Goal: Task Accomplishment & Management: Manage account settings

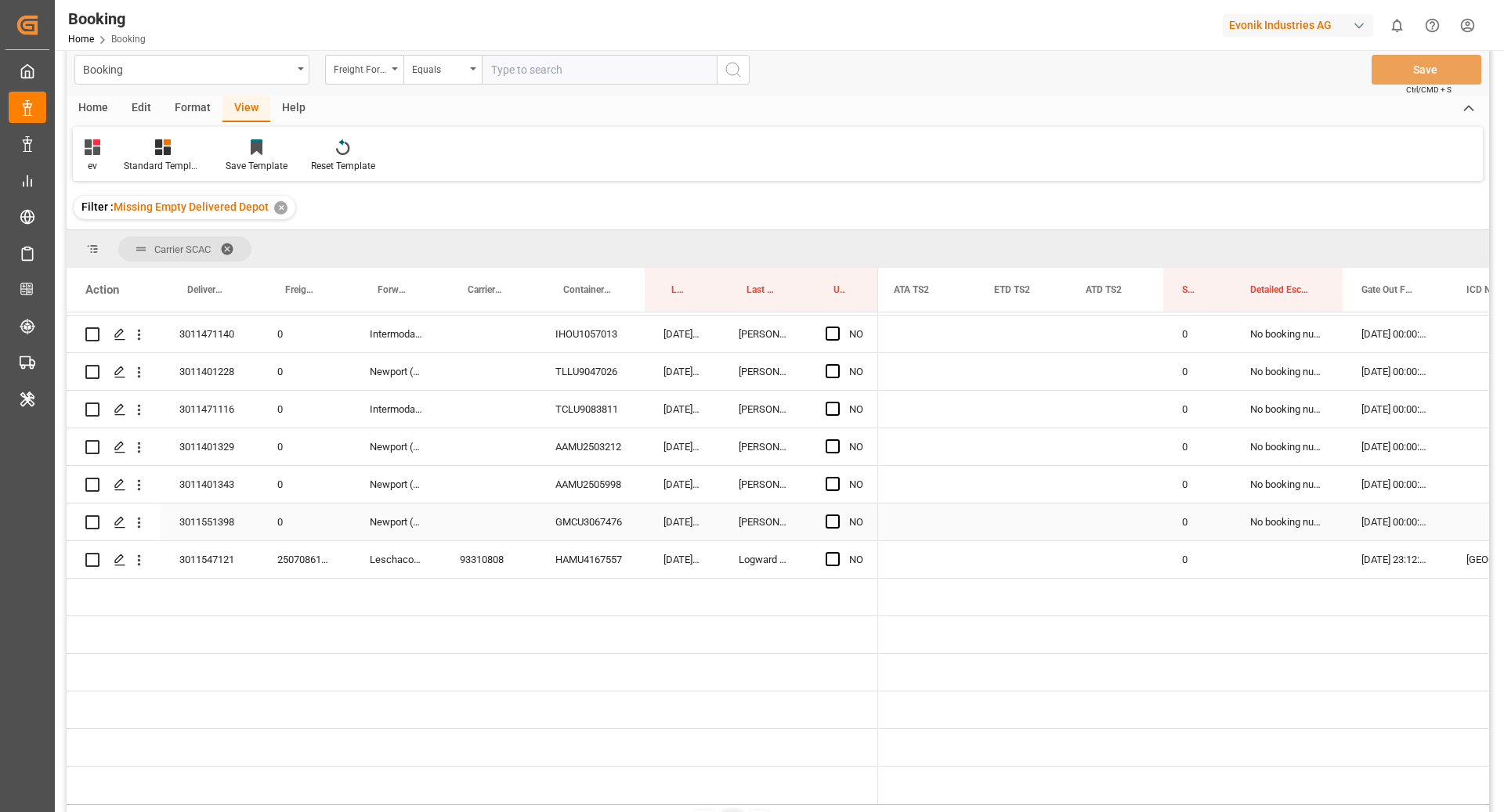
scroll to position [7097, 0]
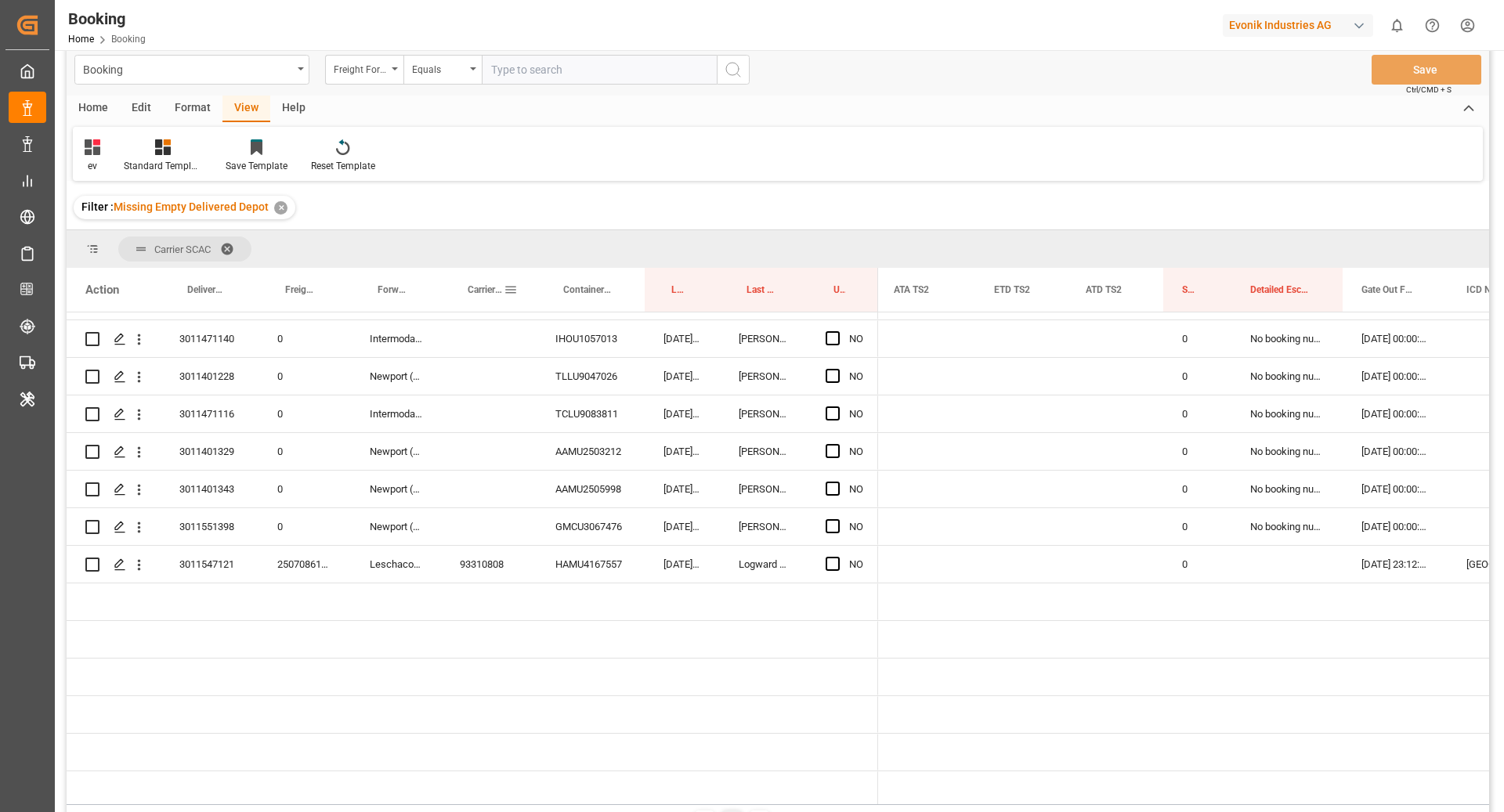
click at [466, 296] on div "Carrier Booking No." at bounding box center [489, 290] width 58 height 44
click at [462, 282] on div "Carrier Booking No." at bounding box center [489, 290] width 58 height 44
click at [475, 291] on span "Carrier Booking No." at bounding box center [485, 290] width 36 height 11
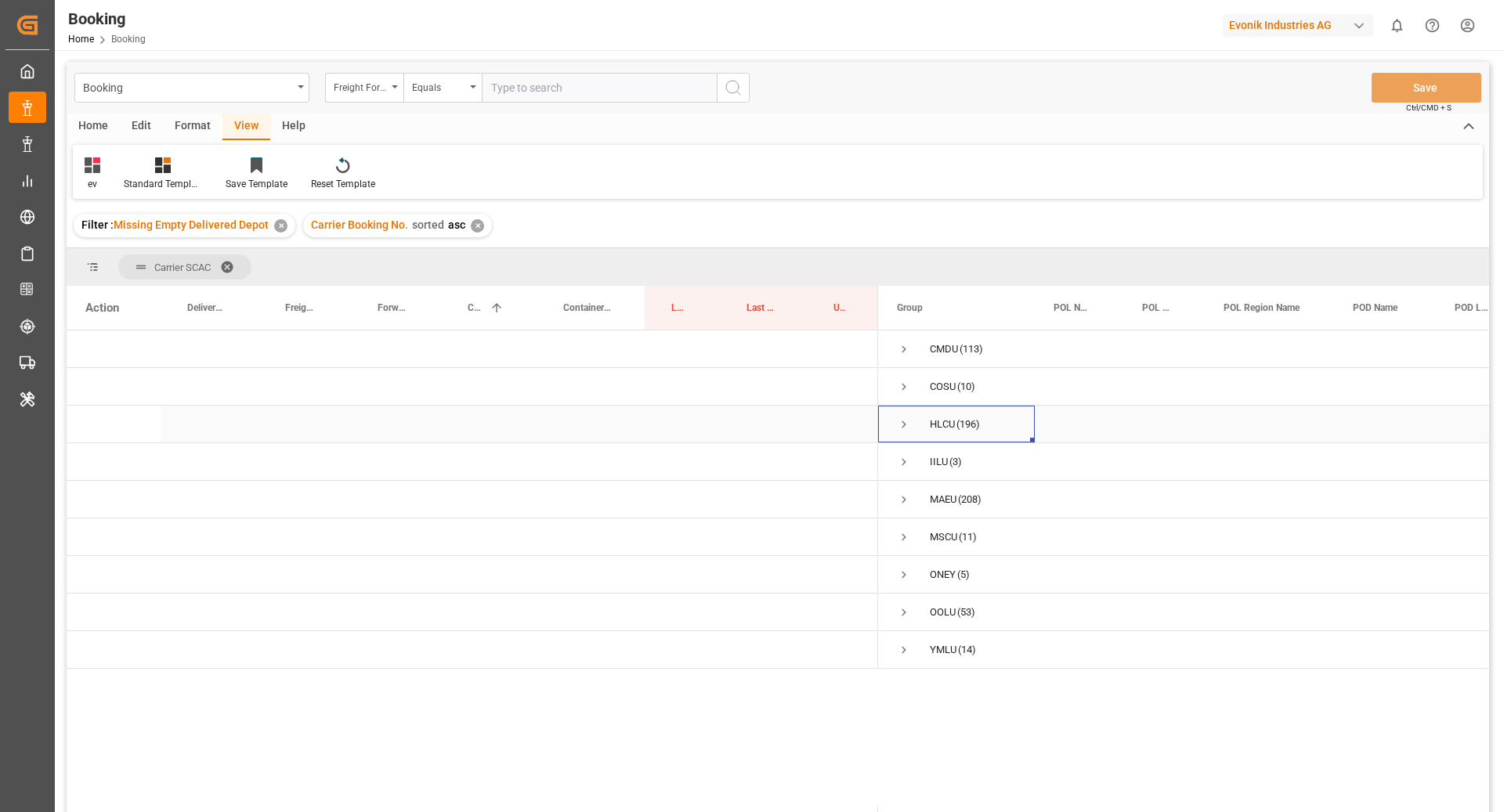
click at [904, 426] on span "Press SPACE to select this row." at bounding box center [903, 425] width 14 height 14
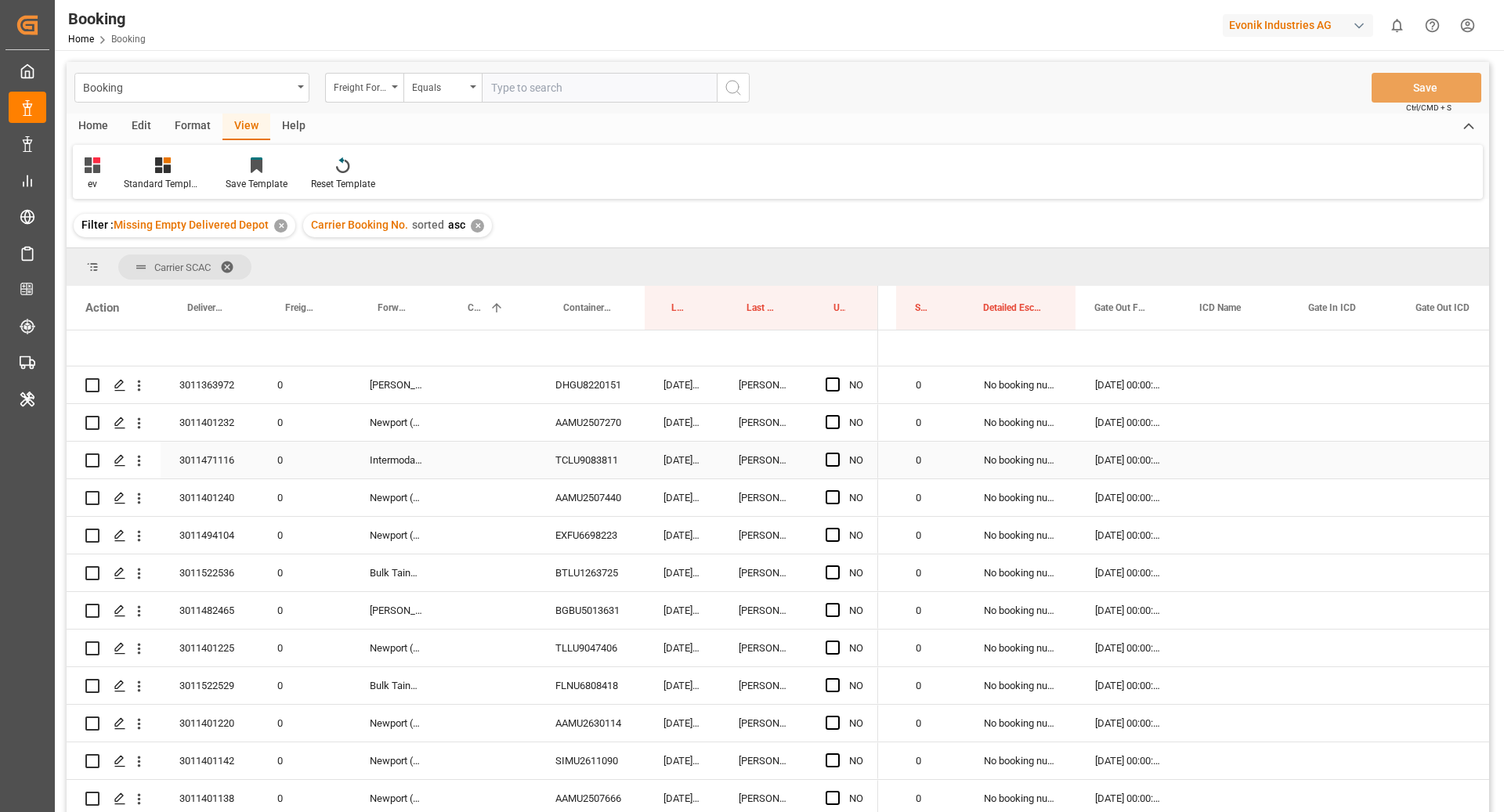
scroll to position [83, 0]
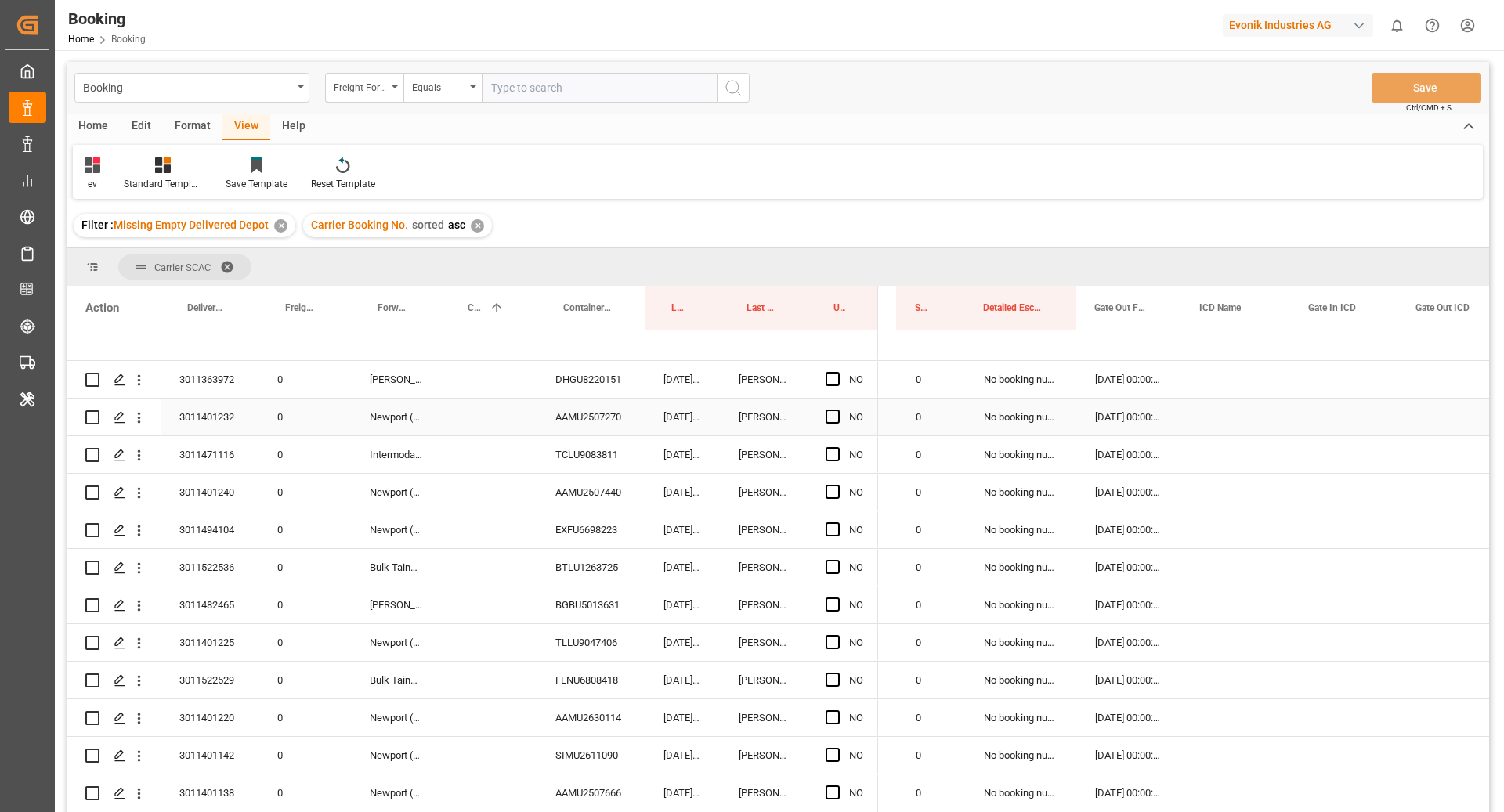
click at [593, 370] on div "DHGU8220151" at bounding box center [591, 378] width 108 height 36
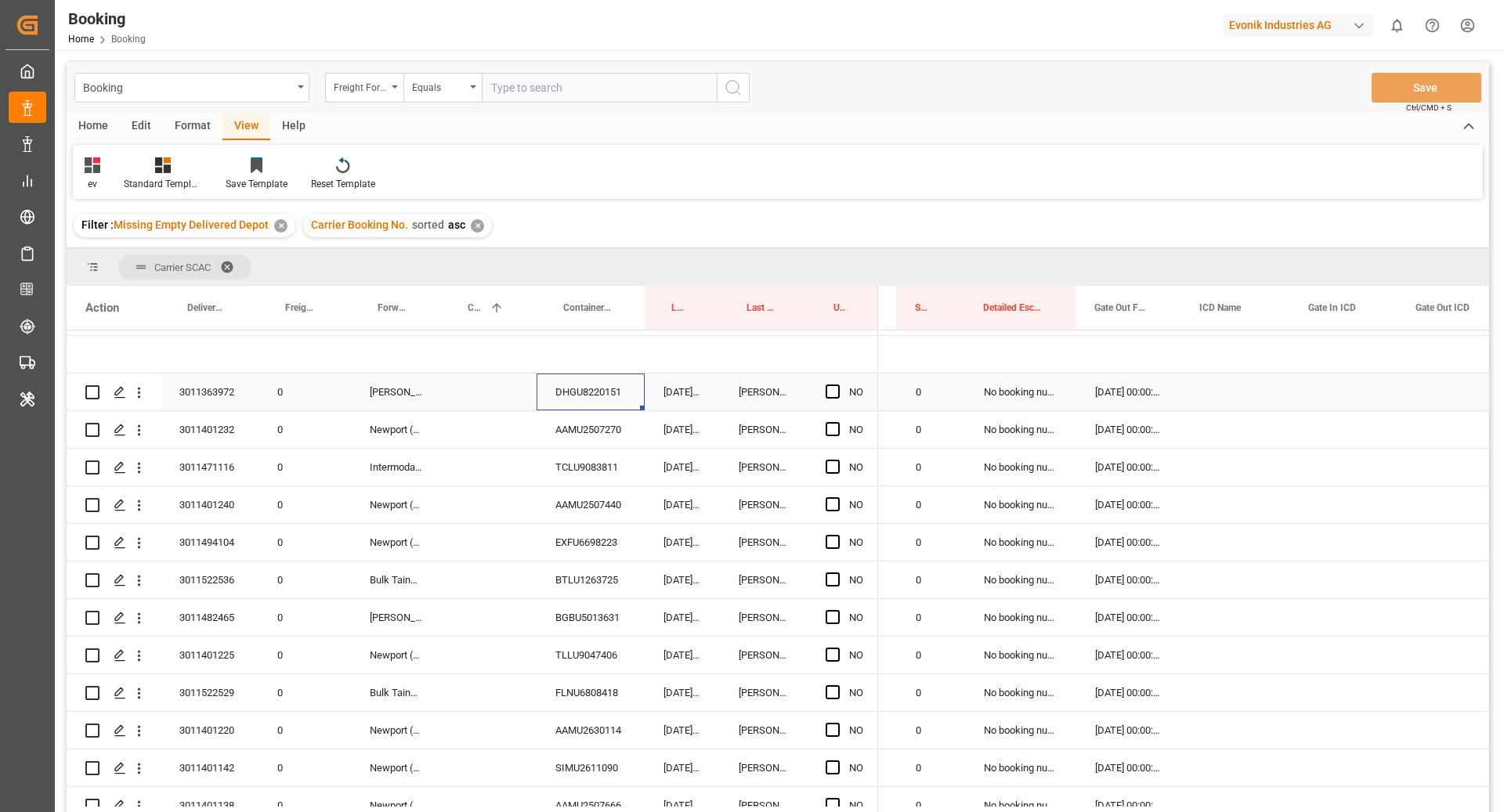
scroll to position [69, 0]
click at [837, 394] on span "Press SPACE to select this row." at bounding box center [832, 393] width 14 height 14
click at [837, 386] on input "Press SPACE to select this row." at bounding box center [837, 386] width 0 height 0
click at [620, 413] on div "AAMU2507270" at bounding box center [591, 430] width 108 height 36
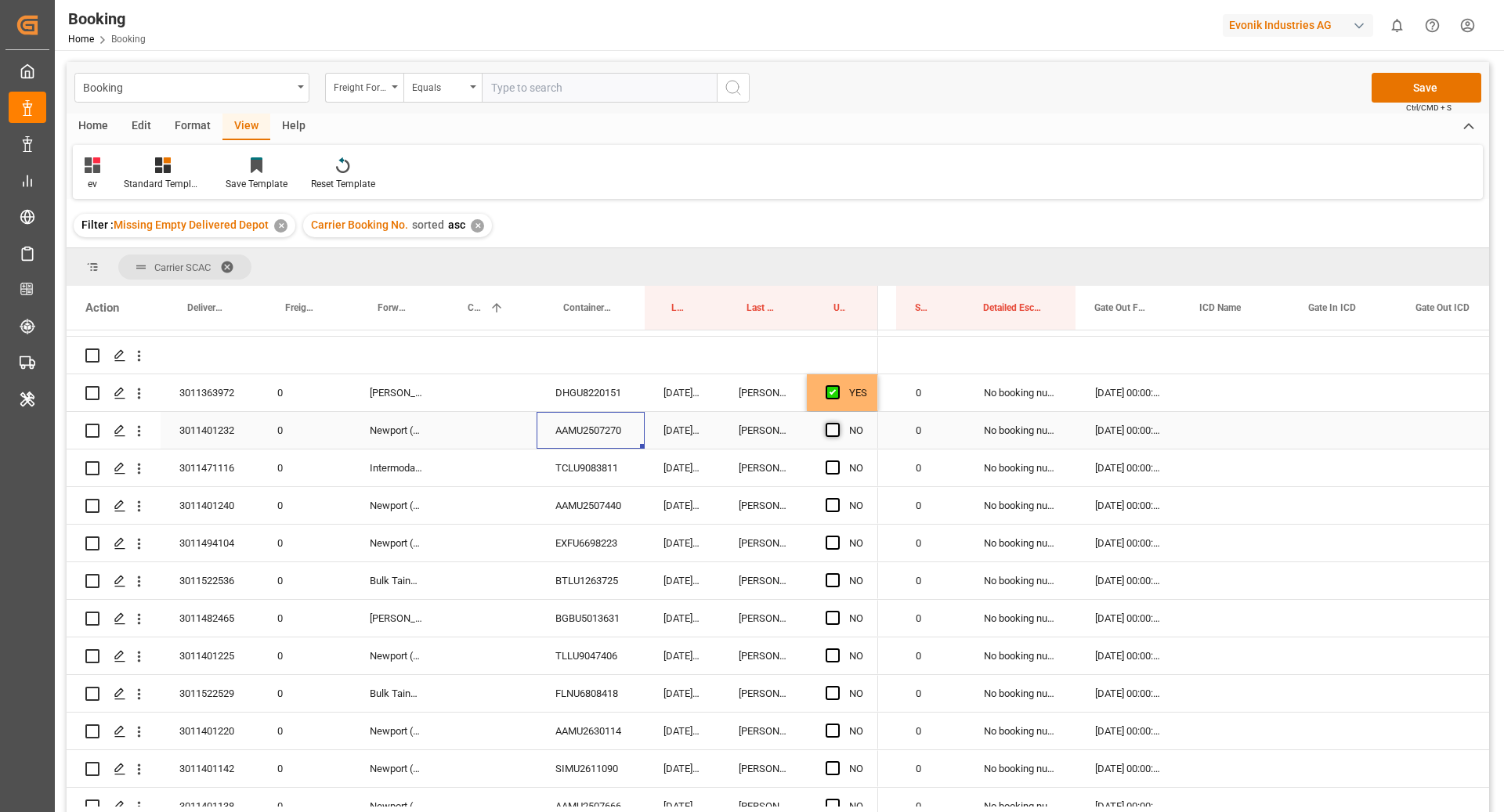
click at [832, 434] on span "Press SPACE to select this row." at bounding box center [832, 430] width 14 height 14
click at [837, 423] on input "Press SPACE to select this row." at bounding box center [837, 423] width 0 height 0
click at [603, 477] on div "TCLU9083811" at bounding box center [591, 467] width 108 height 36
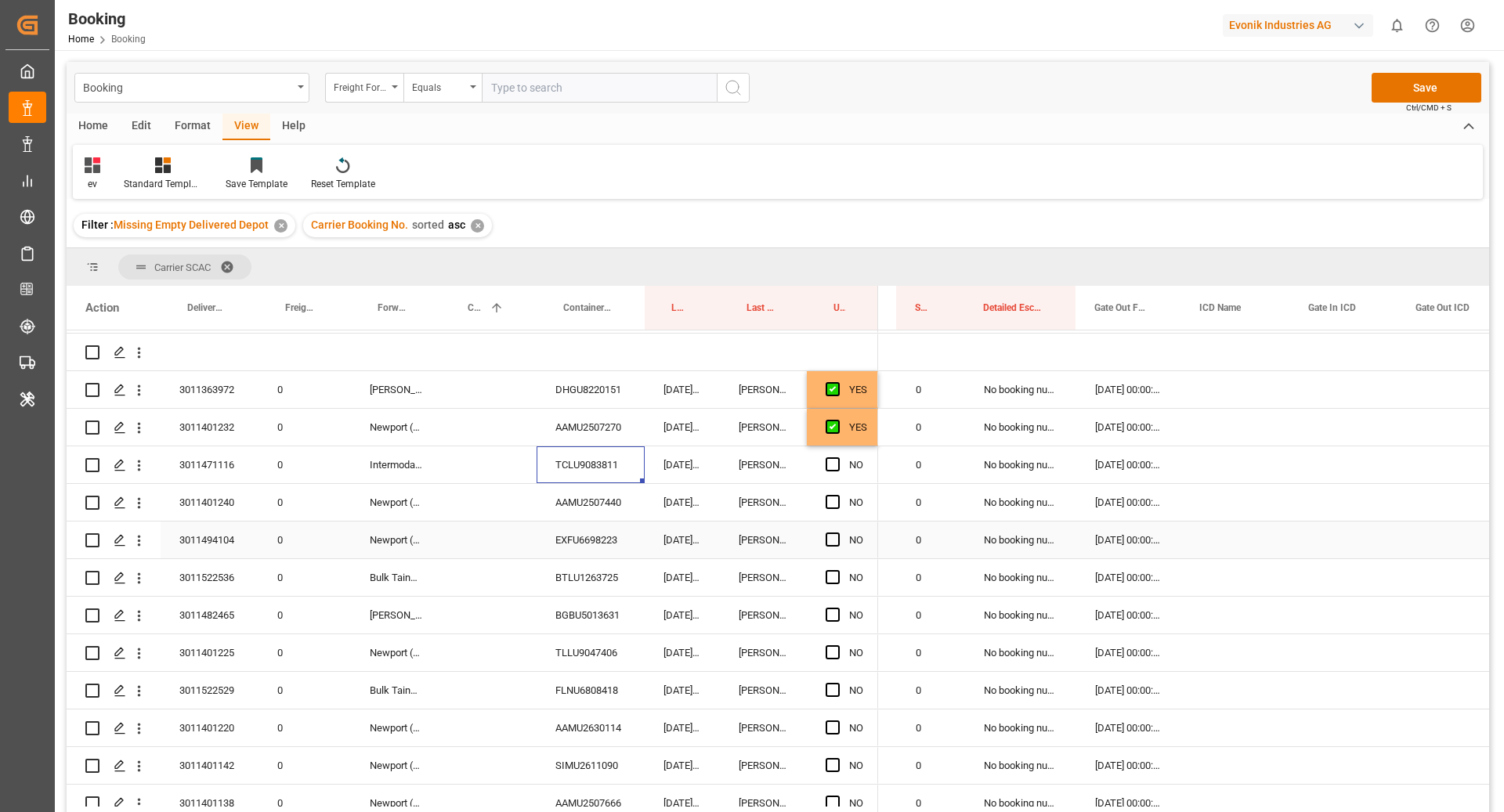
scroll to position [83, 0]
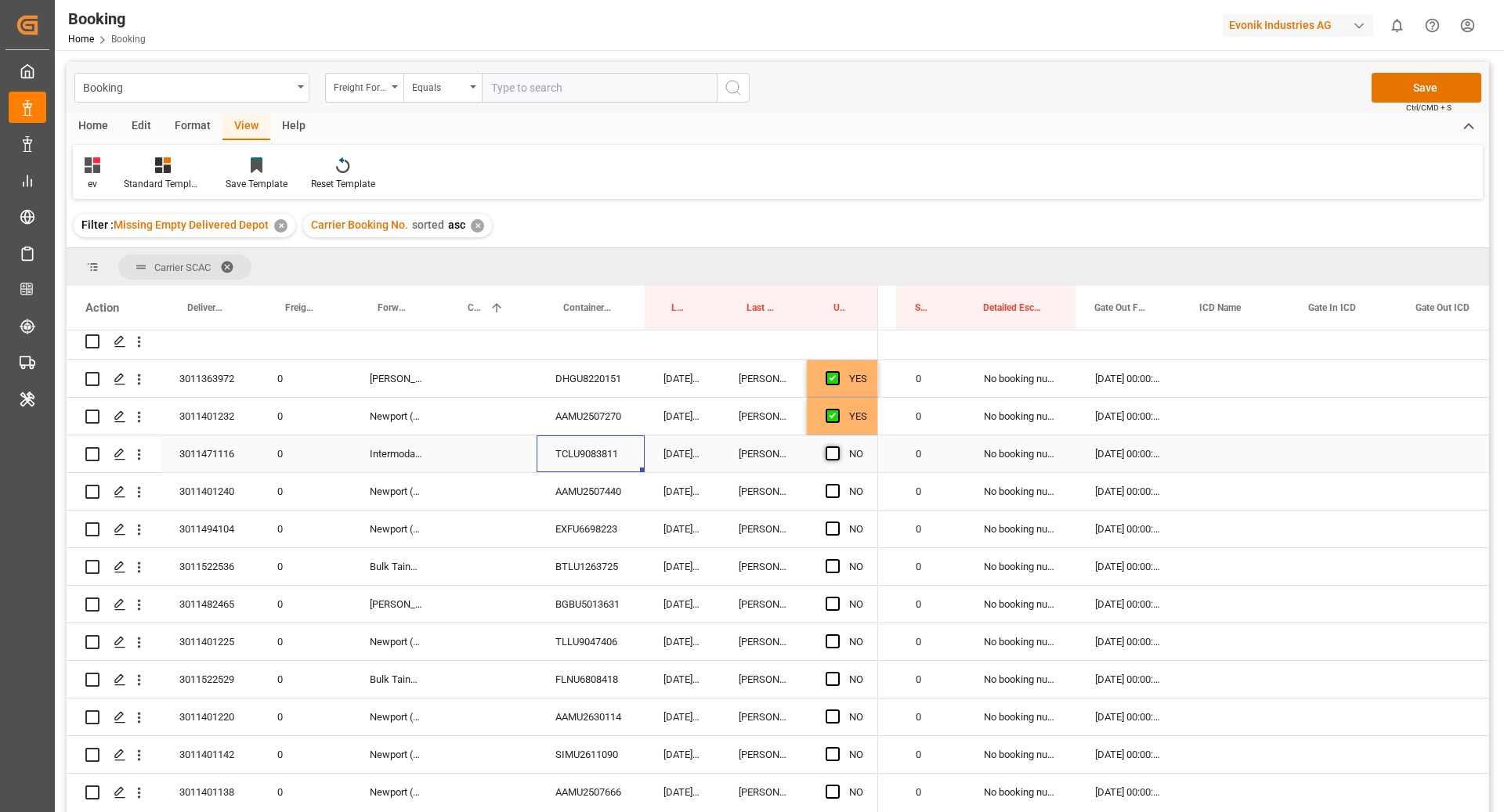
click at [833, 456] on span "Press SPACE to select this row." at bounding box center [832, 454] width 14 height 14
click at [837, 447] on input "Press SPACE to select this row." at bounding box center [837, 447] width 0 height 0
click at [672, 328] on div "Booking Freight Forwarder's Reference No. Equals Save Ctrl/CMD + S Home Edit Fo…" at bounding box center [777, 458] width 1422 height 792
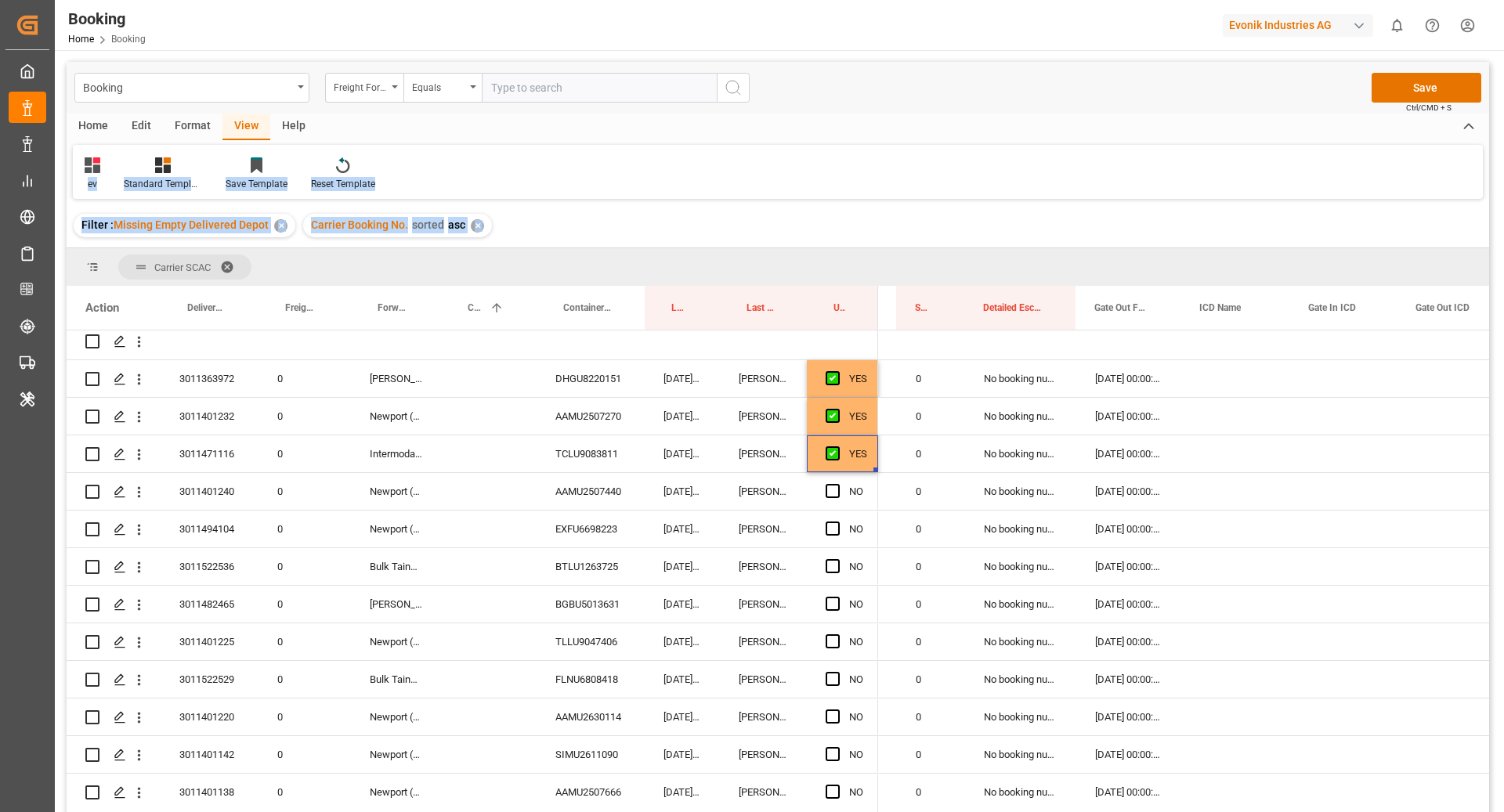
click at [962, 225] on div "Filter : Missing Empty Delivered Depot ✕ Carrier Booking No. sorted asc ✕" at bounding box center [777, 225] width 1422 height 44
click at [615, 496] on div "AAMU2507440" at bounding box center [591, 491] width 108 height 36
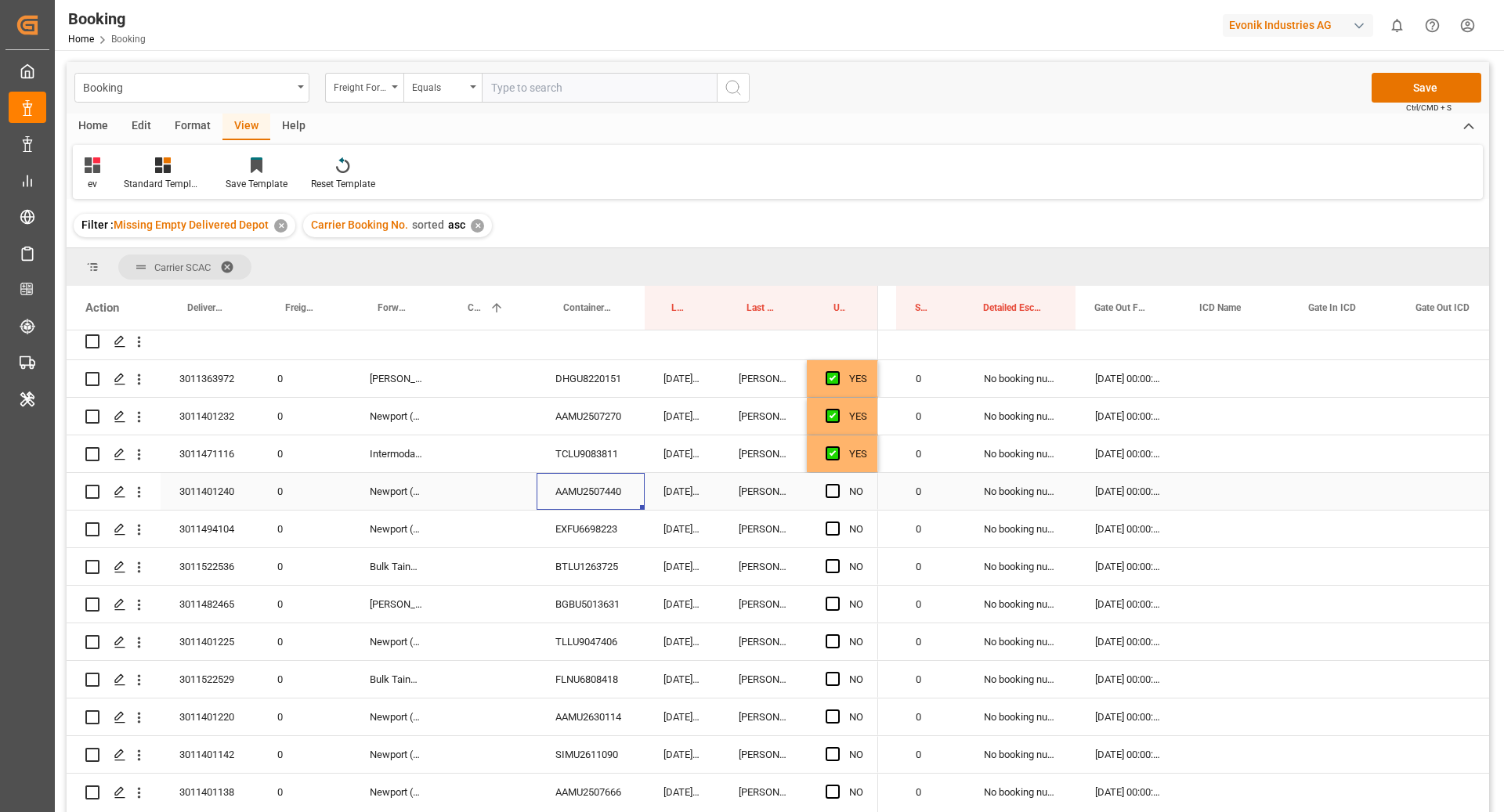
click at [836, 500] on div "Press SPACE to select this row." at bounding box center [837, 491] width 23 height 36
click at [835, 490] on span "Press SPACE to select this row." at bounding box center [832, 491] width 14 height 14
click at [837, 484] on input "Press SPACE to select this row." at bounding box center [837, 484] width 0 height 0
click at [601, 460] on div "TCLU9083811" at bounding box center [591, 453] width 108 height 36
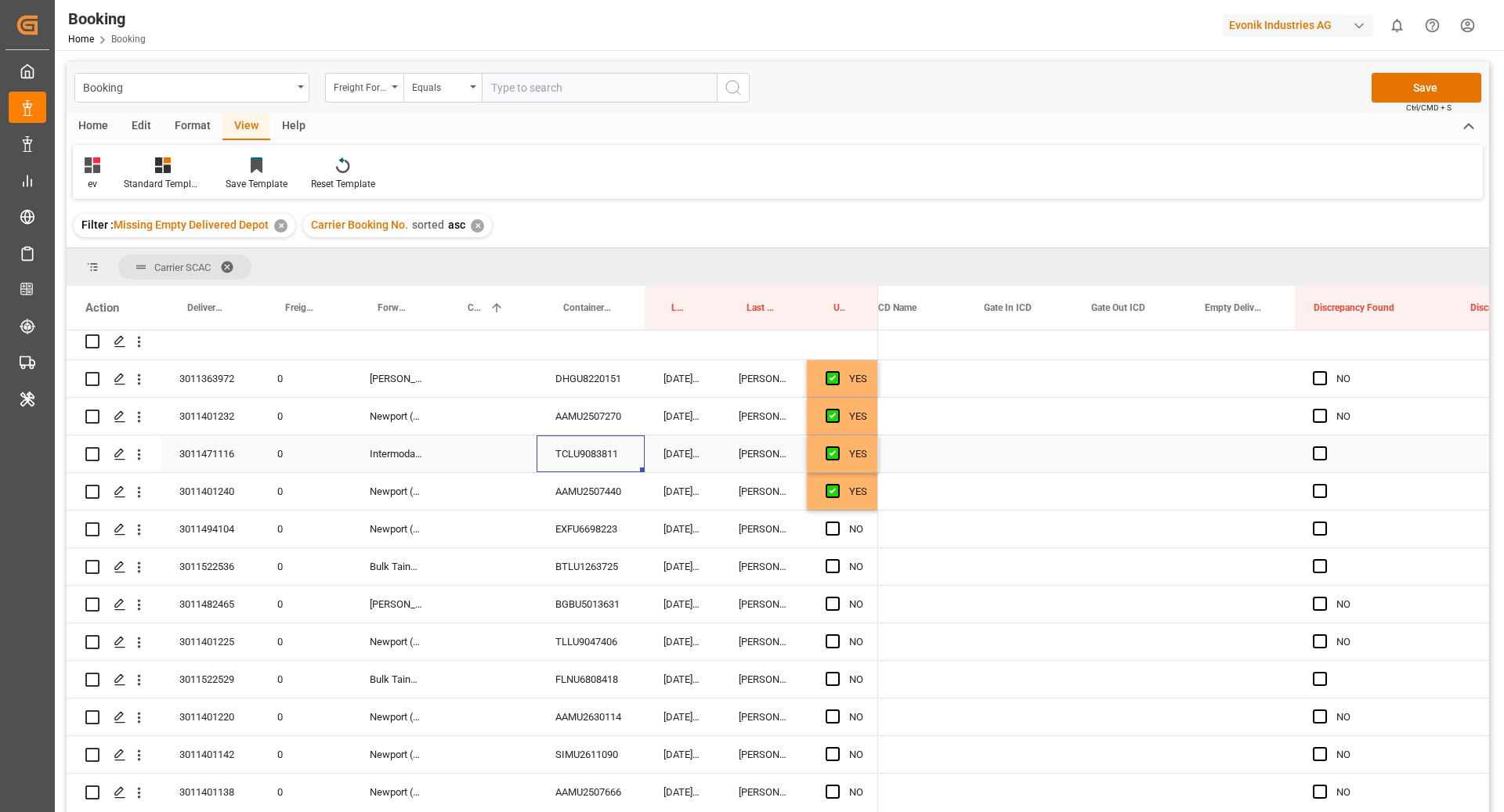
scroll to position [0, 2970]
click at [1239, 459] on div "Press SPACE to select this row." at bounding box center [1240, 453] width 109 height 36
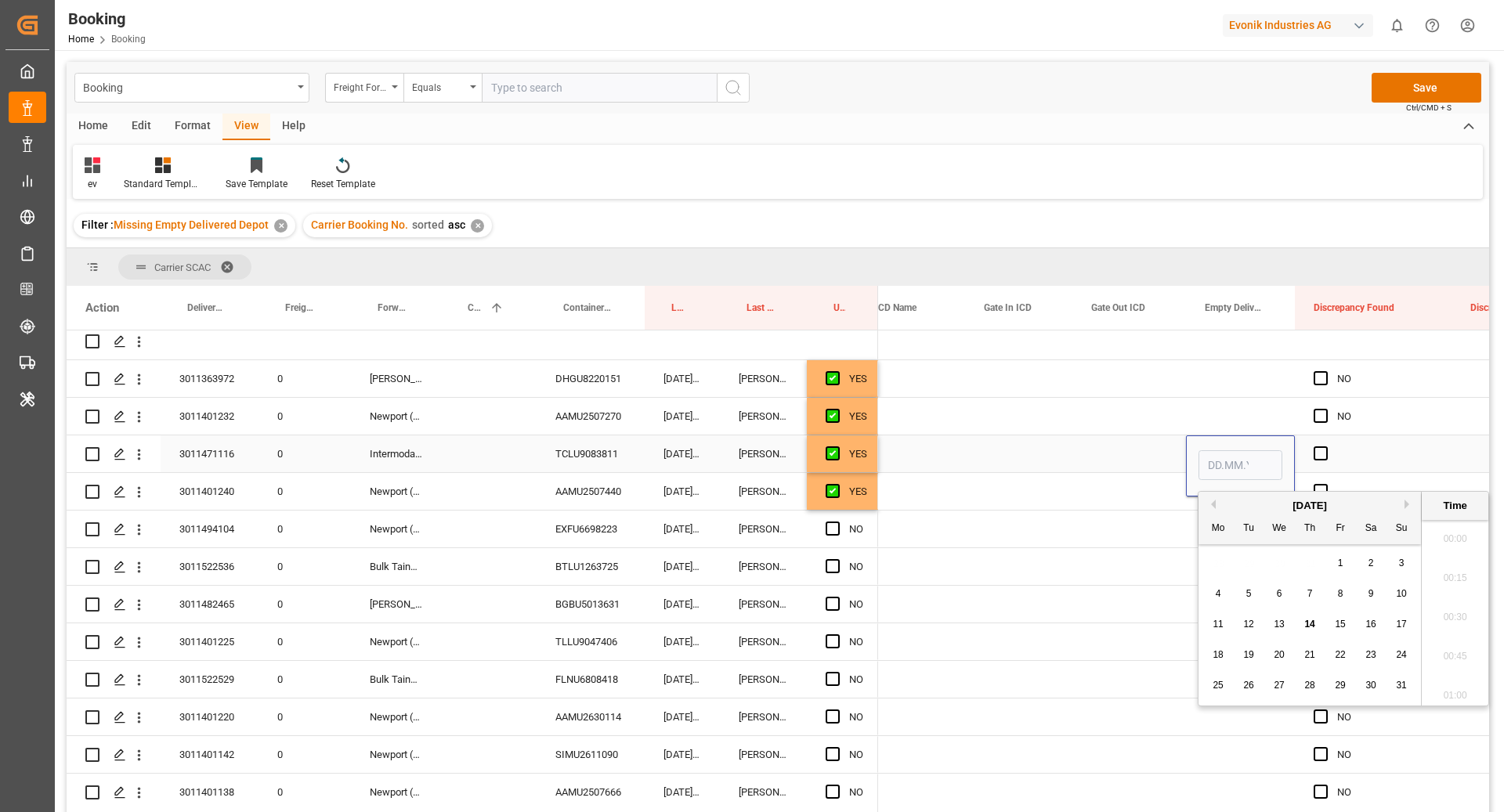
scroll to position [2120, 0]
click at [1280, 629] on span "13" at bounding box center [1278, 624] width 10 height 11
type input "[DATE] 00:00"
click at [933, 466] on div "Press SPACE to select this row." at bounding box center [911, 453] width 109 height 36
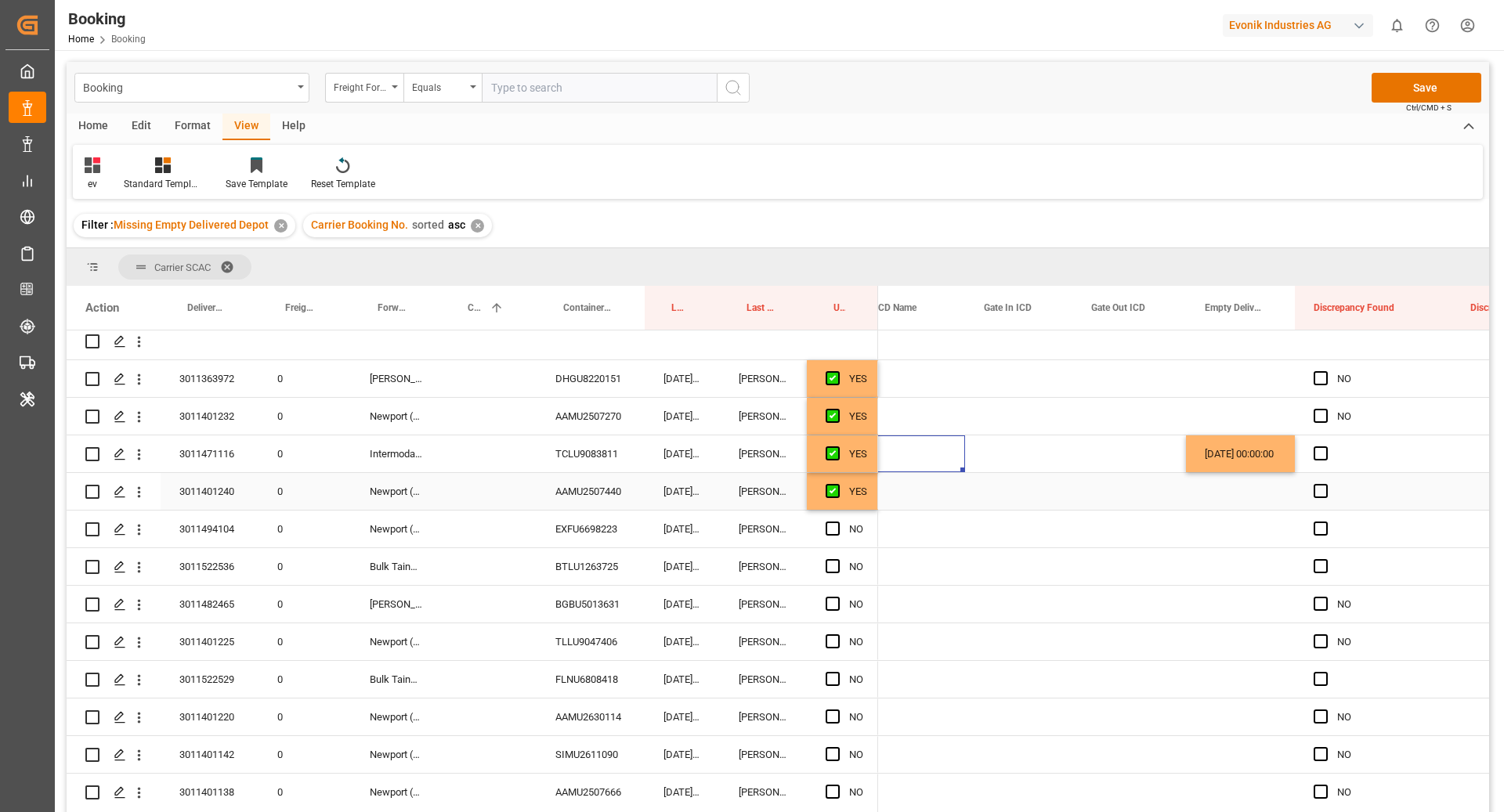
click at [605, 521] on div "EXFU6698223" at bounding box center [591, 529] width 108 height 36
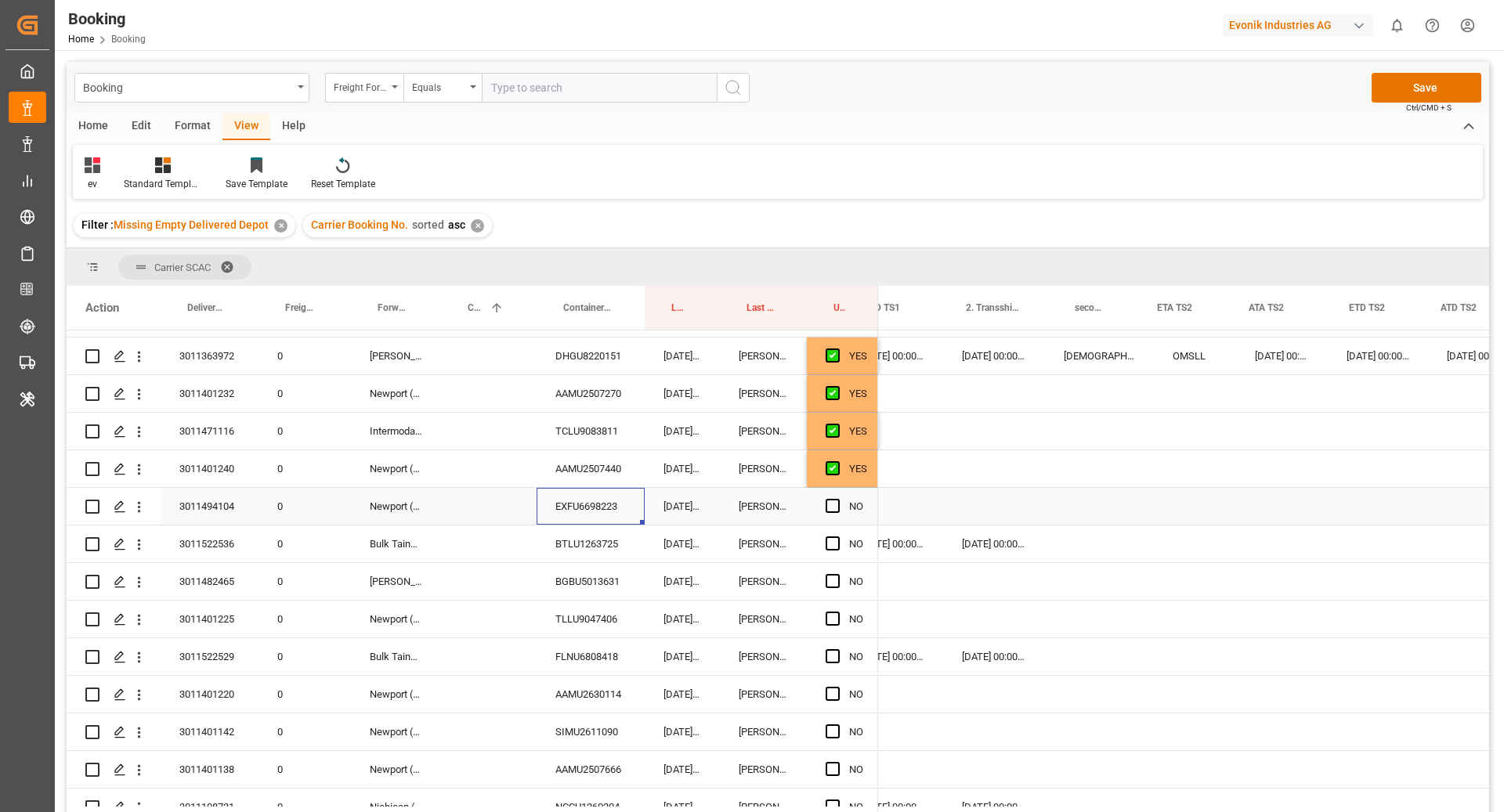
scroll to position [0, 2083]
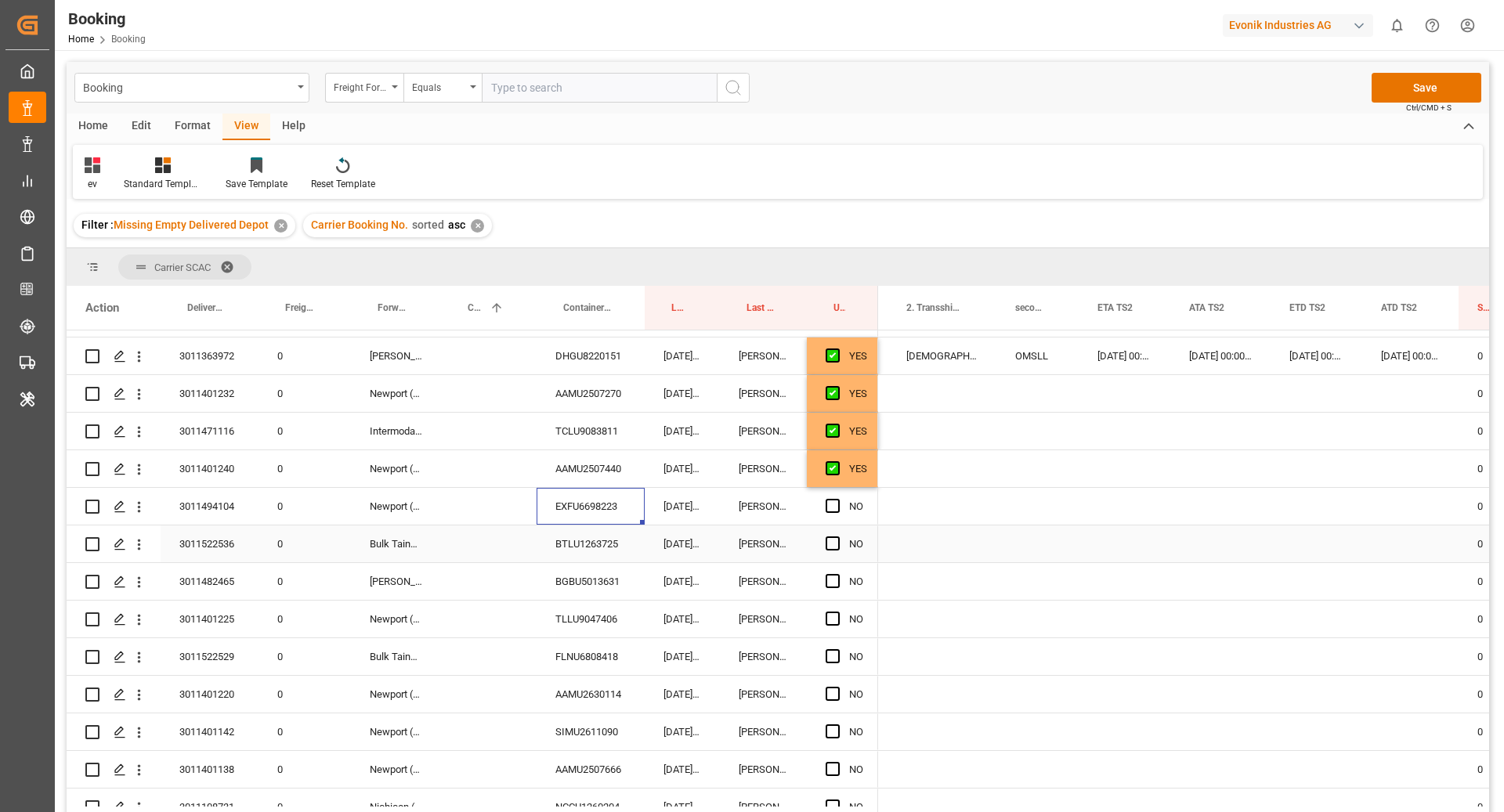
click at [582, 549] on div "BTLU1263725" at bounding box center [591, 544] width 108 height 36
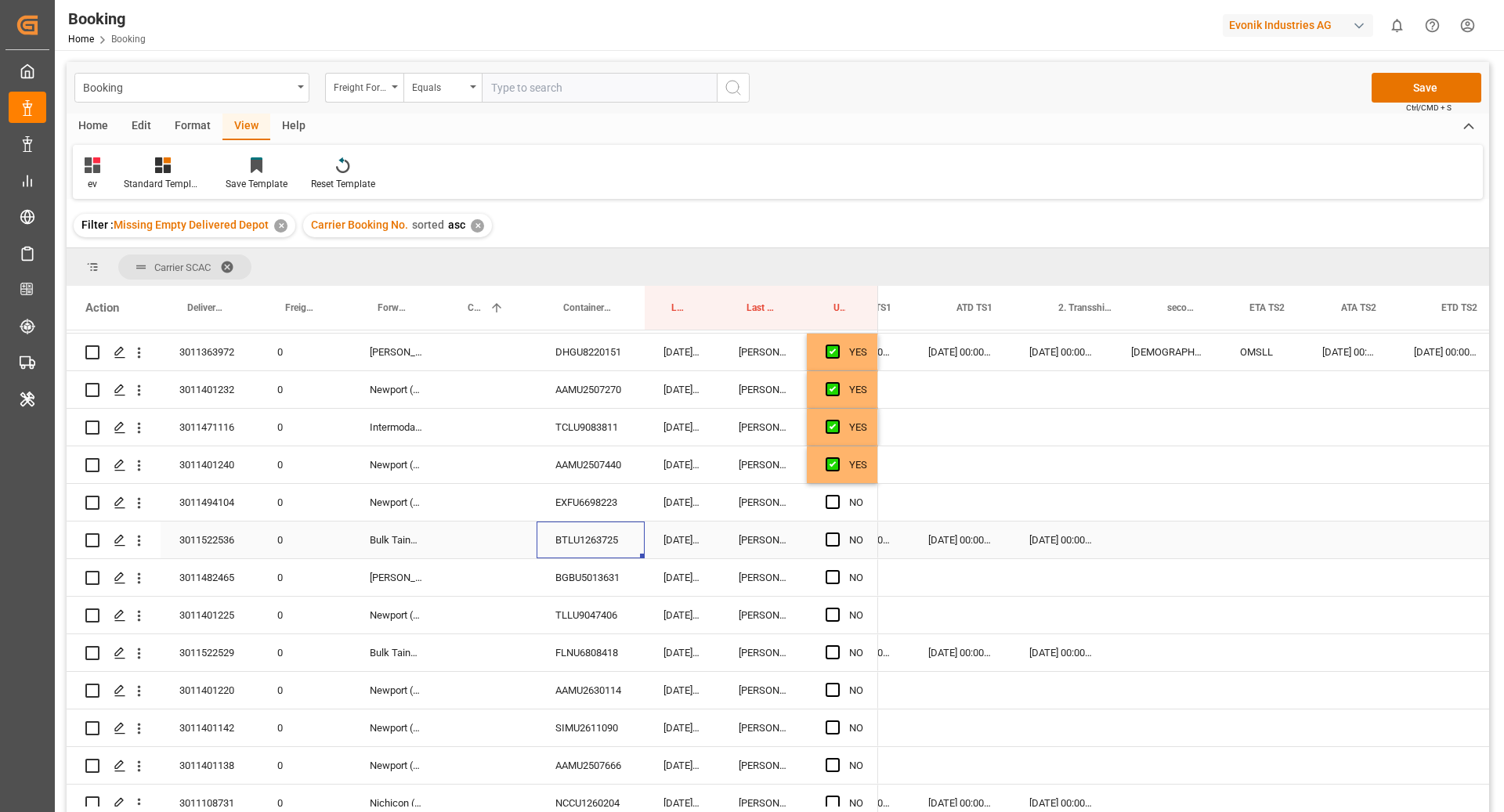
scroll to position [0, 0]
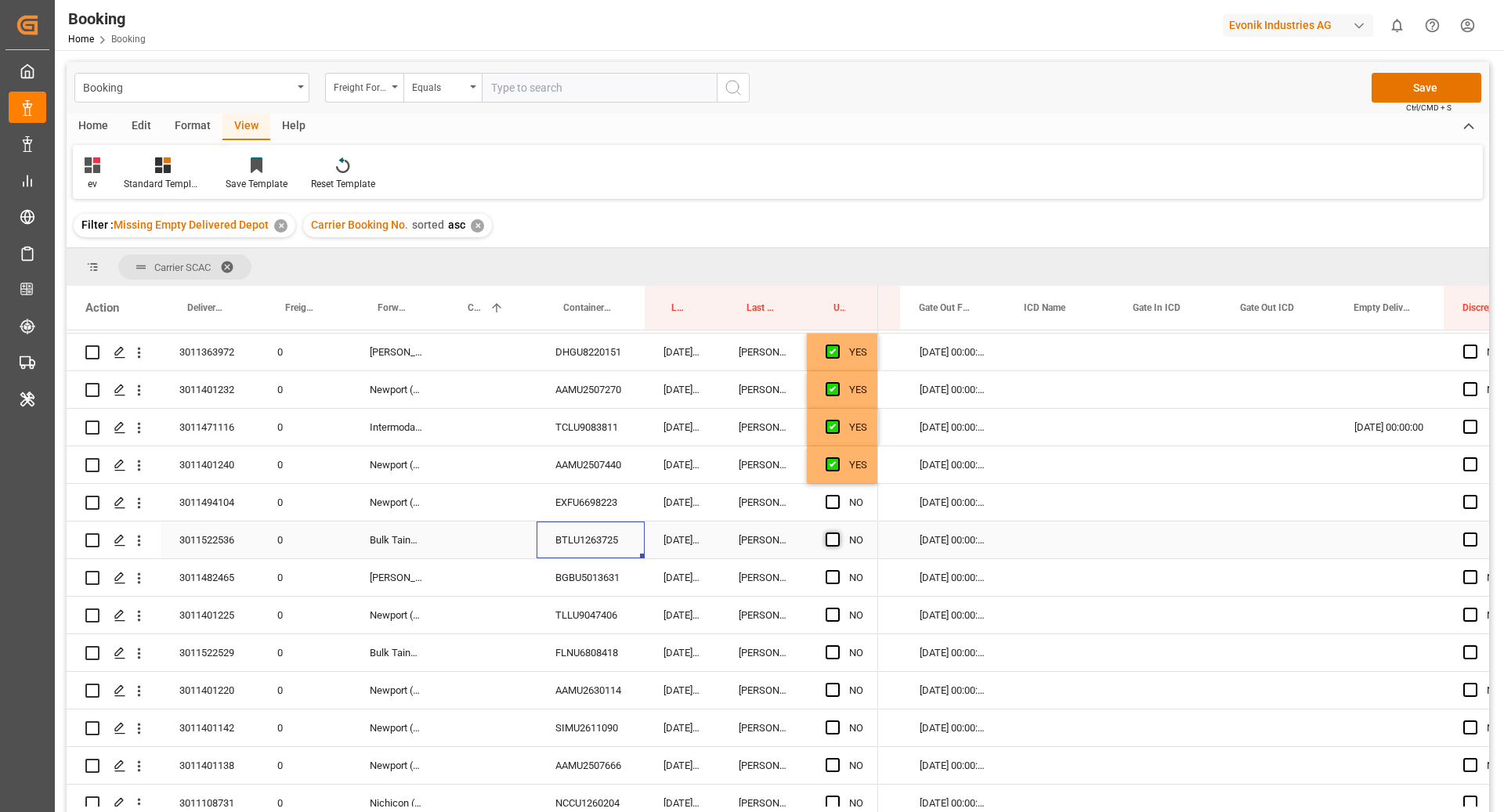
click at [835, 538] on span "Press SPACE to select this row." at bounding box center [832, 540] width 14 height 14
click at [837, 533] on input "Press SPACE to select this row." at bounding box center [837, 533] width 0 height 0
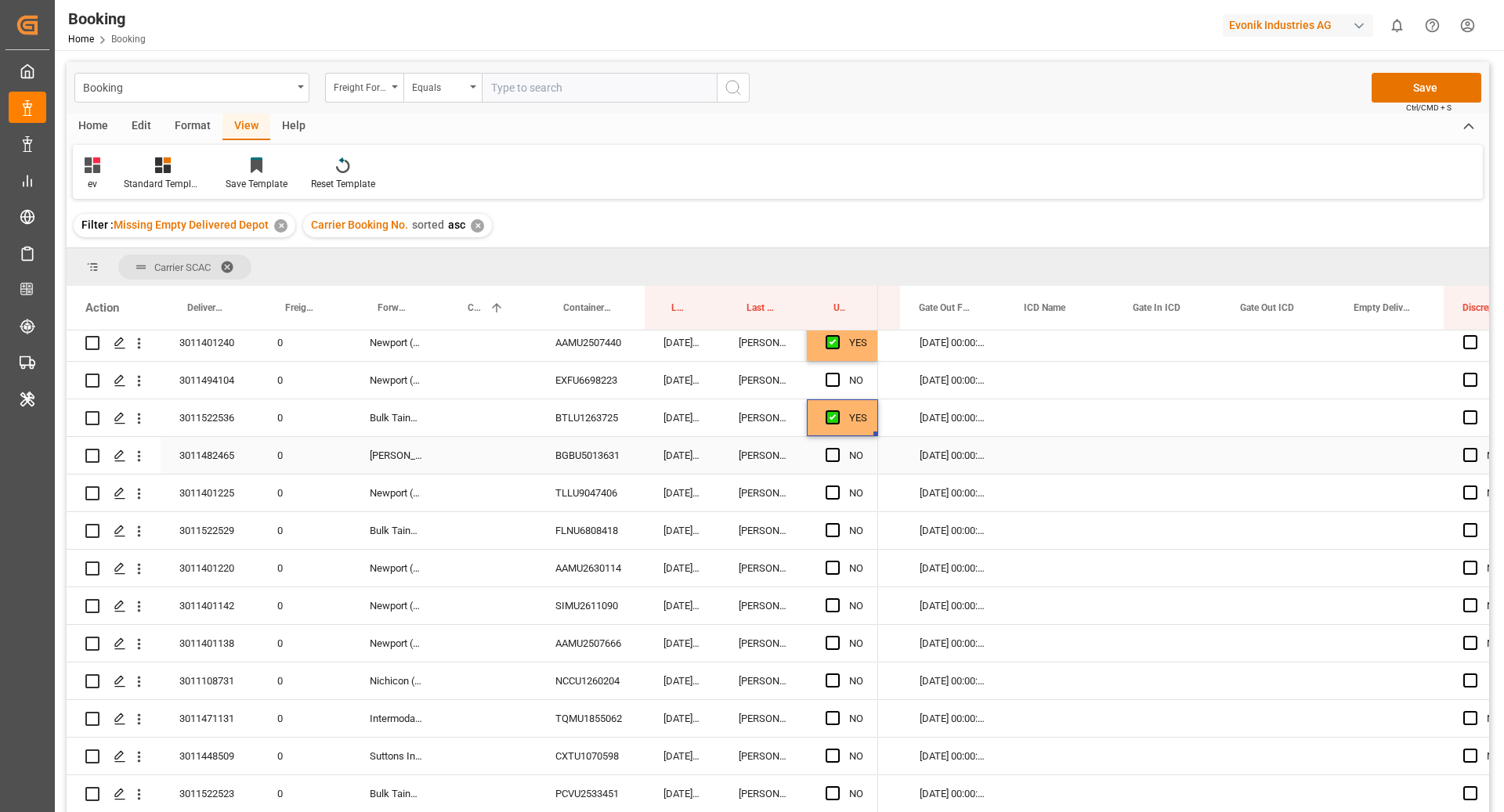
click at [588, 443] on div "BGBU5013631" at bounding box center [591, 455] width 108 height 36
click at [837, 454] on span "Press SPACE to select this row." at bounding box center [832, 455] width 14 height 14
click at [837, 448] on input "Press SPACE to select this row." at bounding box center [837, 448] width 0 height 0
click at [603, 498] on div "TLLU9047406" at bounding box center [591, 492] width 108 height 36
click at [825, 491] on span "Press SPACE to select this row." at bounding box center [832, 493] width 14 height 14
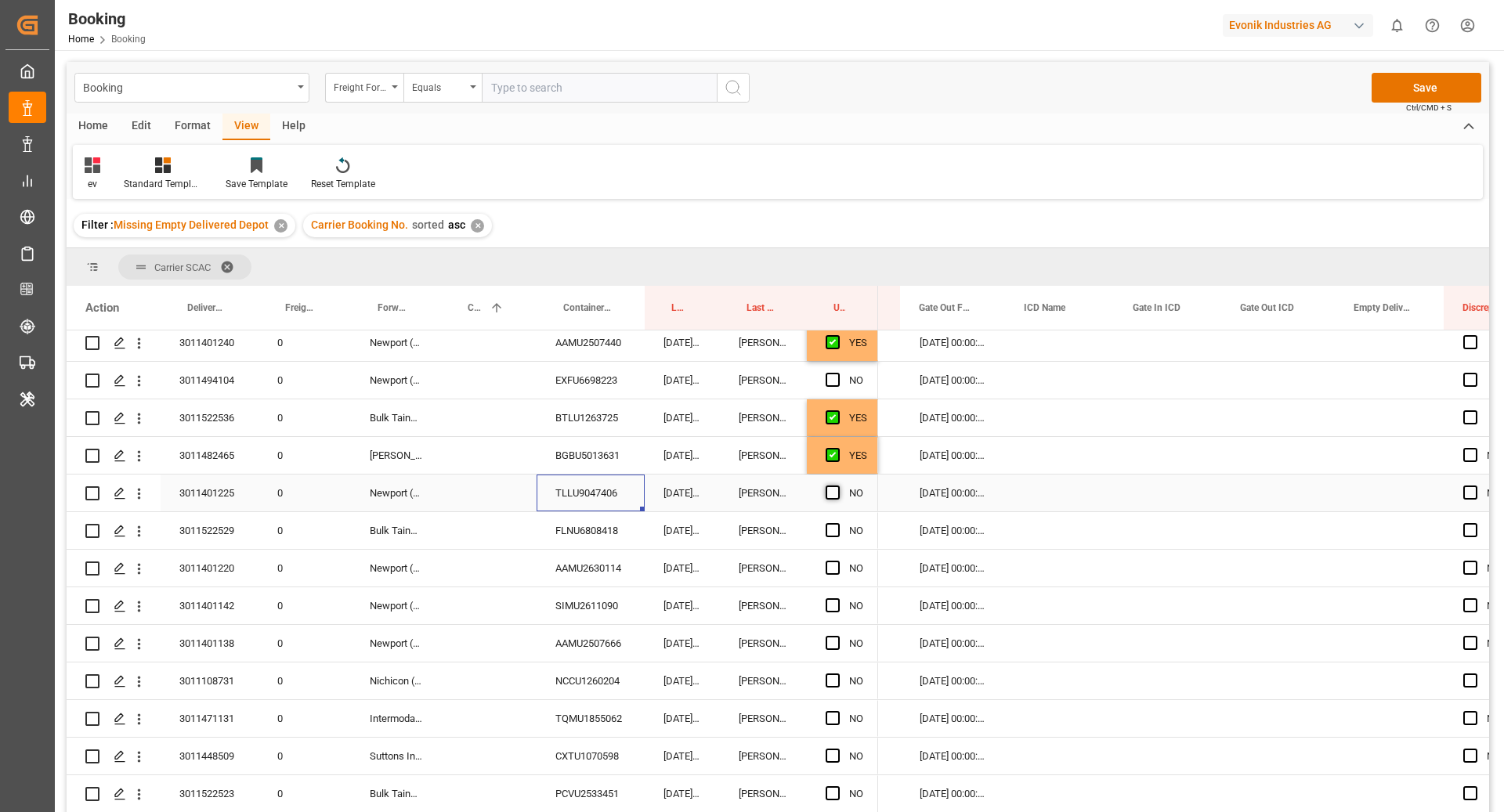
click at [837, 486] on input "Press SPACE to select this row." at bounding box center [837, 486] width 0 height 0
click at [600, 538] on div "FLNU6808418" at bounding box center [591, 530] width 108 height 36
click at [825, 537] on div "Press SPACE to select this row." at bounding box center [837, 530] width 23 height 36
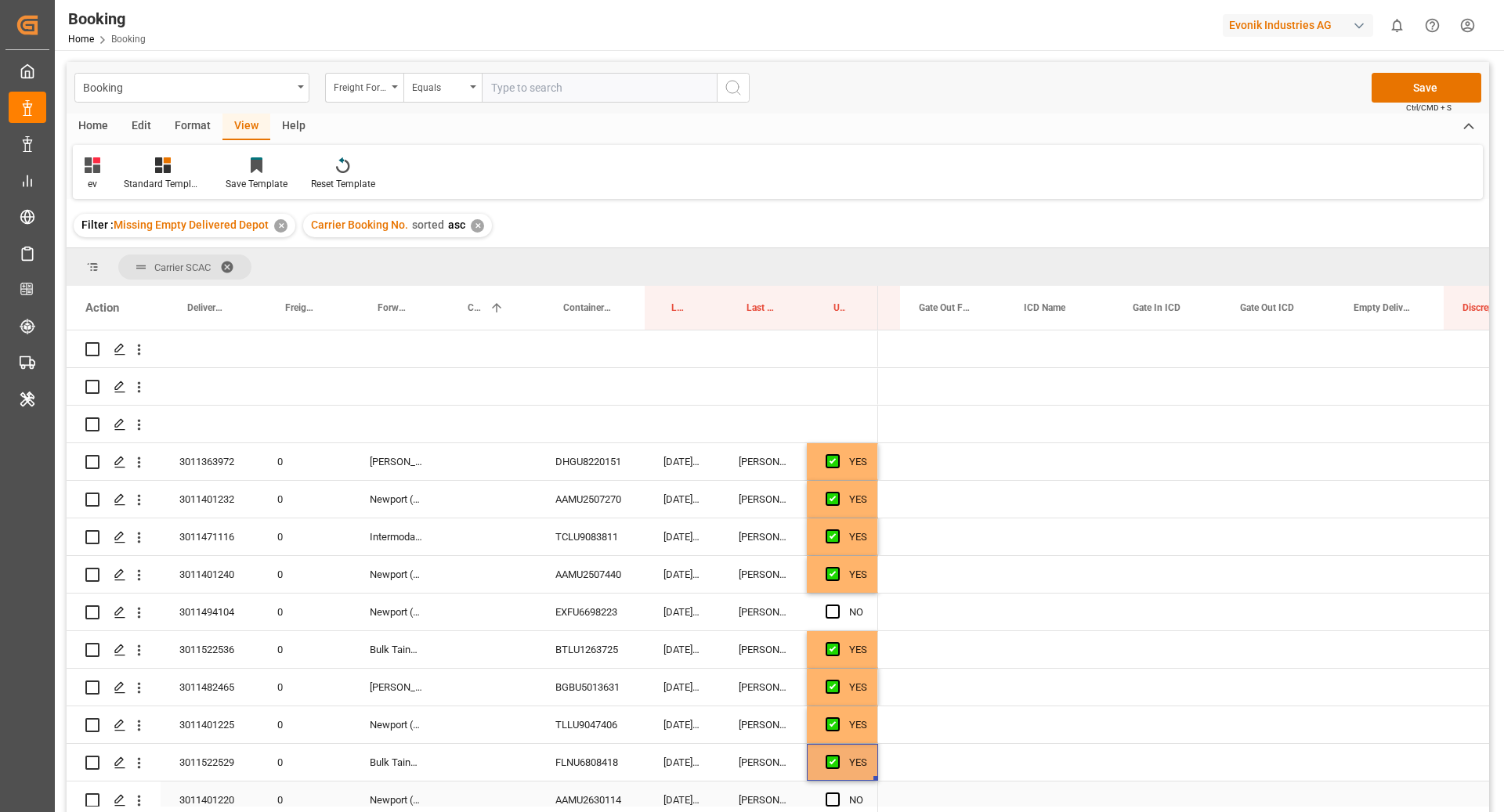
scroll to position [0, 2821]
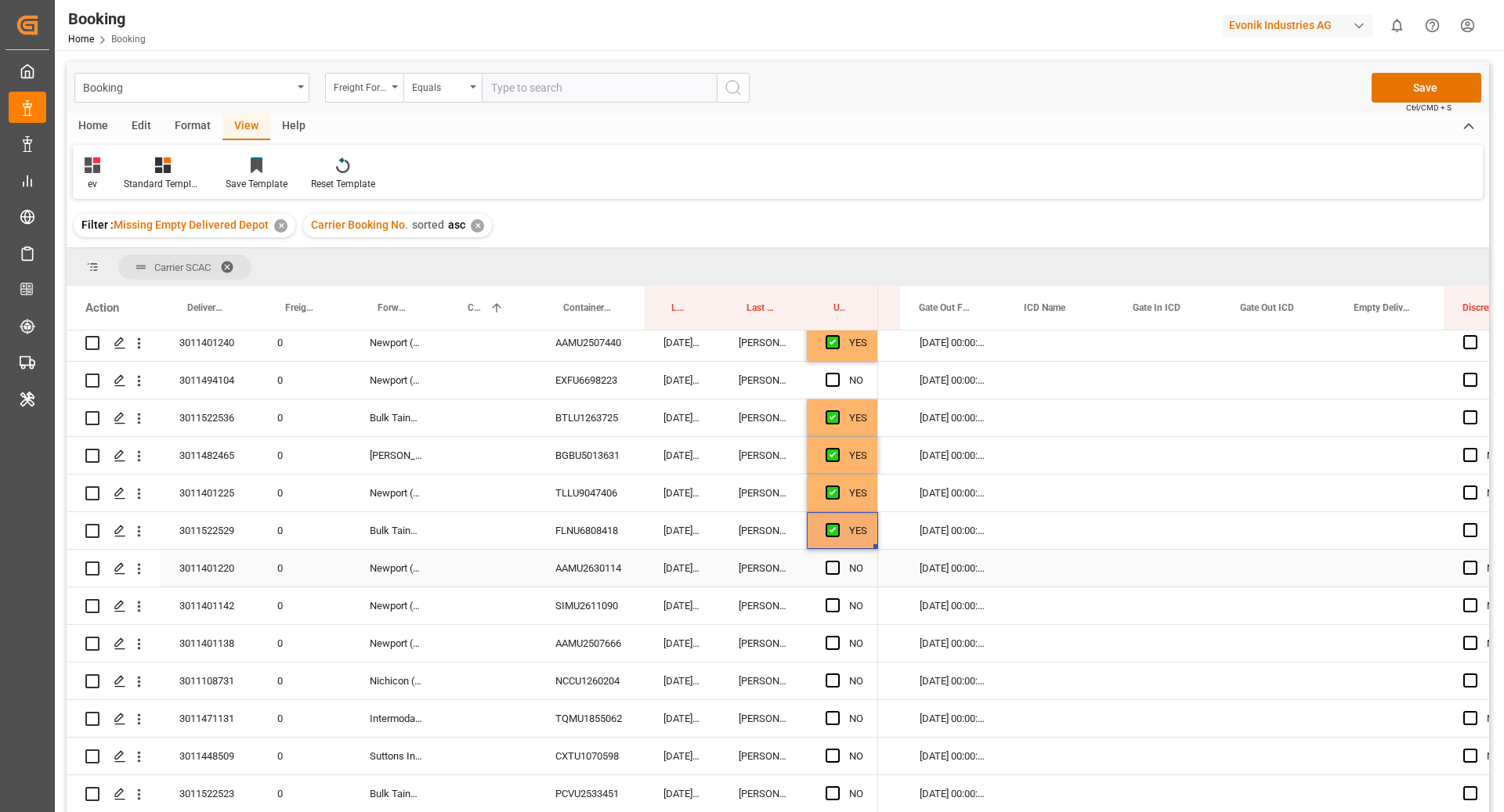
click at [616, 566] on div "AAMU2630114" at bounding box center [591, 568] width 108 height 36
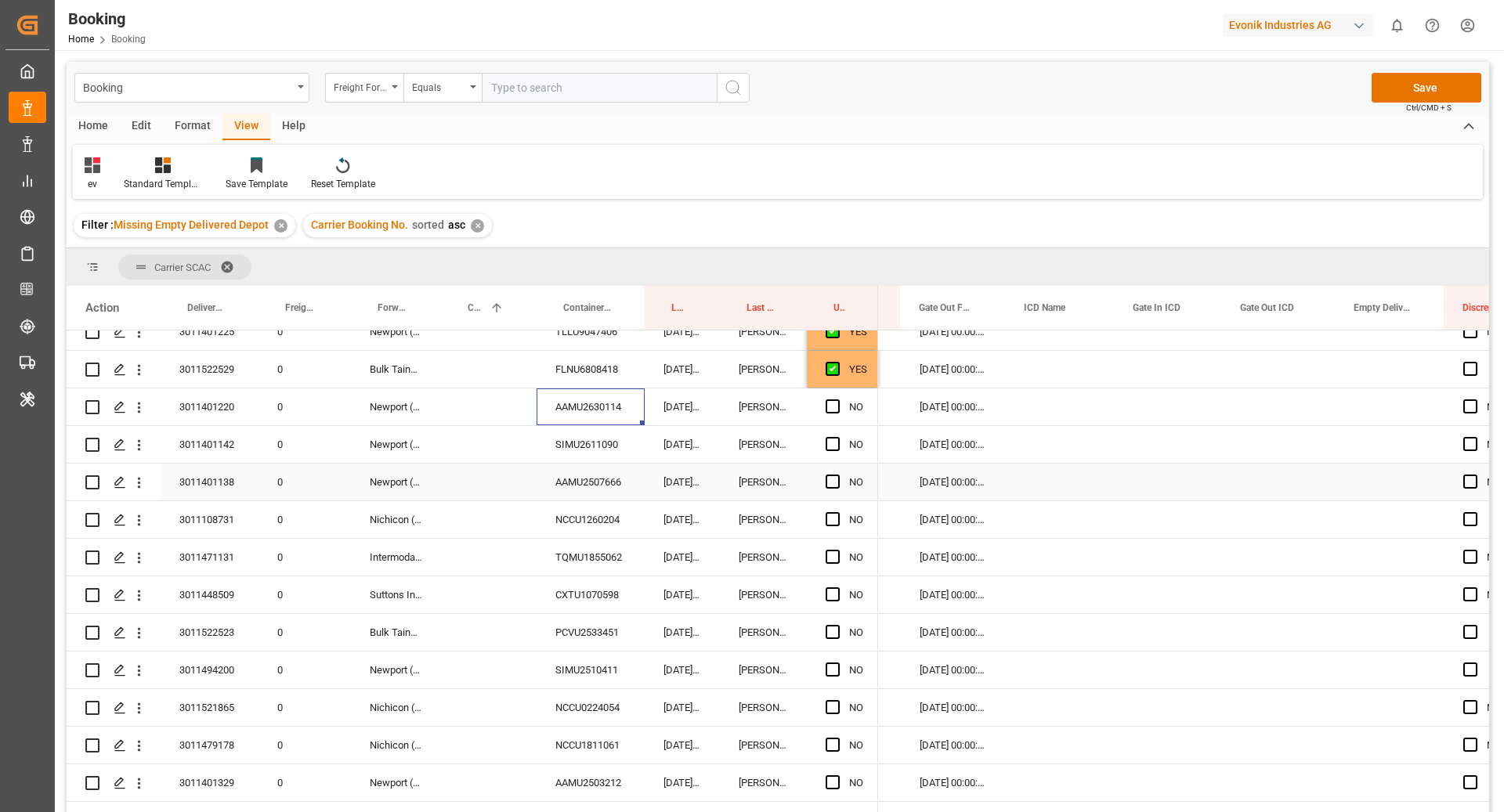
scroll to position [370, 0]
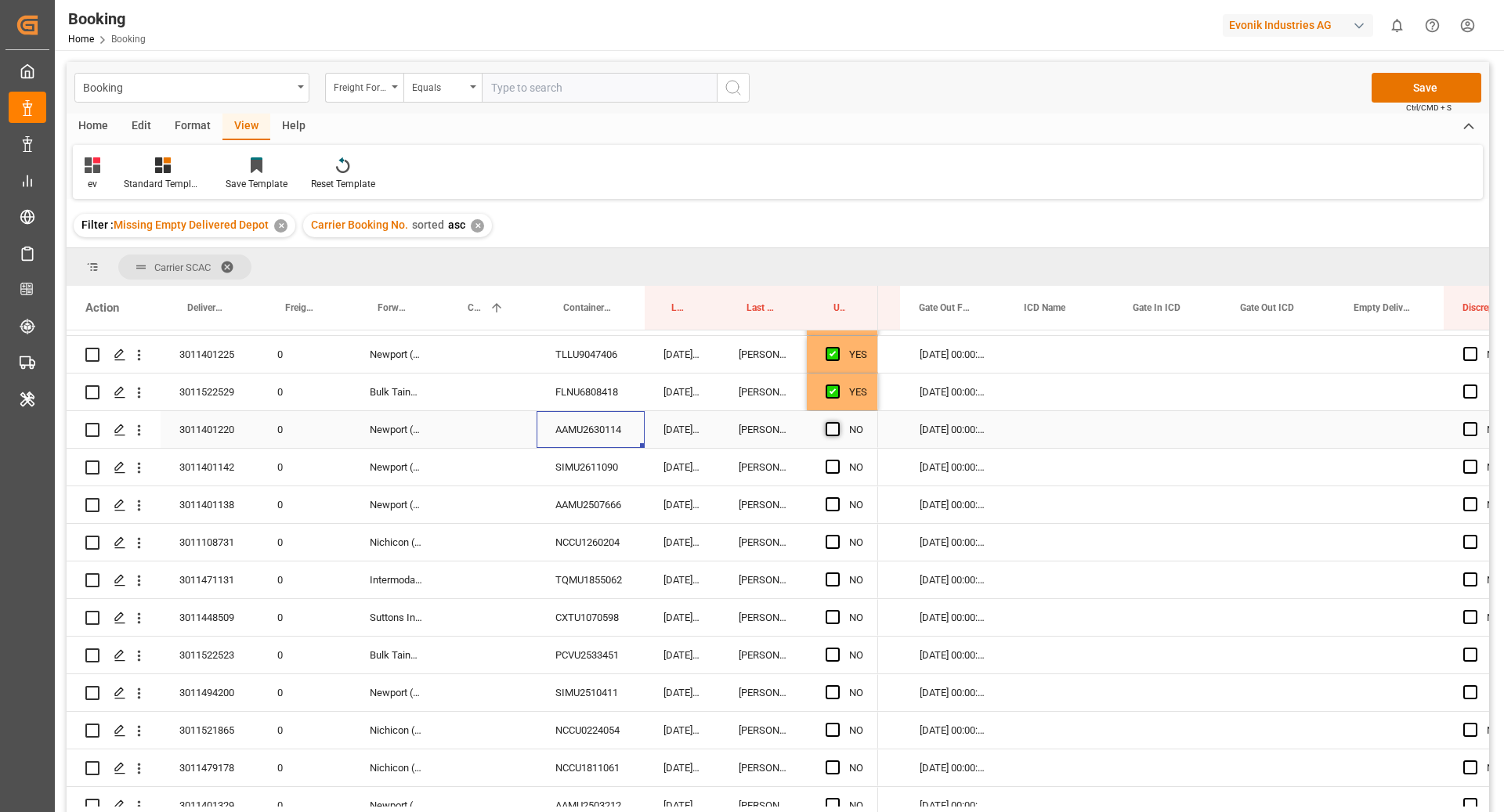
click at [835, 431] on span "Press SPACE to select this row." at bounding box center [832, 429] width 14 height 14
click at [837, 422] on input "Press SPACE to select this row." at bounding box center [837, 422] width 0 height 0
click at [561, 474] on div "SIMU2611090" at bounding box center [591, 466] width 108 height 36
click at [831, 462] on span "Press SPACE to select this row." at bounding box center [832, 467] width 14 height 14
click at [837, 460] on input "Press SPACE to select this row." at bounding box center [837, 460] width 0 height 0
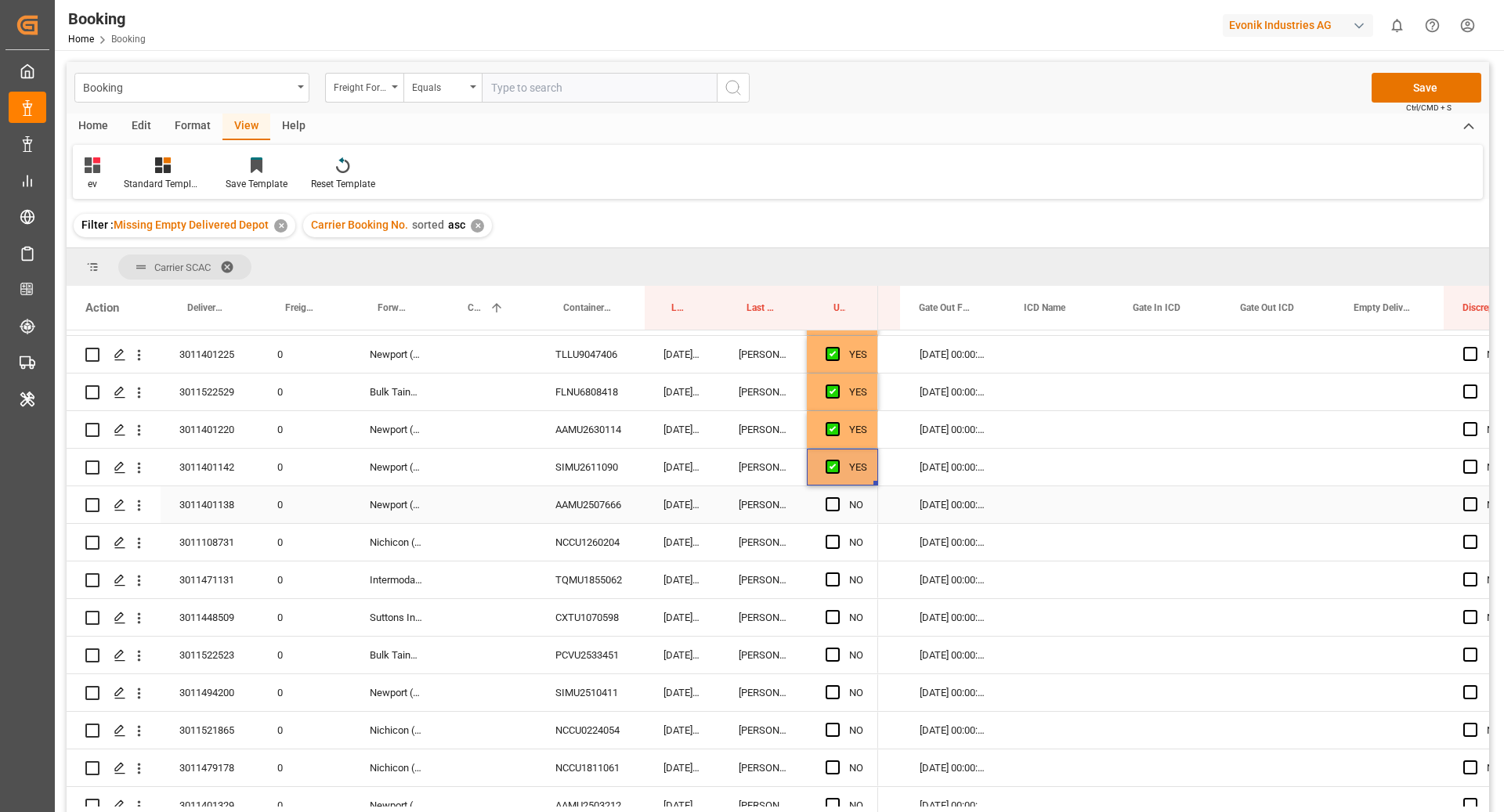
click at [637, 511] on div "AAMU2507666" at bounding box center [591, 504] width 108 height 36
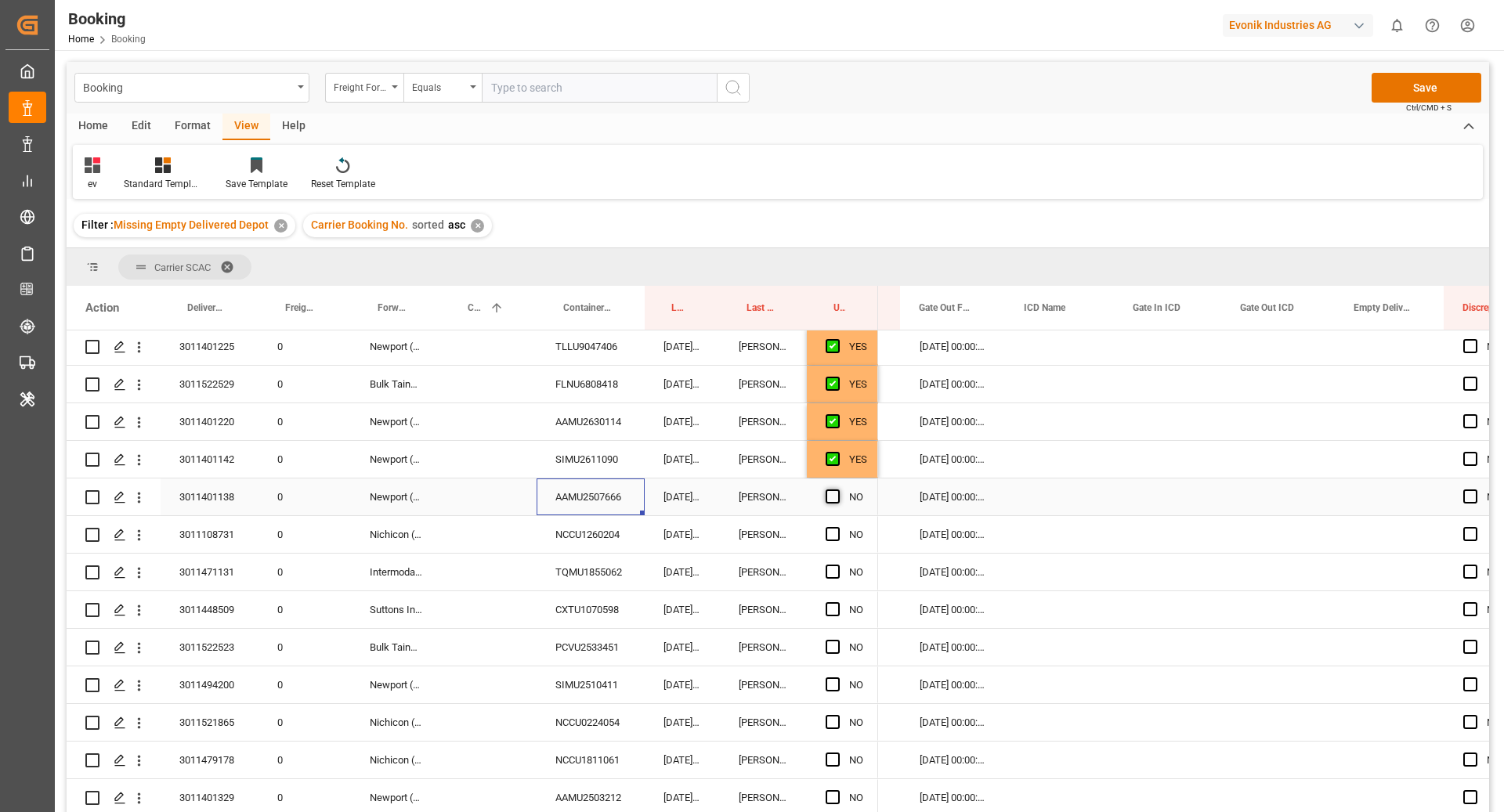
scroll to position [379, 0]
drag, startPoint x: 836, startPoint y: 498, endPoint x: 821, endPoint y: 499, distance: 15.0
click at [821, 499] on div "NO" at bounding box center [842, 496] width 71 height 36
click at [840, 492] on div "Press SPACE to select this row." at bounding box center [837, 497] width 23 height 36
click at [834, 496] on span "Press SPACE to select this row." at bounding box center [832, 496] width 14 height 14
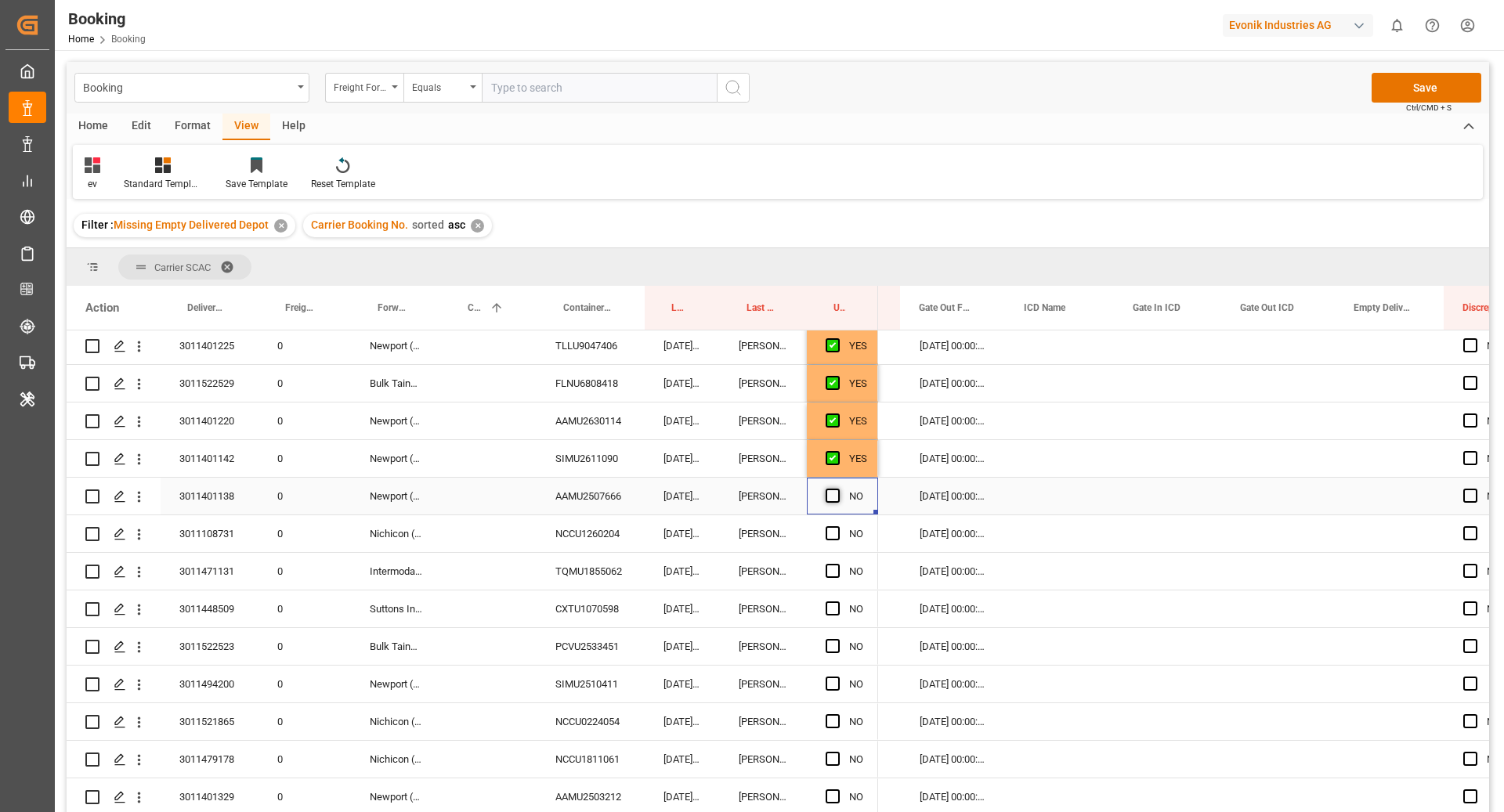
click at [837, 489] on input "Press SPACE to select this row." at bounding box center [837, 489] width 0 height 0
click at [589, 536] on div "NCCU1260204" at bounding box center [591, 533] width 108 height 36
click at [831, 530] on span "Press SPACE to select this row." at bounding box center [832, 533] width 14 height 14
click at [837, 526] on input "Press SPACE to select this row." at bounding box center [837, 526] width 0 height 0
click at [589, 572] on div "TQMU1855062" at bounding box center [591, 570] width 108 height 36
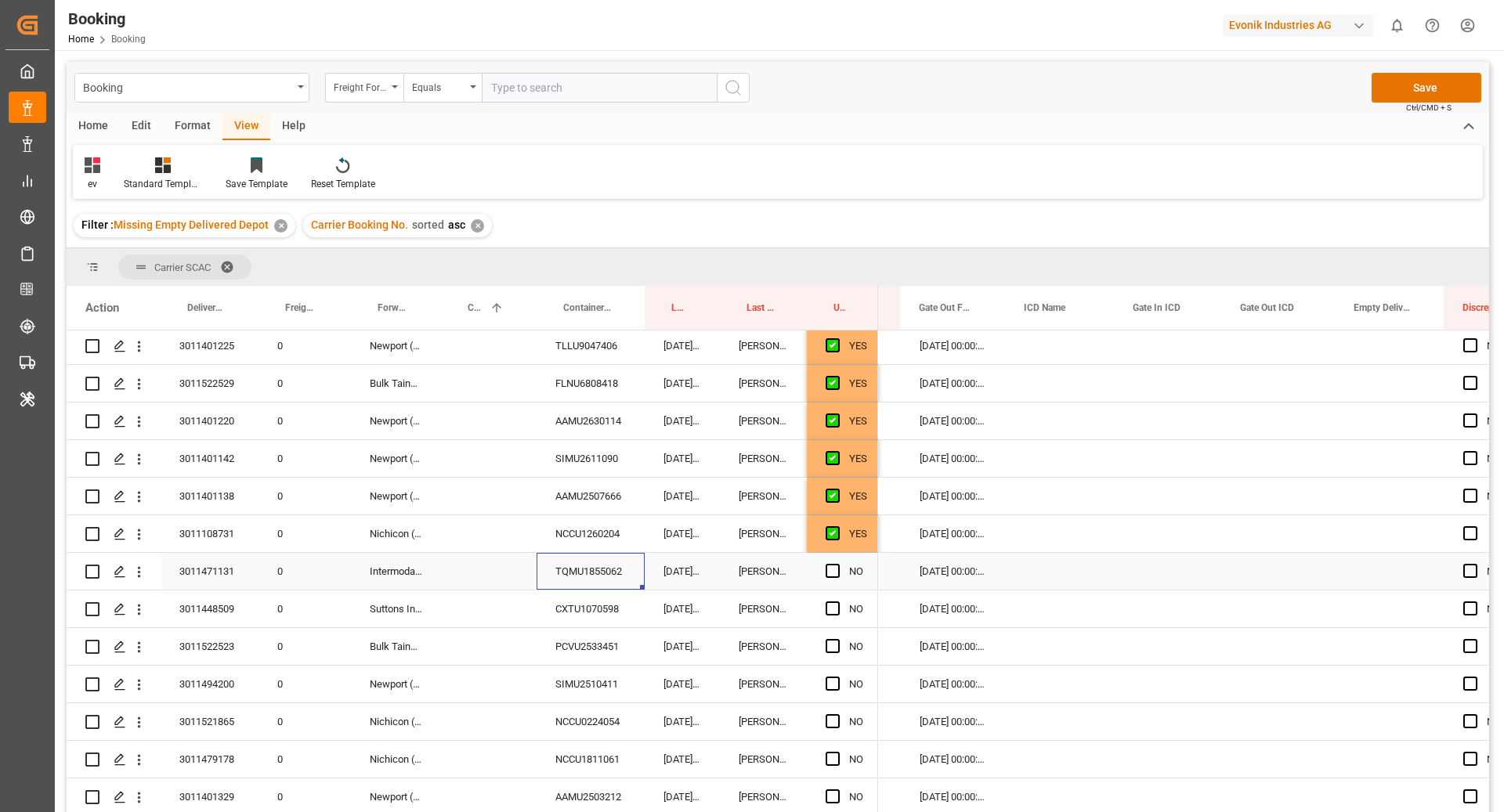
click at [835, 559] on div "Press SPACE to select this row." at bounding box center [837, 571] width 23 height 36
click at [834, 574] on span "Press SPACE to select this row." at bounding box center [832, 571] width 14 height 14
click at [837, 564] on input "Press SPACE to select this row." at bounding box center [837, 564] width 0 height 0
click at [573, 617] on div "CXTU1070598" at bounding box center [591, 609] width 108 height 36
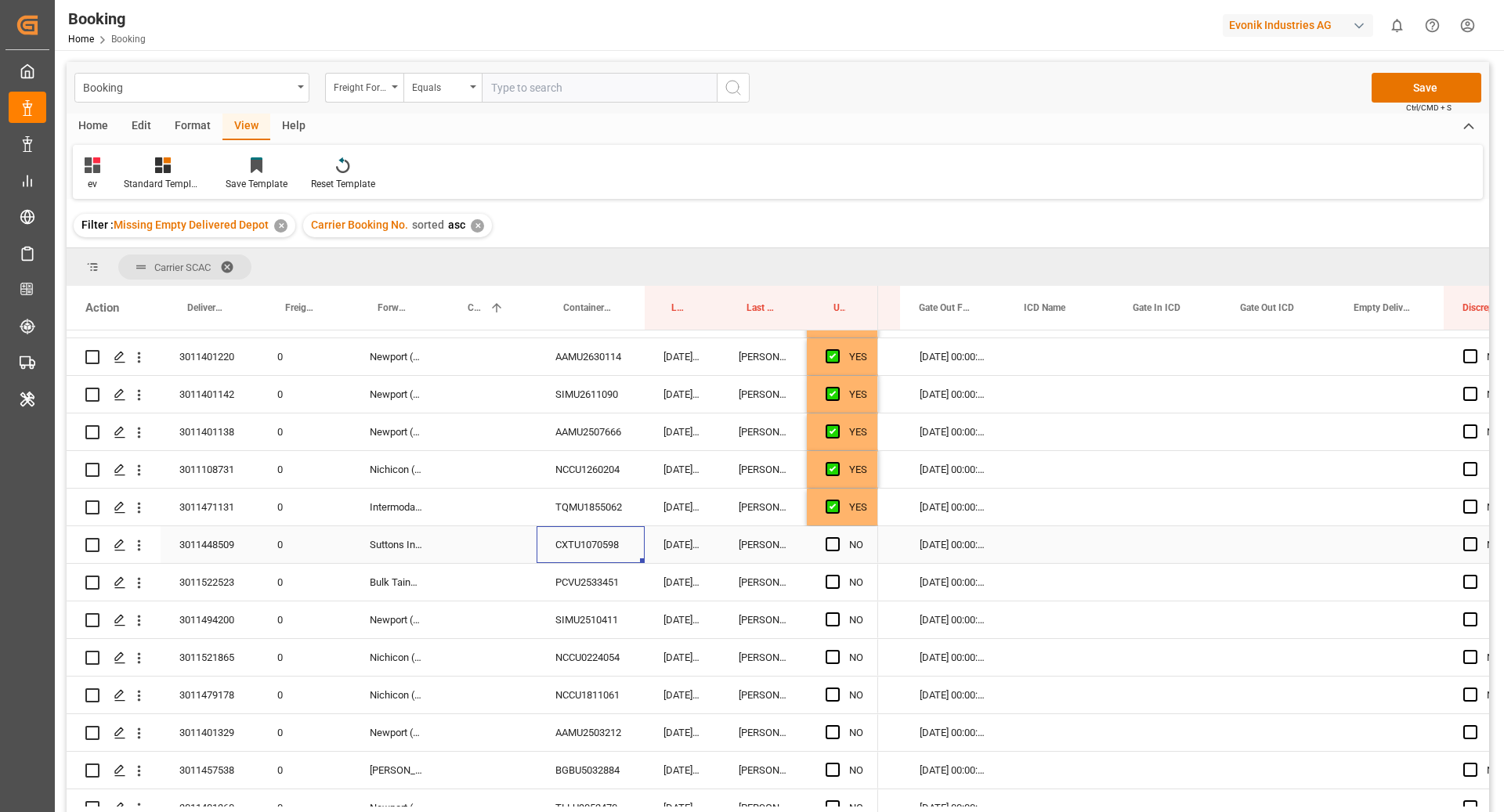
scroll to position [447, 0]
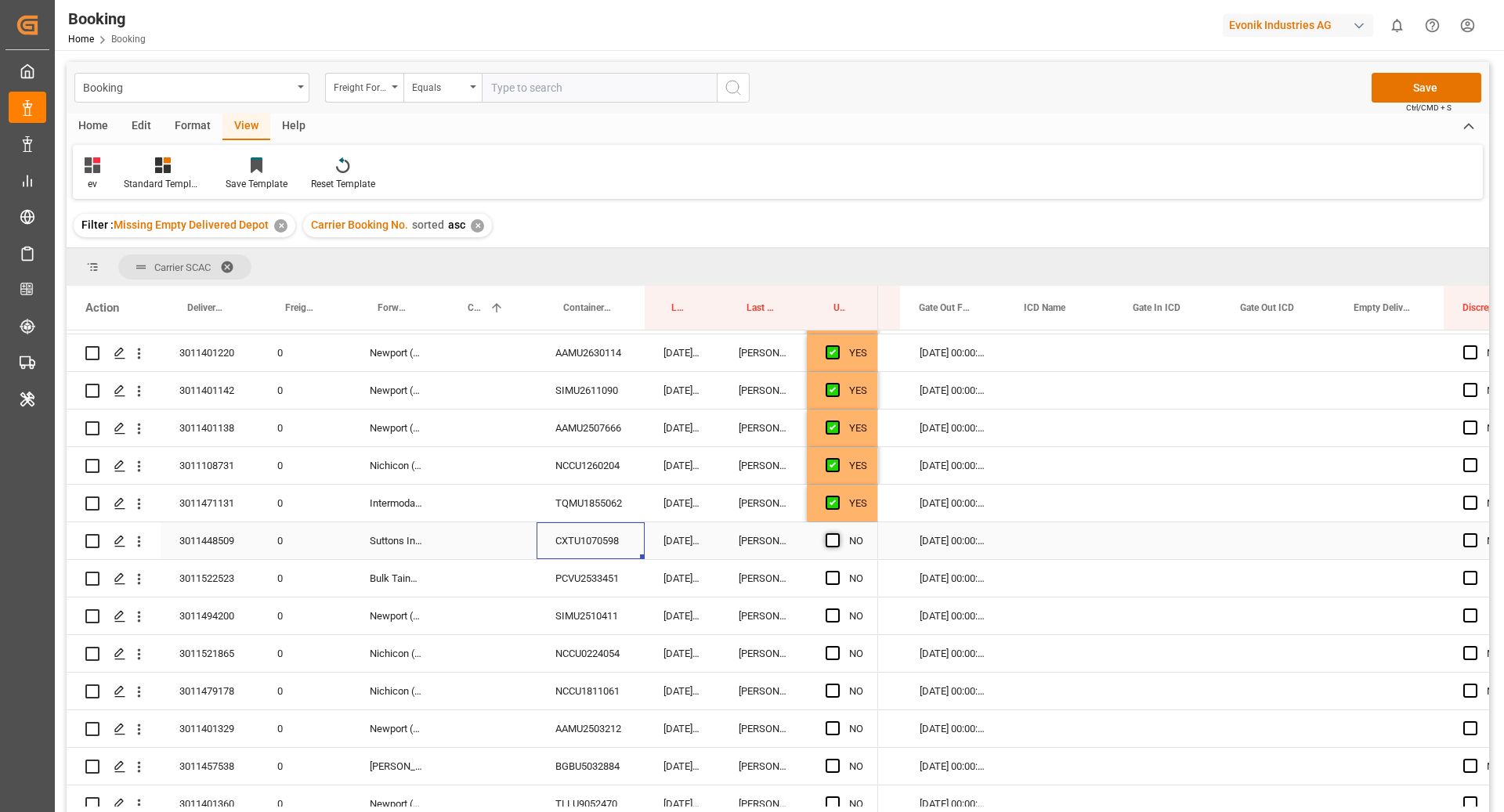
click at [827, 543] on span "Press SPACE to select this row." at bounding box center [832, 540] width 14 height 14
click at [837, 533] on input "Press SPACE to select this row." at bounding box center [837, 533] width 0 height 0
click at [626, 584] on div "PCVU2533451" at bounding box center [591, 577] width 108 height 36
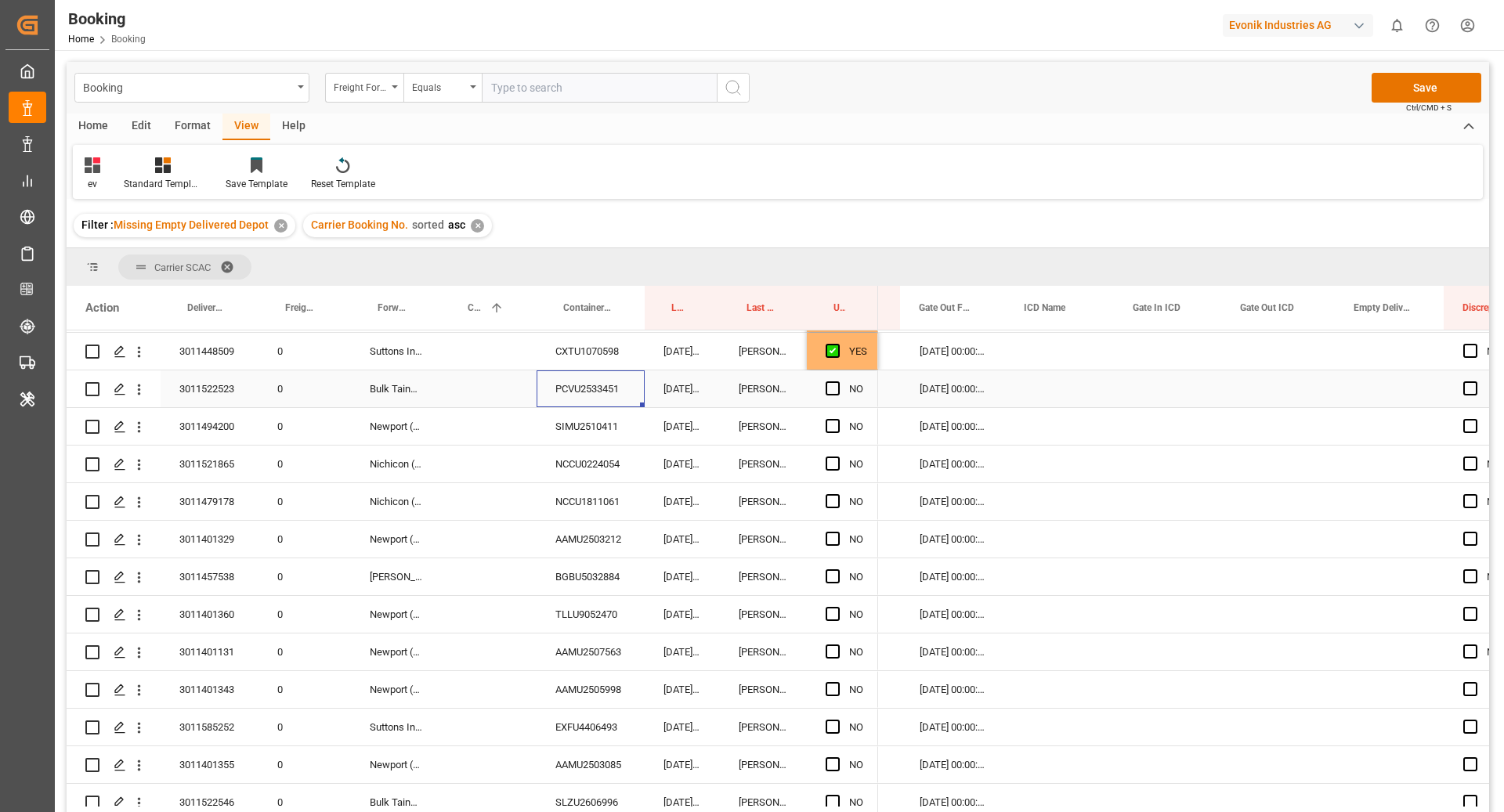
click at [832, 391] on span "Press SPACE to select this row." at bounding box center [832, 388] width 14 height 14
click at [837, 381] on input "Press SPACE to select this row." at bounding box center [837, 381] width 0 height 0
click at [553, 458] on div "NCCU0224054" at bounding box center [591, 464] width 108 height 36
click at [586, 431] on div "SIMU2510411" at bounding box center [591, 426] width 108 height 36
click at [569, 470] on div "NCCU0224054" at bounding box center [591, 464] width 108 height 36
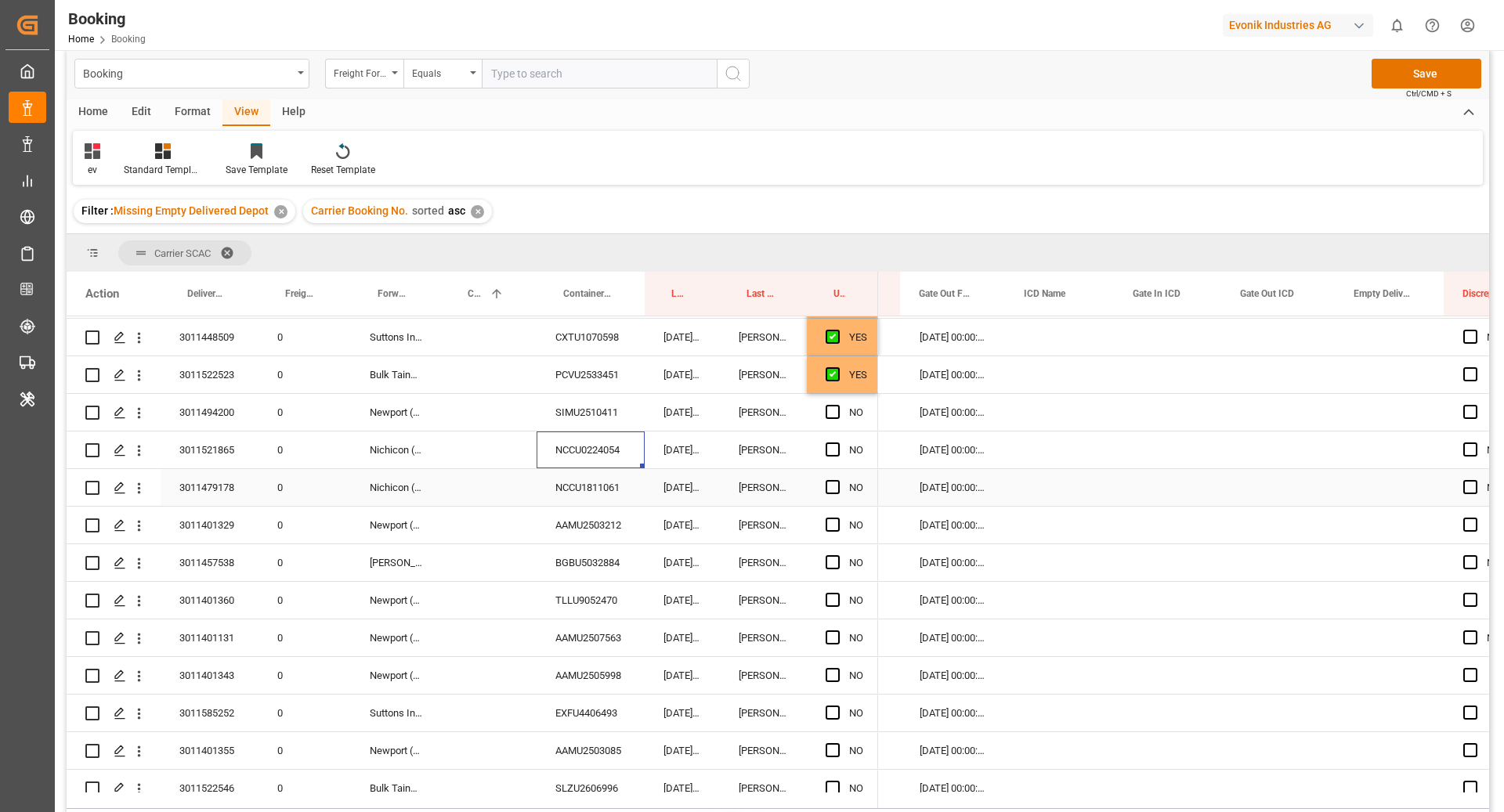
scroll to position [15, 0]
click at [832, 453] on span "Press SPACE to select this row." at bounding box center [832, 449] width 14 height 14
click at [837, 442] on input "Press SPACE to select this row." at bounding box center [837, 442] width 0 height 0
click at [553, 458] on div "NCCU0224054" at bounding box center [591, 449] width 108 height 36
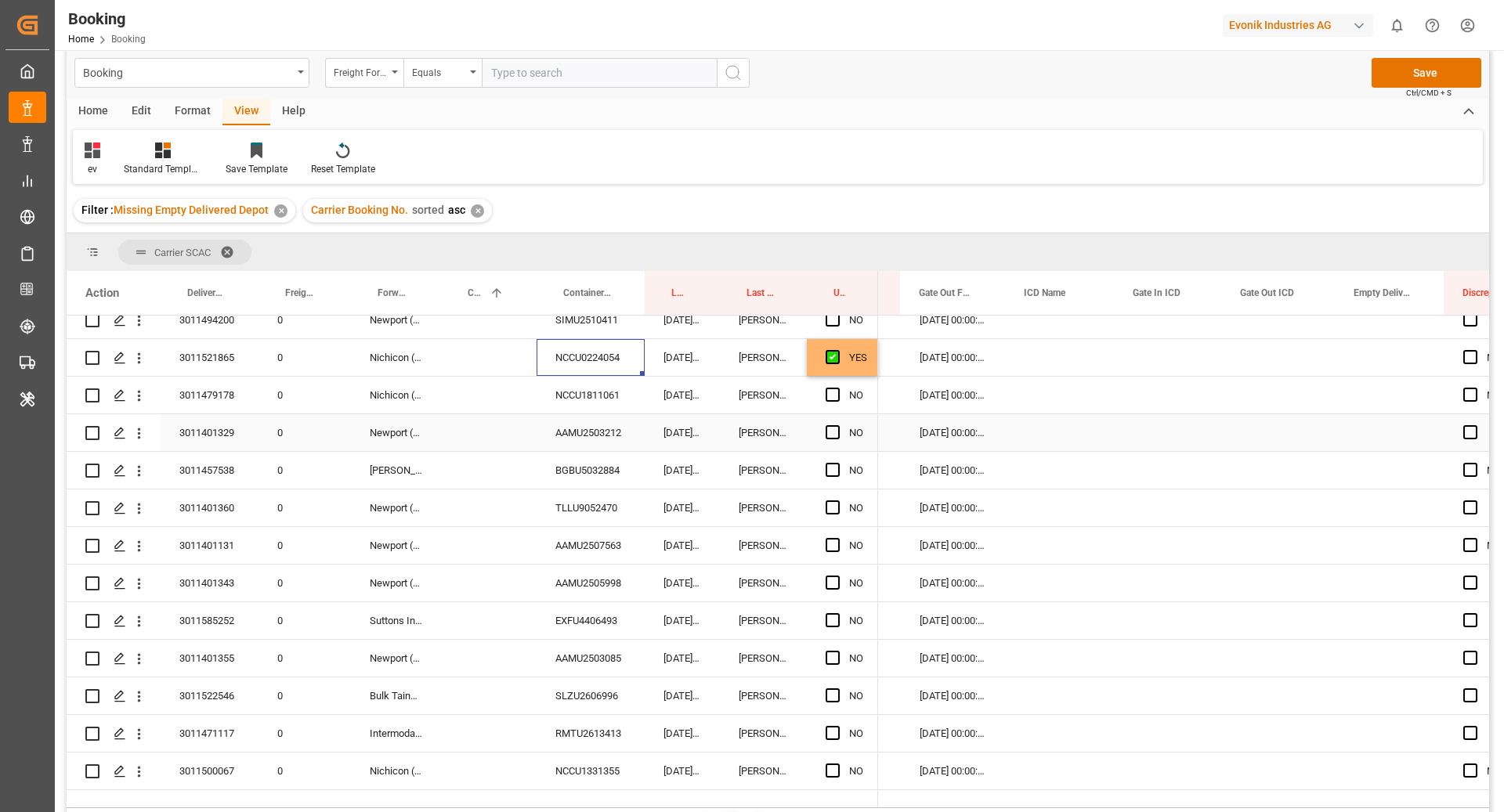
scroll to position [730, 0]
click at [603, 386] on div "NCCU1811061" at bounding box center [591, 393] width 108 height 36
click at [826, 394] on span "Press SPACE to select this row." at bounding box center [832, 394] width 14 height 14
click at [837, 386] on input "Press SPACE to select this row." at bounding box center [837, 386] width 0 height 0
click at [543, 453] on div "BGBU5032884" at bounding box center [591, 468] width 108 height 36
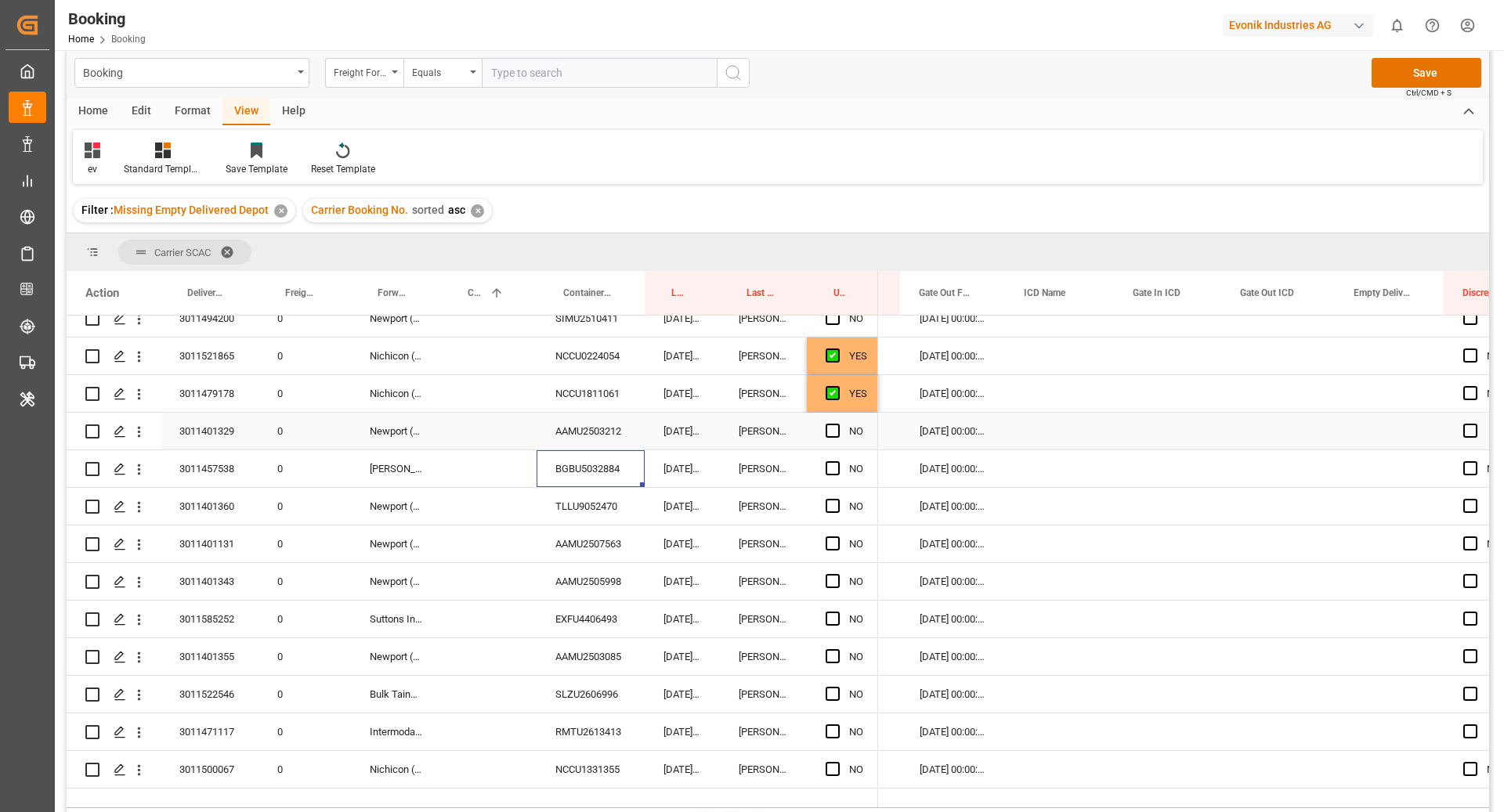
click at [603, 437] on div "AAMU2503212" at bounding box center [591, 431] width 108 height 36
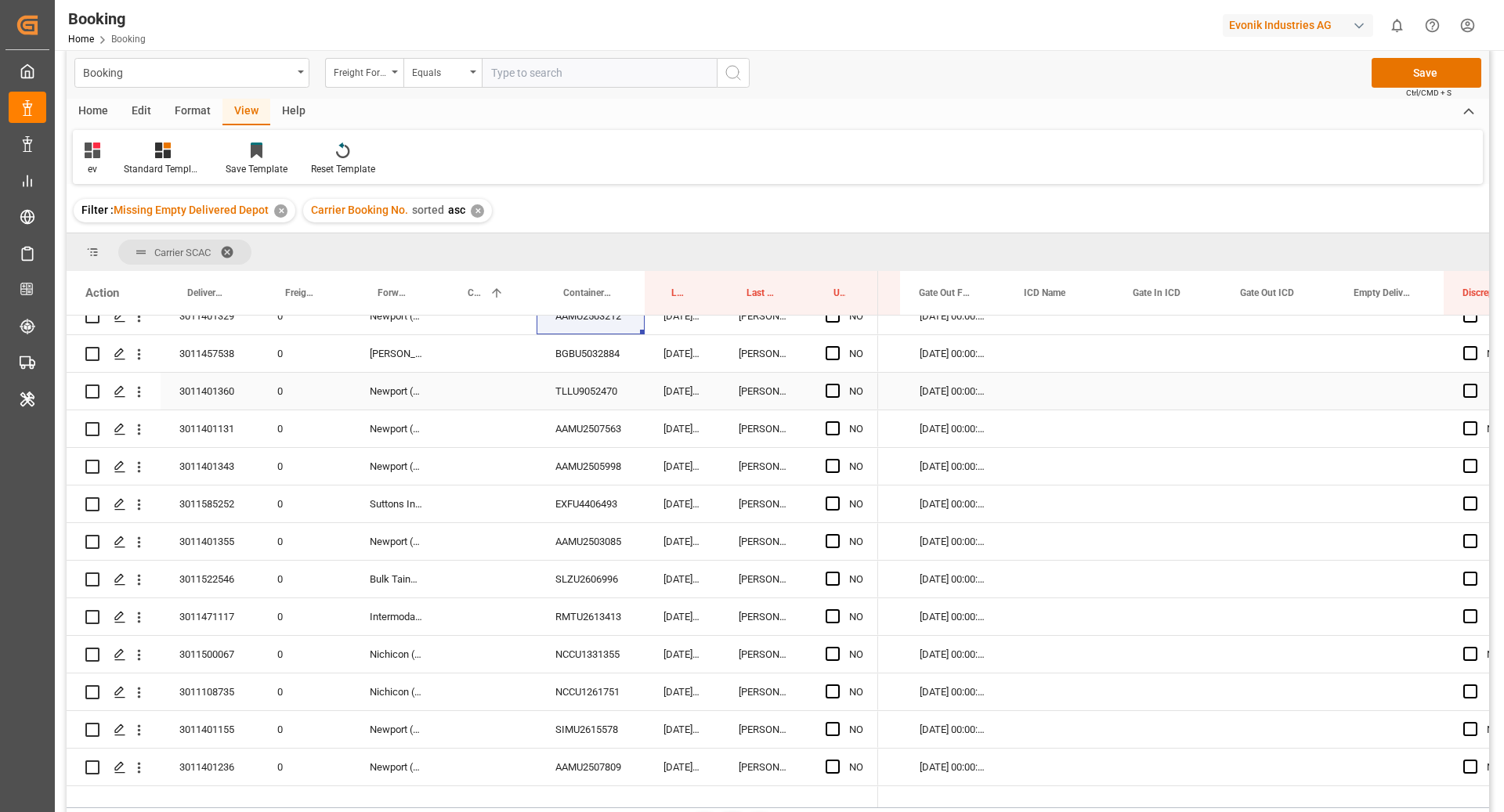
scroll to position [692, 0]
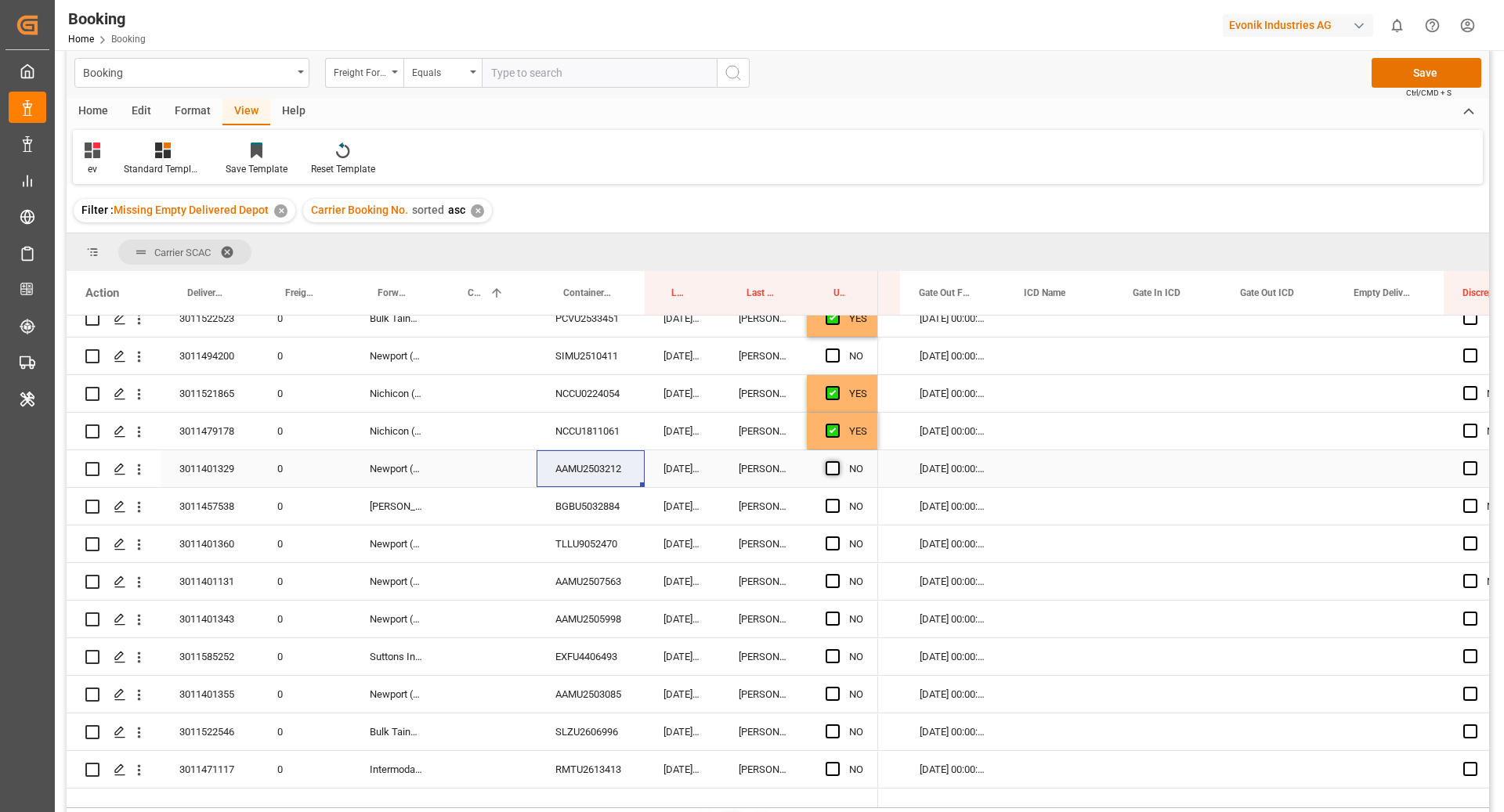
click at [836, 472] on span "Press SPACE to select this row." at bounding box center [832, 468] width 14 height 14
click at [837, 461] on input "Press SPACE to select this row." at bounding box center [837, 461] width 0 height 0
click at [585, 513] on div "BGBU5032884" at bounding box center [591, 506] width 108 height 36
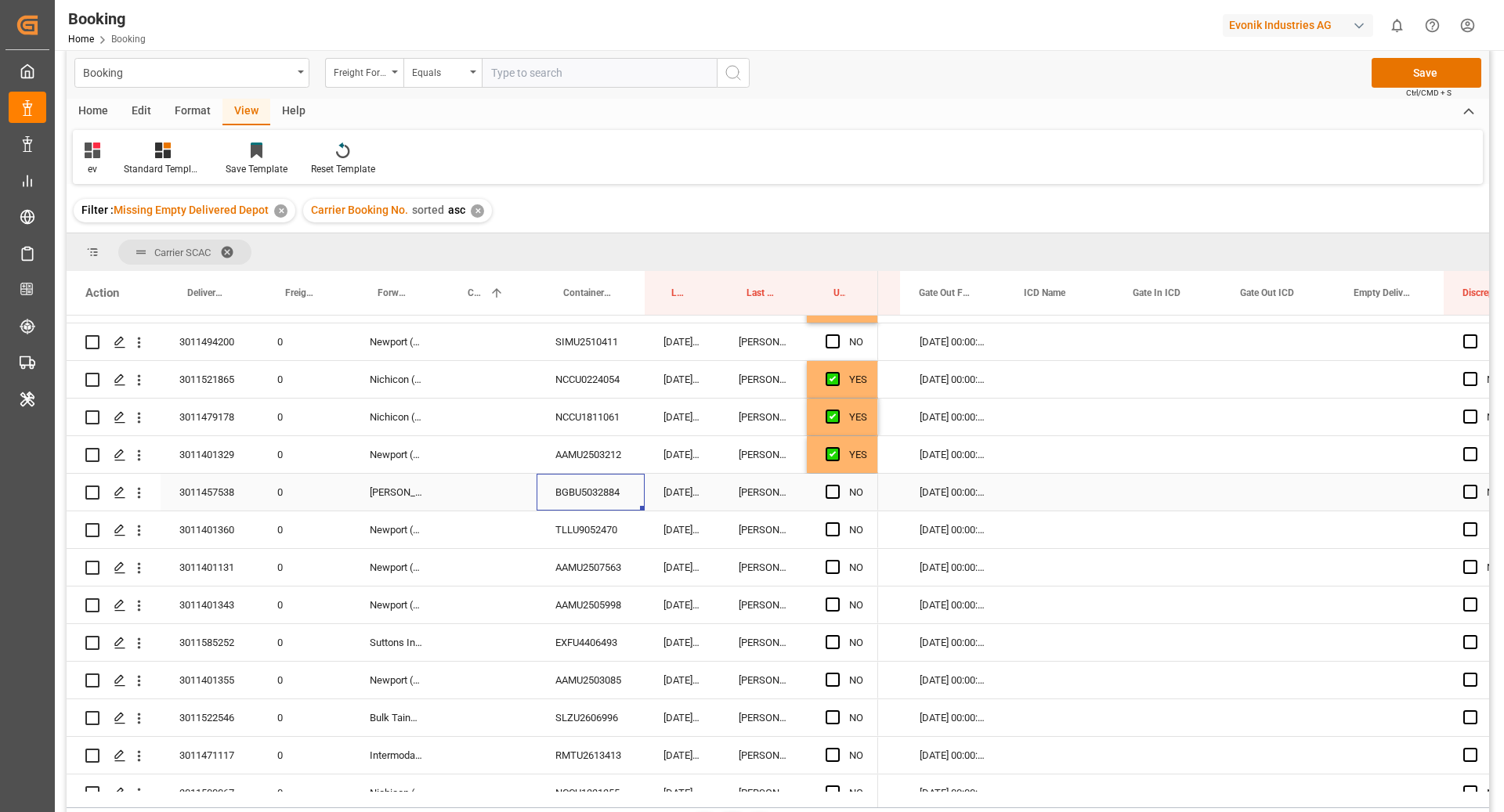
scroll to position [706, 0]
click at [832, 492] on span "Press SPACE to select this row." at bounding box center [832, 492] width 14 height 14
click at [837, 485] on input "Press SPACE to select this row." at bounding box center [837, 485] width 0 height 0
click at [652, 545] on div "[DATE] 08:51:09" at bounding box center [682, 529] width 76 height 36
click at [581, 532] on div "TLLU9052470" at bounding box center [591, 529] width 108 height 36
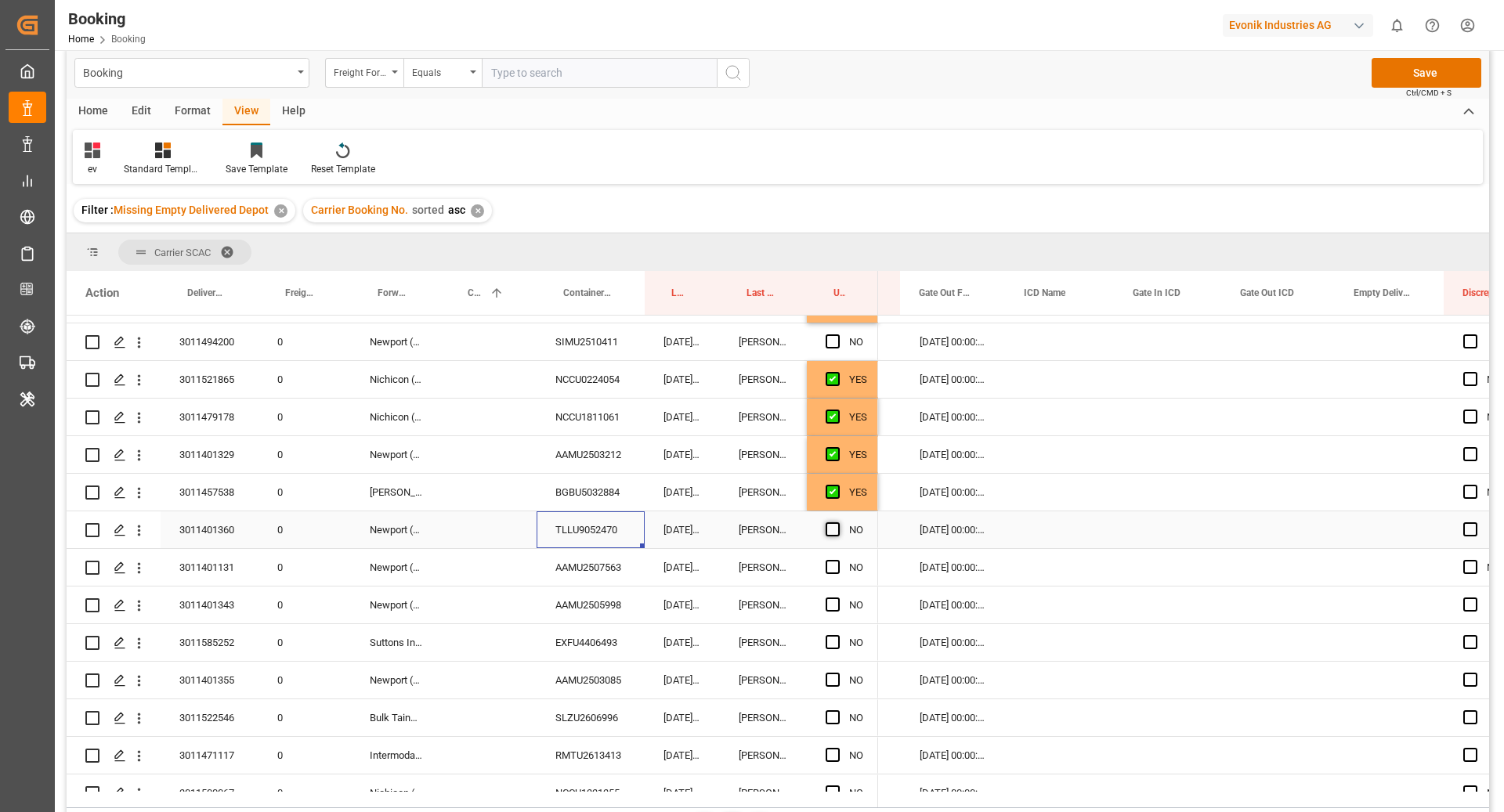
click at [836, 527] on span "Press SPACE to select this row." at bounding box center [832, 529] width 14 height 14
click at [837, 522] on input "Press SPACE to select this row." at bounding box center [837, 522] width 0 height 0
click at [606, 587] on div "AAMU2505998" at bounding box center [591, 604] width 108 height 36
drag, startPoint x: 563, startPoint y: 558, endPoint x: 579, endPoint y: 725, distance: 167.8
click at [563, 557] on div "AAMU2507563" at bounding box center [591, 567] width 108 height 36
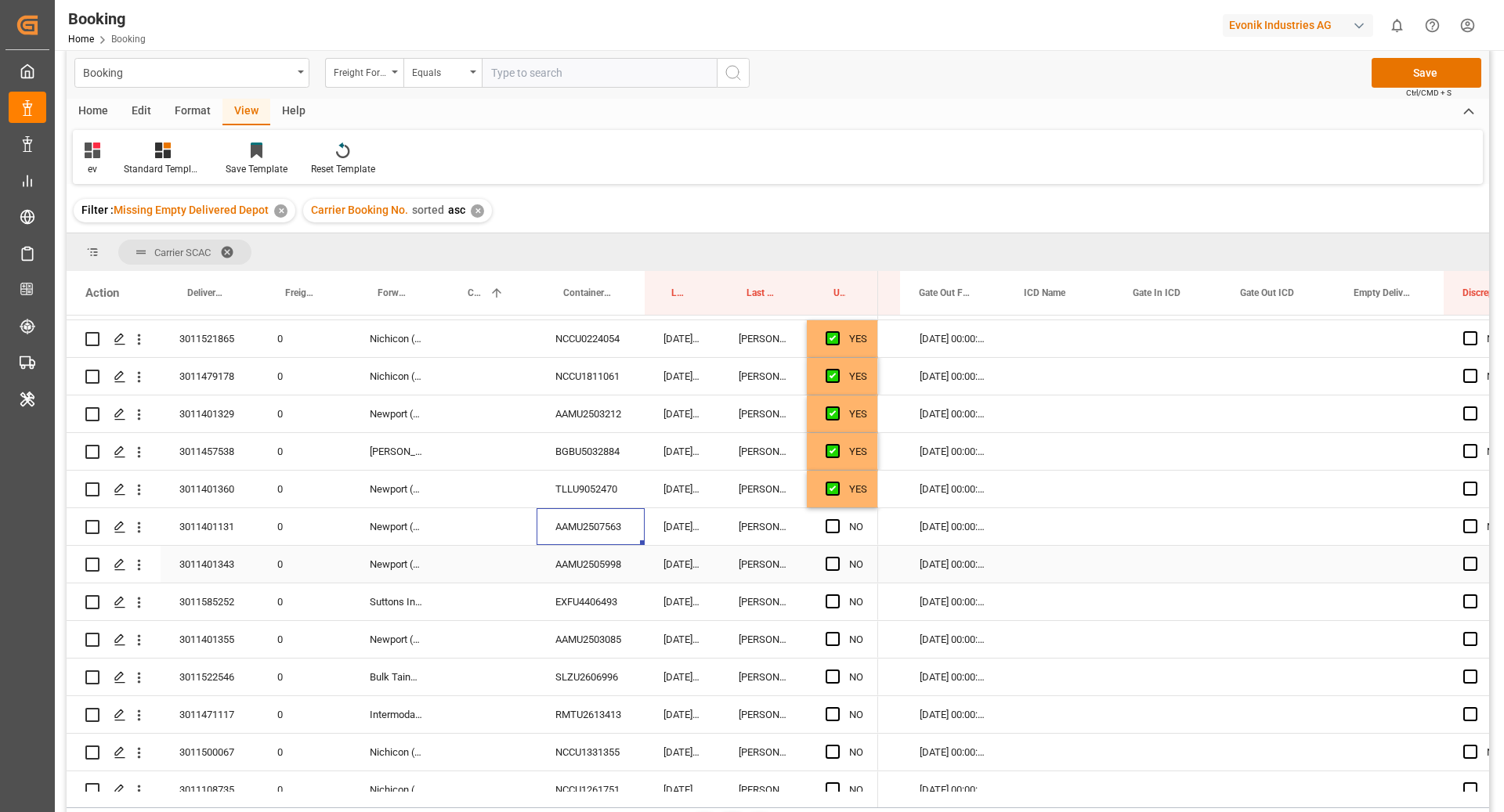
scroll to position [766, 0]
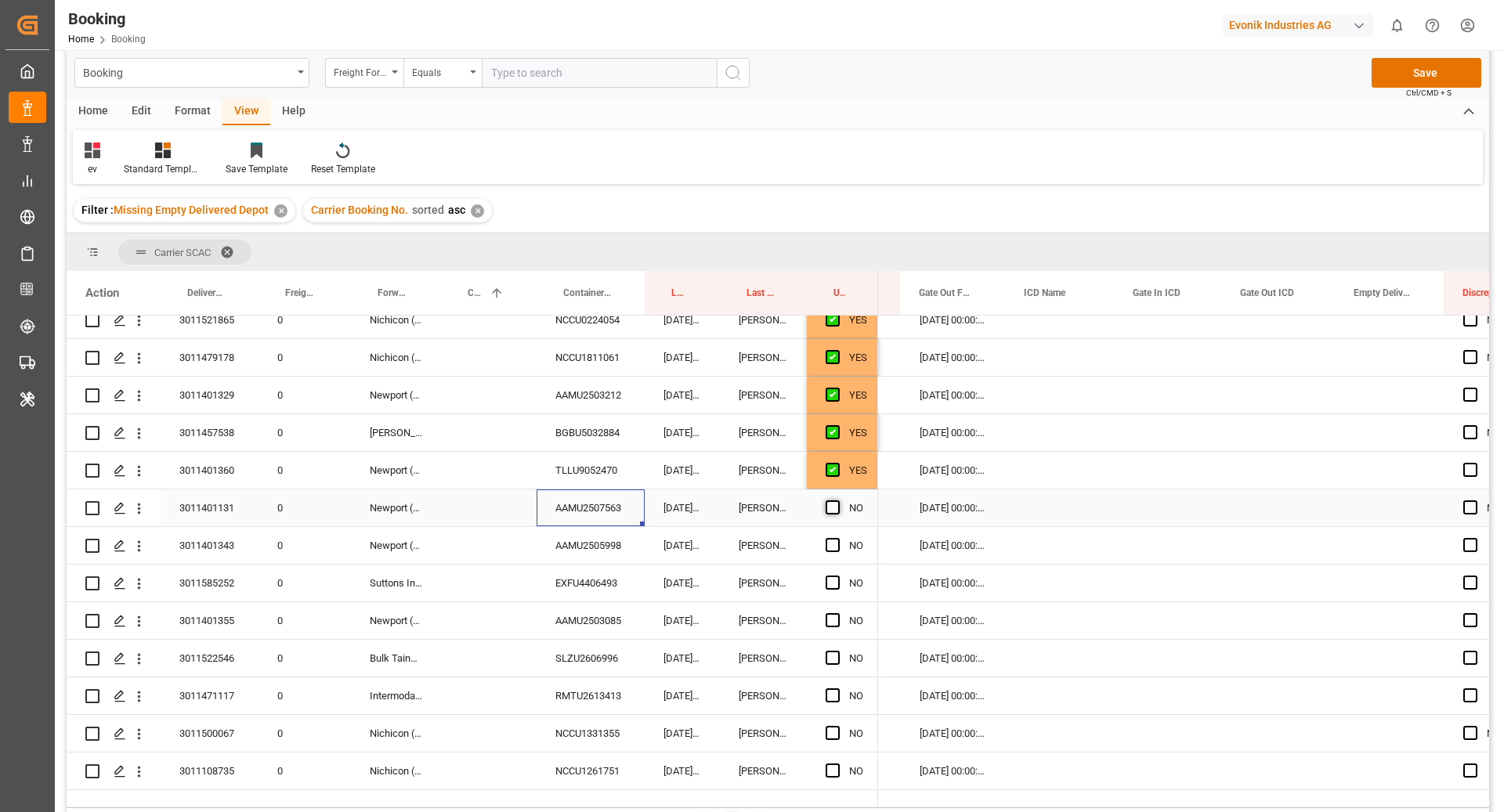
click at [830, 506] on span "Press SPACE to select this row." at bounding box center [832, 507] width 14 height 14
click at [837, 500] on input "Press SPACE to select this row." at bounding box center [837, 500] width 0 height 0
click at [622, 546] on div "AAMU2505998" at bounding box center [591, 545] width 108 height 36
click at [838, 546] on span "Press SPACE to select this row." at bounding box center [832, 545] width 14 height 14
click at [837, 538] on input "Press SPACE to select this row." at bounding box center [837, 538] width 0 height 0
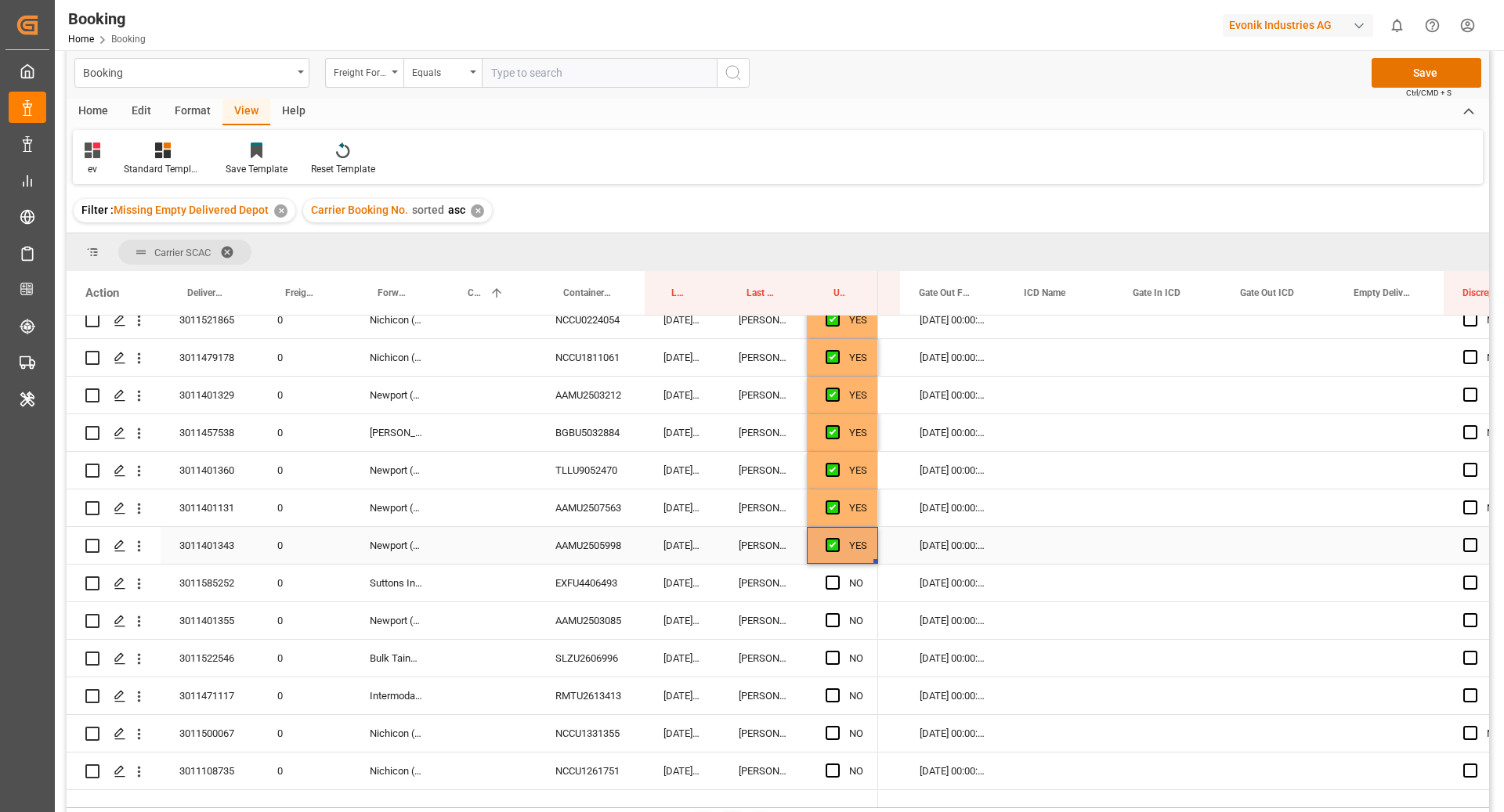
click at [837, 545] on span "Press SPACE to select this row." at bounding box center [832, 545] width 14 height 14
click at [837, 538] on input "Press SPACE to select this row." at bounding box center [837, 538] width 0 height 0
click at [831, 545] on span "Press SPACE to select this row." at bounding box center [832, 545] width 14 height 14
click at [837, 538] on input "Press SPACE to select this row." at bounding box center [837, 538] width 0 height 0
click at [602, 580] on div "EXFU4406493" at bounding box center [591, 583] width 108 height 36
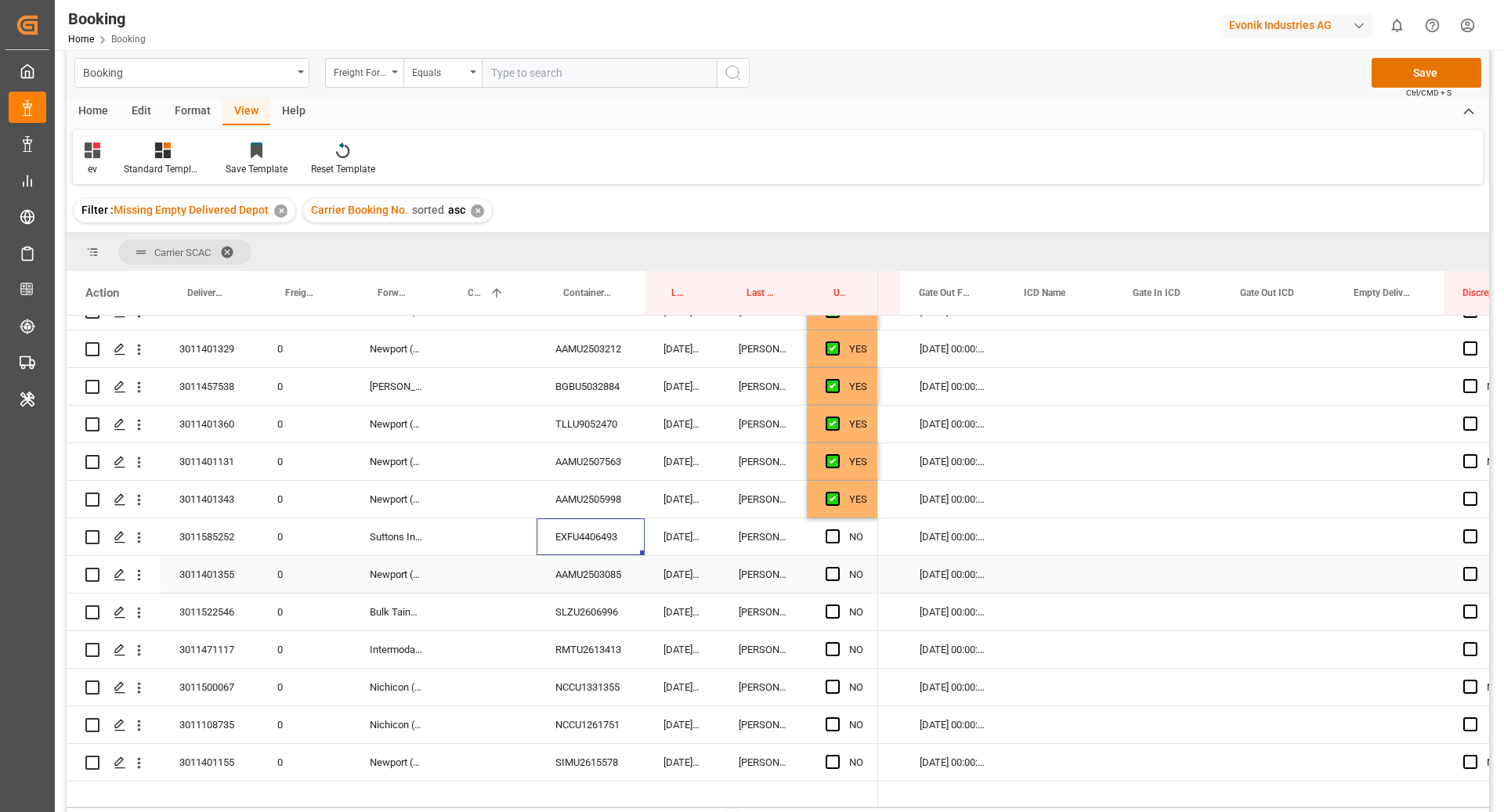
scroll to position [813, 0]
click at [834, 538] on span "Press SPACE to select this row." at bounding box center [832, 536] width 14 height 14
click at [837, 529] on input "Press SPACE to select this row." at bounding box center [837, 529] width 0 height 0
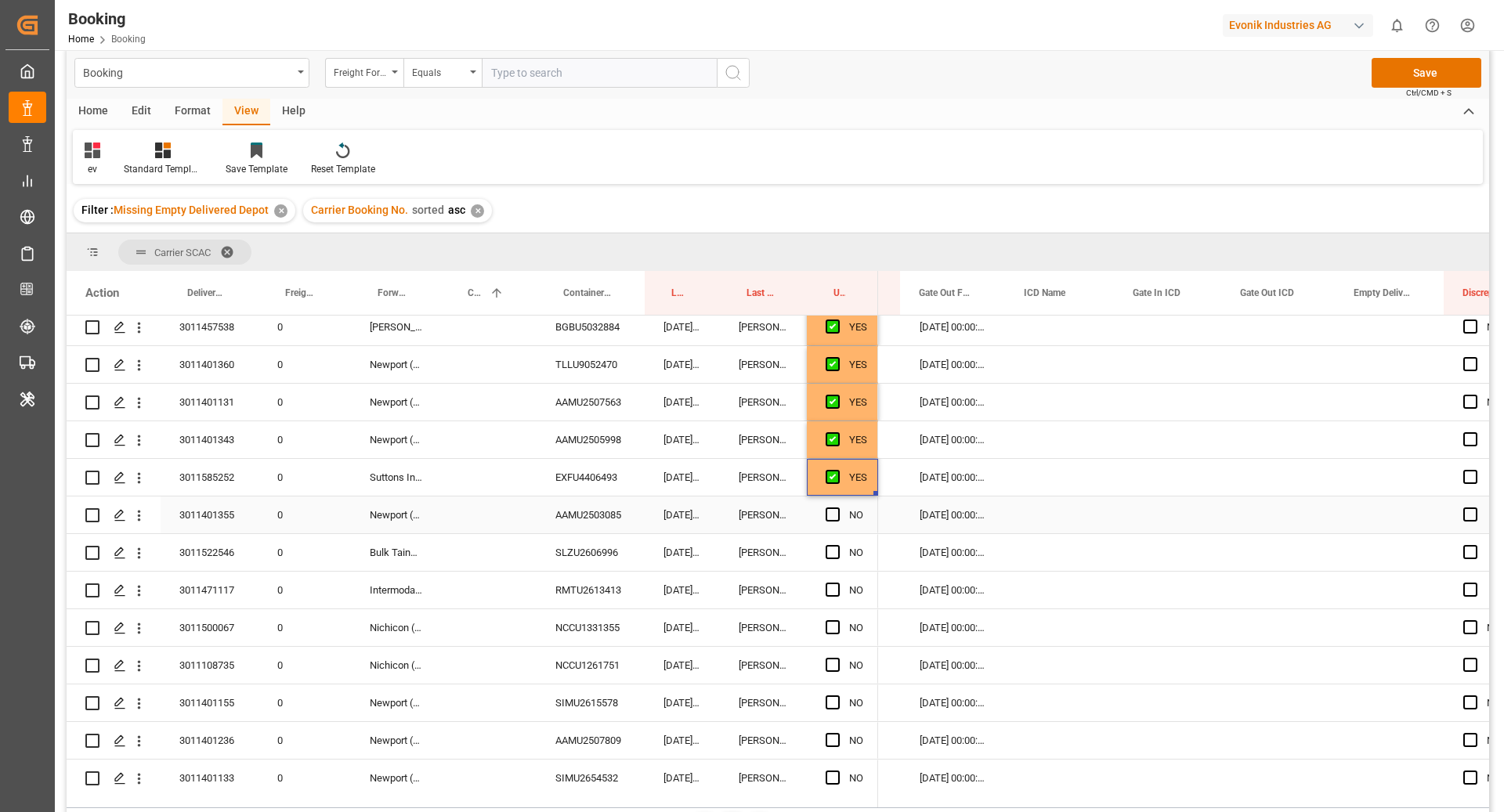
scroll to position [883, 0]
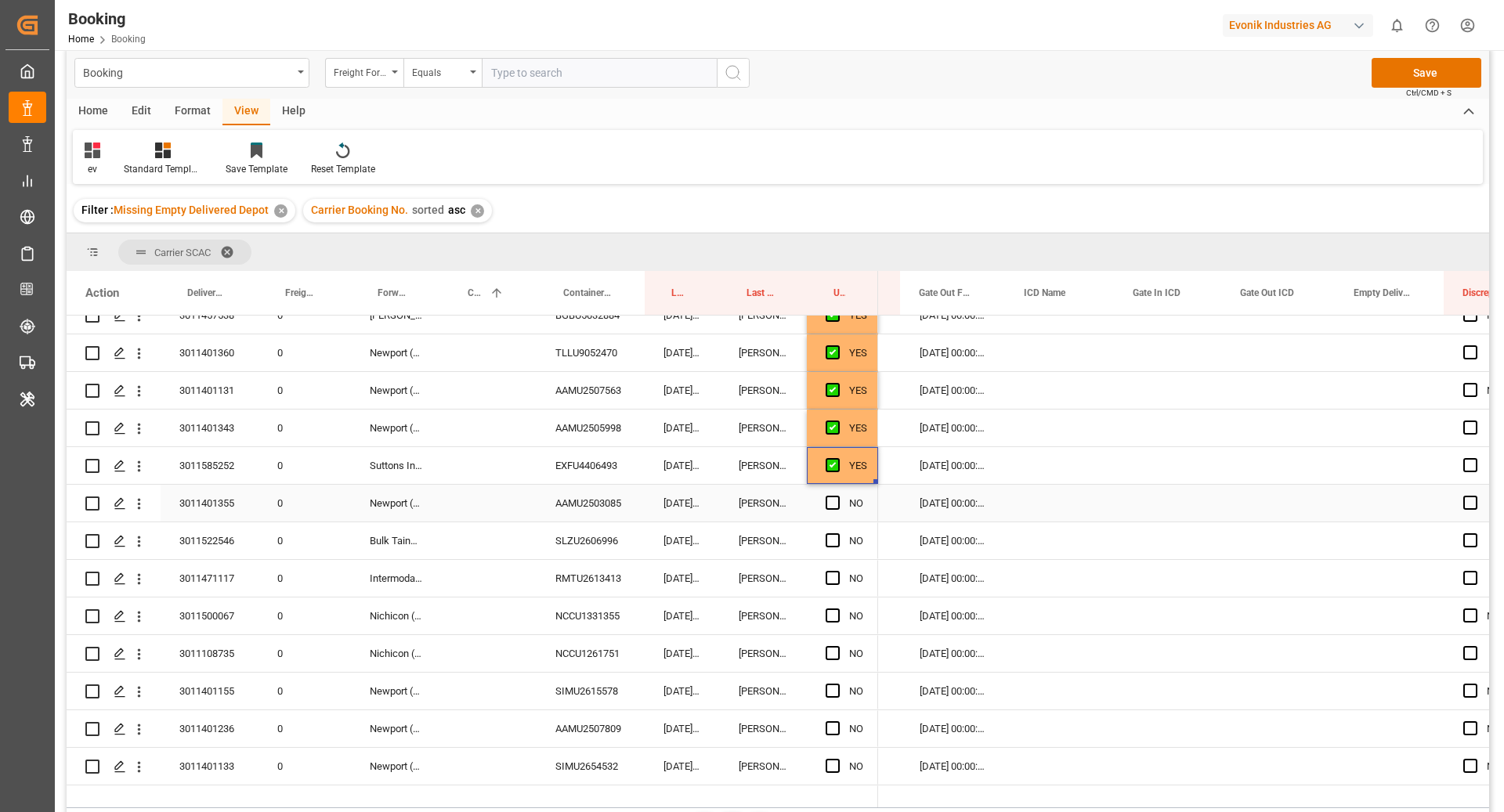
click at [577, 494] on div "AAMU2503085" at bounding box center [591, 503] width 108 height 36
click at [829, 502] on span "Press SPACE to select this row." at bounding box center [832, 503] width 14 height 14
click at [837, 496] on input "Press SPACE to select this row." at bounding box center [837, 496] width 0 height 0
click at [585, 544] on div "SLZU2606996" at bounding box center [591, 540] width 108 height 36
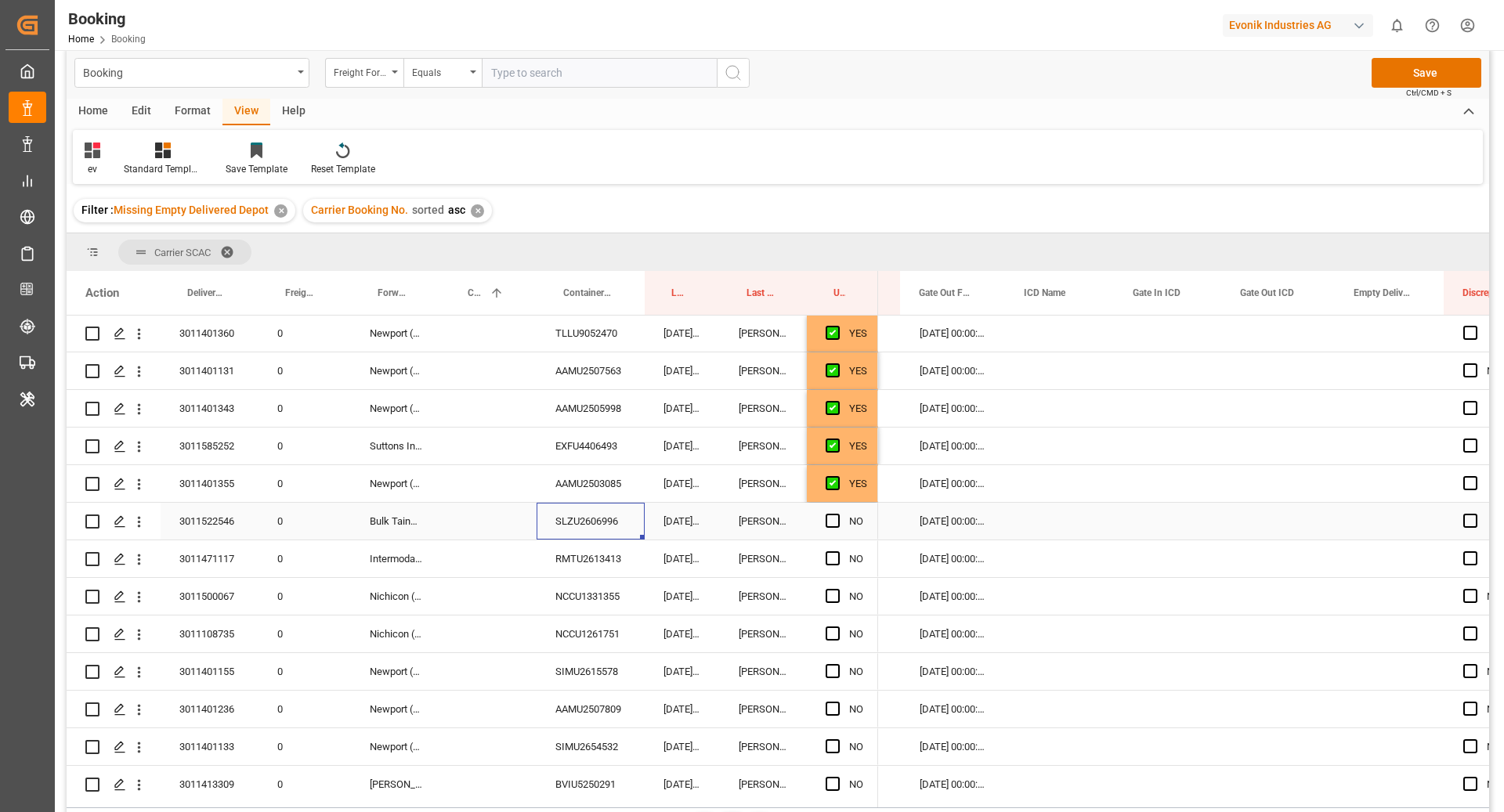
scroll to position [924, 0]
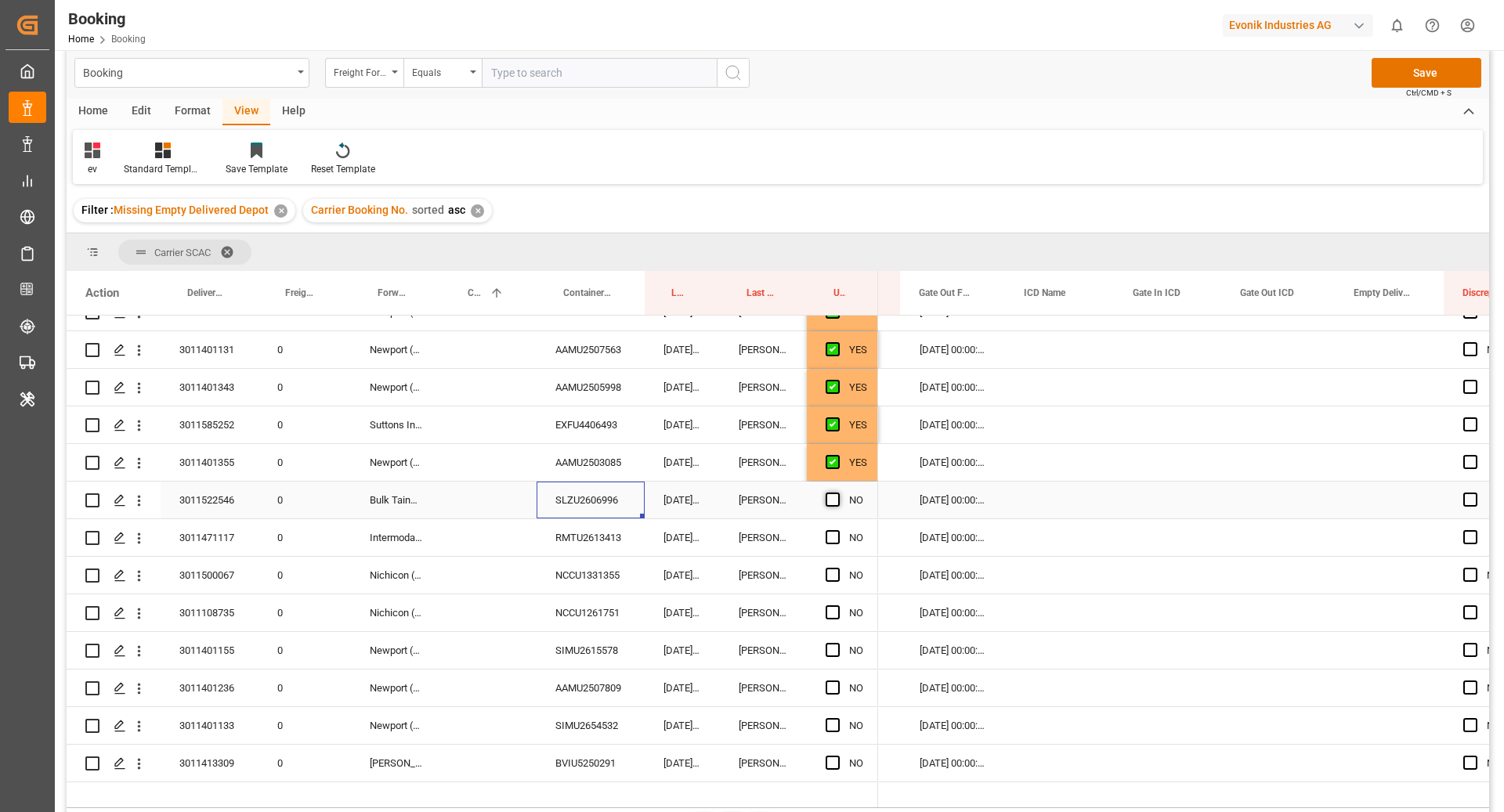
click at [825, 499] on span "Press SPACE to select this row." at bounding box center [832, 500] width 14 height 14
click at [837, 493] on input "Press SPACE to select this row." at bounding box center [837, 493] width 0 height 0
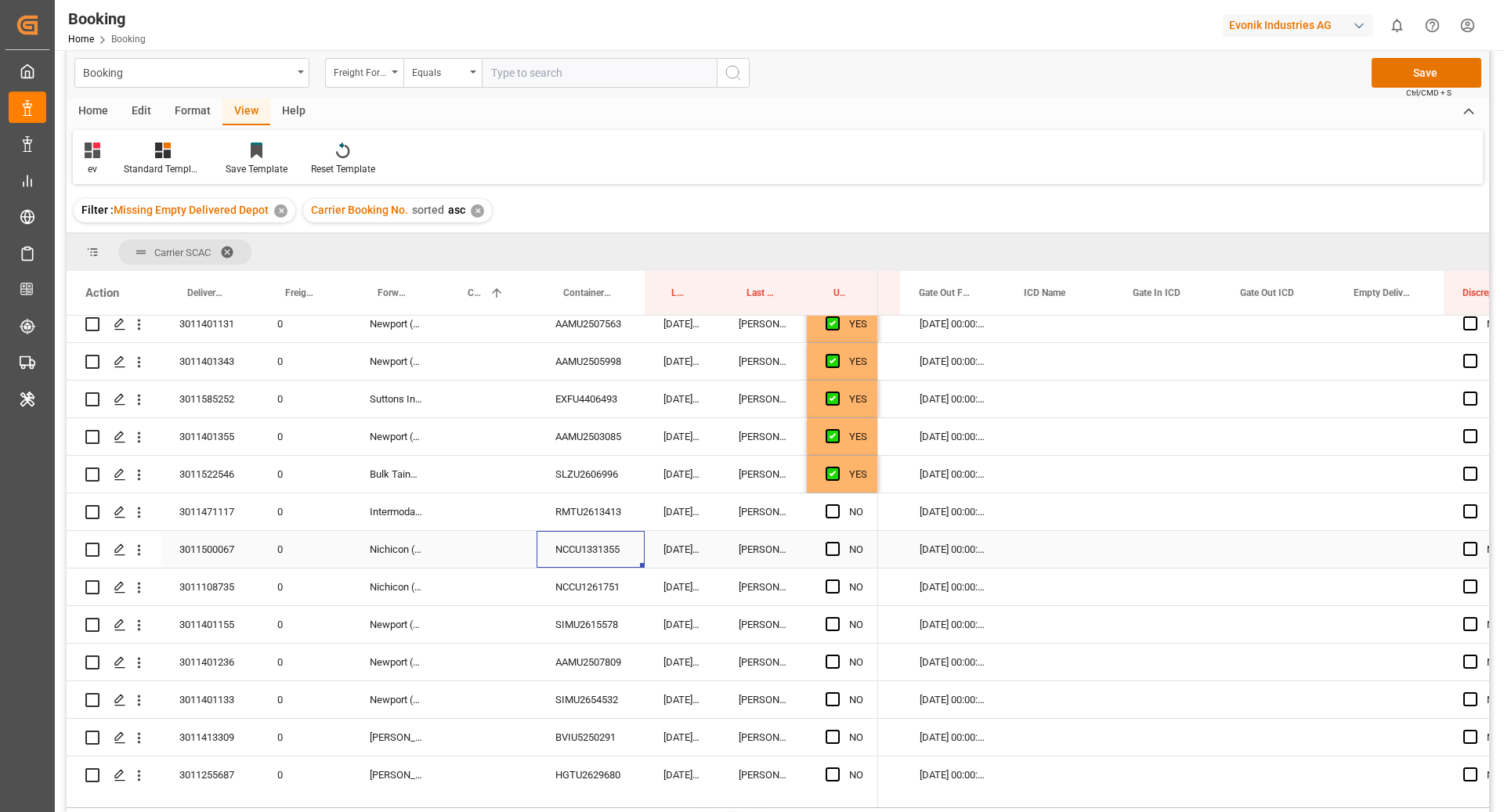
scroll to position [1055, 0]
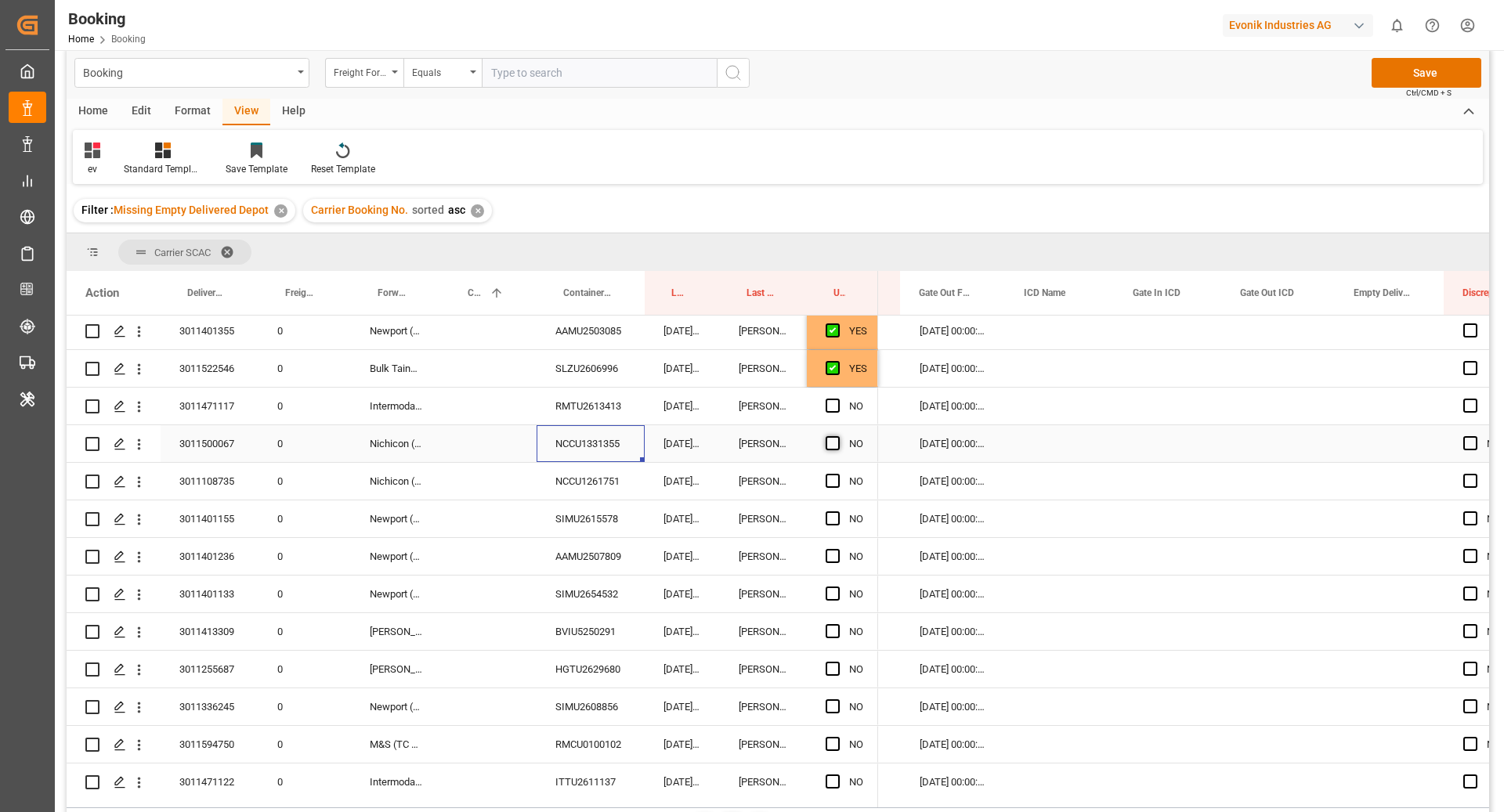
click at [832, 442] on span "Press SPACE to select this row." at bounding box center [832, 443] width 14 height 14
click at [837, 436] on input "Press SPACE to select this row." at bounding box center [837, 436] width 0 height 0
click at [621, 484] on div "NCCU1261751" at bounding box center [591, 481] width 108 height 36
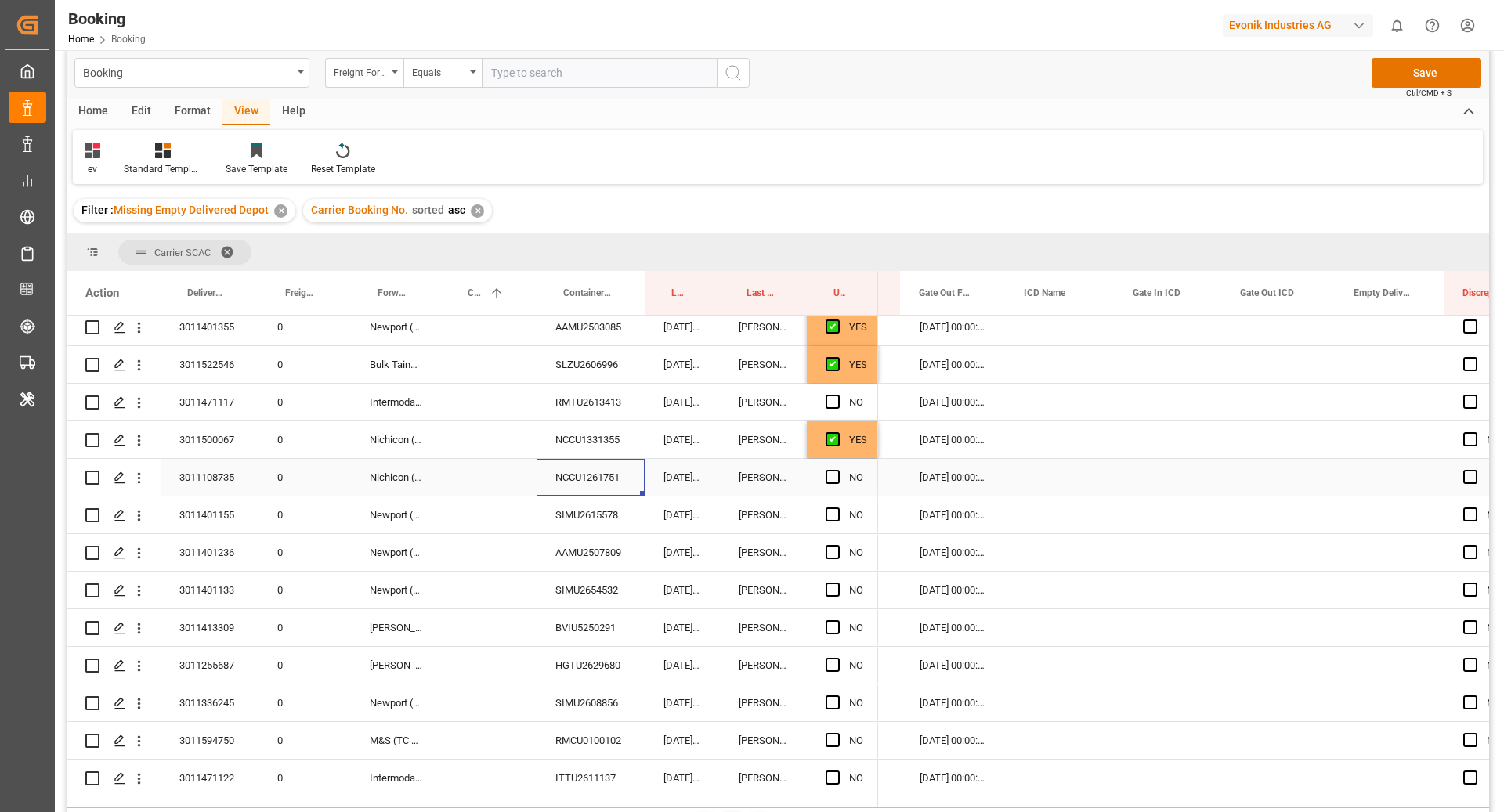
click at [832, 482] on span "Press SPACE to select this row." at bounding box center [832, 477] width 14 height 14
click at [837, 470] on input "Press SPACE to select this row." at bounding box center [837, 470] width 0 height 0
click at [593, 513] on div "SIMU2615578" at bounding box center [591, 514] width 108 height 36
click at [833, 513] on span "Press SPACE to select this row." at bounding box center [832, 514] width 14 height 14
click at [837, 507] on input "Press SPACE to select this row." at bounding box center [837, 507] width 0 height 0
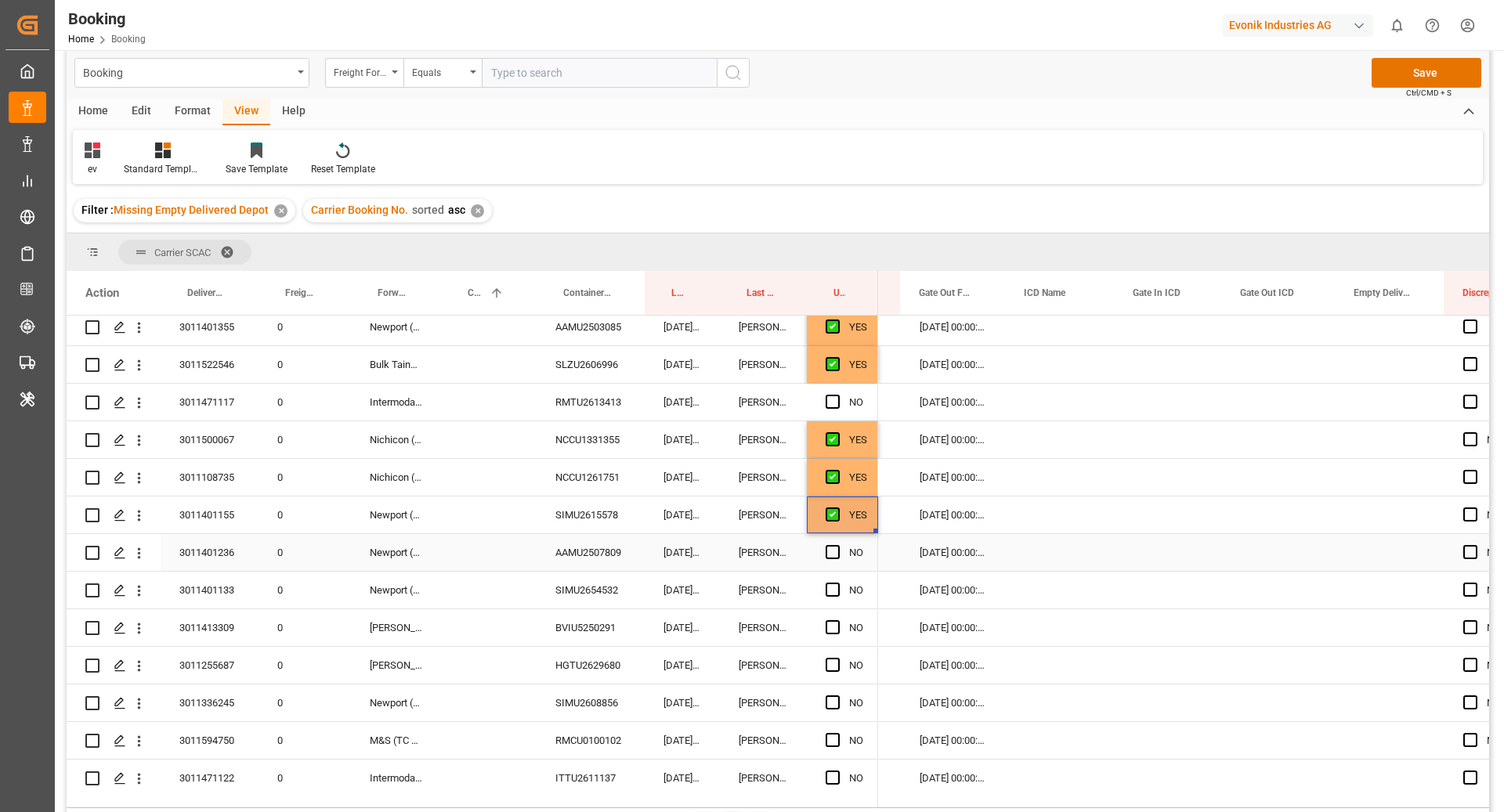
click at [610, 558] on div "AAMU2507809" at bounding box center [591, 552] width 108 height 36
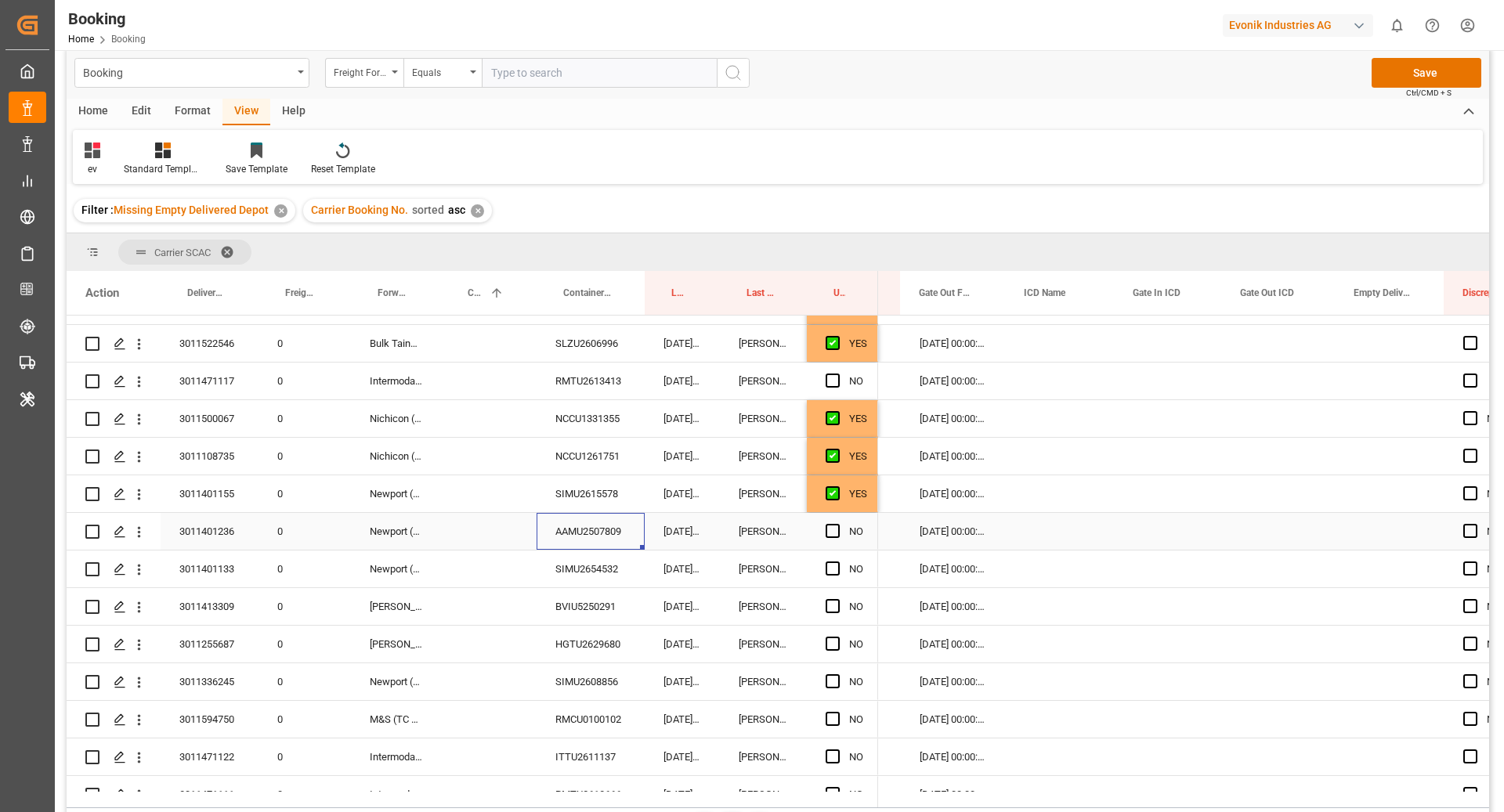
scroll to position [1156, 0]
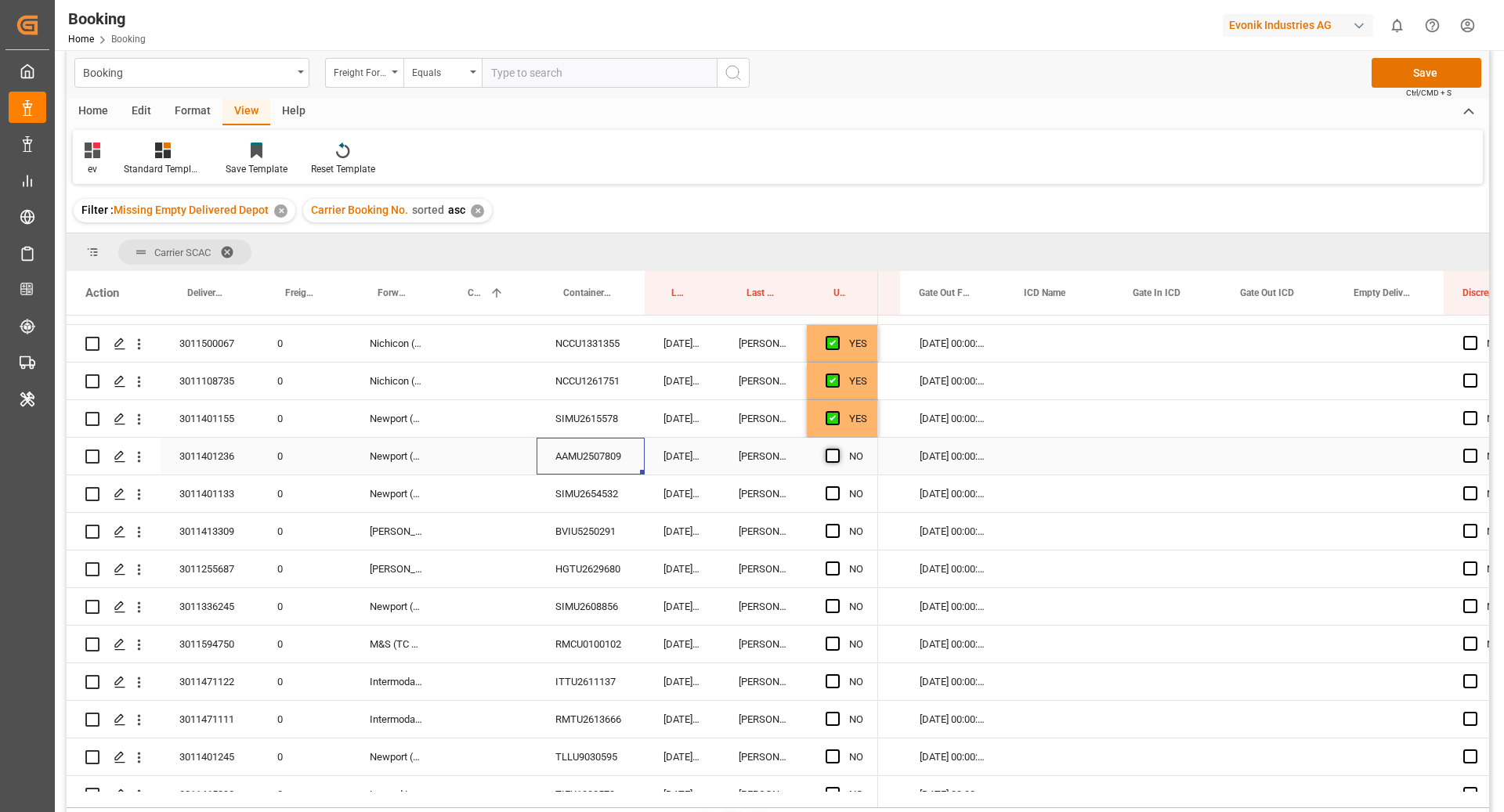
click at [834, 455] on span "Press SPACE to select this row." at bounding box center [832, 456] width 14 height 14
click at [837, 449] on input "Press SPACE to select this row." at bounding box center [837, 449] width 0 height 0
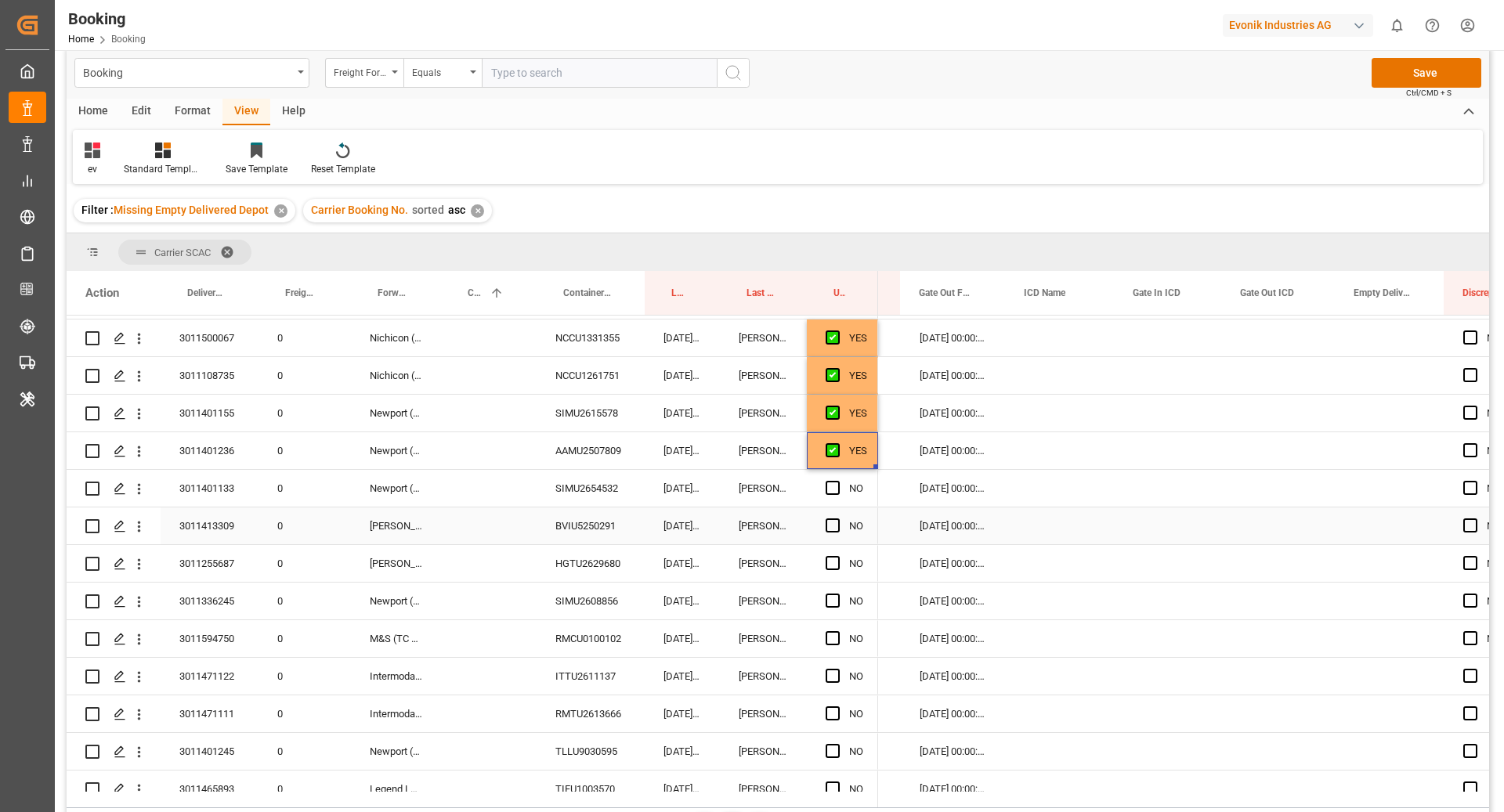
scroll to position [1174, 0]
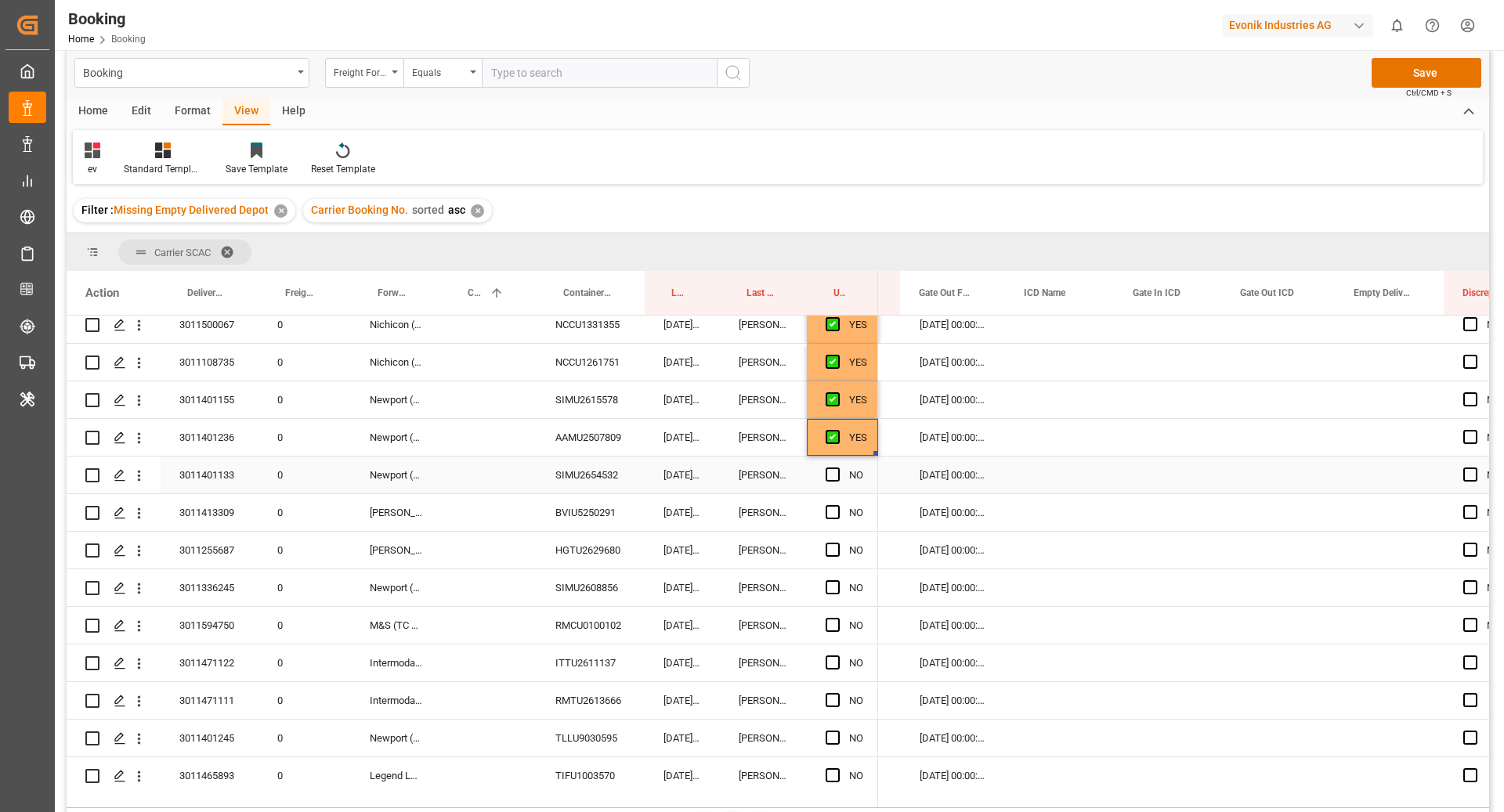
click at [598, 470] on div "SIMU2654532" at bounding box center [591, 474] width 108 height 36
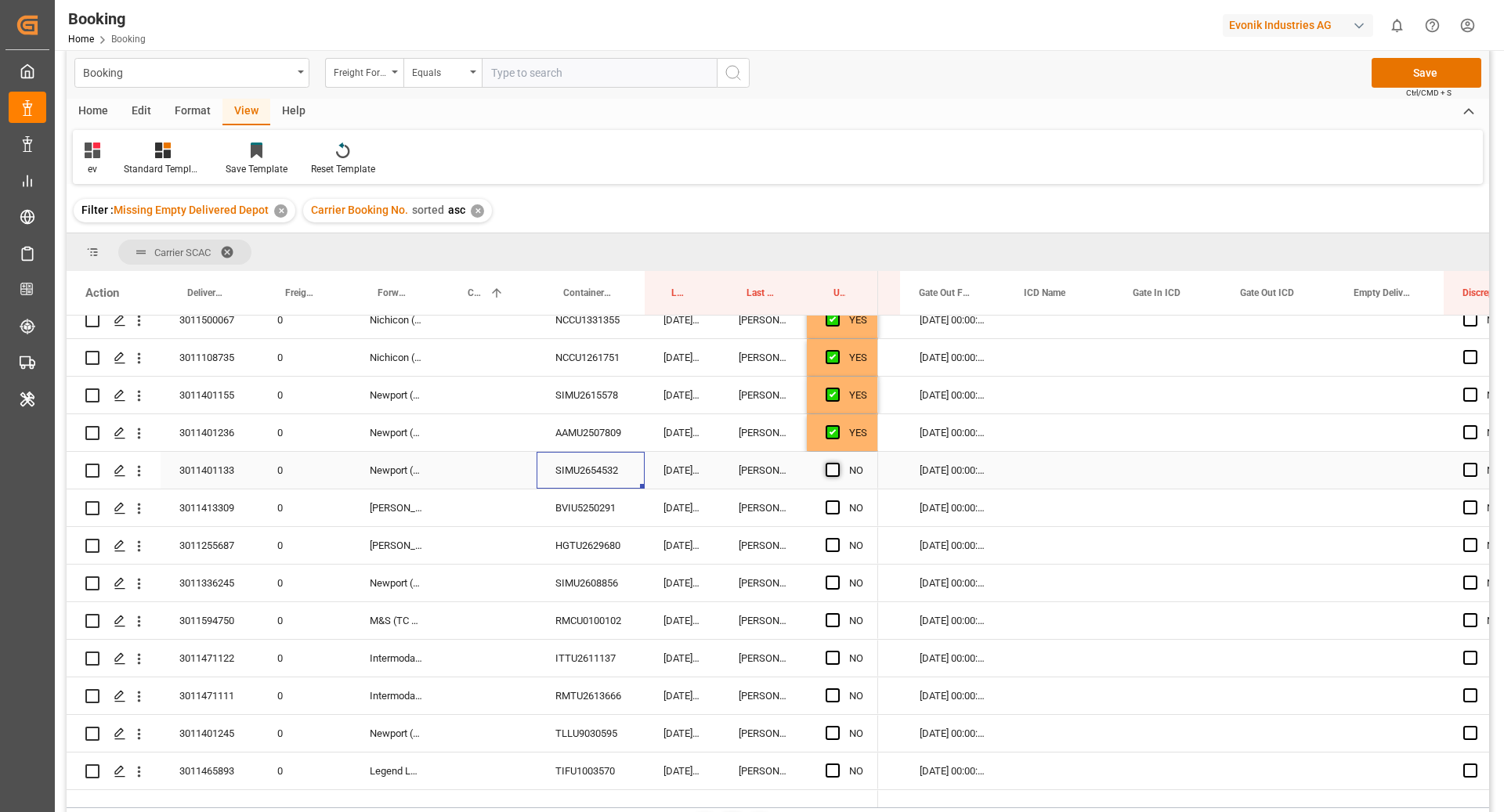
click at [831, 474] on span "Press SPACE to select this row." at bounding box center [832, 470] width 14 height 14
click at [837, 463] on input "Press SPACE to select this row." at bounding box center [837, 463] width 0 height 0
click at [562, 519] on div "BVIU5250291" at bounding box center [591, 507] width 108 height 36
click at [825, 506] on span "Press SPACE to select this row." at bounding box center [832, 507] width 14 height 14
click at [837, 500] on input "Press SPACE to select this row." at bounding box center [837, 500] width 0 height 0
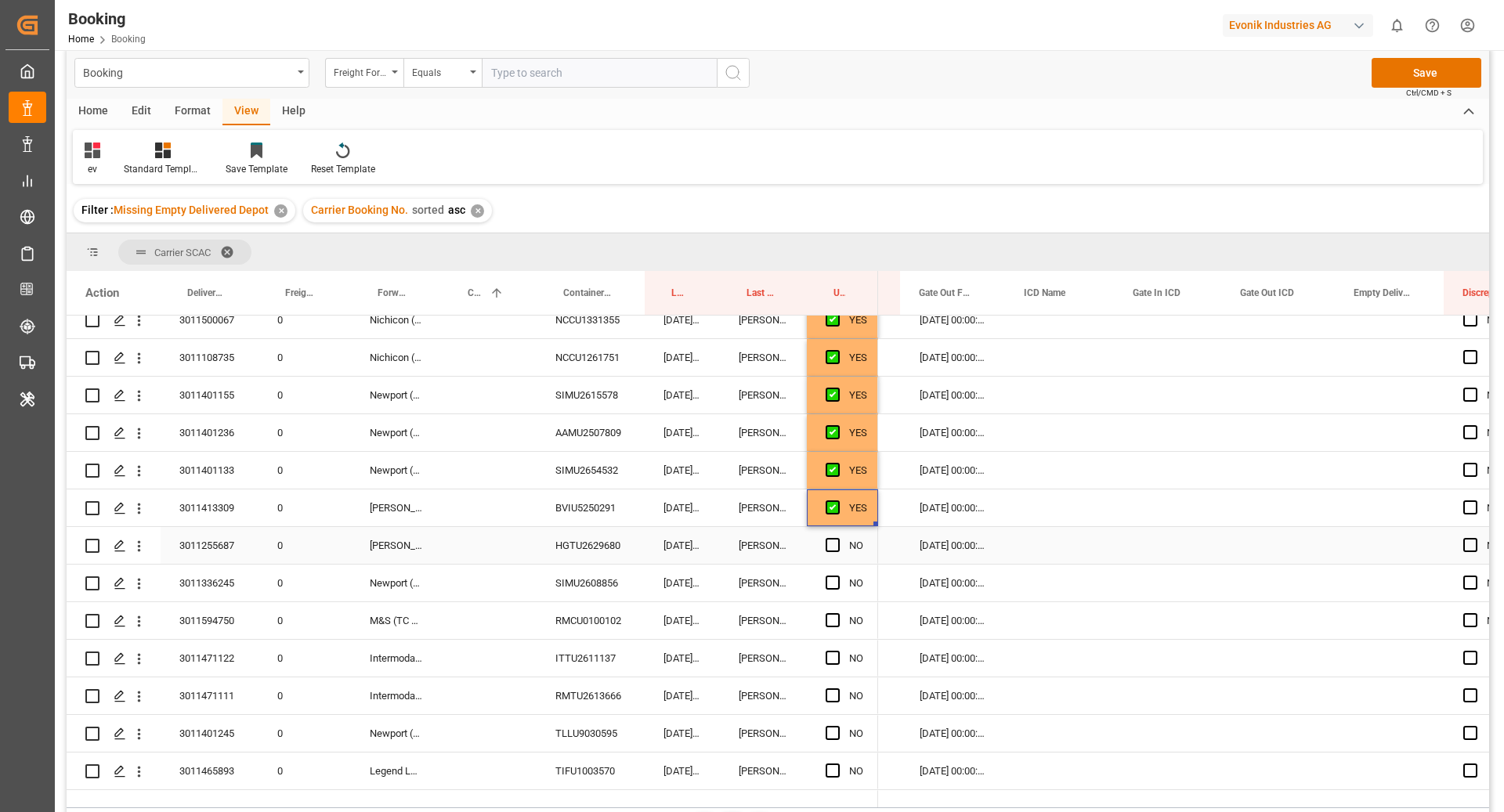
click at [601, 553] on div "HGTU2629680" at bounding box center [591, 545] width 108 height 36
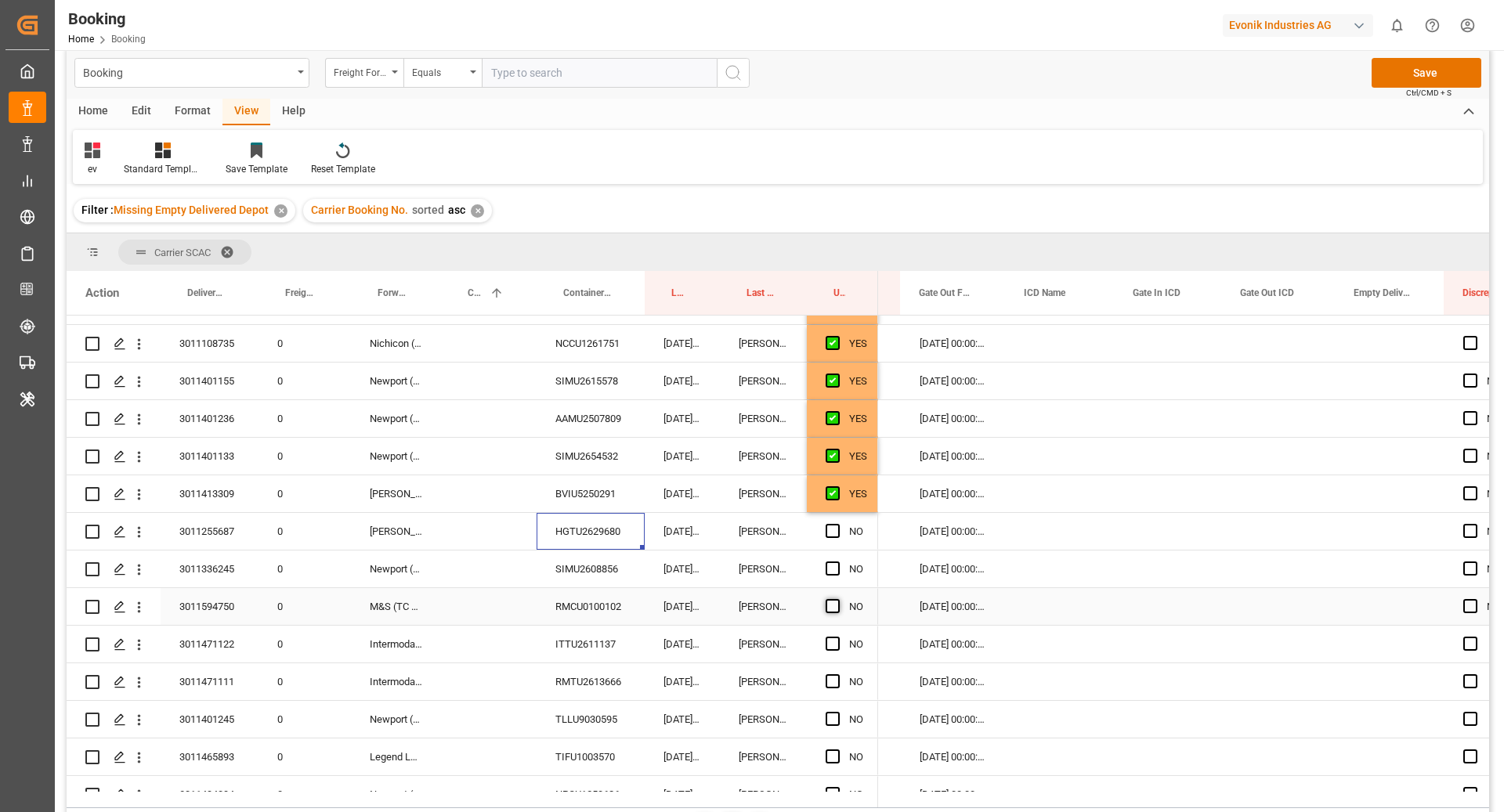
scroll to position [1257, 0]
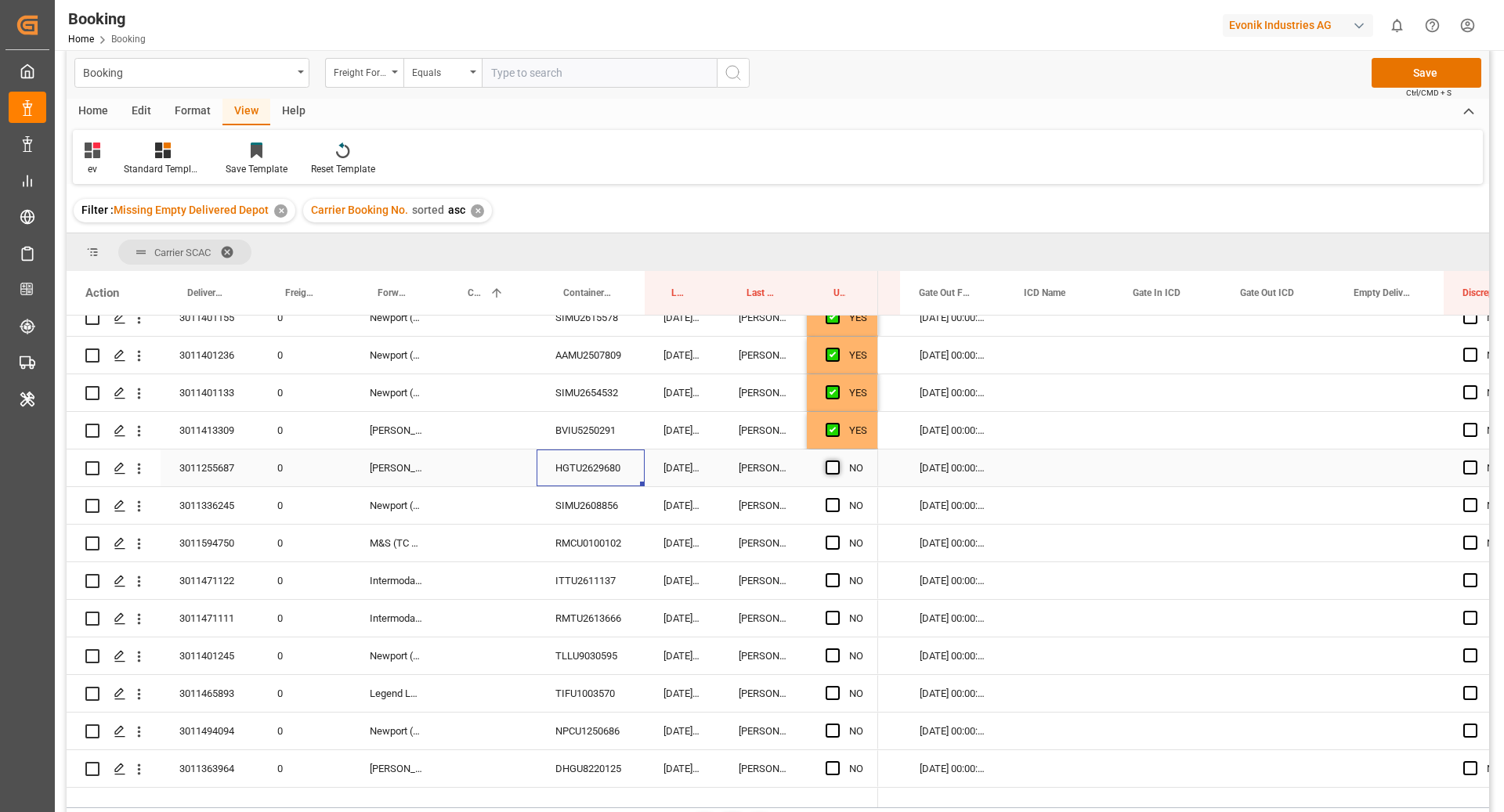
click at [832, 470] on span "Press SPACE to select this row." at bounding box center [832, 467] width 14 height 14
click at [837, 460] on input "Press SPACE to select this row." at bounding box center [837, 460] width 0 height 0
click at [612, 502] on div "SIMU2608856" at bounding box center [591, 505] width 108 height 36
click at [828, 502] on span "Press SPACE to select this row." at bounding box center [832, 506] width 14 height 14
click at [837, 498] on input "Press SPACE to select this row." at bounding box center [837, 498] width 0 height 0
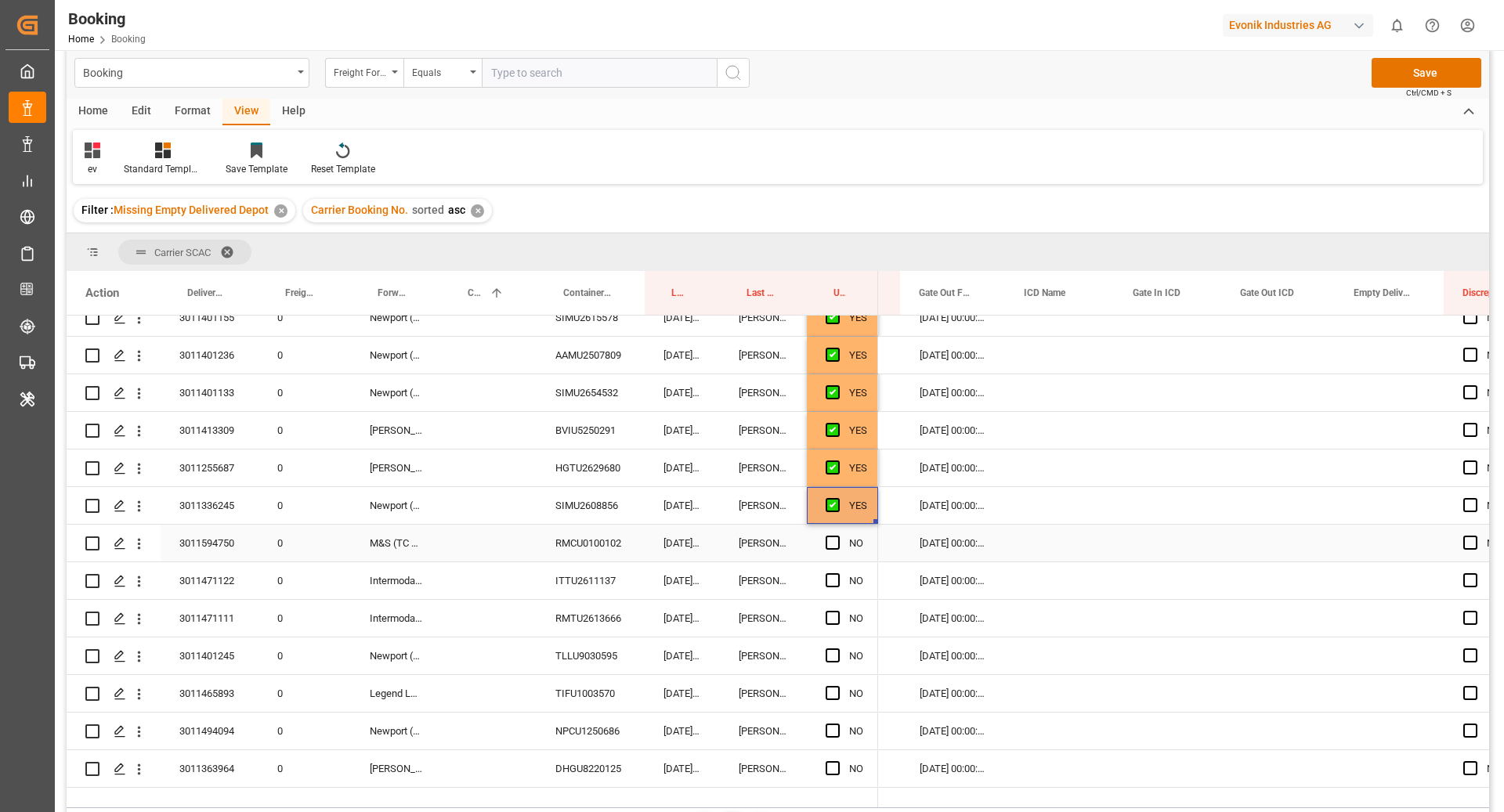
click at [579, 542] on div "RMCU0100102" at bounding box center [591, 543] width 108 height 36
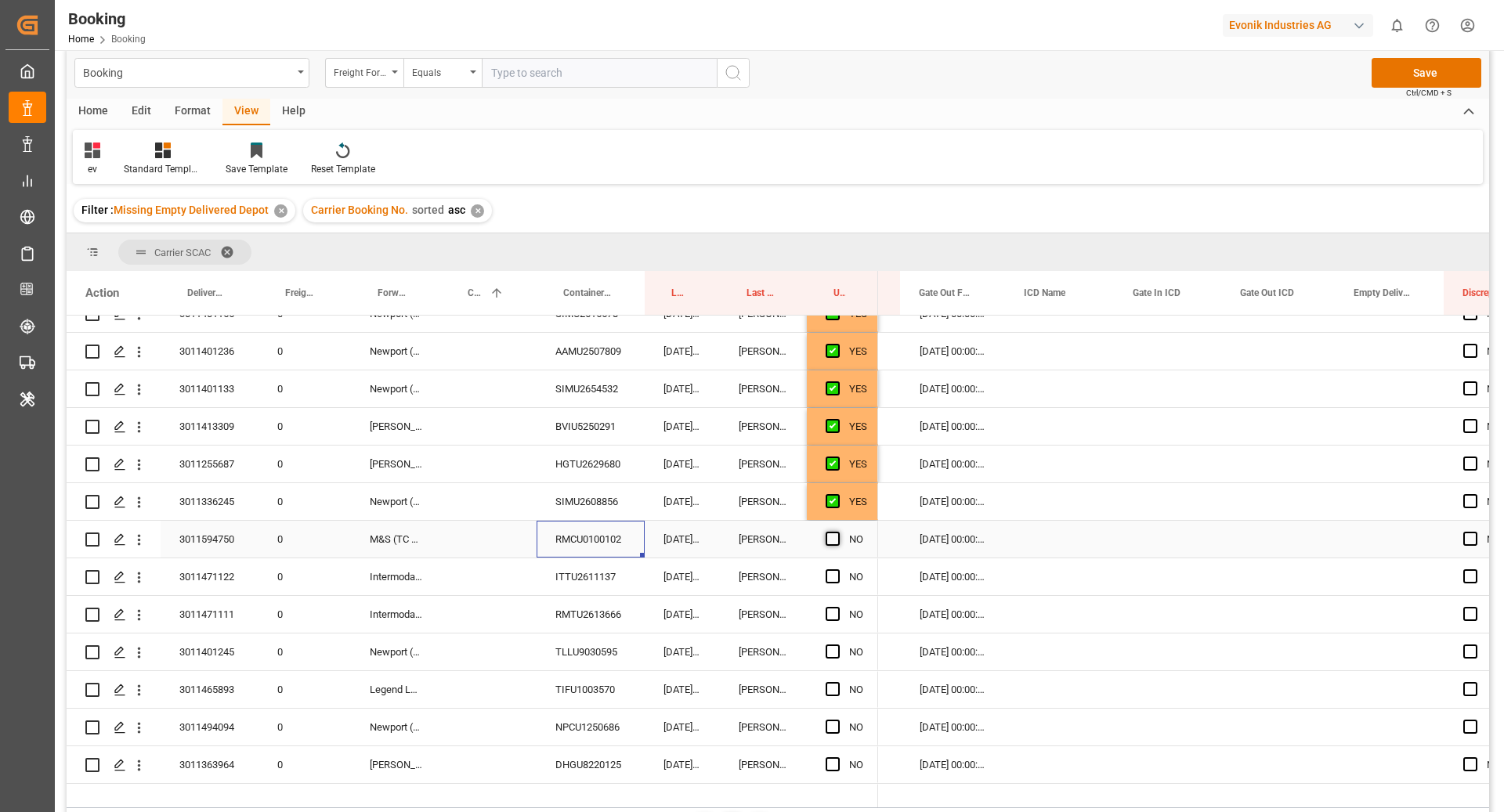
scroll to position [1261, 0]
click at [826, 533] on span "Press SPACE to select this row." at bounding box center [832, 539] width 14 height 14
click at [837, 532] on input "Press SPACE to select this row." at bounding box center [837, 532] width 0 height 0
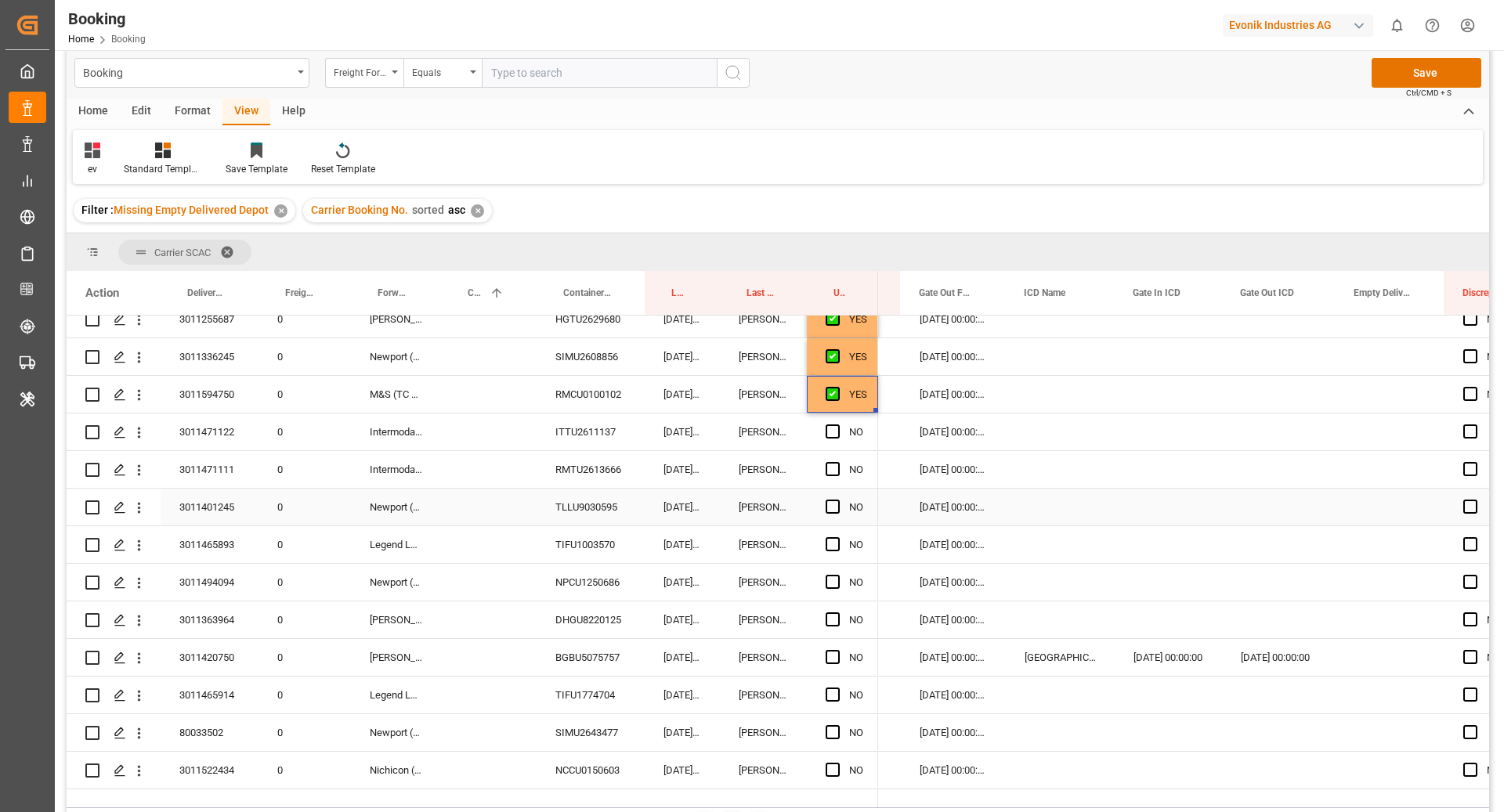
scroll to position [1406, 0]
click at [597, 474] on div "RMTU2613666" at bounding box center [591, 468] width 108 height 36
click at [579, 498] on div "TLLU9030595" at bounding box center [591, 506] width 108 height 36
click at [834, 506] on span "Press SPACE to select this row." at bounding box center [832, 506] width 14 height 14
click at [837, 499] on input "Press SPACE to select this row." at bounding box center [837, 499] width 0 height 0
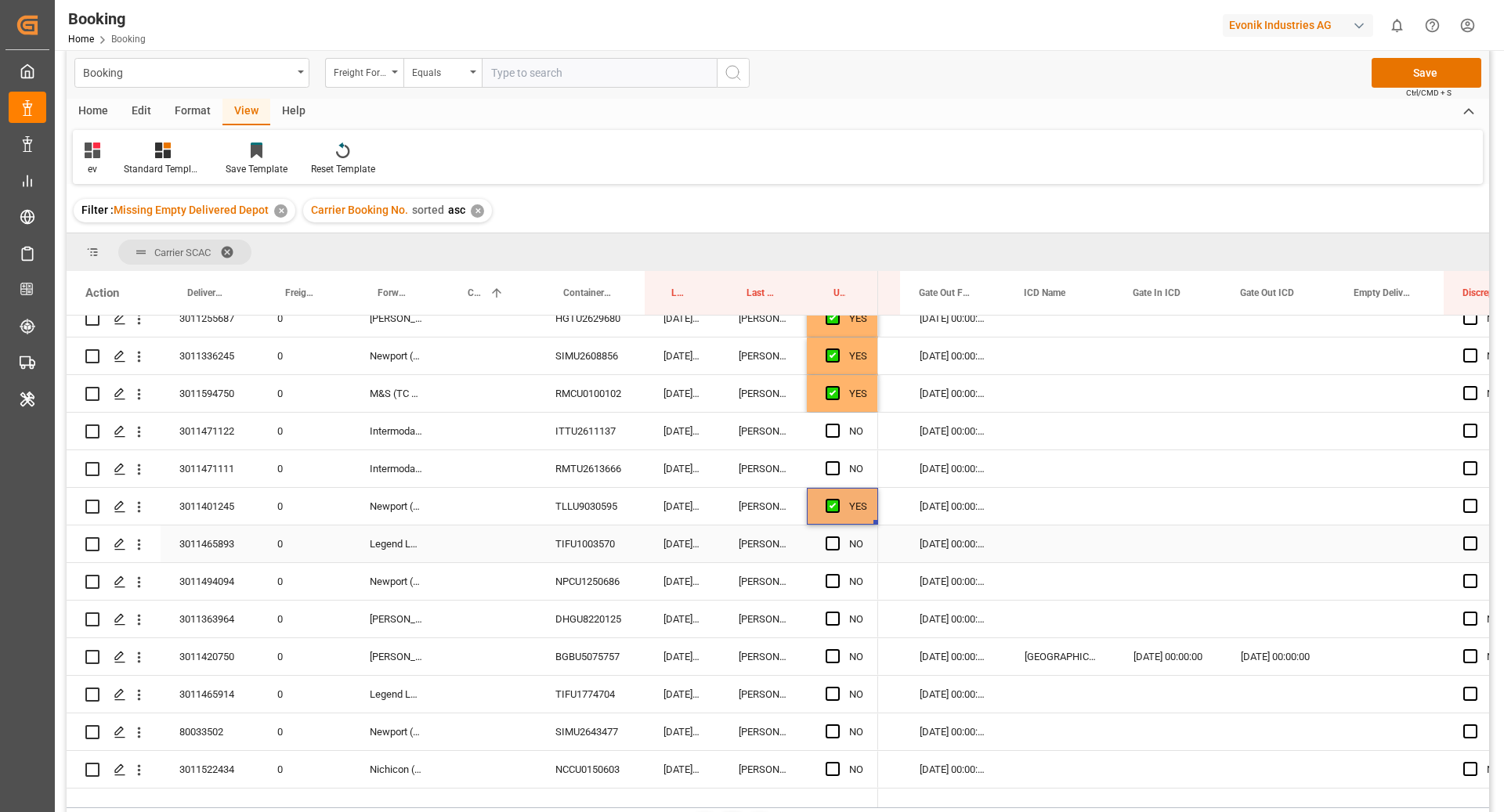
click at [592, 544] on div "TIFU1003570" at bounding box center [591, 544] width 108 height 36
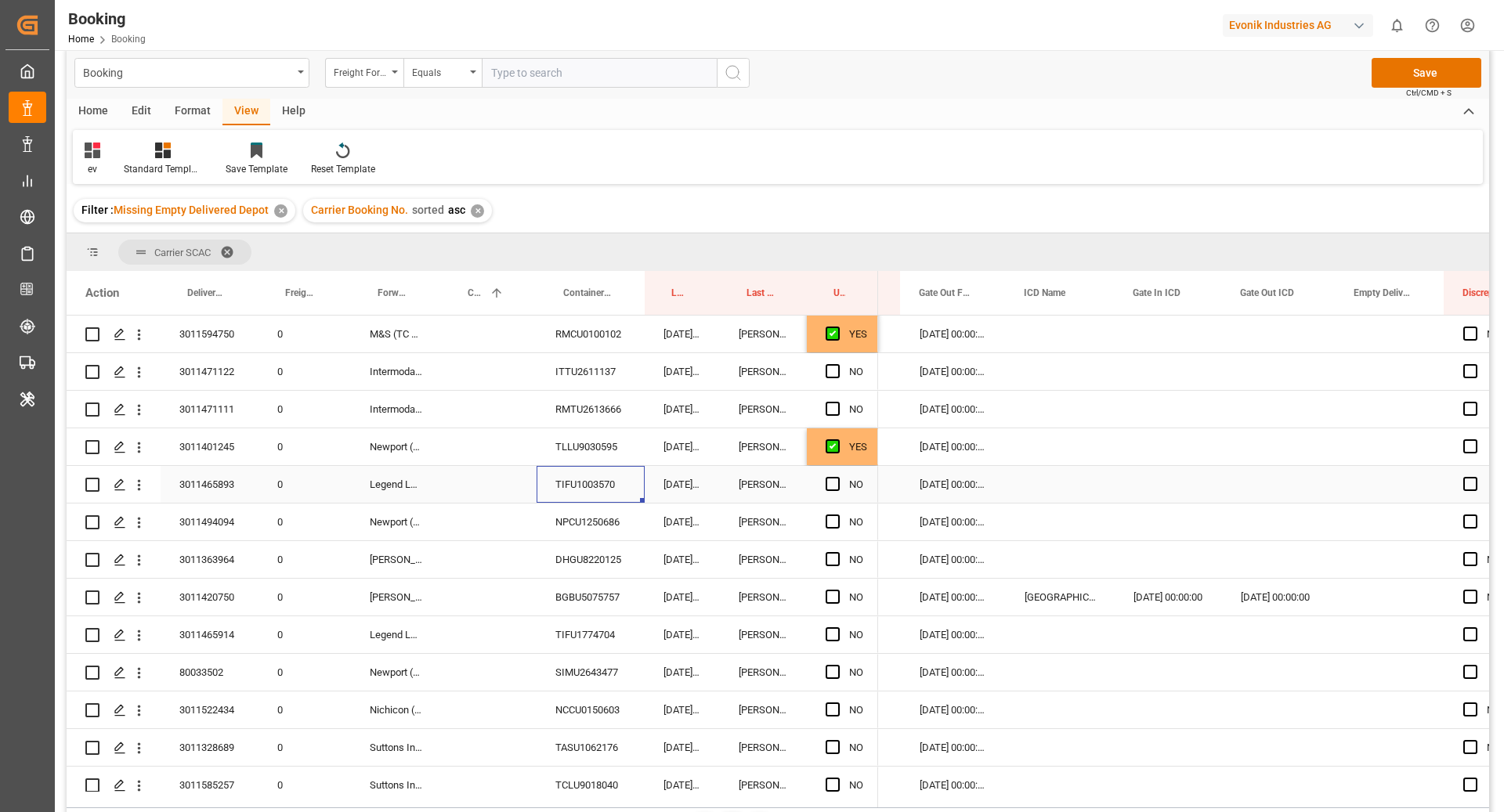
scroll to position [1466, 0]
click at [842, 486] on div "Press SPACE to select this row." at bounding box center [837, 484] width 23 height 36
drag, startPoint x: 833, startPoint y: 486, endPoint x: 817, endPoint y: 508, distance: 27.2
click at [833, 486] on span "Press SPACE to select this row." at bounding box center [832, 484] width 14 height 14
click at [837, 477] on input "Press SPACE to select this row." at bounding box center [837, 477] width 0 height 0
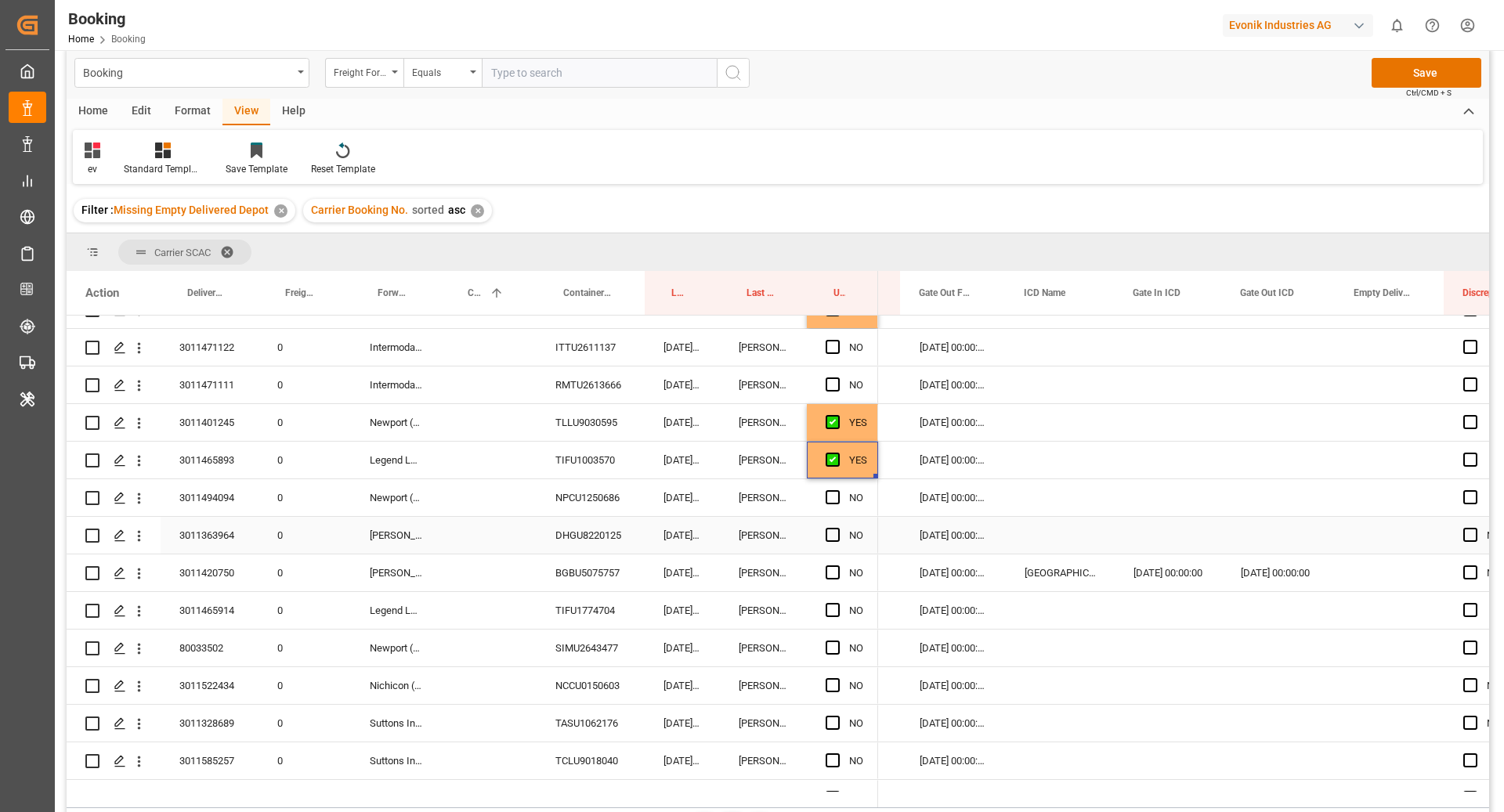
scroll to position [1493, 0]
click at [583, 532] on div "DHGU8220125" at bounding box center [591, 533] width 108 height 36
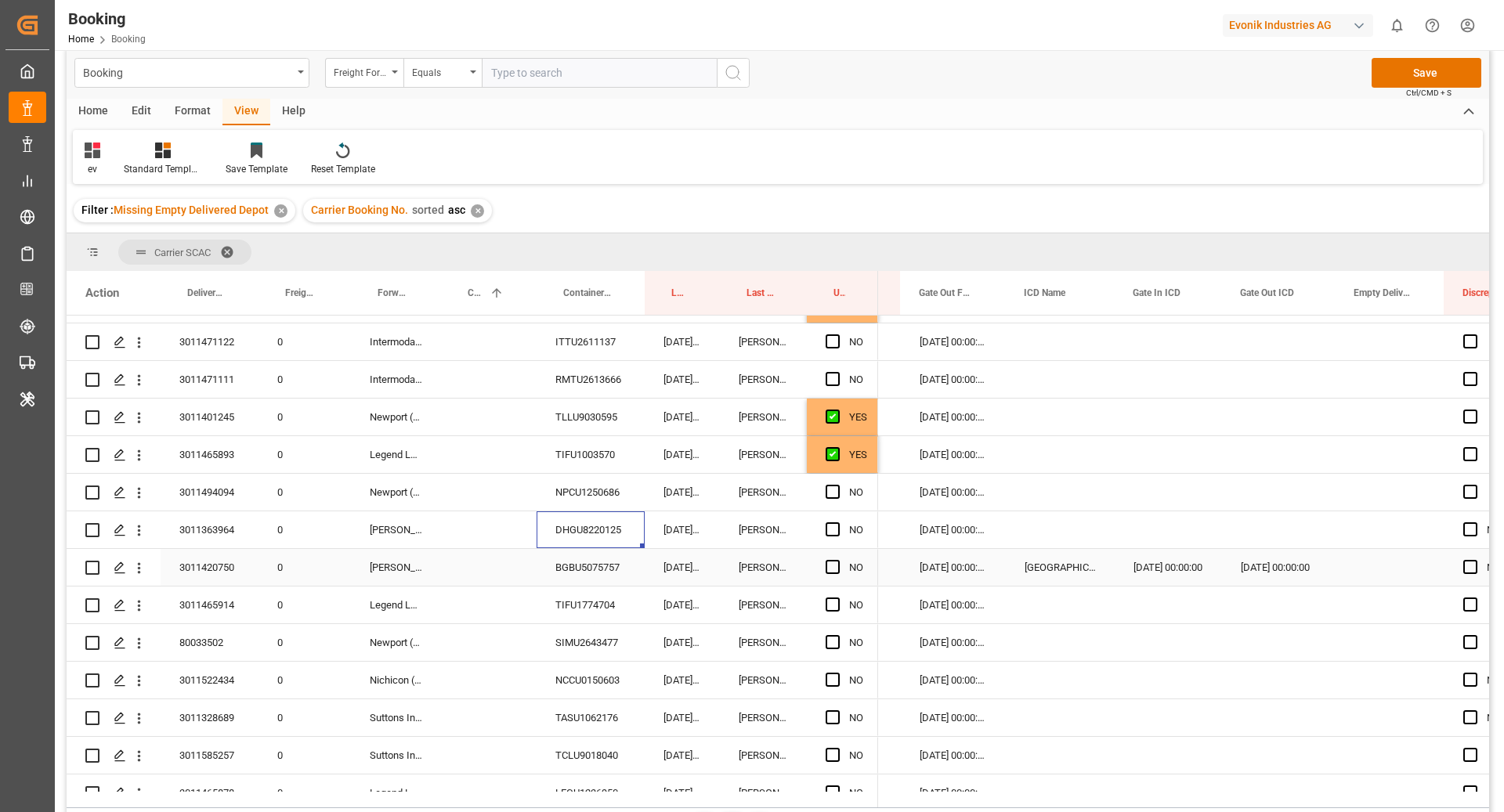
scroll to position [1496, 0]
click at [826, 529] on span "Press SPACE to select this row." at bounding box center [832, 529] width 14 height 14
click at [837, 522] on input "Press SPACE to select this row." at bounding box center [837, 522] width 0 height 0
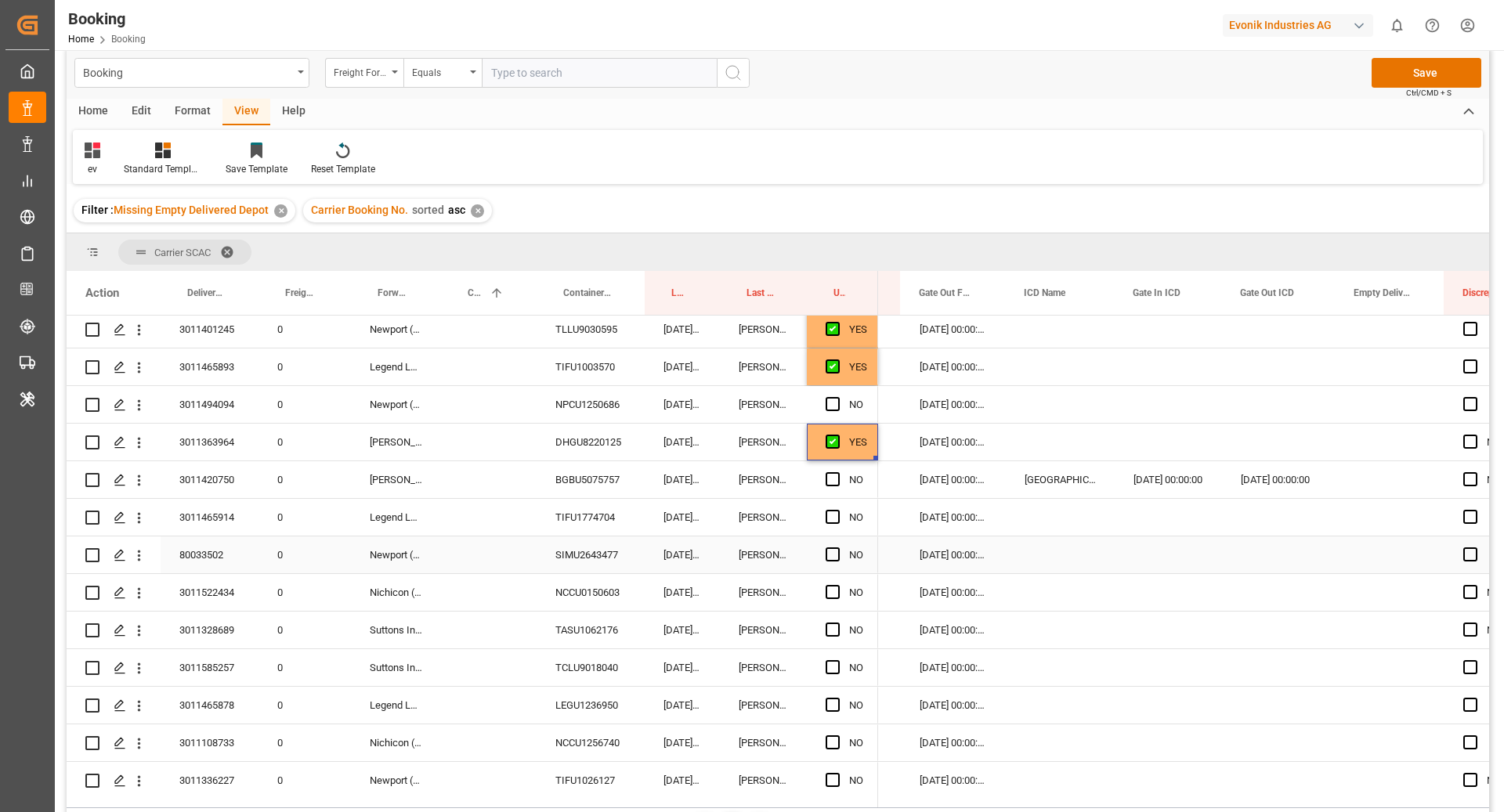
scroll to position [1588, 0]
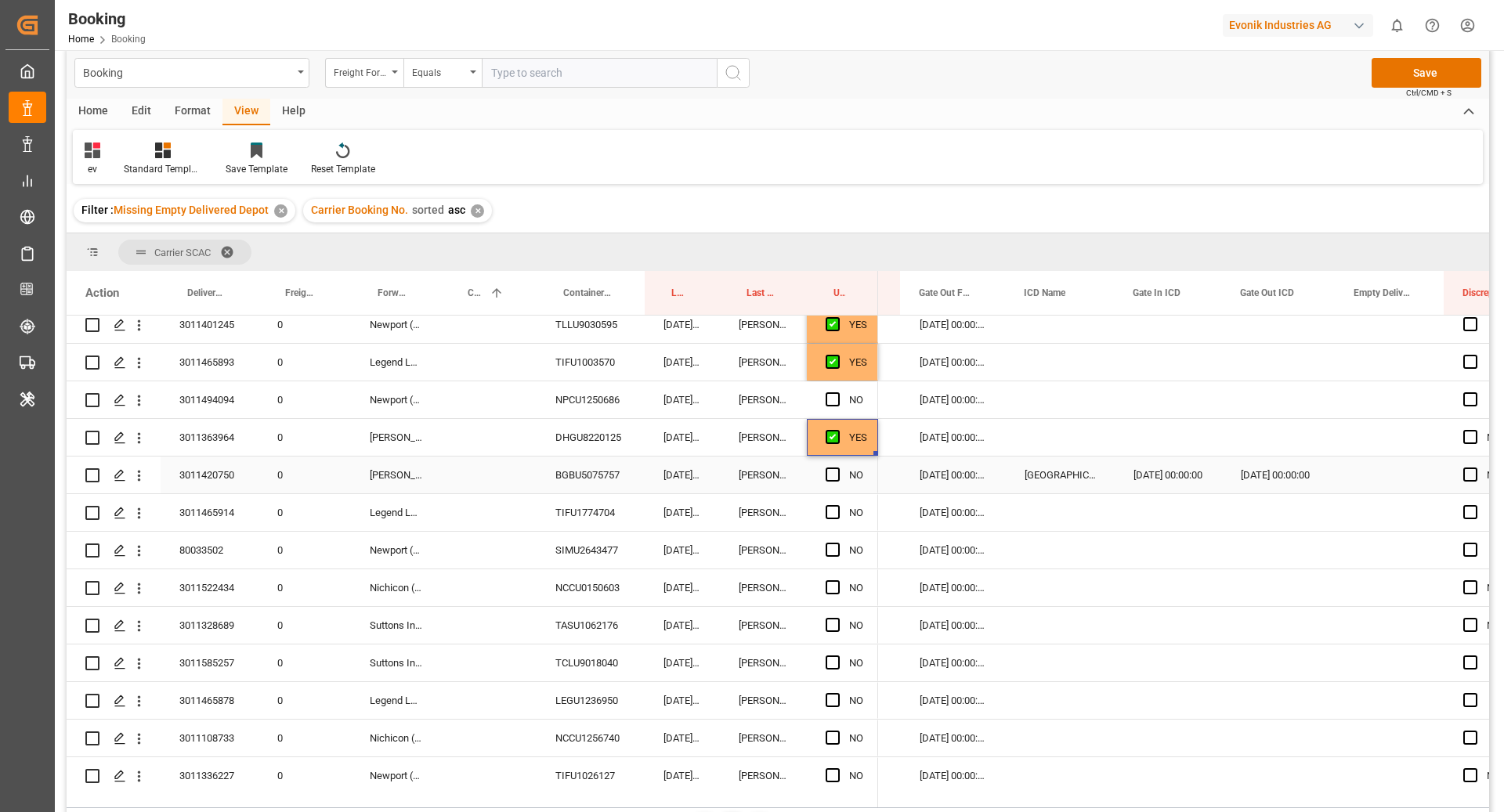
click at [613, 486] on div "BGBU5075757" at bounding box center [591, 474] width 108 height 36
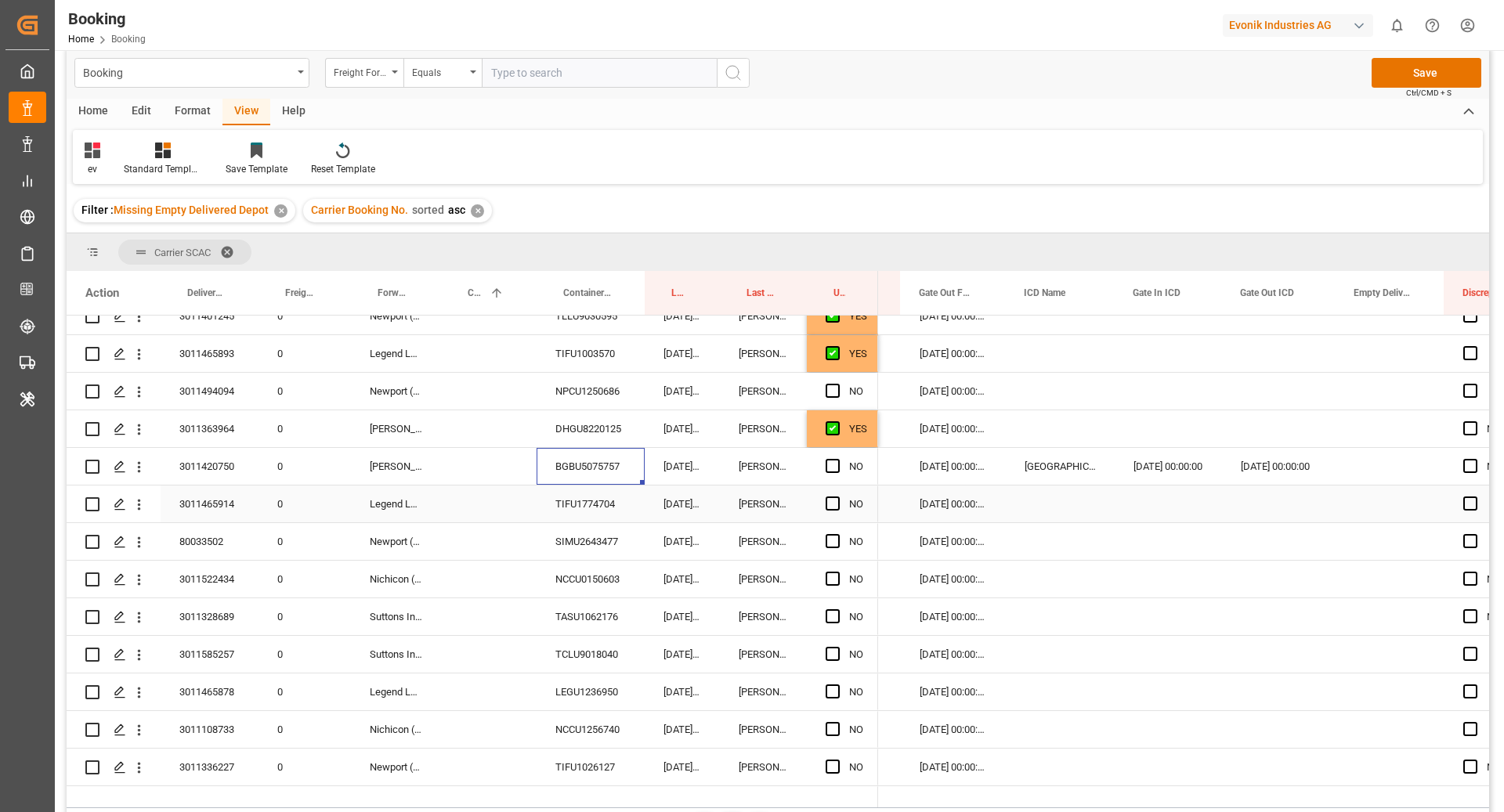
scroll to position [1601, 0]
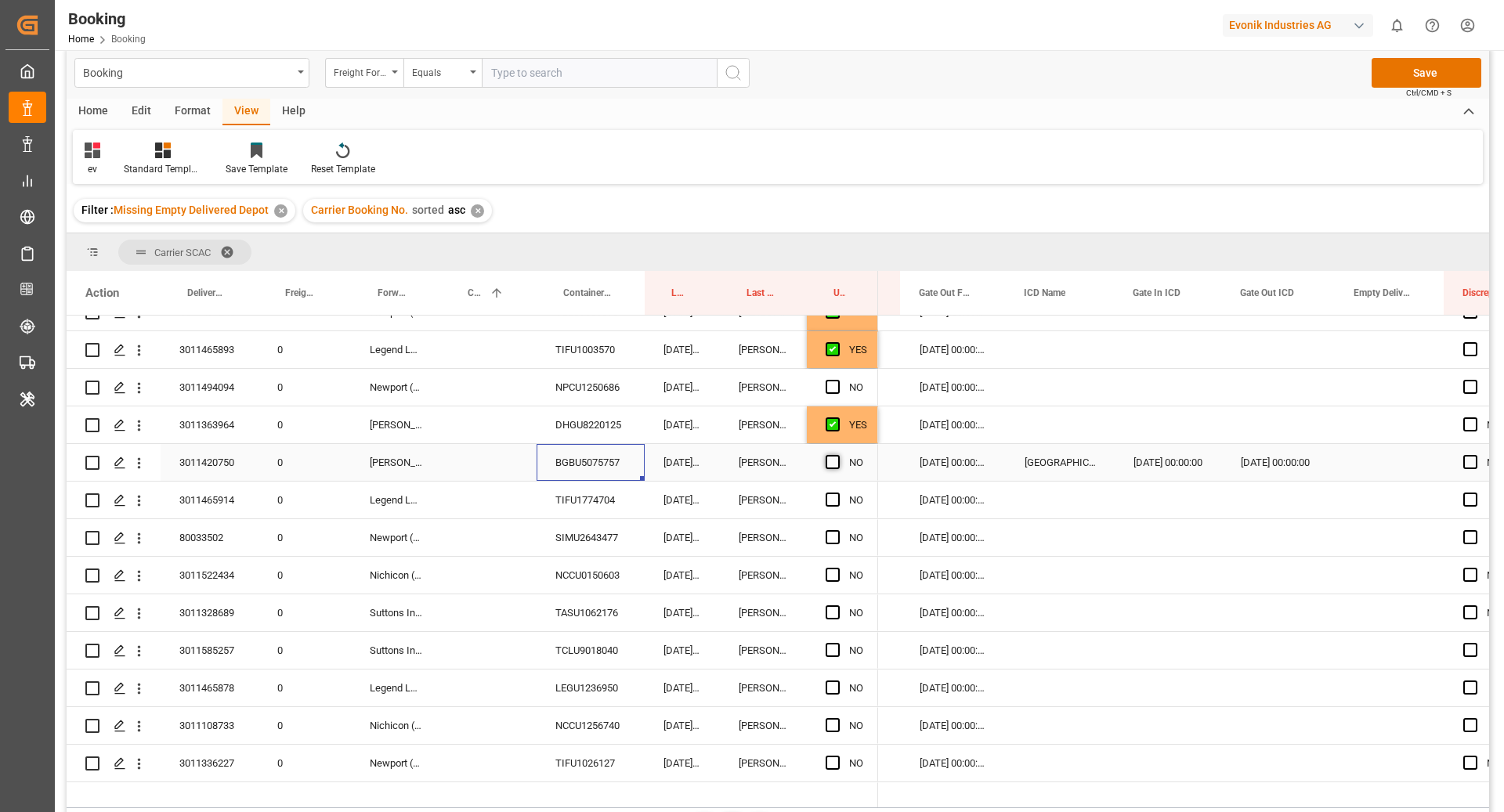
click at [832, 463] on span "Press SPACE to select this row." at bounding box center [832, 462] width 14 height 14
click at [837, 455] on input "Press SPACE to select this row." at bounding box center [837, 455] width 0 height 0
click at [607, 498] on div "TIFU1774704" at bounding box center [591, 499] width 108 height 36
click at [839, 509] on div "Press SPACE to select this row." at bounding box center [837, 500] width 23 height 36
click at [832, 501] on span "Press SPACE to select this row." at bounding box center [832, 500] width 14 height 14
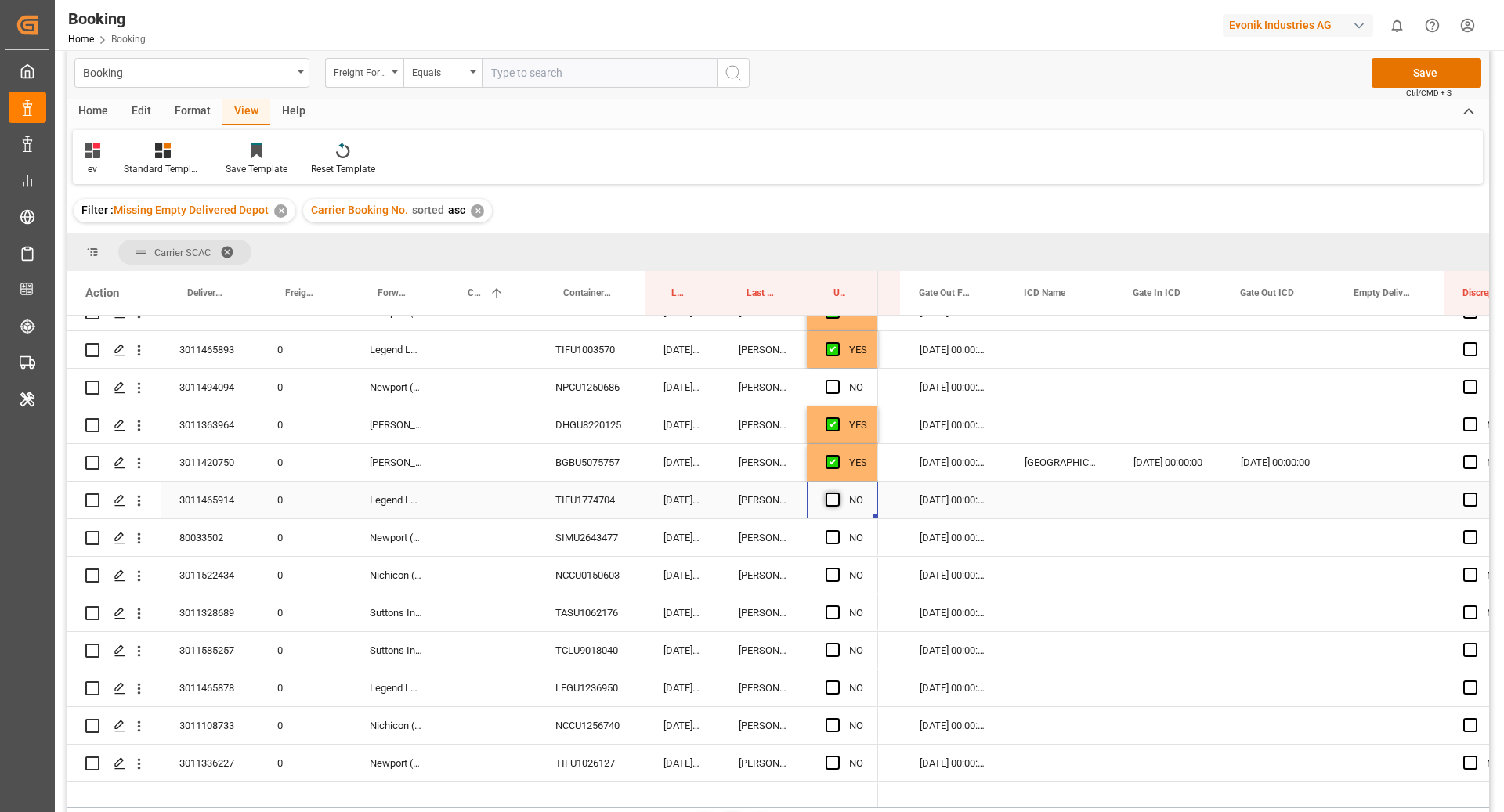
click at [837, 493] on input "Press SPACE to select this row." at bounding box center [837, 493] width 0 height 0
click at [609, 542] on div "SIMU2643477" at bounding box center [591, 537] width 108 height 36
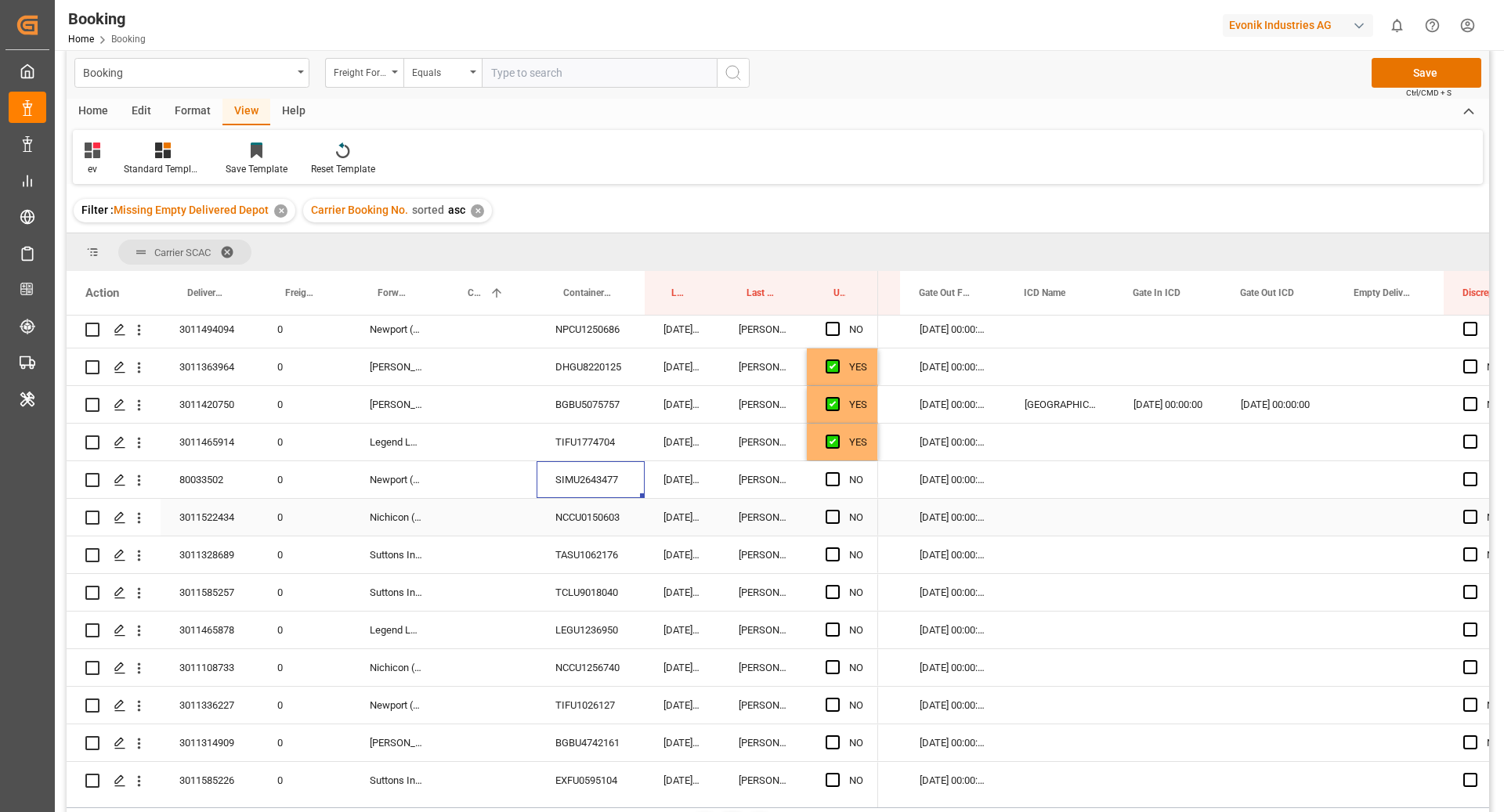
scroll to position [1660, 0]
click at [837, 475] on span "Press SPACE to select this row." at bounding box center [832, 478] width 14 height 14
click at [837, 471] on input "Press SPACE to select this row." at bounding box center [837, 471] width 0 height 0
click at [610, 526] on div "NCCU0150603" at bounding box center [591, 515] width 108 height 36
click at [829, 521] on span "Press SPACE to select this row." at bounding box center [832, 515] width 14 height 14
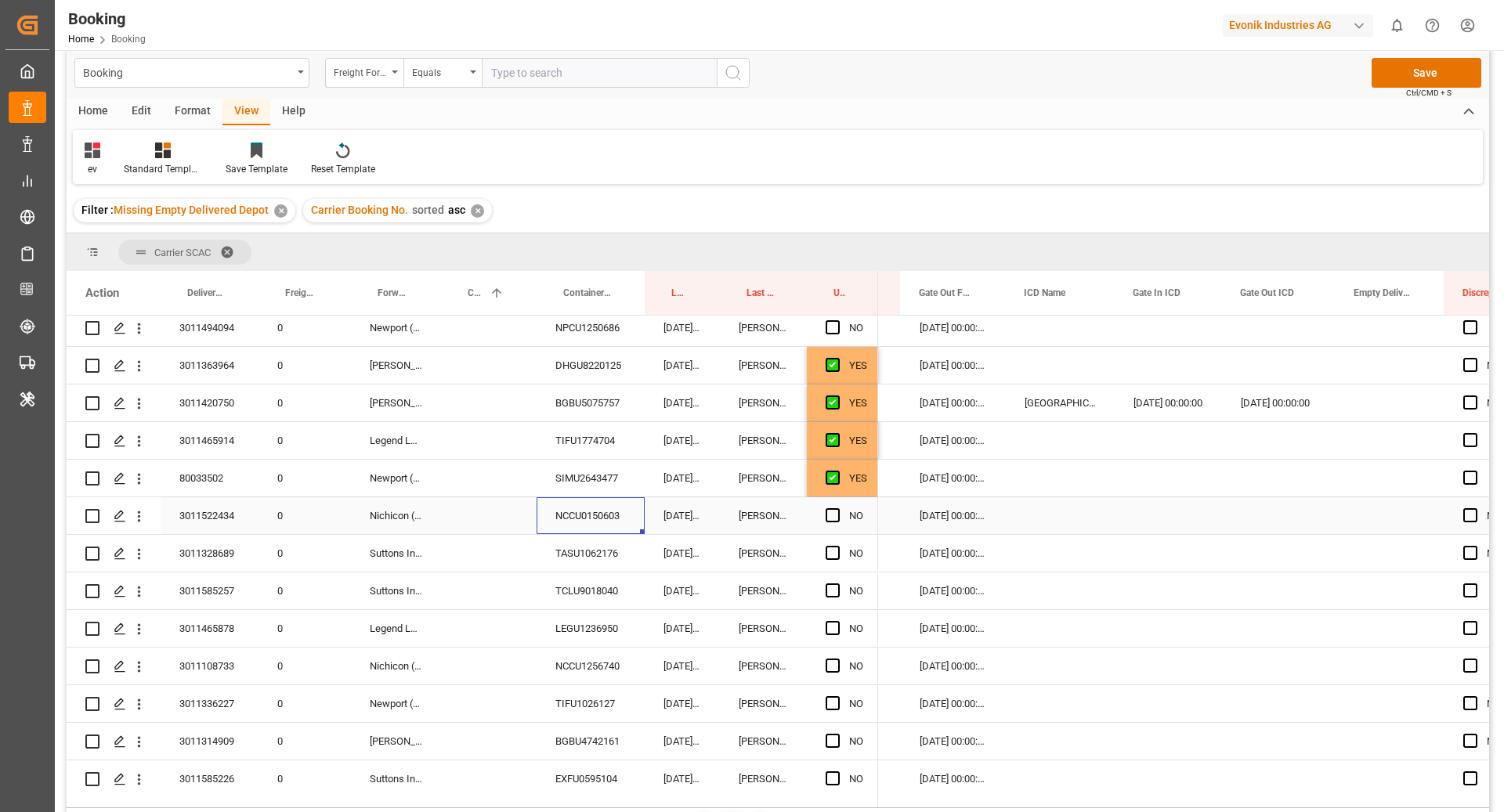
click at [837, 508] on input "Press SPACE to select this row." at bounding box center [837, 508] width 0 height 0
click at [587, 564] on div "TASU1062176" at bounding box center [591, 553] width 108 height 36
click at [831, 555] on span "Press SPACE to select this row." at bounding box center [832, 553] width 14 height 14
click at [837, 545] on input "Press SPACE to select this row." at bounding box center [837, 545] width 0 height 0
click at [594, 589] on div "TCLU9018040" at bounding box center [591, 590] width 108 height 36
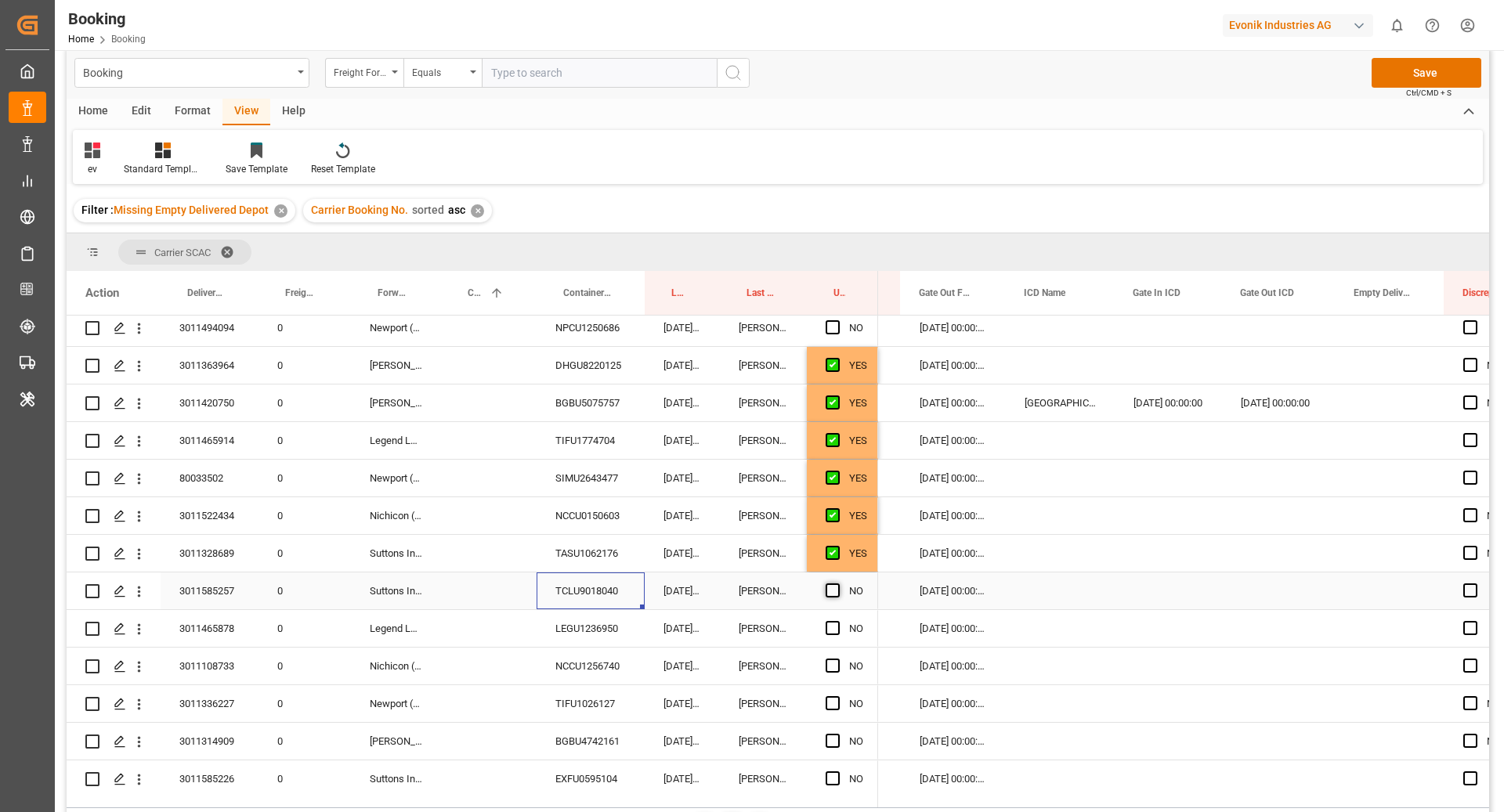
drag, startPoint x: 834, startPoint y: 590, endPoint x: 816, endPoint y: 628, distance: 42.0
click at [834, 590] on span "Press SPACE to select this row." at bounding box center [832, 591] width 14 height 14
click at [837, 584] on input "Press SPACE to select this row." at bounding box center [837, 584] width 0 height 0
click at [603, 635] on div "LEGU1236950" at bounding box center [591, 628] width 108 height 36
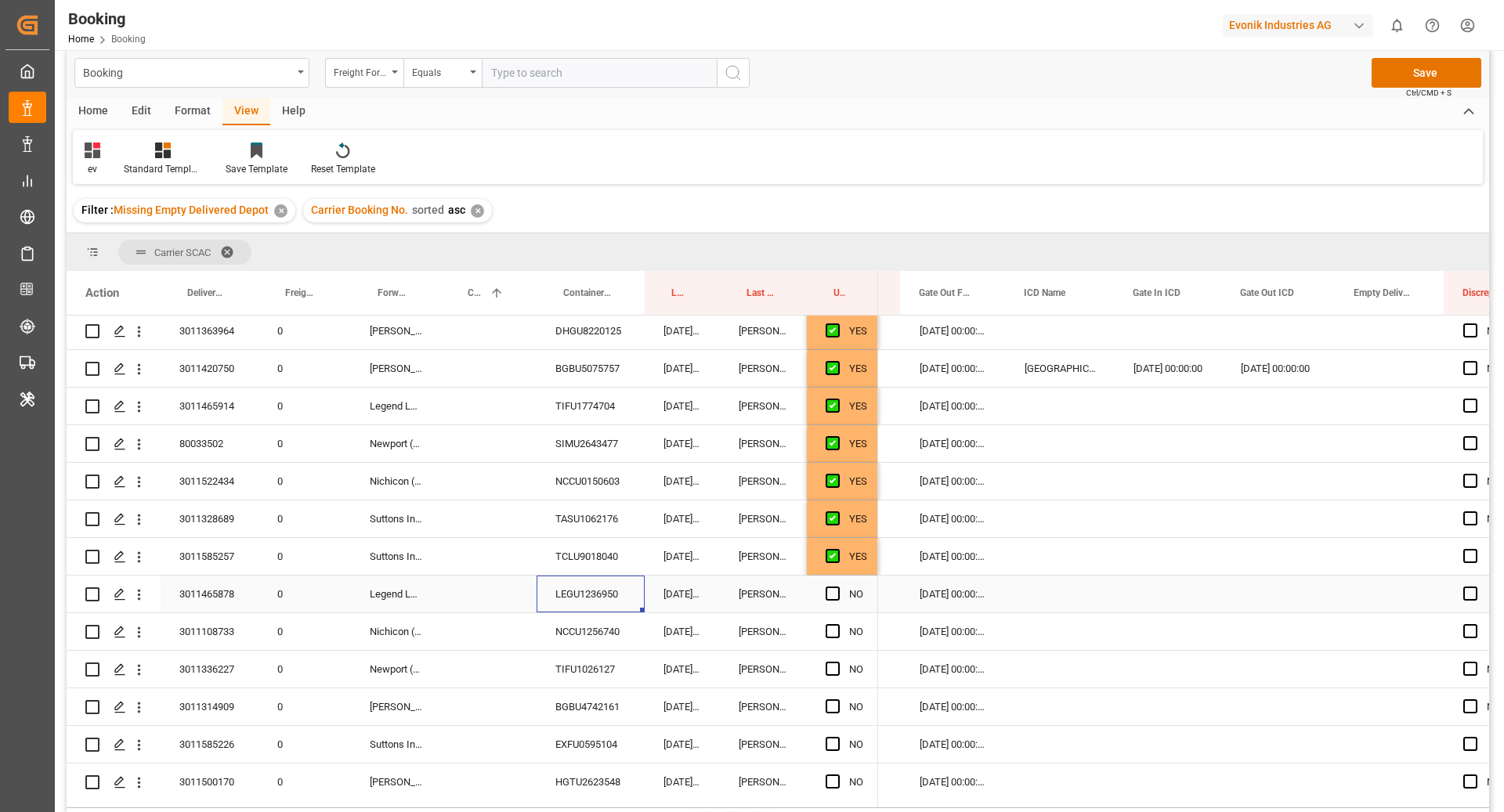
scroll to position [1695, 0]
click at [827, 595] on span "Press SPACE to select this row." at bounding box center [832, 593] width 14 height 14
click at [837, 586] on input "Press SPACE to select this row." at bounding box center [837, 586] width 0 height 0
click at [575, 635] on div "NCCU1256740" at bounding box center [591, 631] width 108 height 36
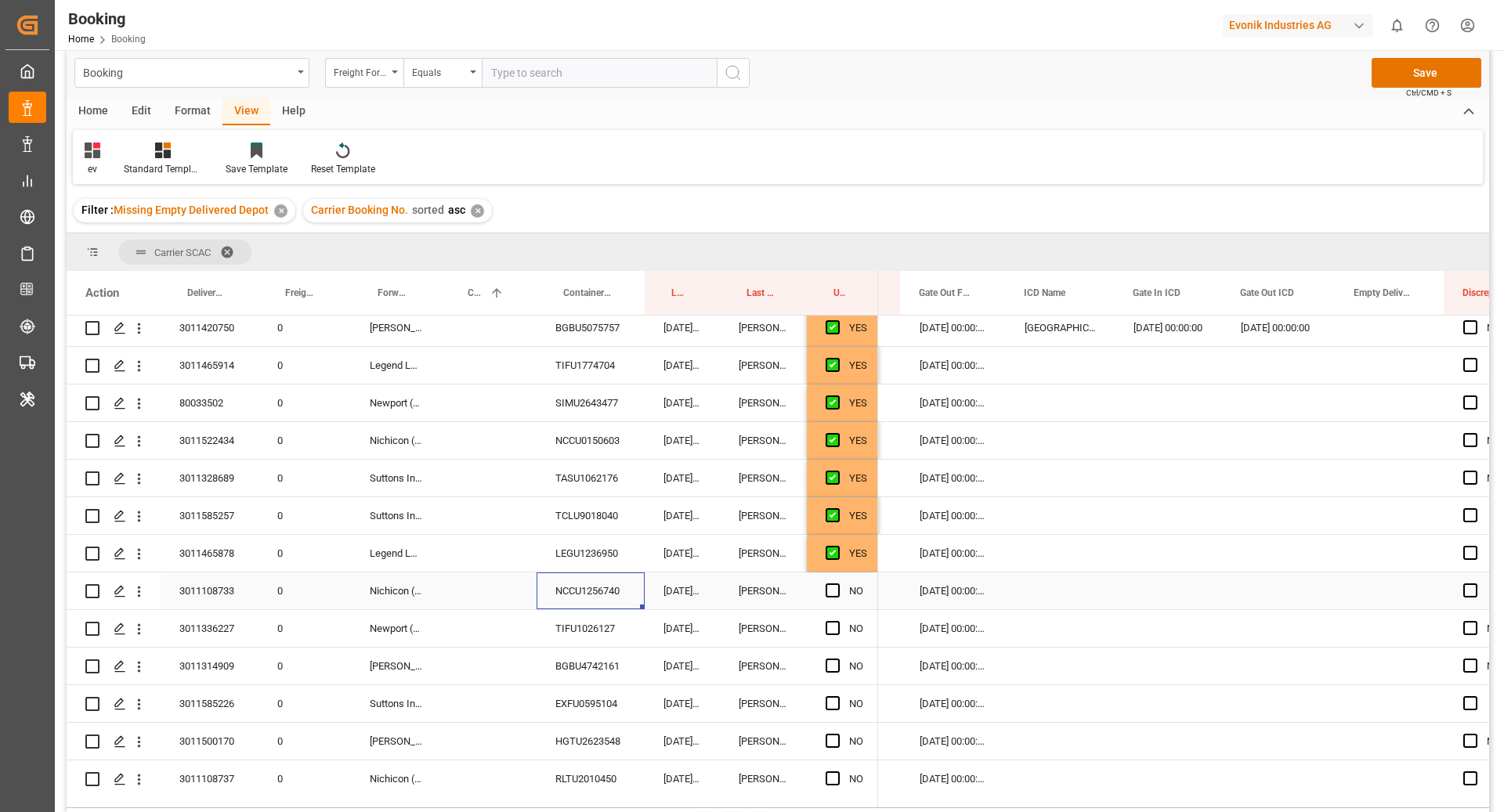
scroll to position [1743, 0]
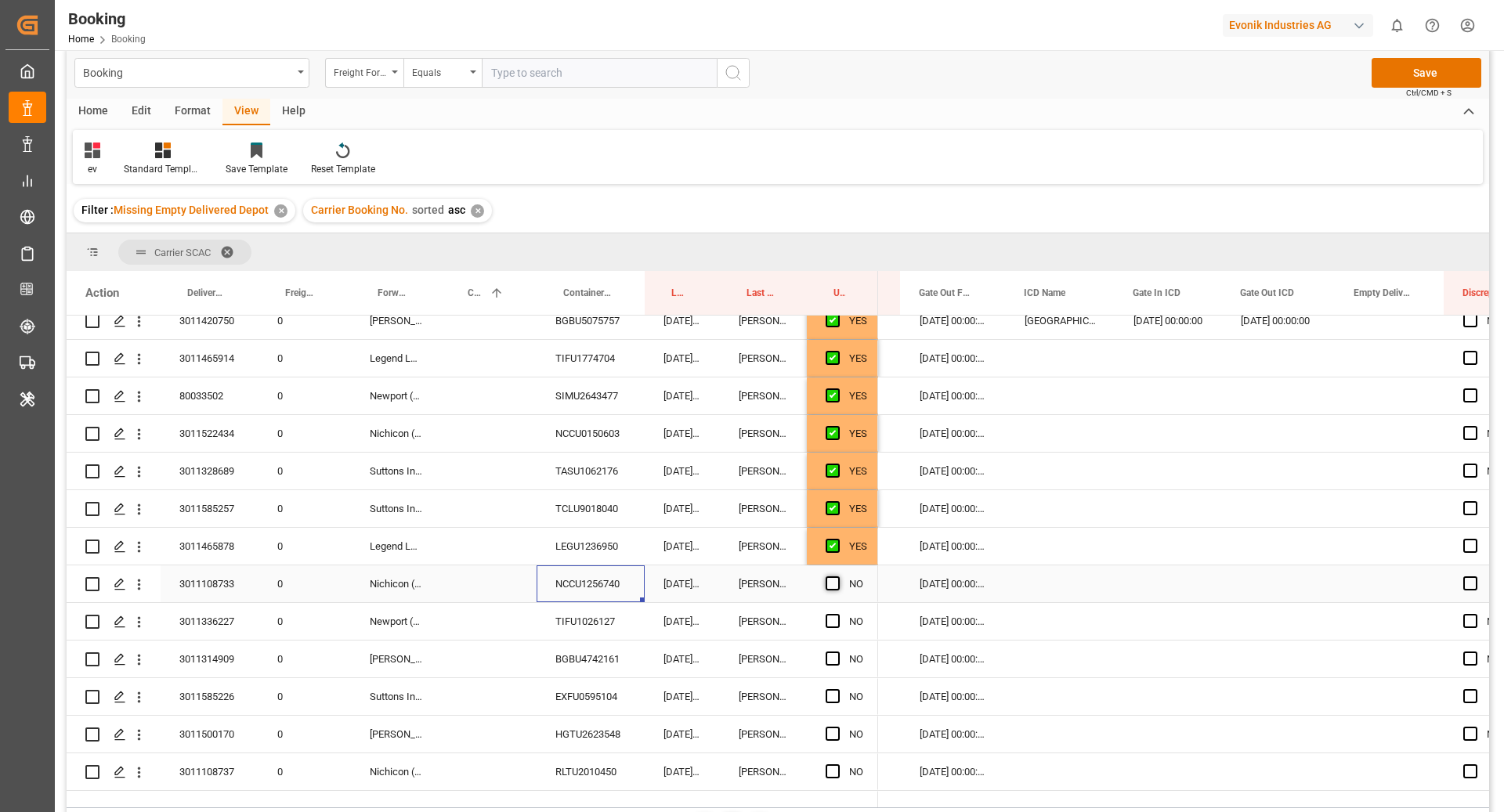
click at [823, 587] on div "NO" at bounding box center [842, 584] width 71 height 36
click at [832, 579] on span "Press SPACE to select this row." at bounding box center [832, 584] width 14 height 14
click at [837, 577] on input "Press SPACE to select this row." at bounding box center [837, 577] width 0 height 0
click at [587, 626] on div "TIFU1026127" at bounding box center [591, 621] width 108 height 36
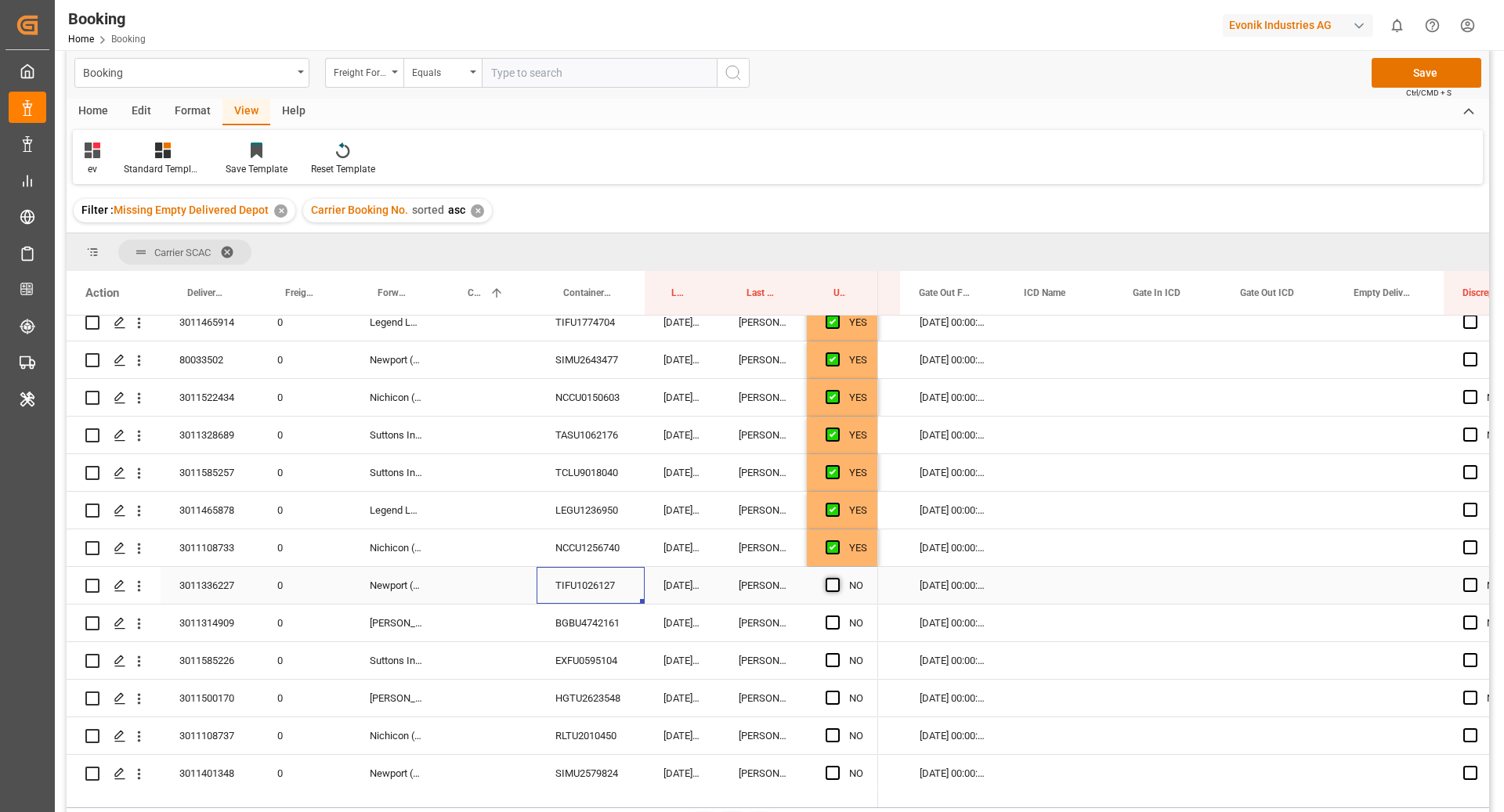
click at [832, 585] on span "Press SPACE to select this row." at bounding box center [832, 585] width 14 height 14
click at [837, 578] on input "Press SPACE to select this row." at bounding box center [837, 578] width 0 height 0
click at [592, 625] on div "BGBU4742161" at bounding box center [591, 623] width 108 height 36
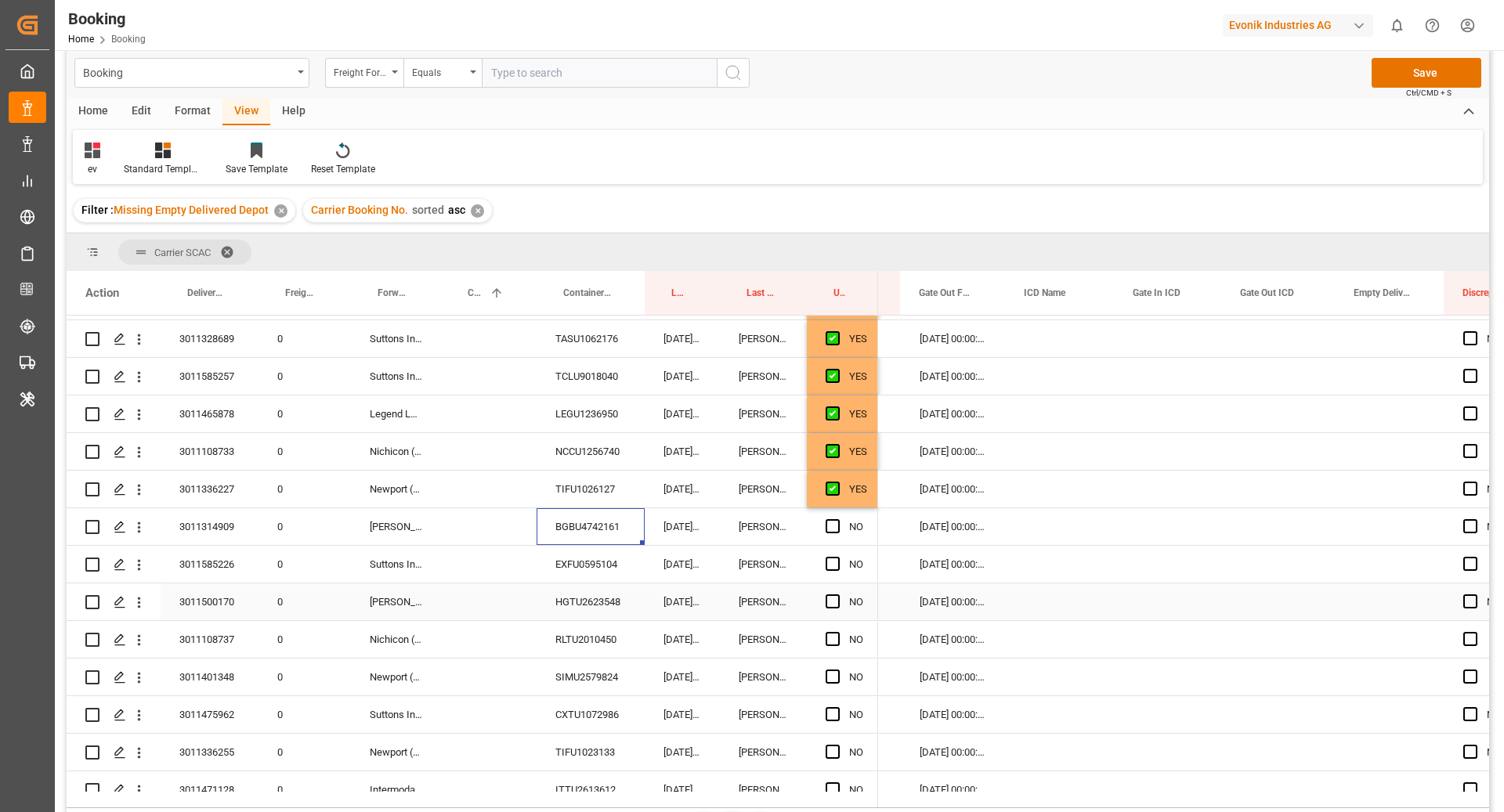
scroll to position [1896, 0]
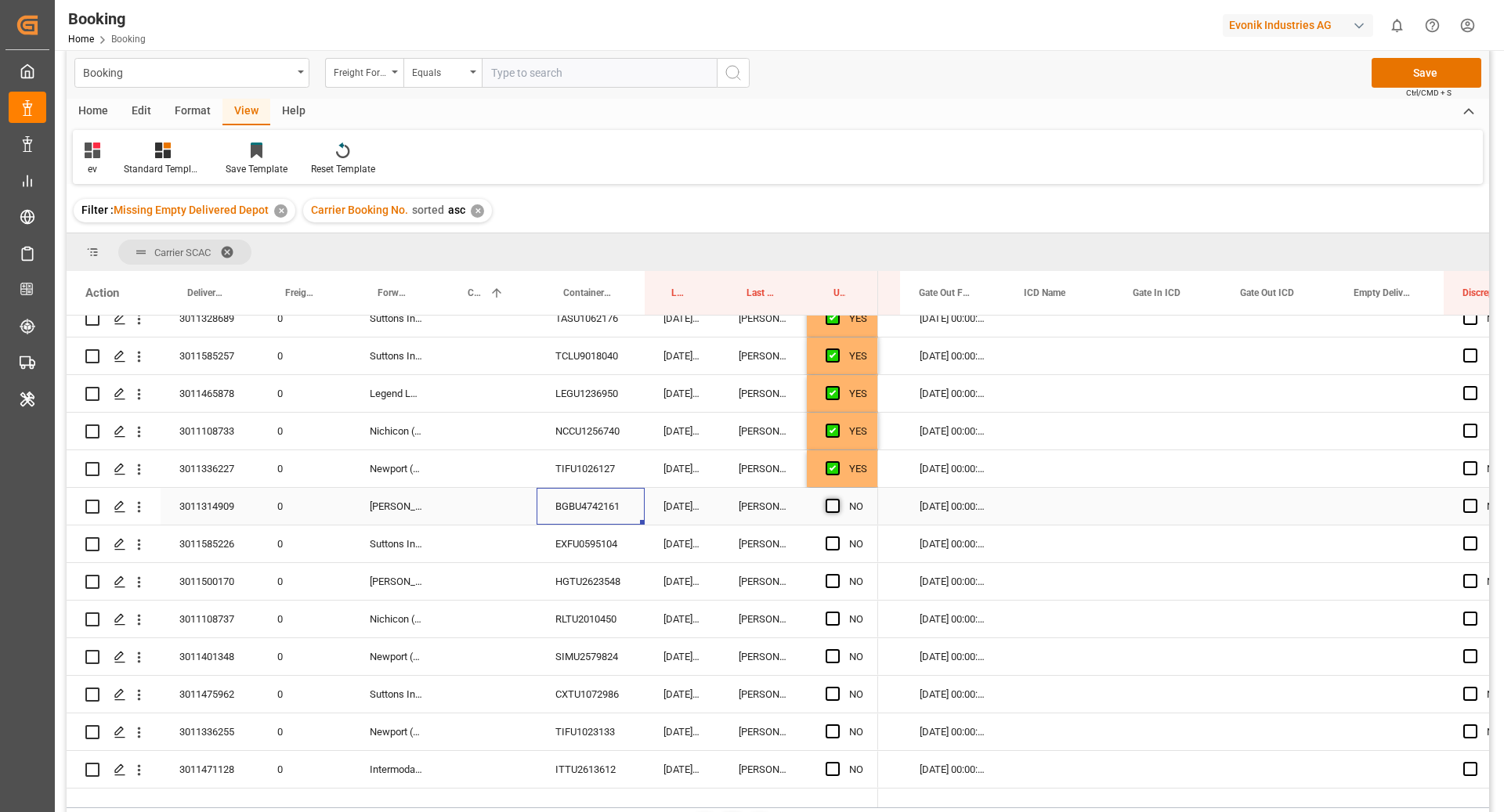
click at [835, 503] on span "Press SPACE to select this row." at bounding box center [832, 506] width 14 height 14
click at [837, 499] on input "Press SPACE to select this row." at bounding box center [837, 499] width 0 height 0
click at [614, 545] on div "EXFU0595104" at bounding box center [591, 544] width 108 height 36
click at [838, 537] on span "Press SPACE to select this row." at bounding box center [832, 544] width 14 height 14
click at [837, 537] on input "Press SPACE to select this row." at bounding box center [837, 537] width 0 height 0
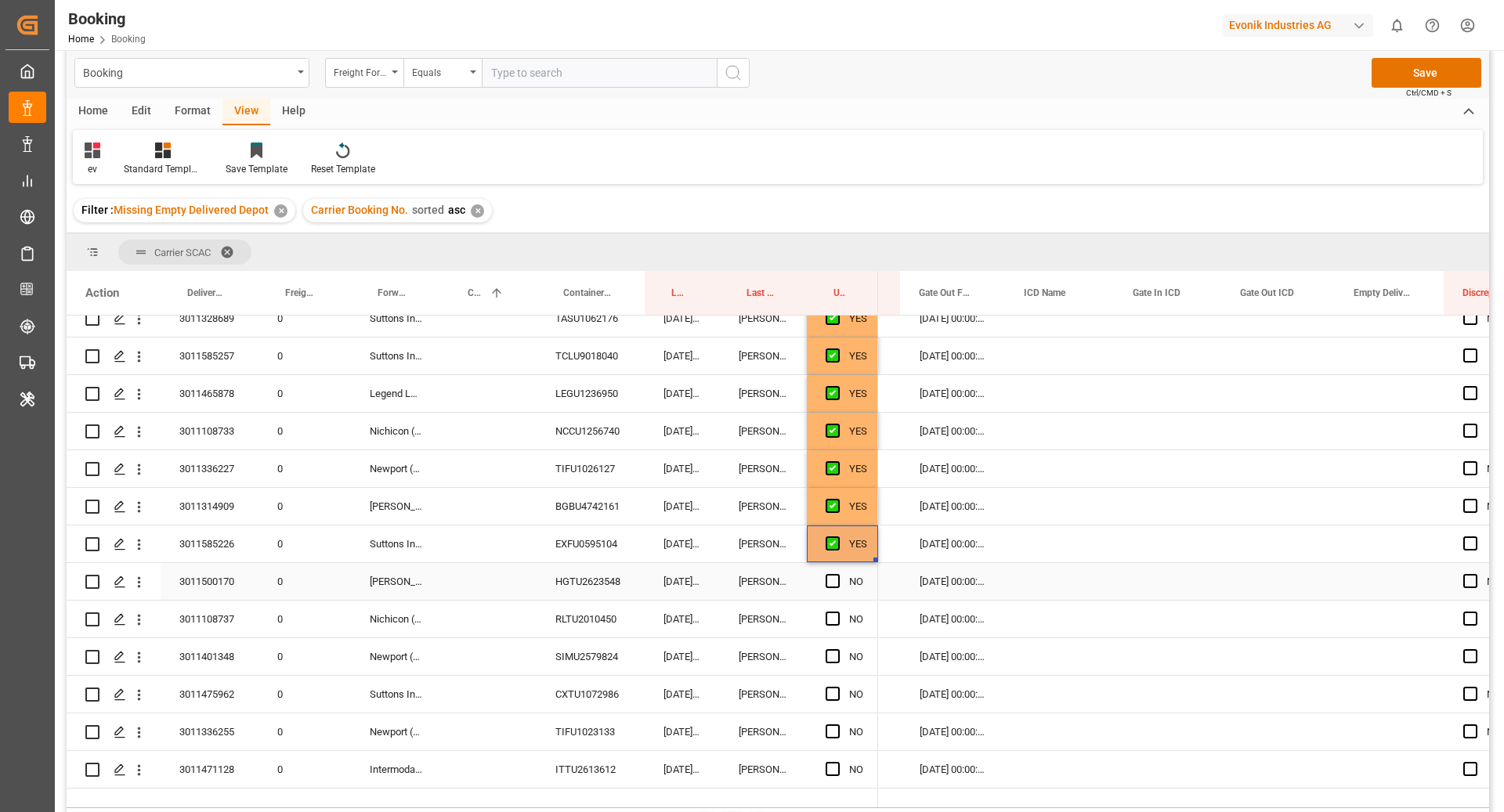
click at [561, 586] on div "HGTU2623548" at bounding box center [591, 581] width 108 height 36
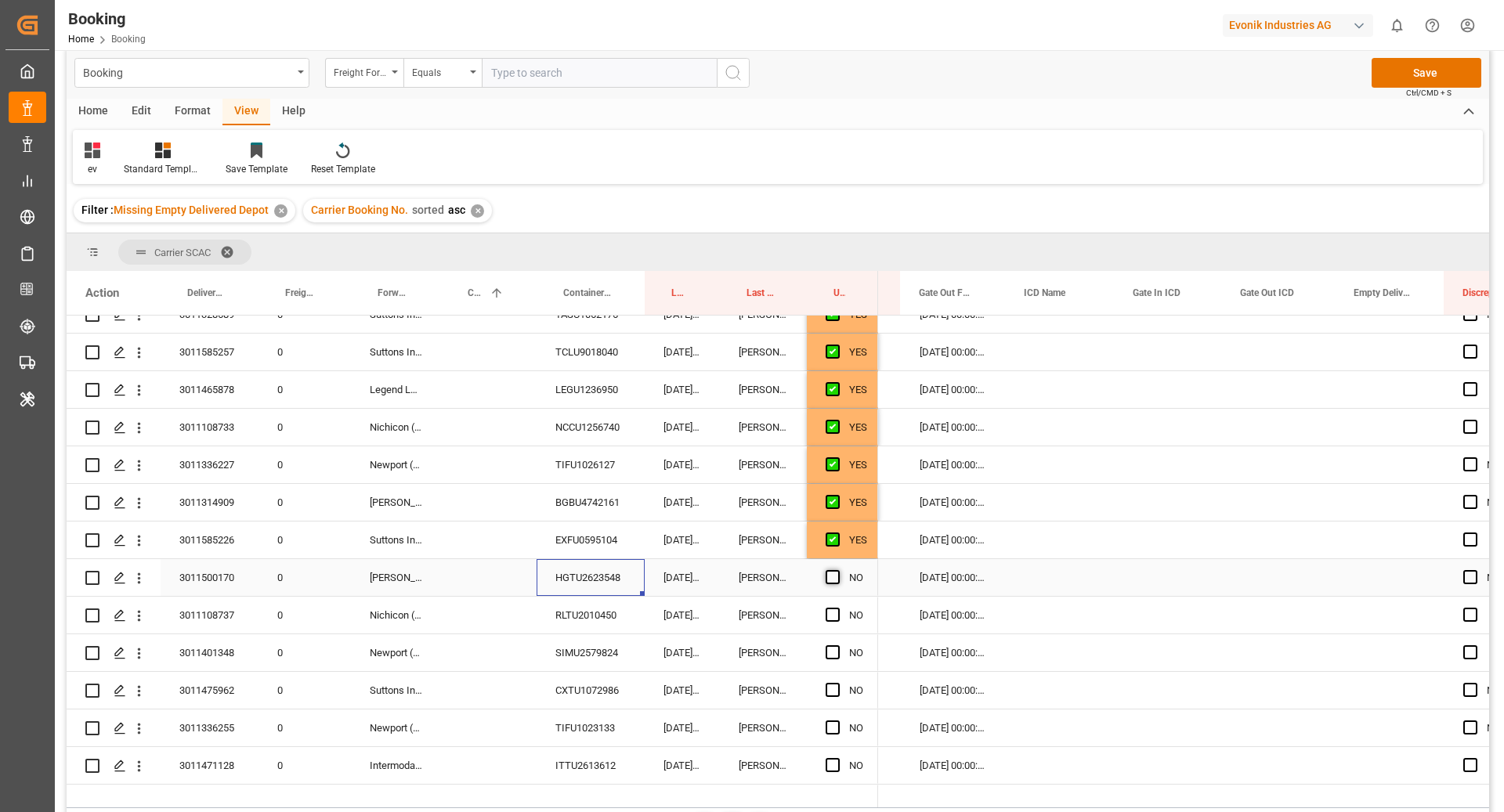
click at [832, 572] on span "Press SPACE to select this row." at bounding box center [832, 577] width 14 height 14
click at [837, 570] on input "Press SPACE to select this row." at bounding box center [837, 570] width 0 height 0
click at [587, 617] on div "RLTU2010450" at bounding box center [591, 615] width 108 height 36
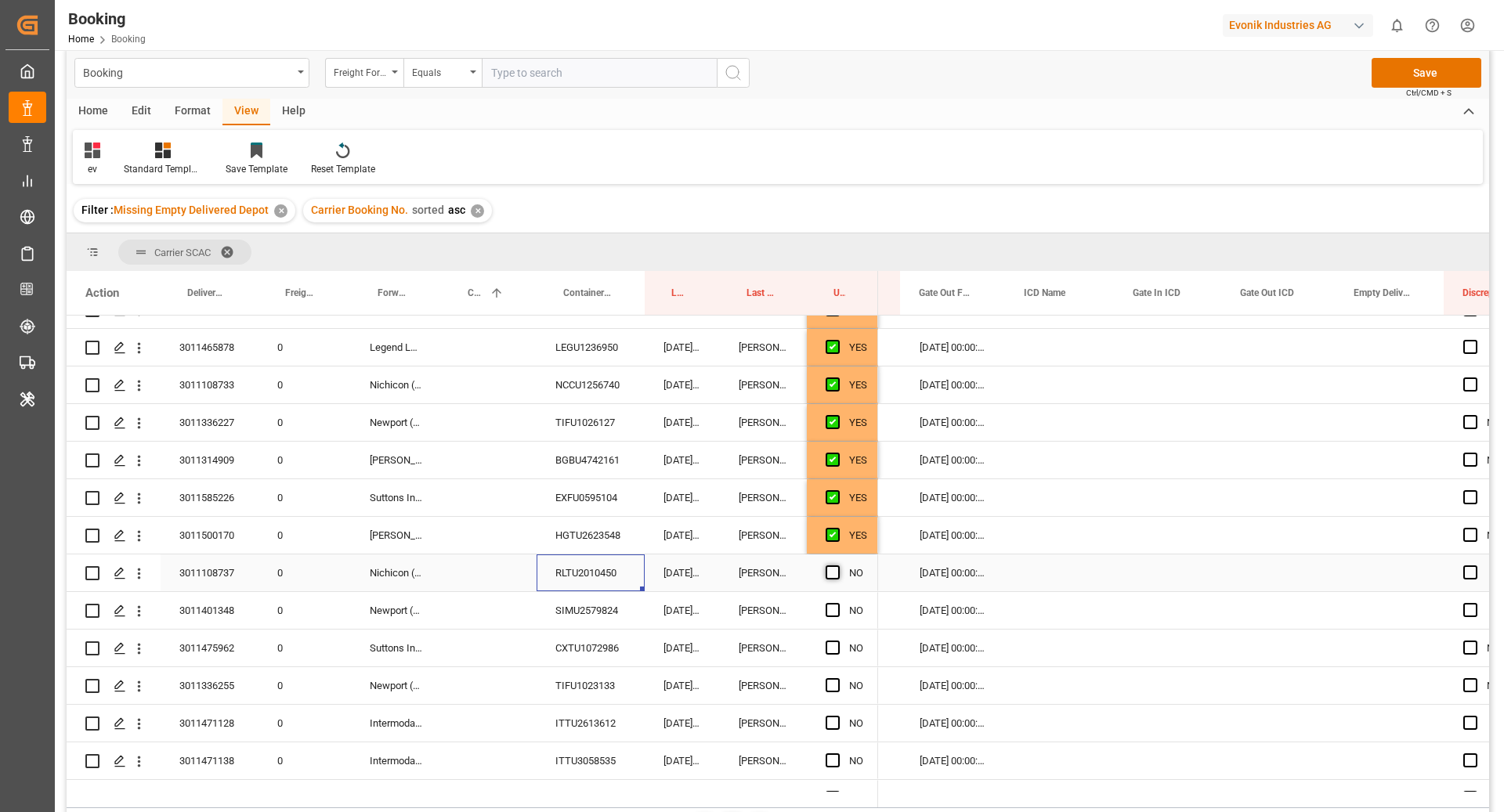
scroll to position [1942, 0]
click at [833, 572] on span "Press SPACE to select this row." at bounding box center [832, 572] width 14 height 14
click at [837, 565] on input "Press SPACE to select this row." at bounding box center [837, 565] width 0 height 0
click at [605, 614] on div "SIMU2579824" at bounding box center [591, 609] width 108 height 36
click at [832, 609] on span "Press SPACE to select this row." at bounding box center [832, 609] width 14 height 14
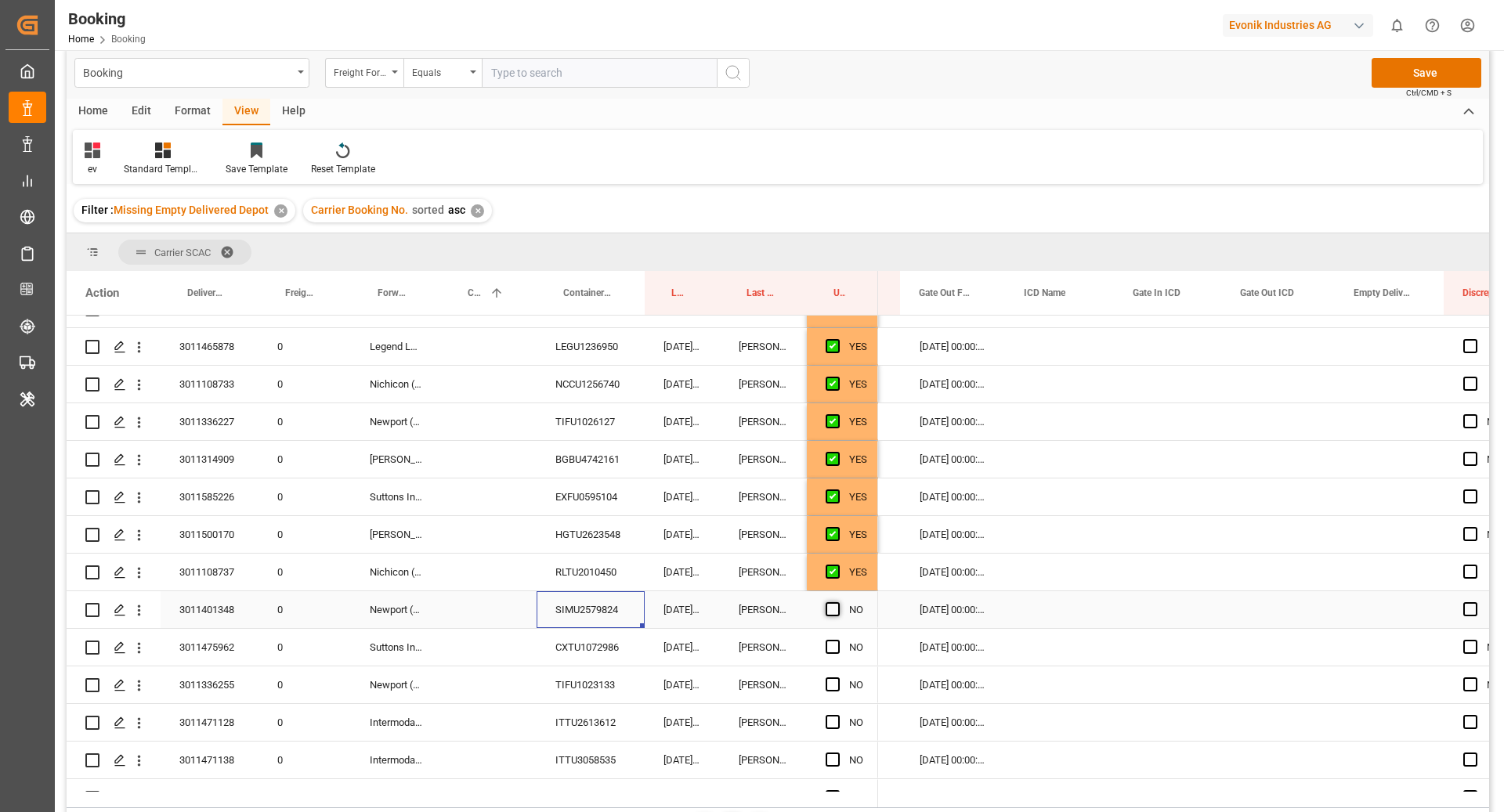
click at [837, 602] on input "Press SPACE to select this row." at bounding box center [837, 602] width 0 height 0
click at [590, 657] on div "CXTU1072986" at bounding box center [591, 647] width 108 height 36
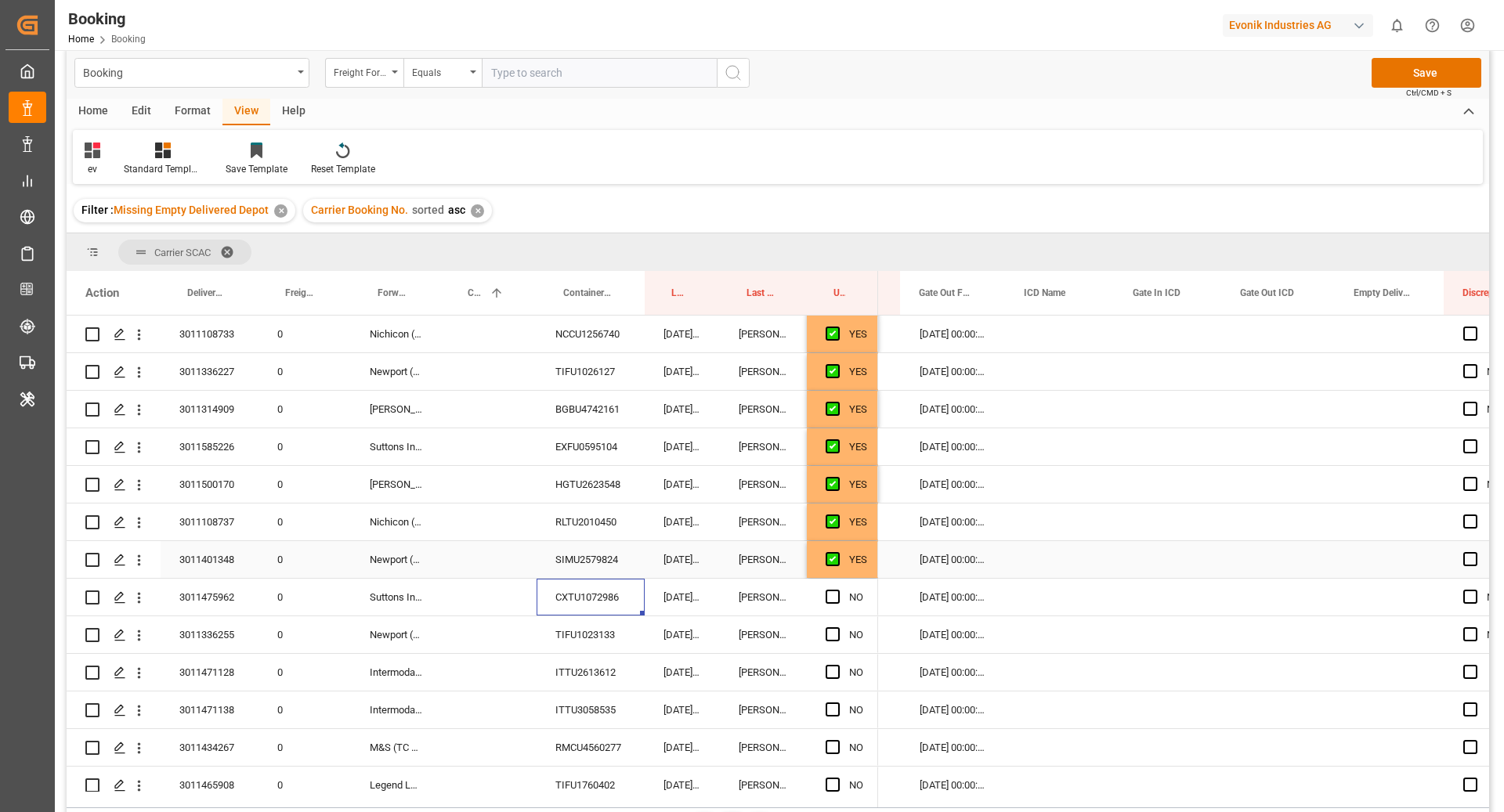
scroll to position [2024, 0]
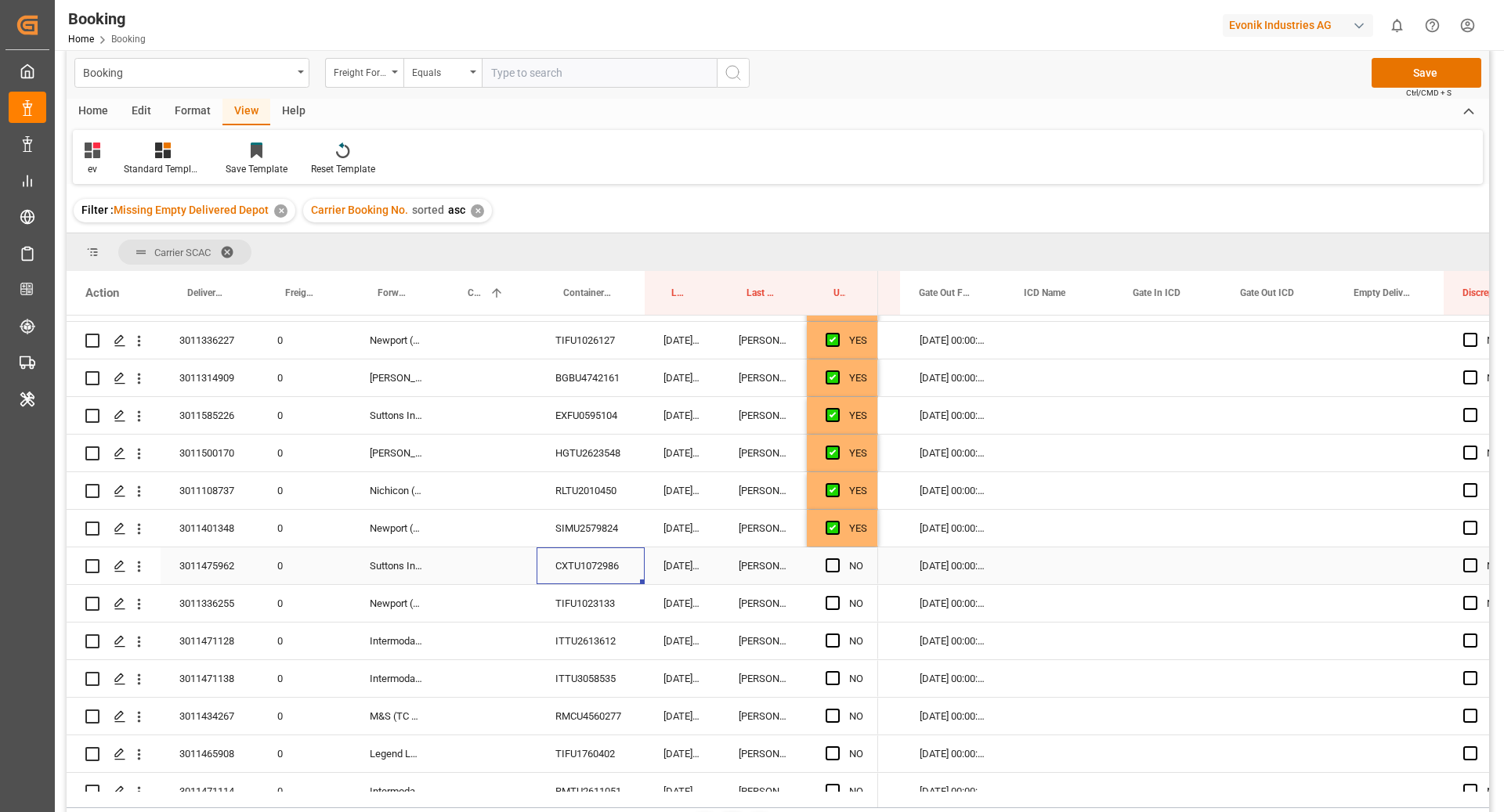
click at [832, 564] on span "Press SPACE to select this row." at bounding box center [832, 566] width 14 height 14
click at [837, 559] on input "Press SPACE to select this row." at bounding box center [837, 559] width 0 height 0
click at [837, 608] on span "Press SPACE to select this row." at bounding box center [832, 603] width 14 height 14
click at [837, 596] on input "Press SPACE to select this row." at bounding box center [837, 596] width 0 height 0
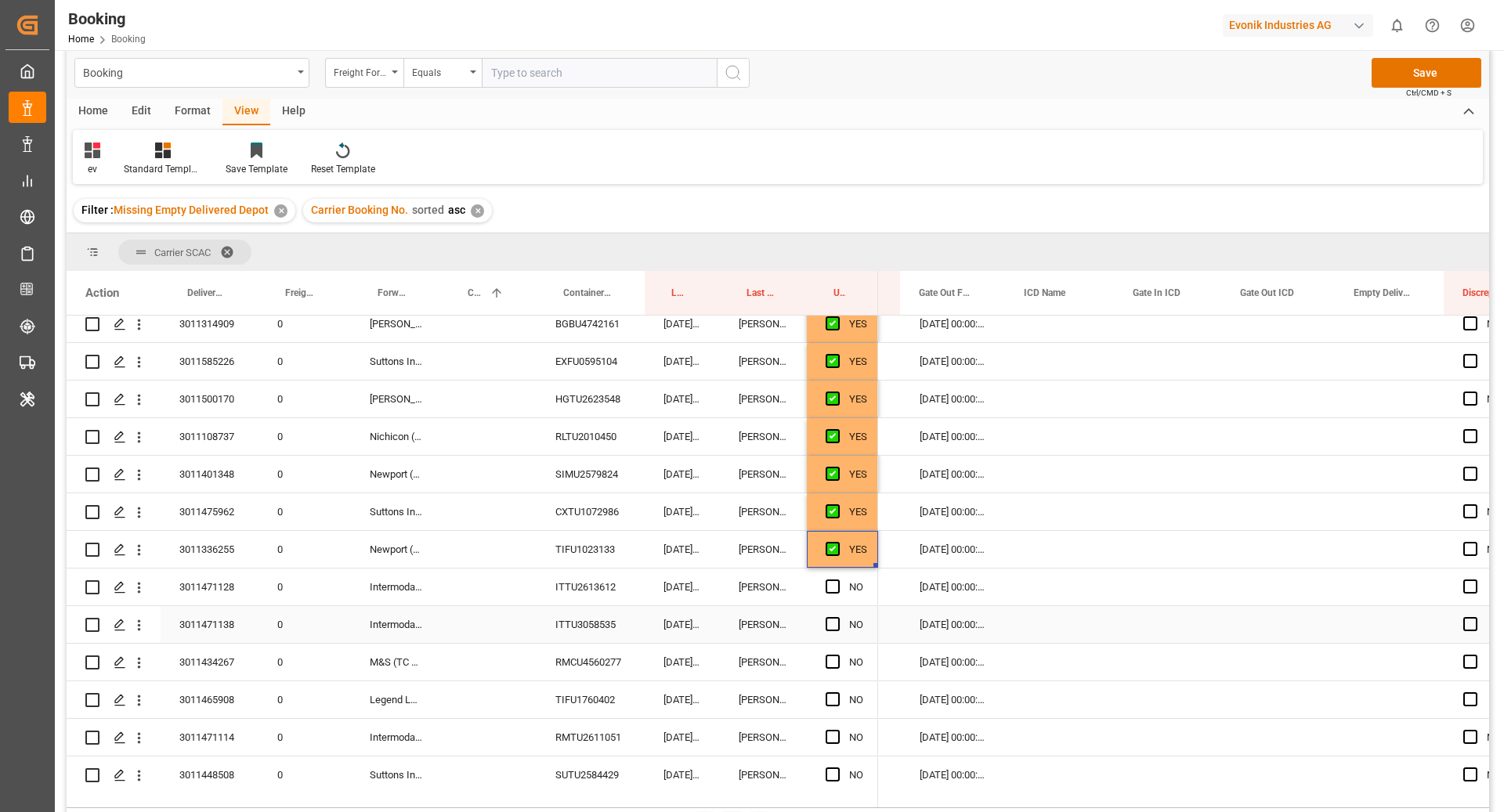
scroll to position [2079, 0]
click at [585, 544] on div "TIFU1023133" at bounding box center [591, 548] width 108 height 36
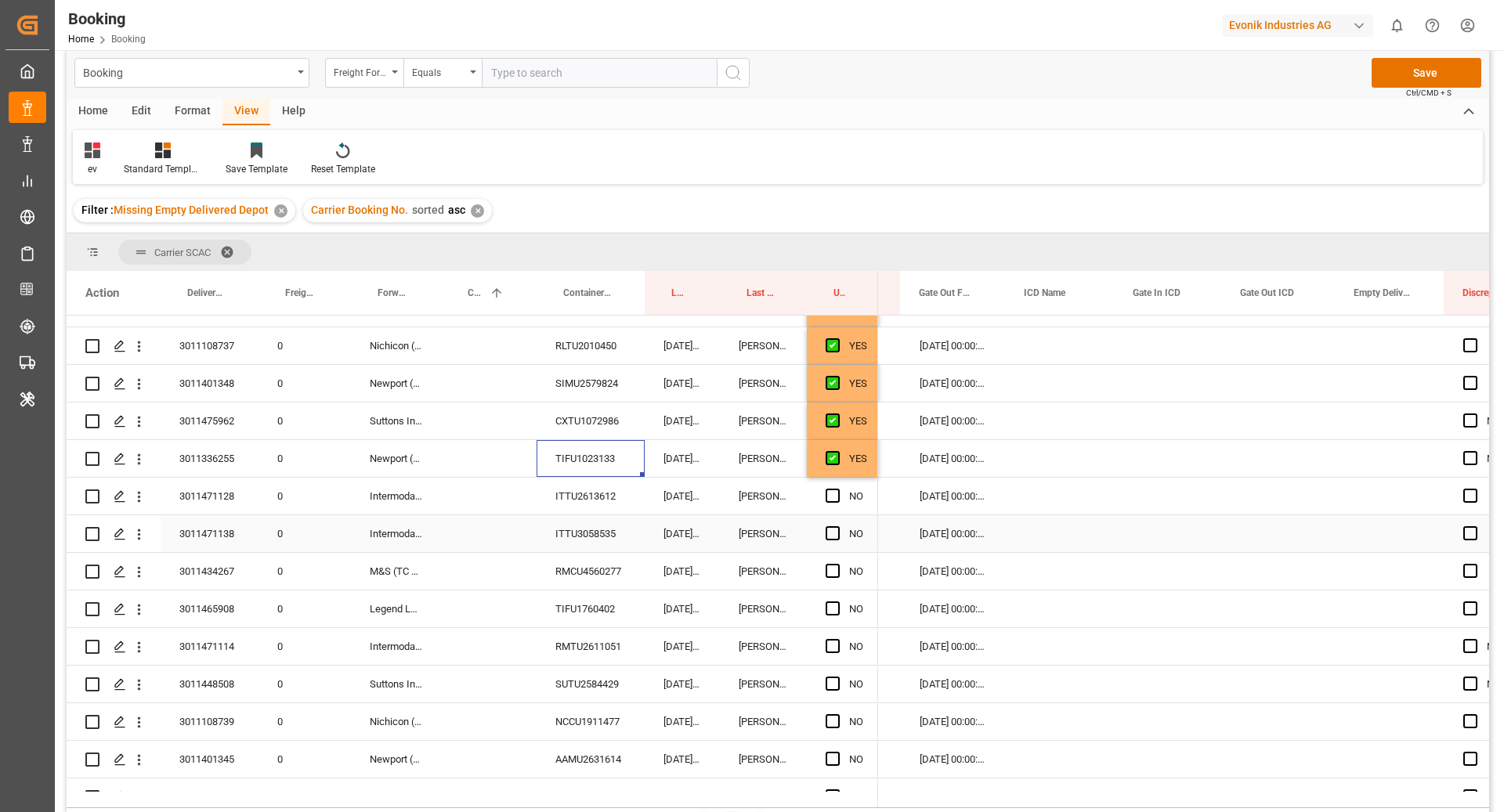
click at [570, 550] on div "ITTU3058535" at bounding box center [591, 533] width 108 height 36
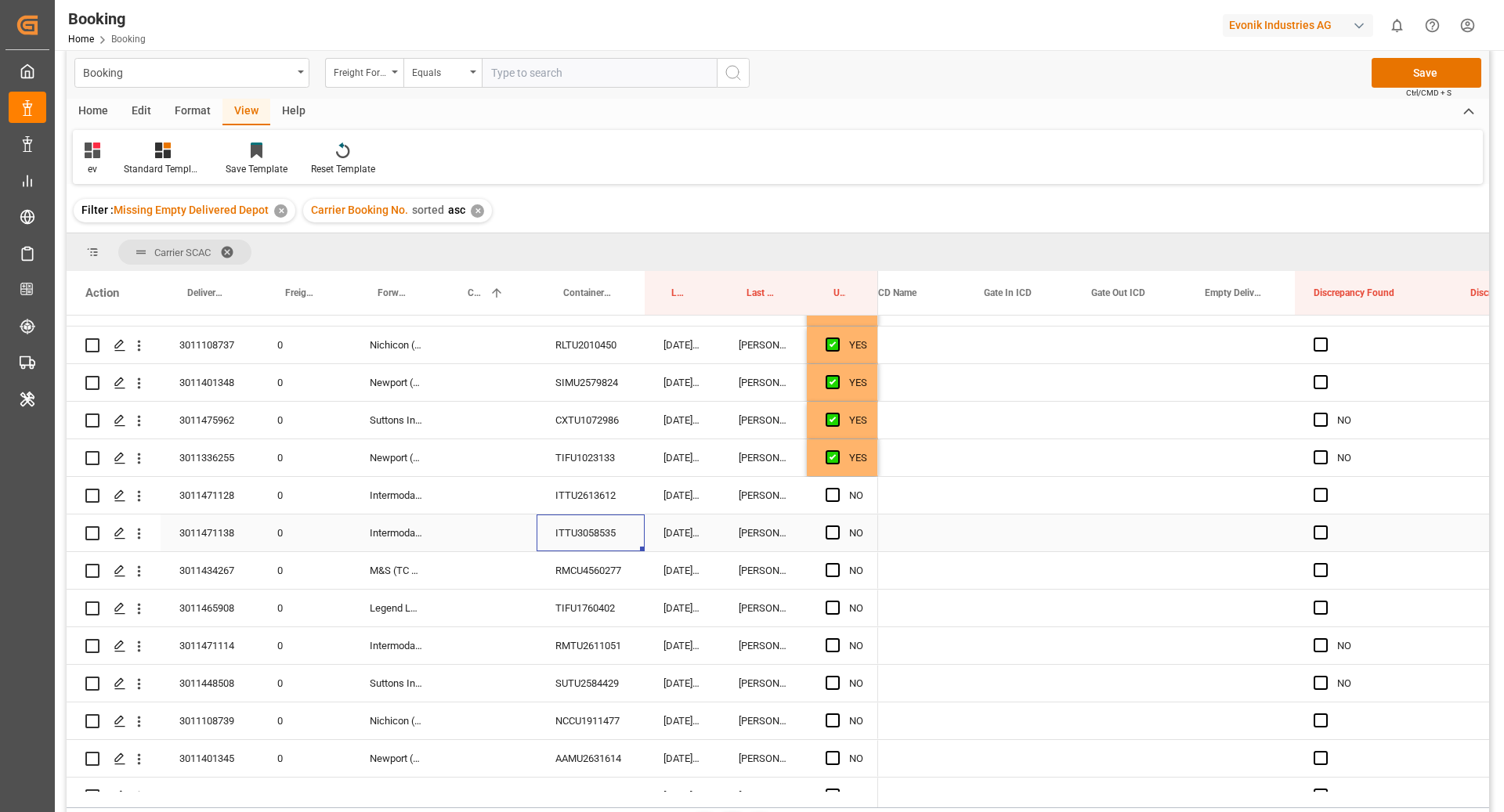
scroll to position [0, 2970]
click at [1229, 537] on div "Press SPACE to select this row." at bounding box center [1240, 532] width 109 height 36
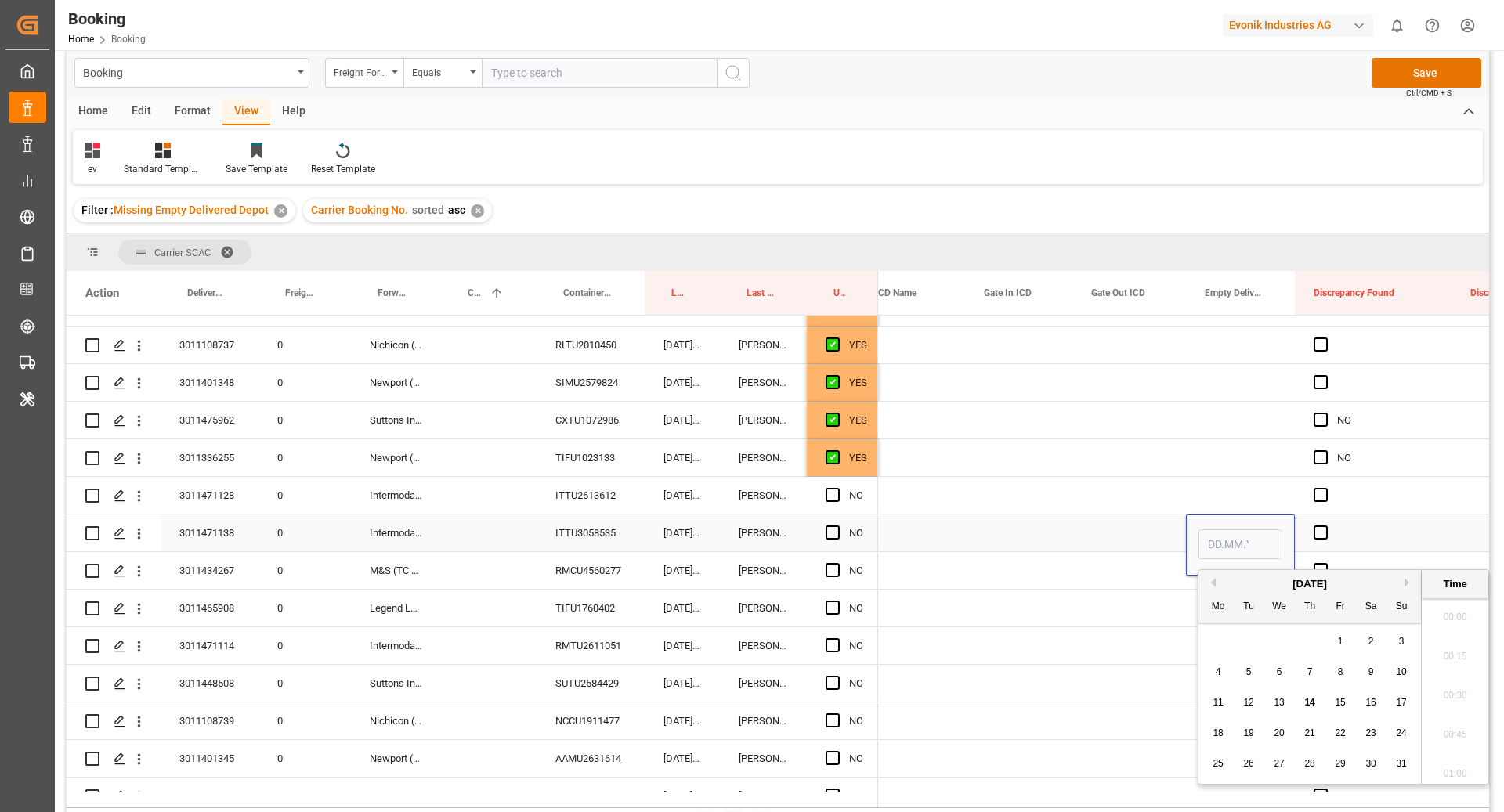
scroll to position [2159, 0]
drag, startPoint x: 1272, startPoint y: 705, endPoint x: 983, endPoint y: 585, distance: 312.9
click at [1272, 705] on div "13" at bounding box center [1279, 703] width 20 height 19
type input "[DATE] 00:00"
click at [1050, 518] on div "Press SPACE to select this row." at bounding box center [1018, 532] width 107 height 36
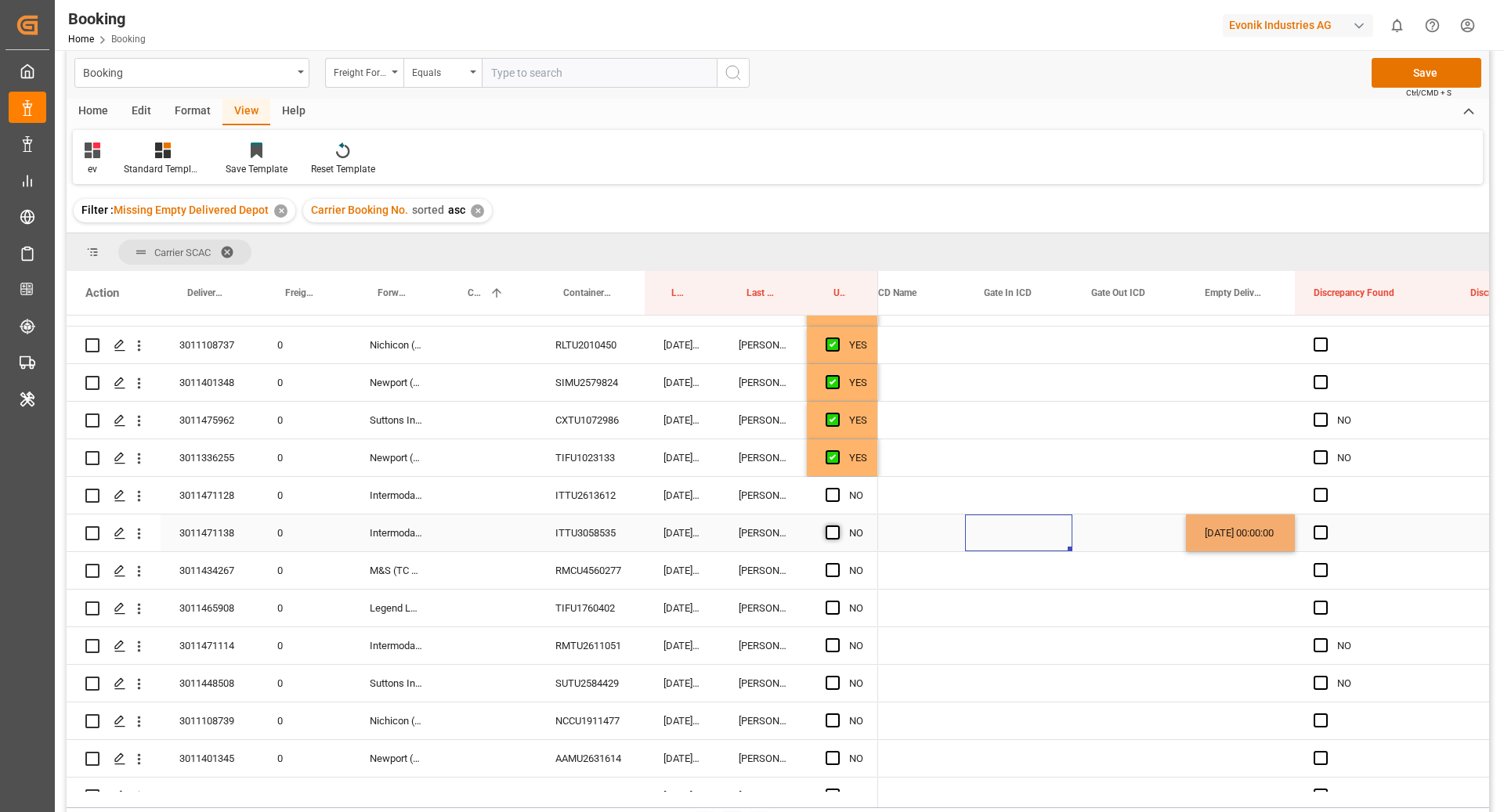
click at [833, 528] on span "Press SPACE to select this row." at bounding box center [832, 533] width 14 height 14
click at [837, 526] on input "Press SPACE to select this row." at bounding box center [837, 526] width 0 height 0
click at [559, 577] on div "RMCU4560277" at bounding box center [591, 570] width 108 height 36
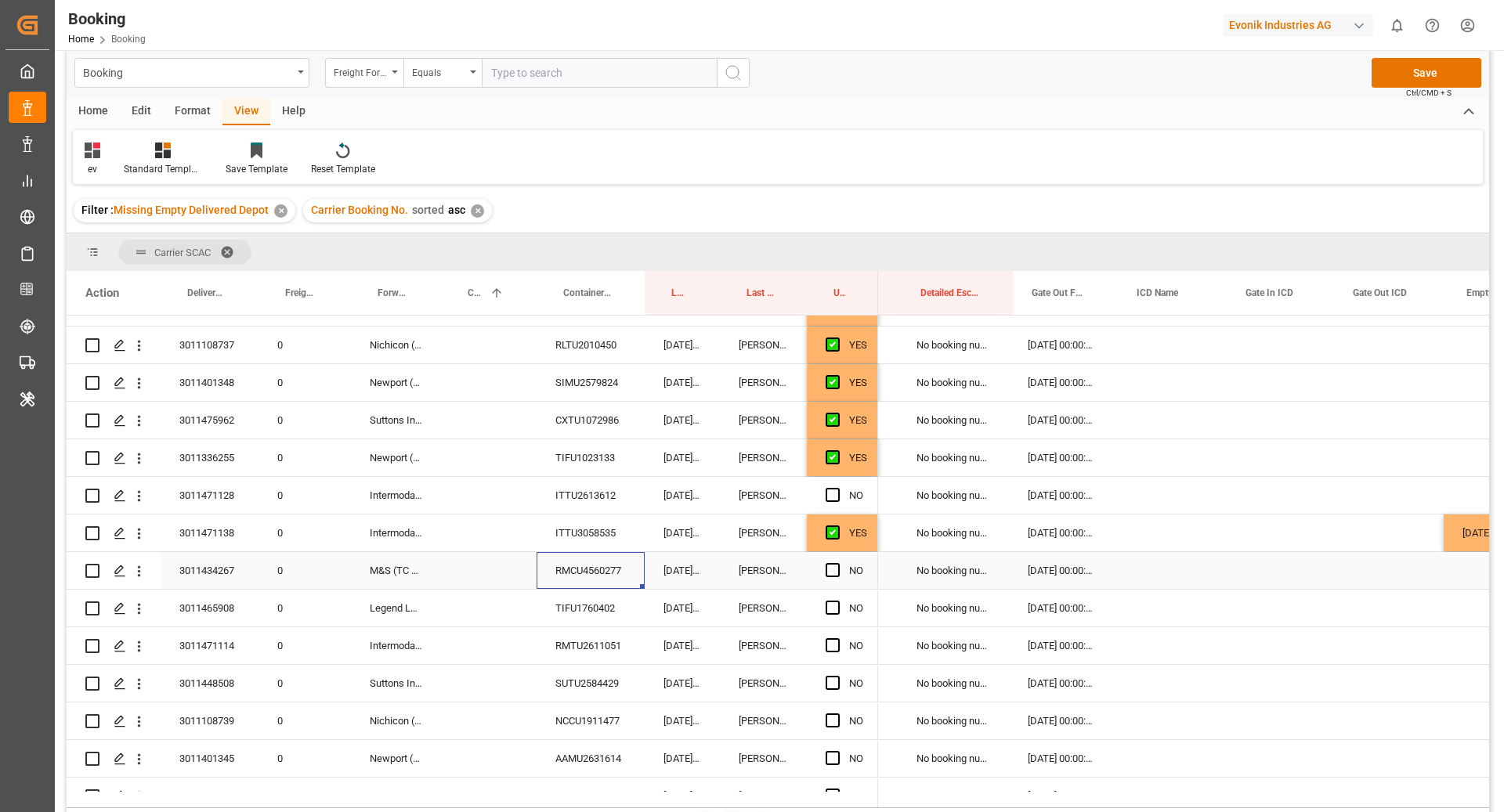
scroll to position [0, 2750]
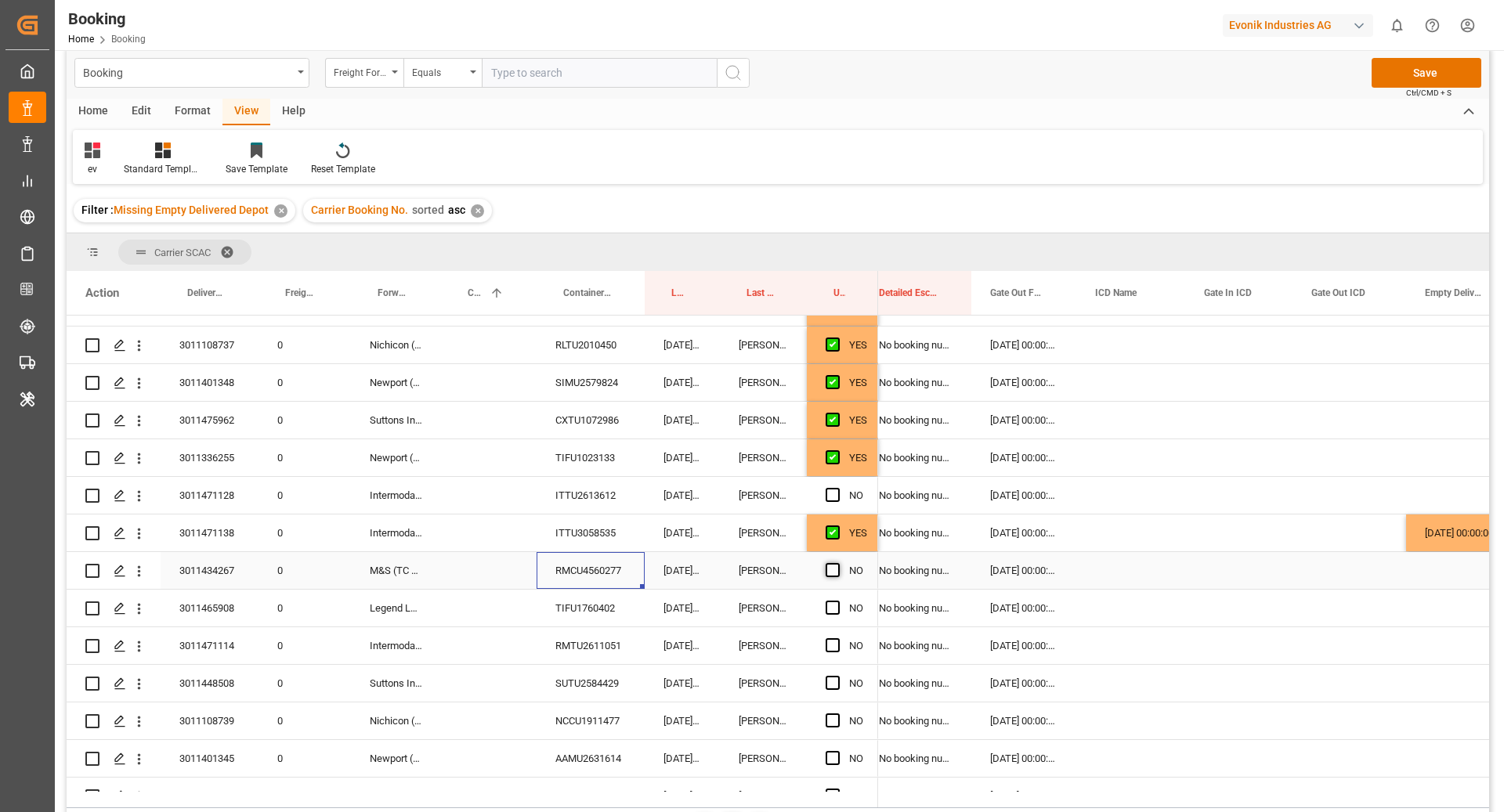
click at [833, 571] on span "Press SPACE to select this row." at bounding box center [832, 570] width 14 height 14
click at [837, 563] on input "Press SPACE to select this row." at bounding box center [837, 563] width 0 height 0
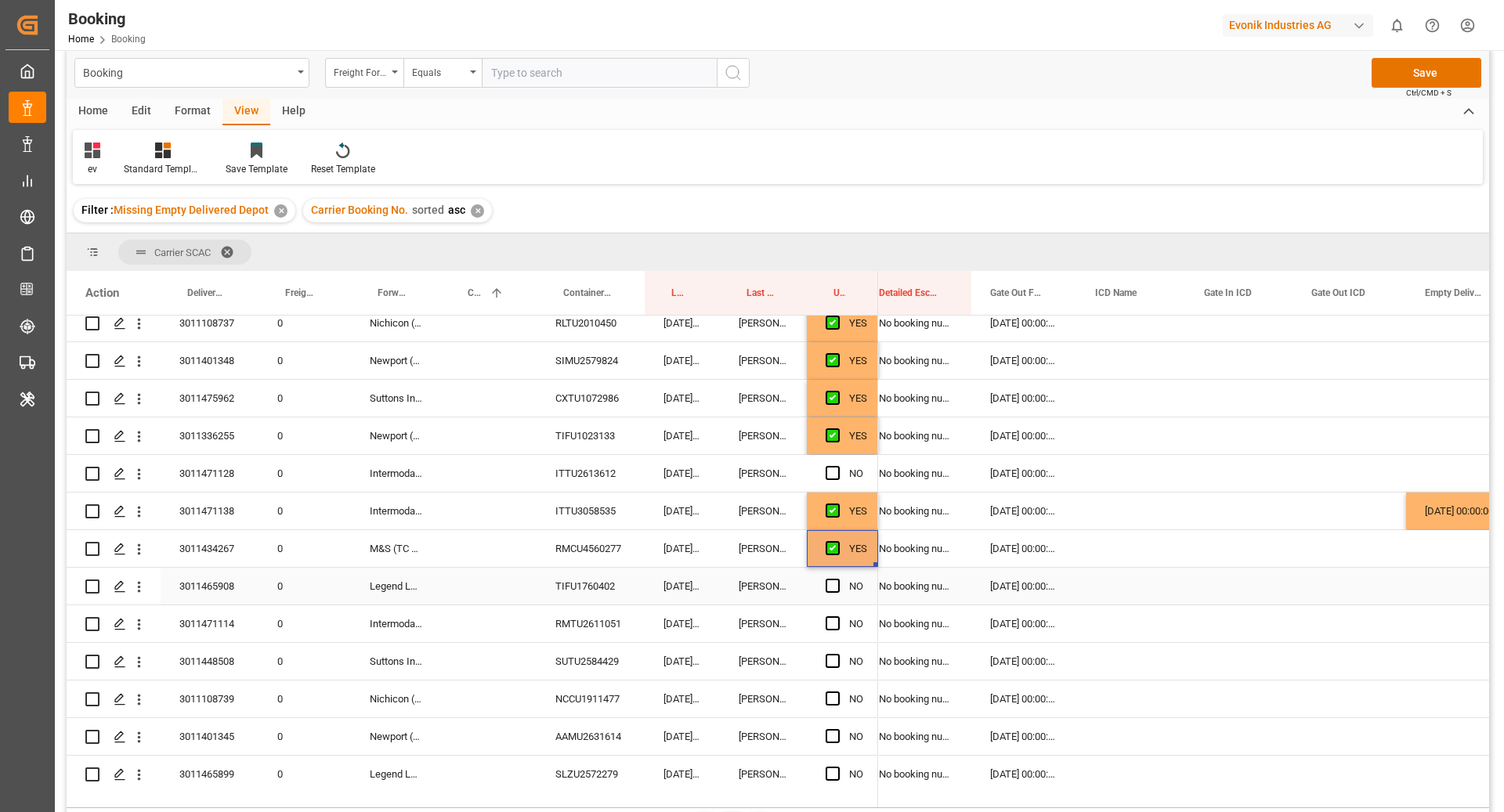
scroll to position [2276, 0]
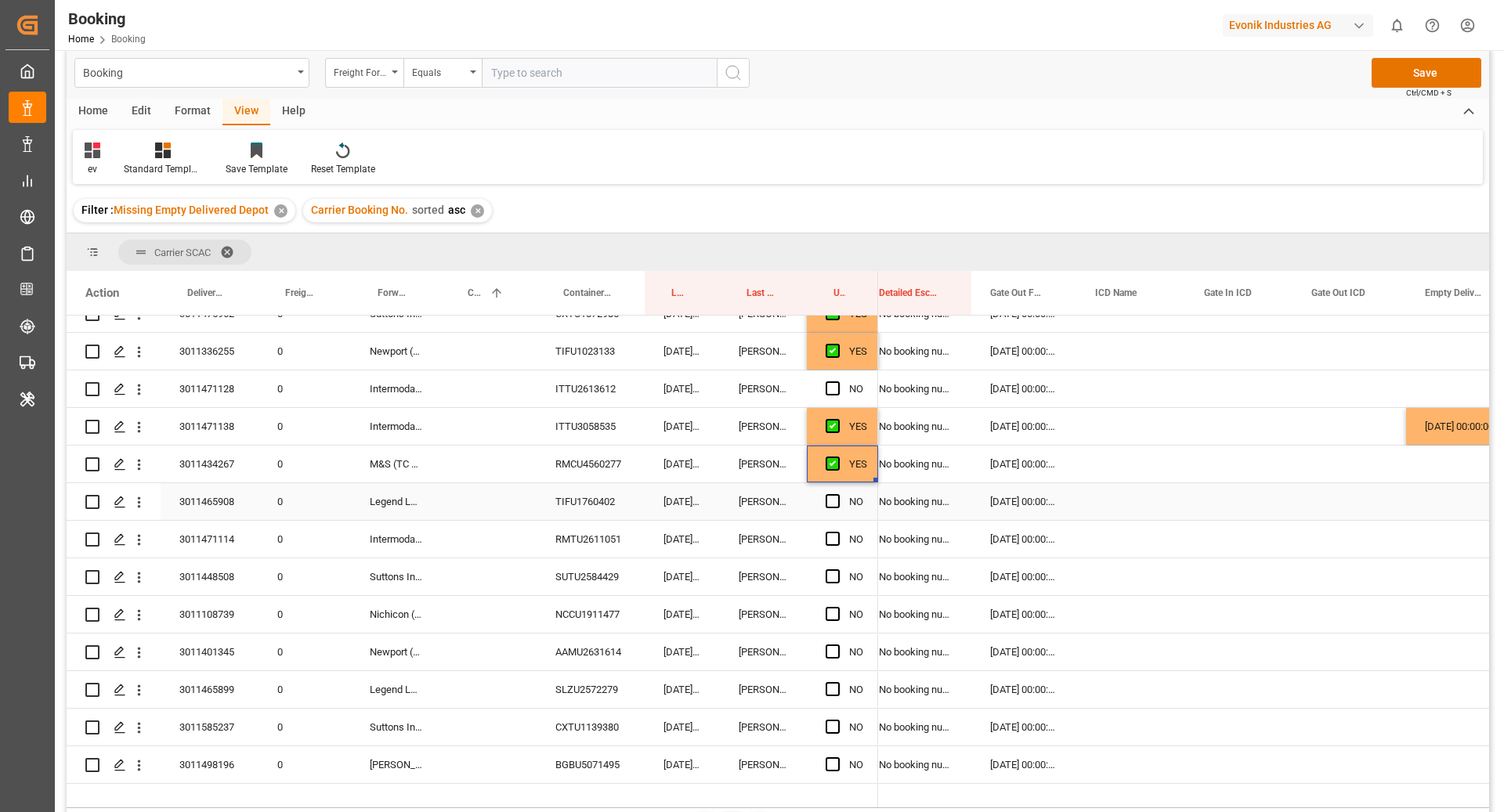
drag, startPoint x: 553, startPoint y: 504, endPoint x: 206, endPoint y: 227, distance: 444.0
click at [553, 504] on div "TIFU1760402" at bounding box center [591, 501] width 108 height 36
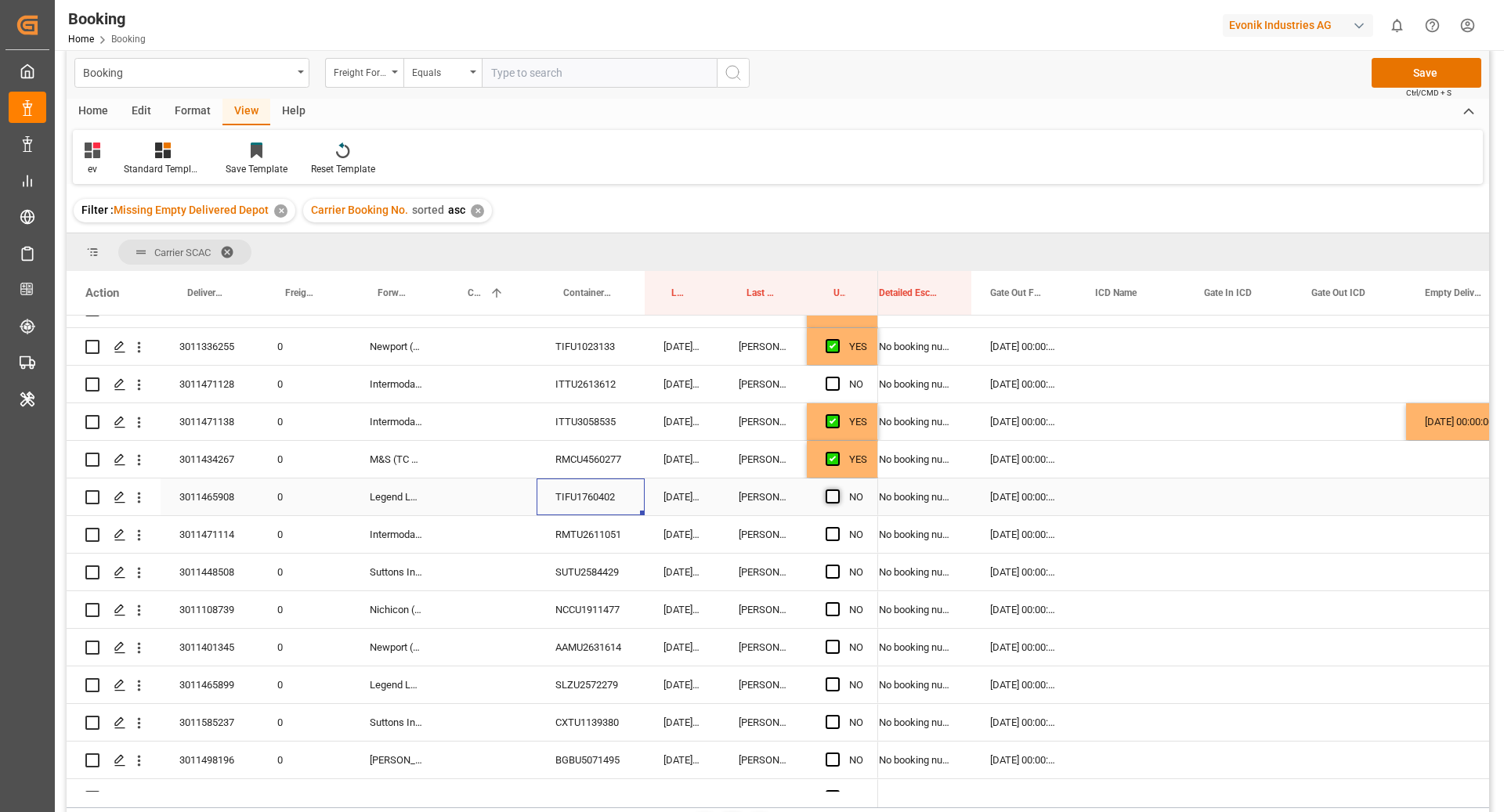
click at [831, 494] on span "Press SPACE to select this row." at bounding box center [832, 497] width 14 height 14
click at [837, 490] on input "Press SPACE to select this row." at bounding box center [837, 490] width 0 height 0
click at [601, 541] on div "RMTU2611051" at bounding box center [591, 534] width 108 height 36
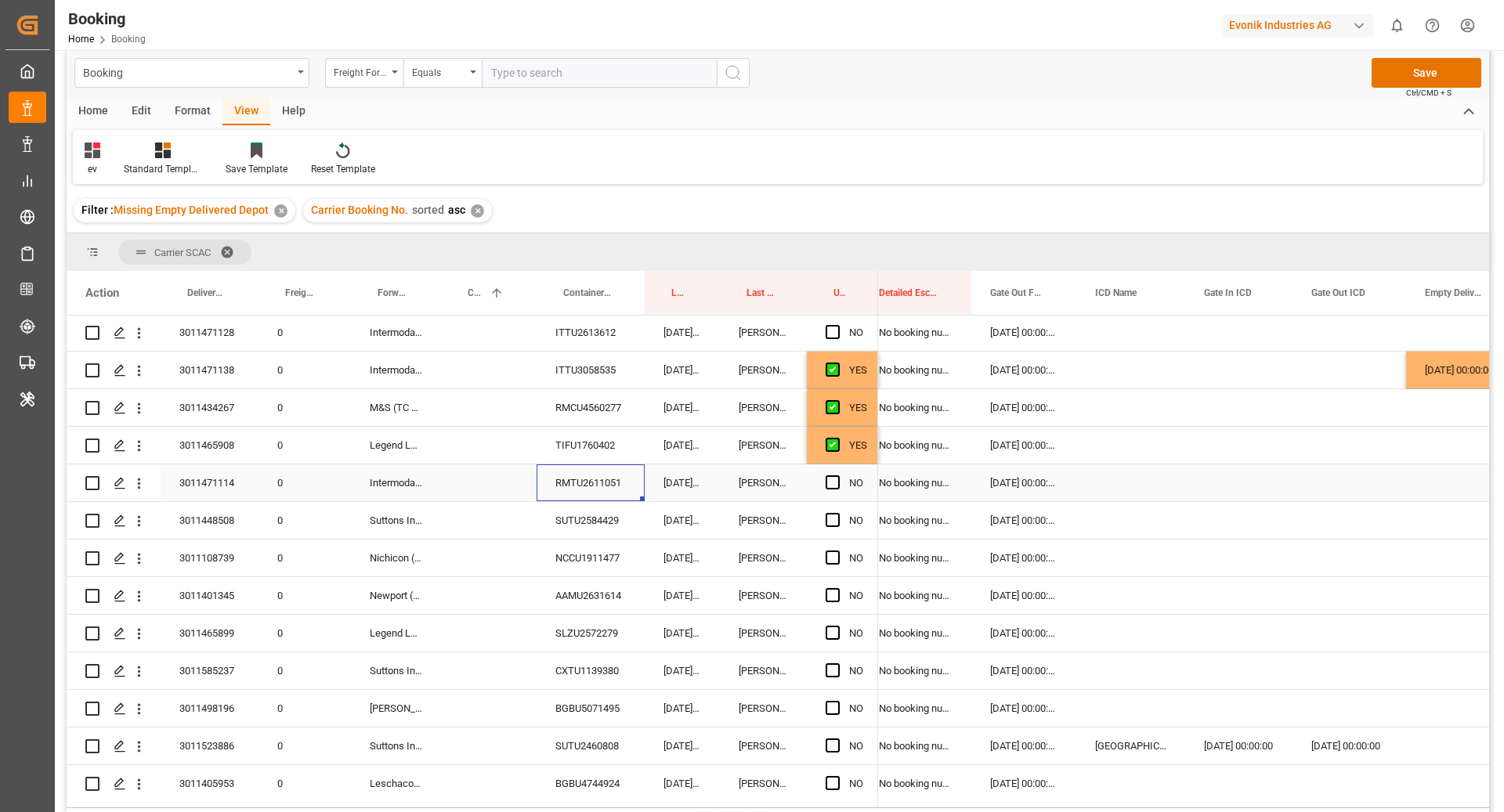
scroll to position [2336, 0]
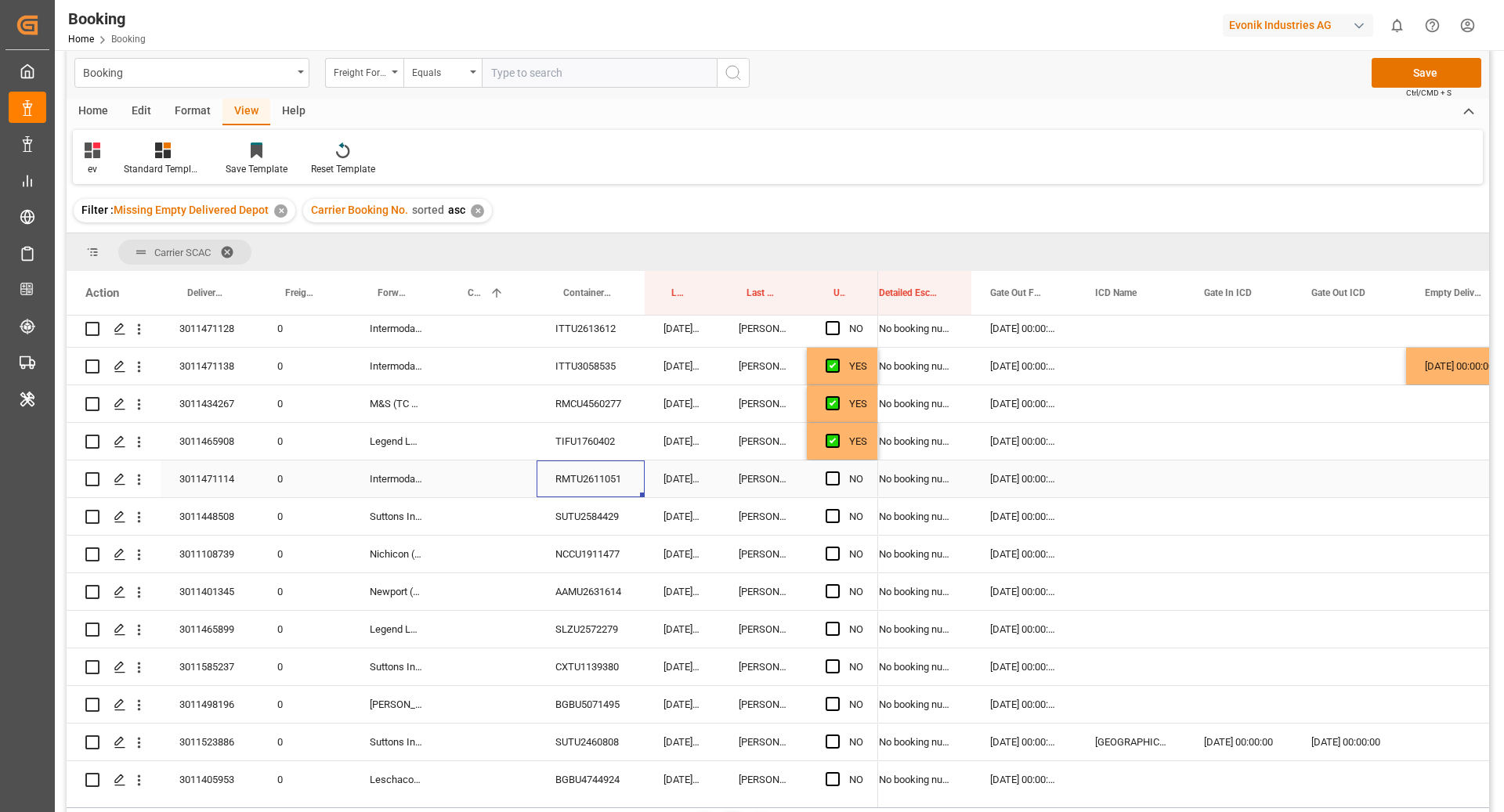
click at [832, 477] on span "Press SPACE to select this row." at bounding box center [832, 479] width 14 height 14
click at [837, 472] on input "Press SPACE to select this row." at bounding box center [837, 472] width 0 height 0
click at [572, 520] on div "SUTU2584429" at bounding box center [591, 516] width 108 height 36
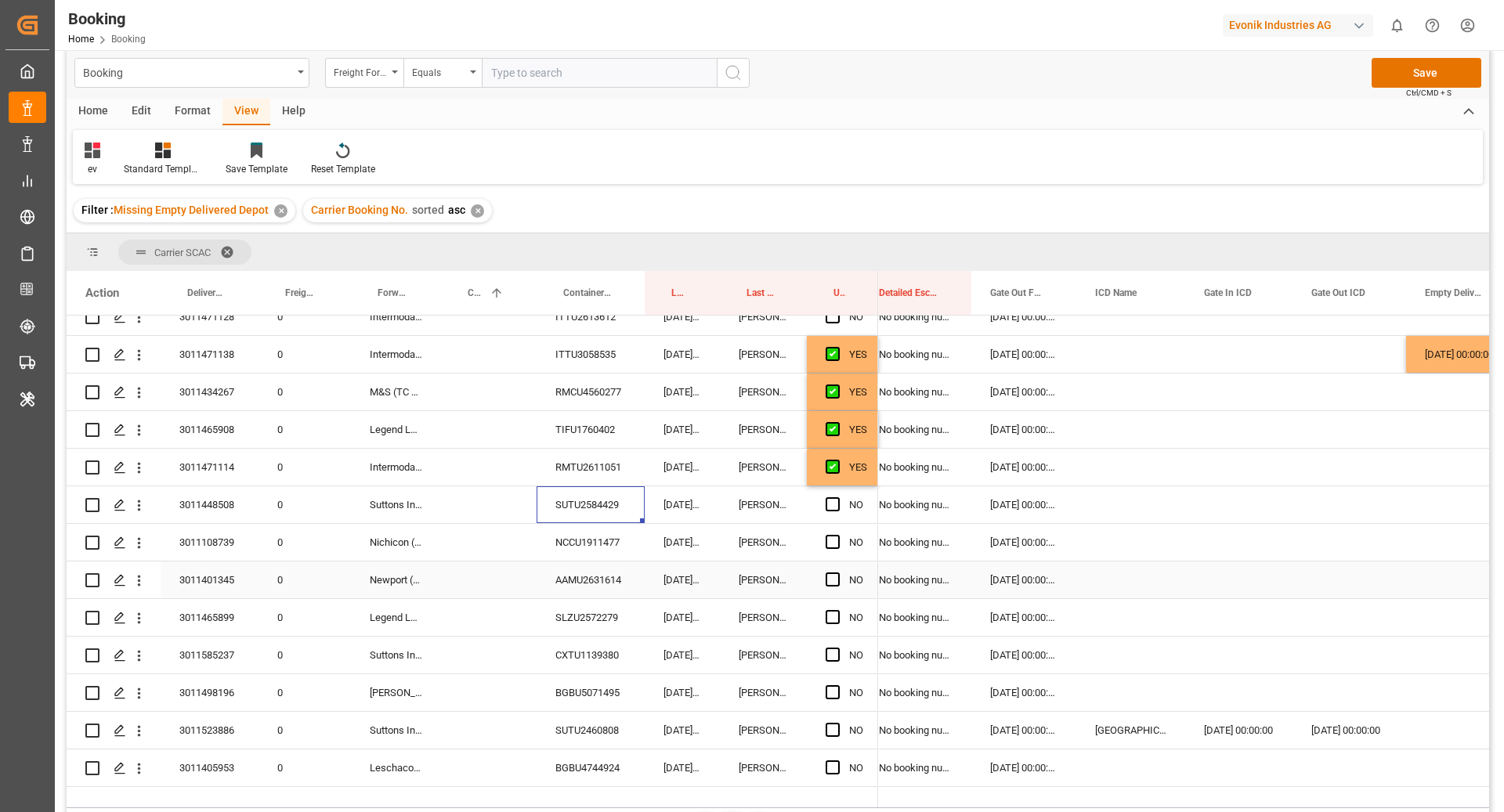
scroll to position [2360, 0]
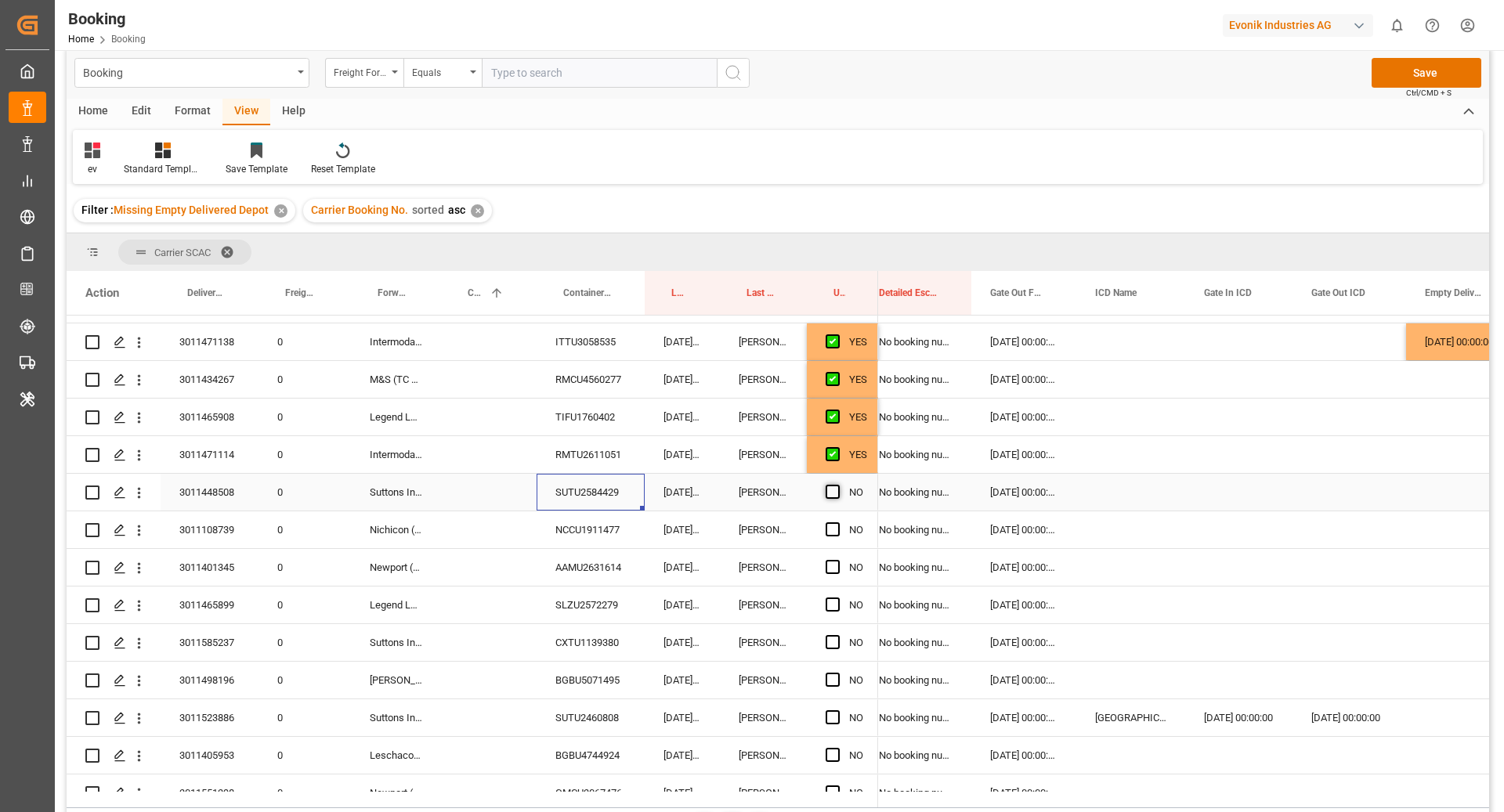
click at [832, 493] on span "Press SPACE to select this row." at bounding box center [832, 492] width 14 height 14
click at [837, 485] on input "Press SPACE to select this row." at bounding box center [837, 485] width 0 height 0
click at [518, 533] on div "Press SPACE to select this row." at bounding box center [489, 529] width 96 height 36
click at [606, 529] on div "NCCU1911477" at bounding box center [591, 529] width 108 height 36
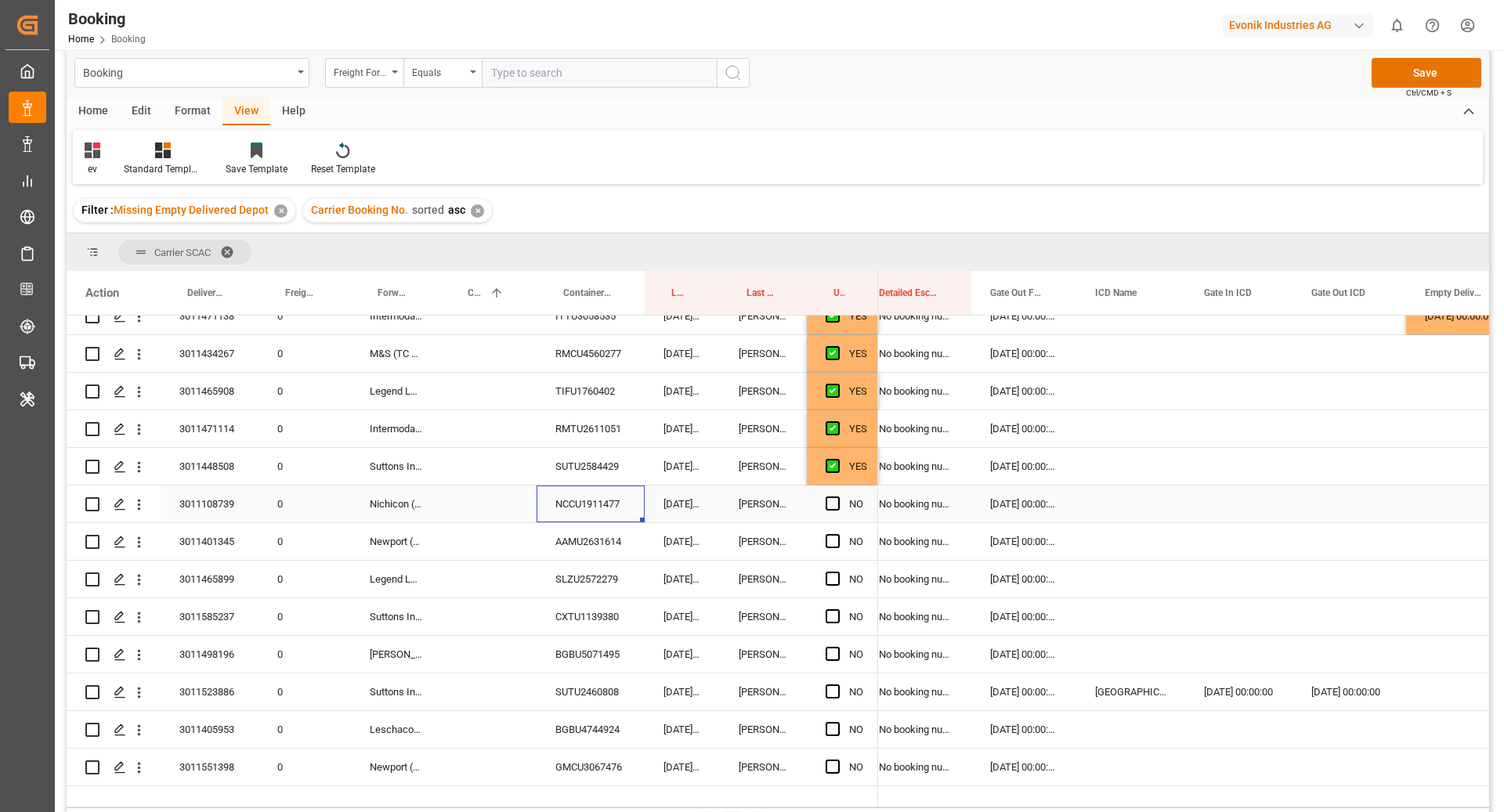
scroll to position [2454, 0]
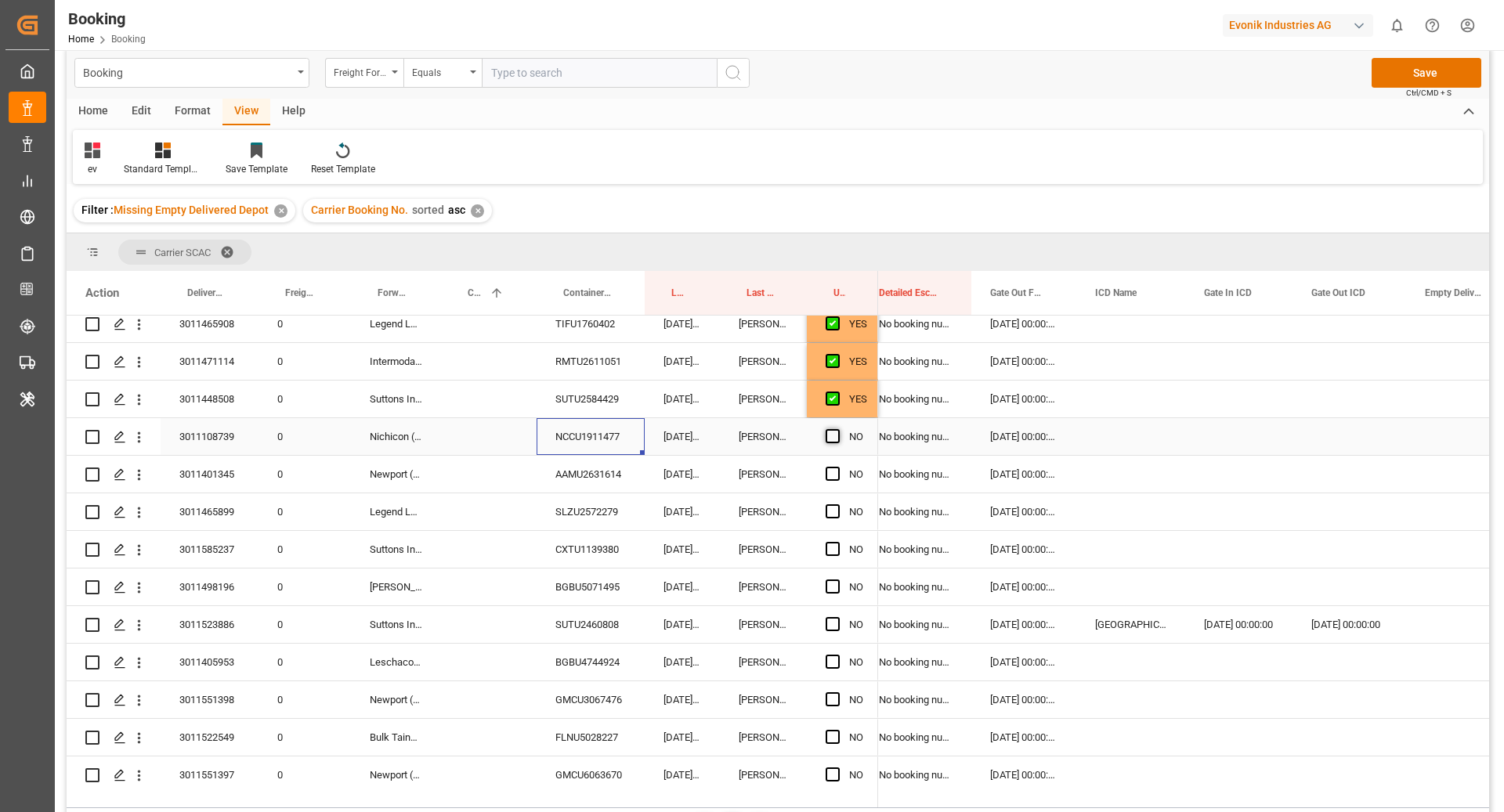
click at [831, 440] on span "Press SPACE to select this row." at bounding box center [832, 436] width 14 height 14
click at [837, 429] on input "Press SPACE to select this row." at bounding box center [837, 429] width 0 height 0
click at [583, 474] on div "AAMU2631614" at bounding box center [591, 474] width 108 height 36
click at [831, 473] on span "Press SPACE to select this row." at bounding box center [832, 474] width 14 height 14
click at [837, 466] on input "Press SPACE to select this row." at bounding box center [837, 466] width 0 height 0
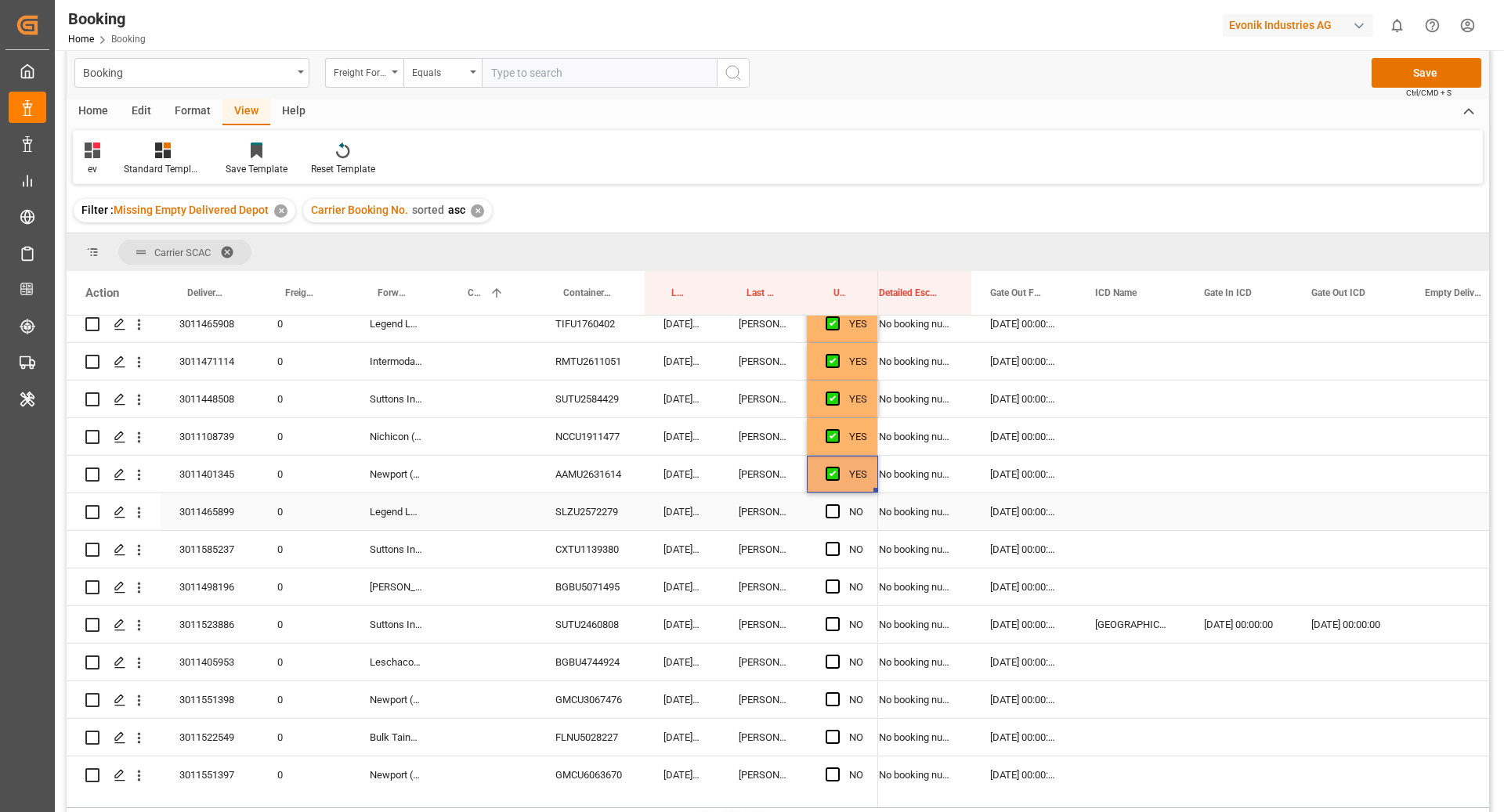
click at [595, 516] on div "SLZU2572279" at bounding box center [591, 511] width 108 height 36
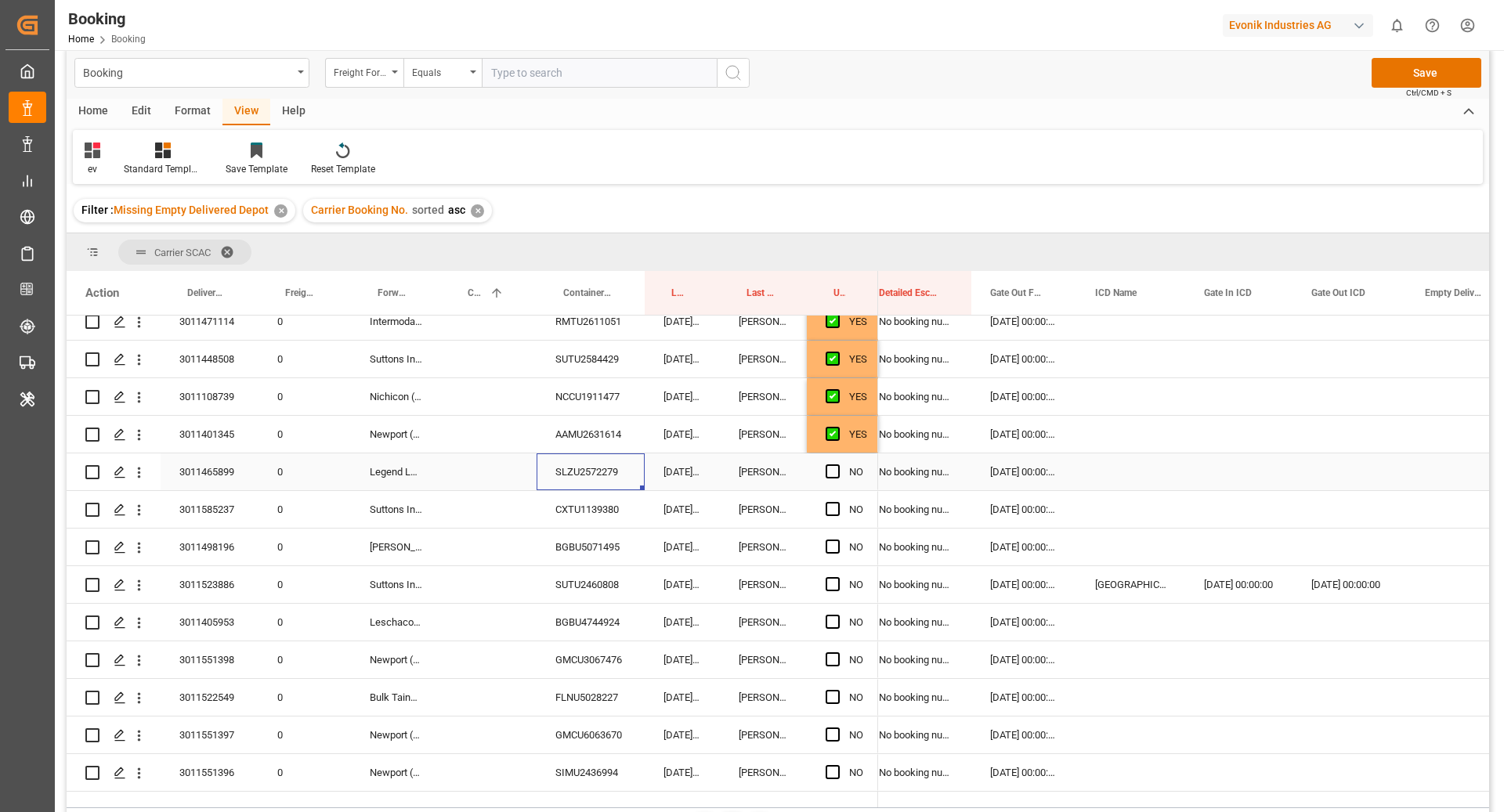
scroll to position [2540, 0]
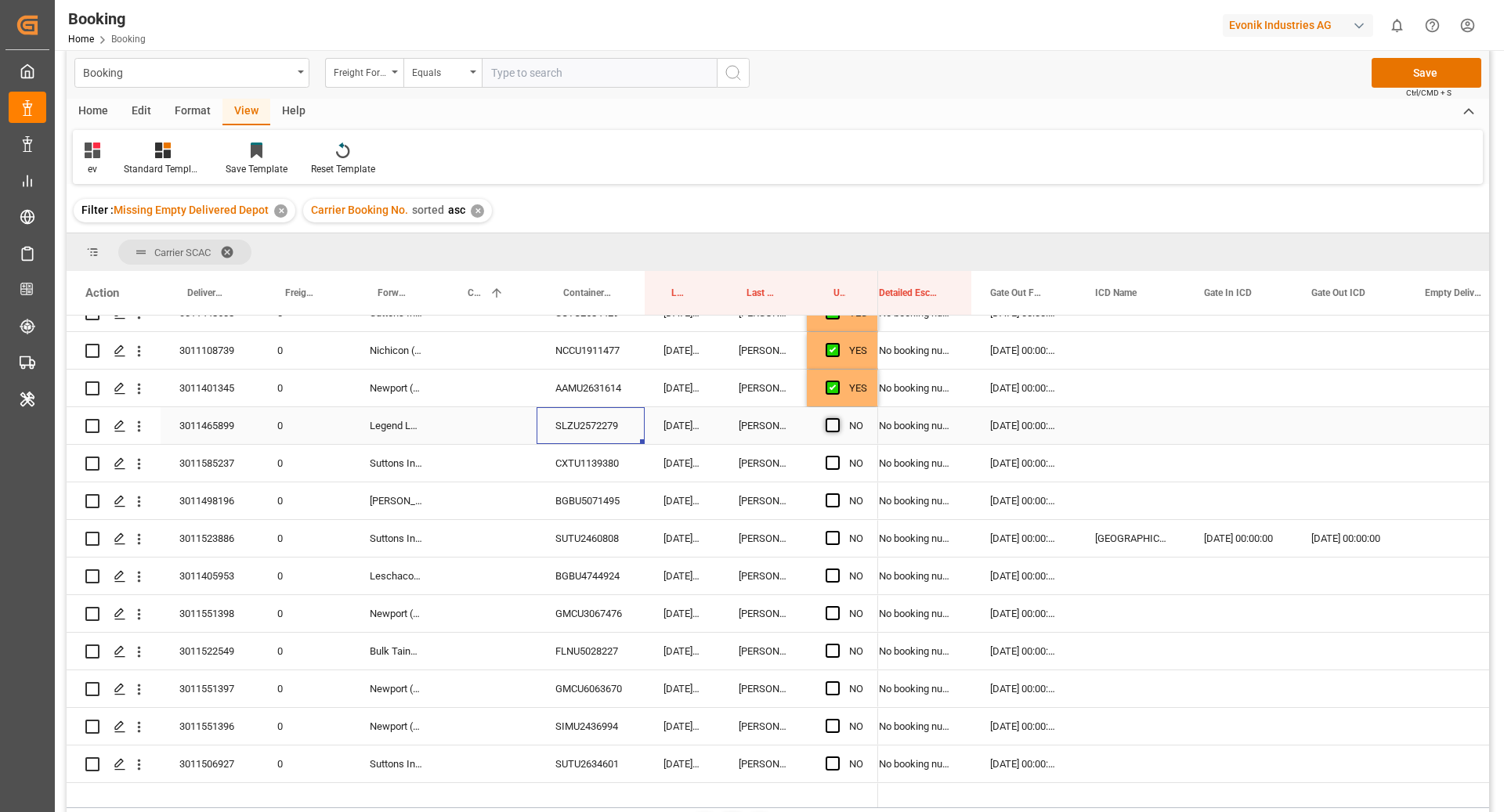
click at [831, 424] on span "Press SPACE to select this row." at bounding box center [832, 426] width 14 height 14
click at [837, 418] on input "Press SPACE to select this row." at bounding box center [837, 418] width 0 height 0
click at [609, 474] on div "CXTU1139380" at bounding box center [591, 463] width 108 height 36
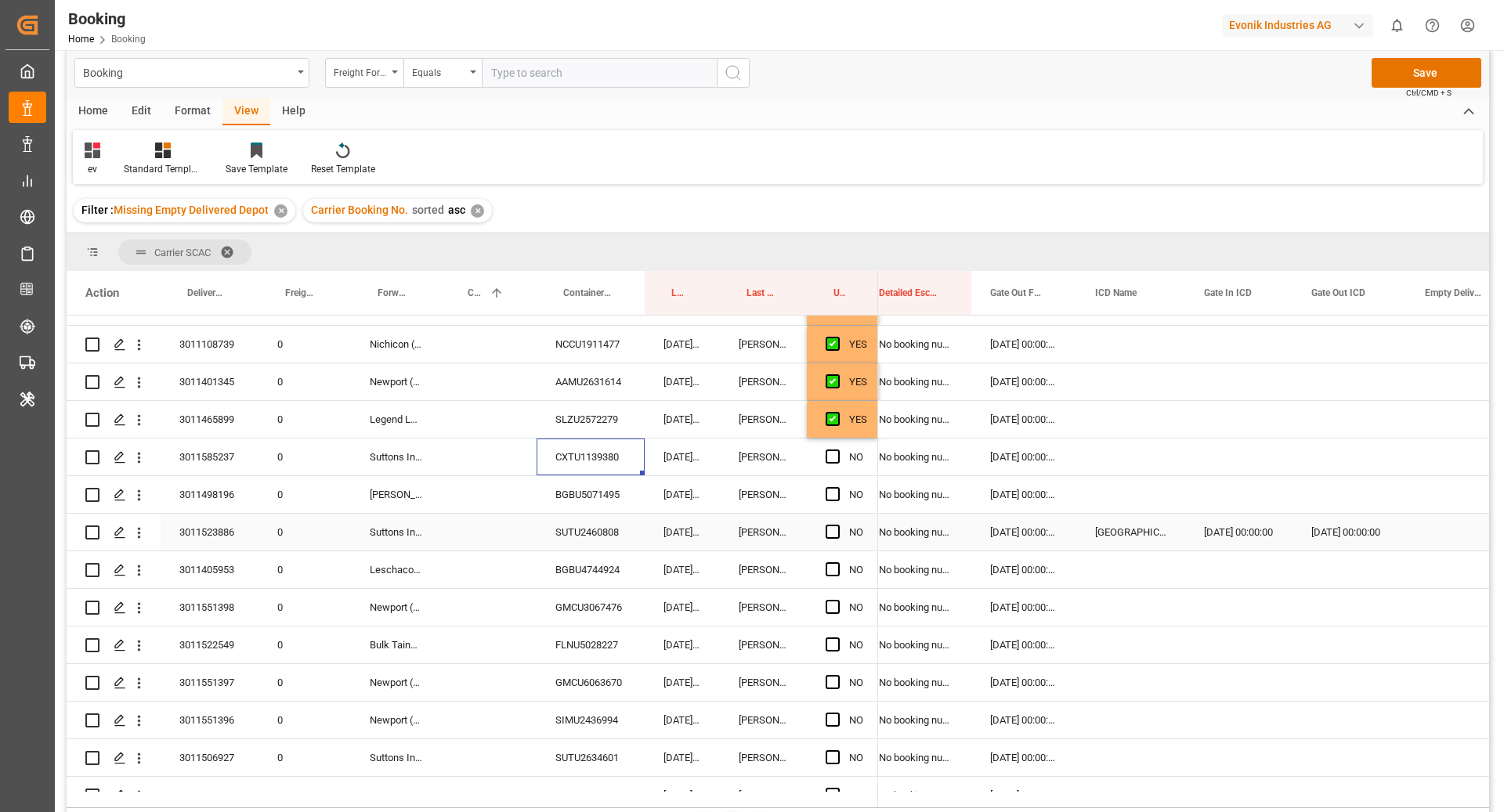
scroll to position [2552, 0]
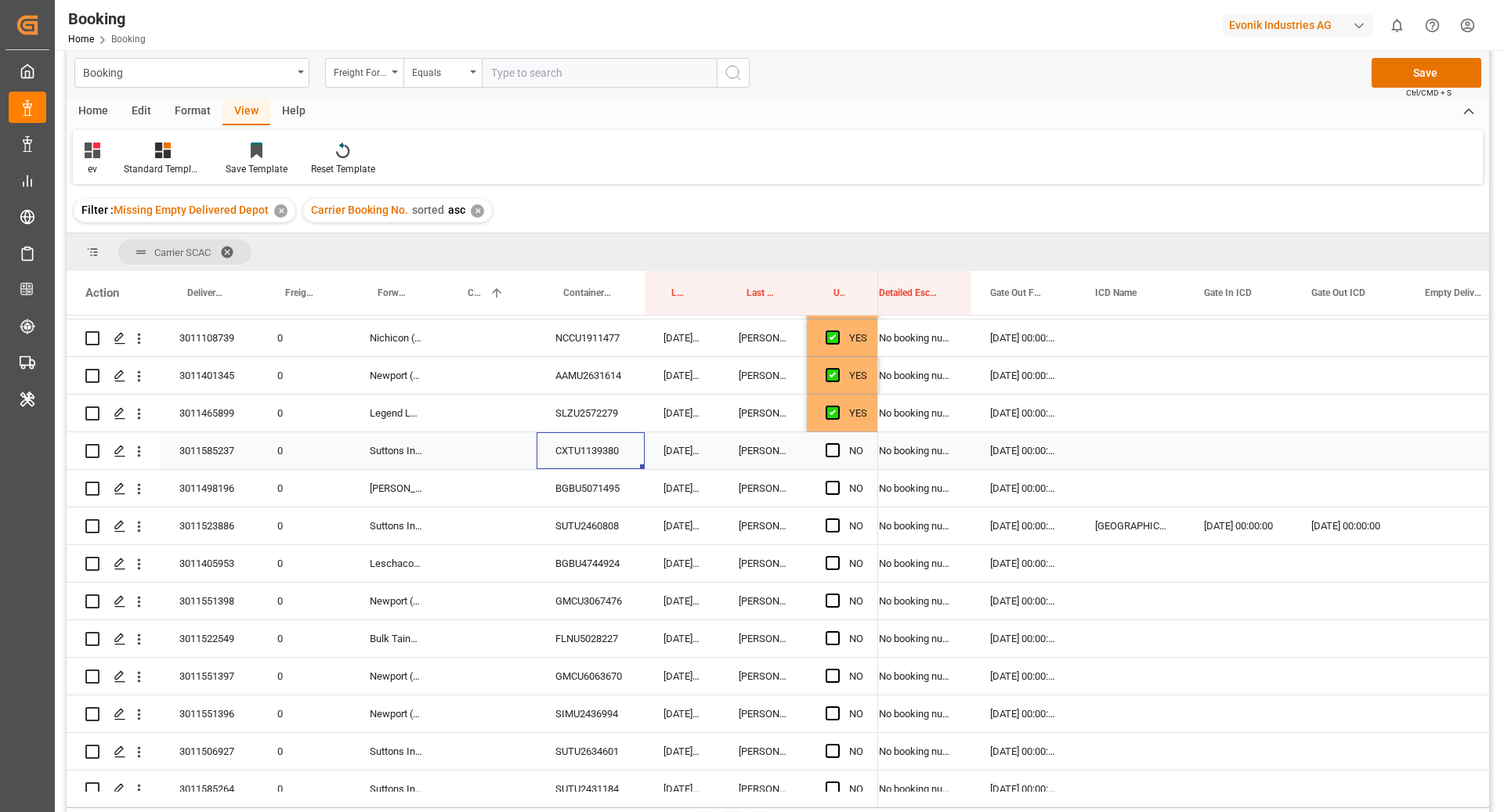
click at [832, 441] on div "Press SPACE to select this row." at bounding box center [837, 451] width 23 height 36
click at [832, 453] on span "Press SPACE to select this row." at bounding box center [832, 450] width 14 height 14
click at [837, 443] on input "Press SPACE to select this row." at bounding box center [837, 443] width 0 height 0
click at [618, 495] on div "BGBU5071495" at bounding box center [591, 488] width 108 height 36
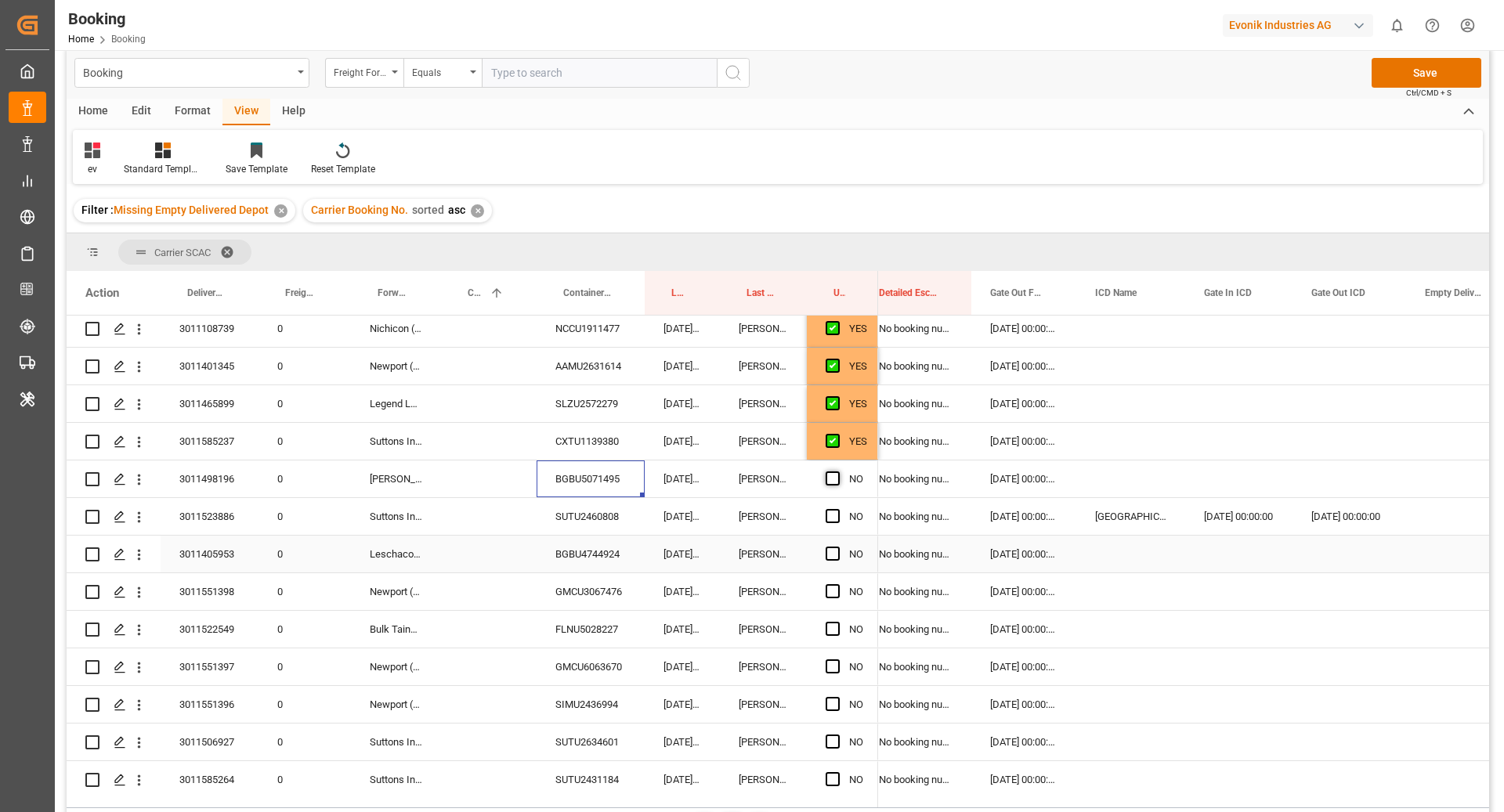
scroll to position [2583, 0]
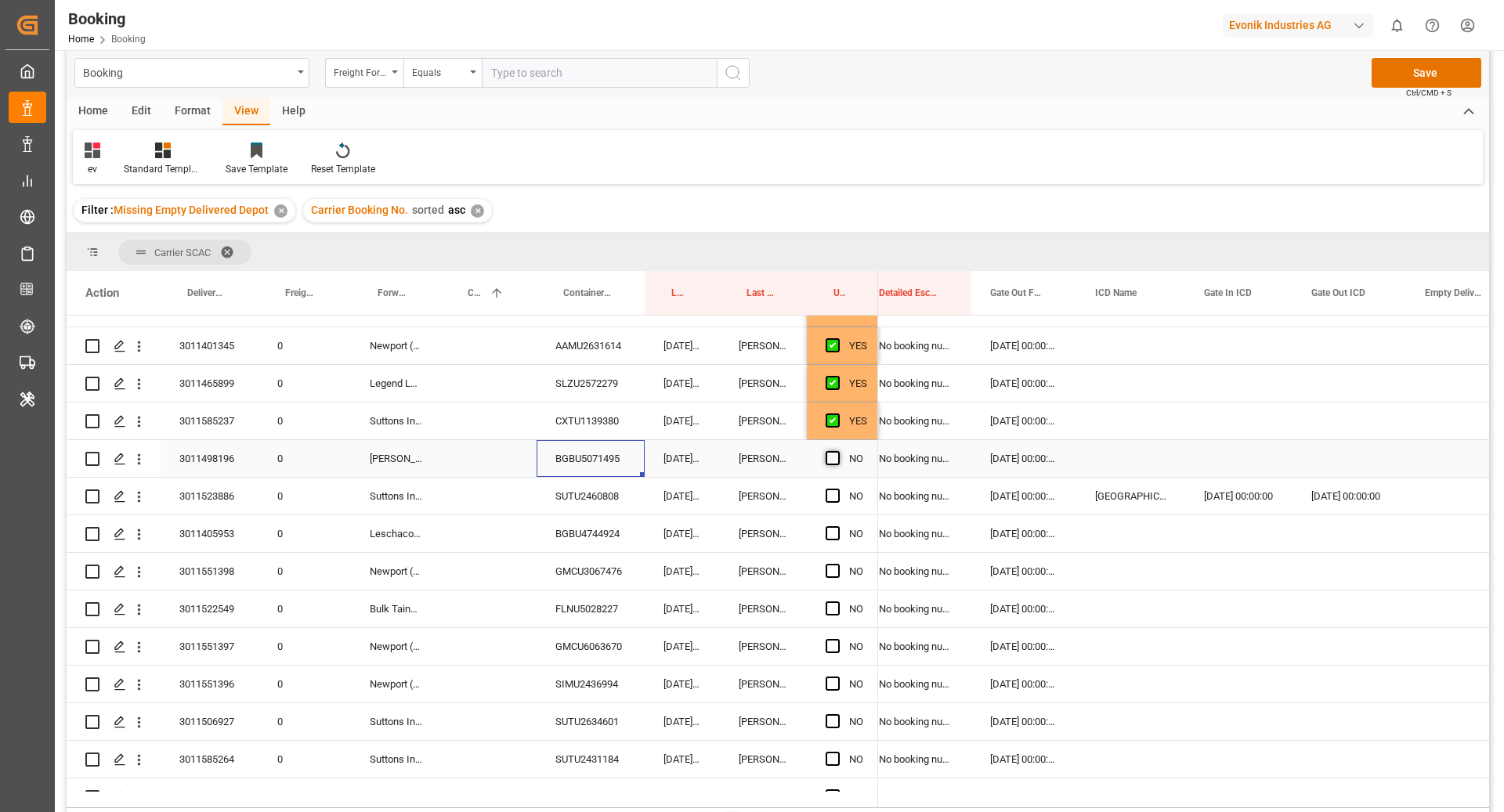
click at [830, 453] on span "Press SPACE to select this row." at bounding box center [832, 458] width 14 height 14
click at [837, 451] on input "Press SPACE to select this row." at bounding box center [837, 451] width 0 height 0
click at [595, 496] on div "SUTU2460808" at bounding box center [591, 496] width 108 height 36
click at [840, 496] on div "Press SPACE to select this row." at bounding box center [837, 497] width 23 height 36
click at [831, 499] on span "Press SPACE to select this row." at bounding box center [832, 496] width 14 height 14
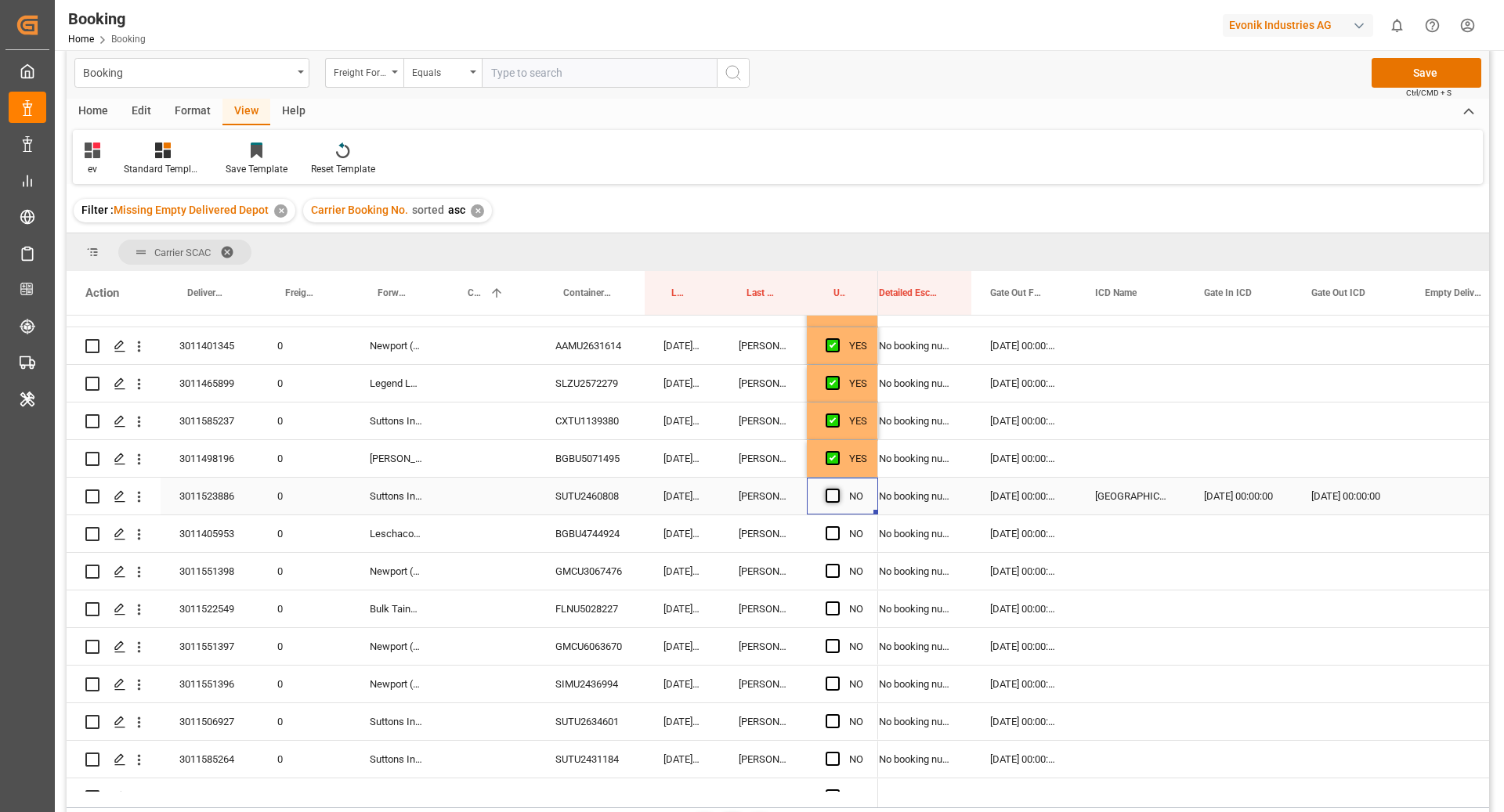
click at [837, 489] on input "Press SPACE to select this row." at bounding box center [837, 489] width 0 height 0
click at [554, 538] on div "BGBU4744924" at bounding box center [591, 533] width 108 height 36
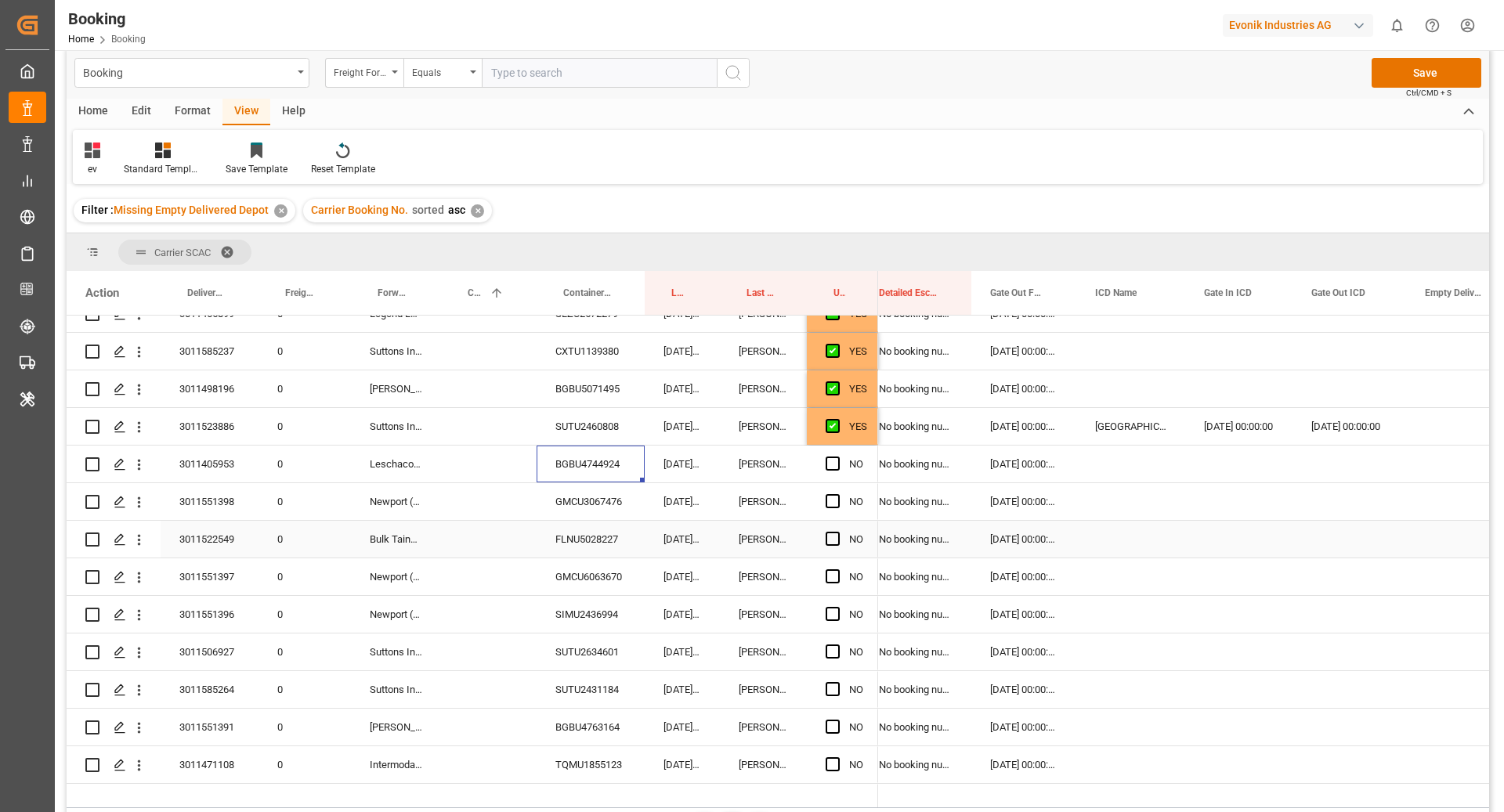
scroll to position [2714, 0]
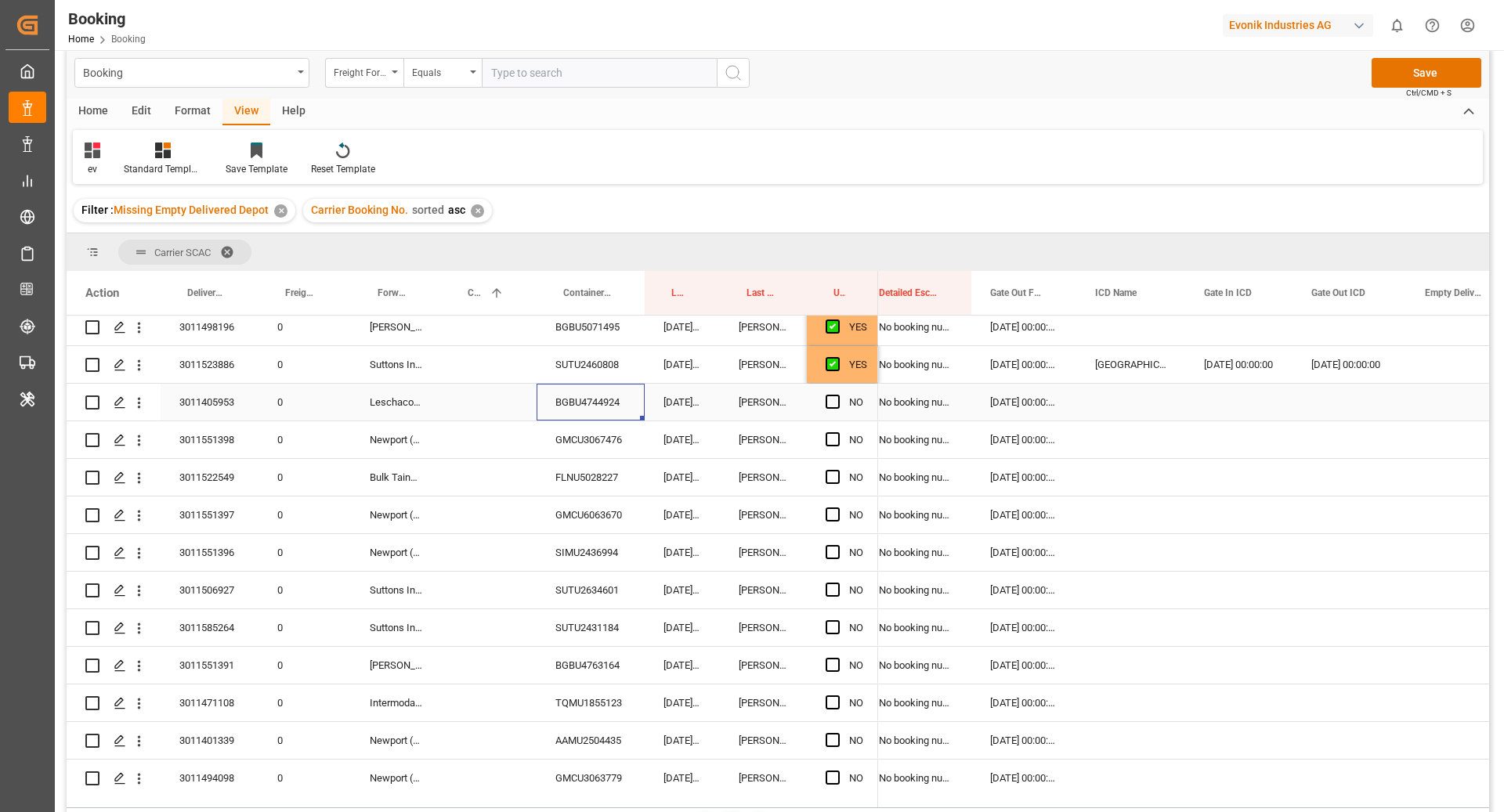
click at [833, 402] on span "Press SPACE to select this row." at bounding box center [832, 402] width 14 height 14
click at [837, 394] on input "Press SPACE to select this row." at bounding box center [837, 394] width 0 height 0
click at [585, 440] on div "GMCU3067476" at bounding box center [591, 439] width 108 height 36
click at [830, 438] on span "Press SPACE to select this row." at bounding box center [832, 440] width 14 height 14
click at [837, 433] on input "Press SPACE to select this row." at bounding box center [837, 433] width 0 height 0
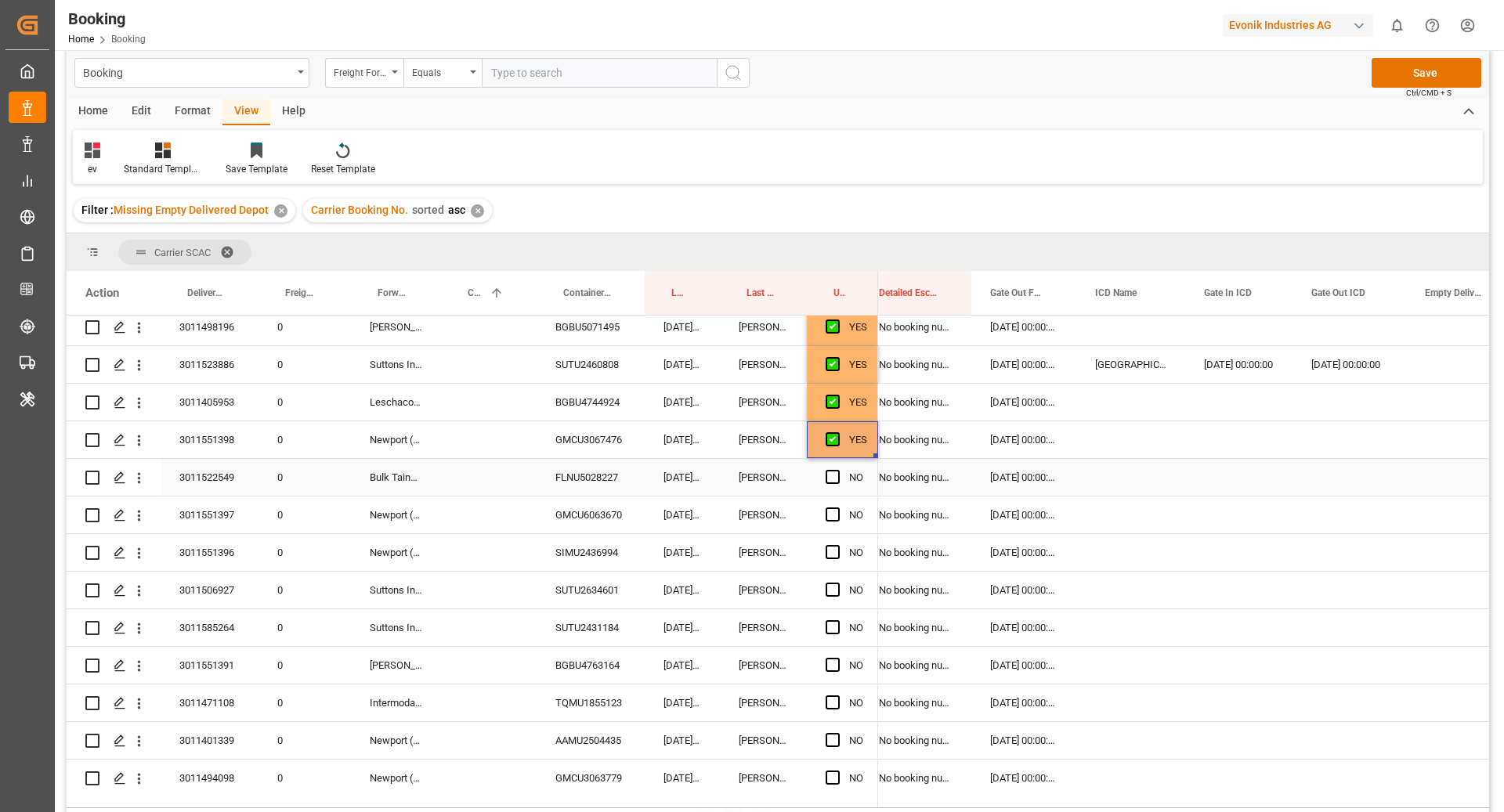
click at [589, 486] on div "FLNU5028227" at bounding box center [591, 477] width 108 height 36
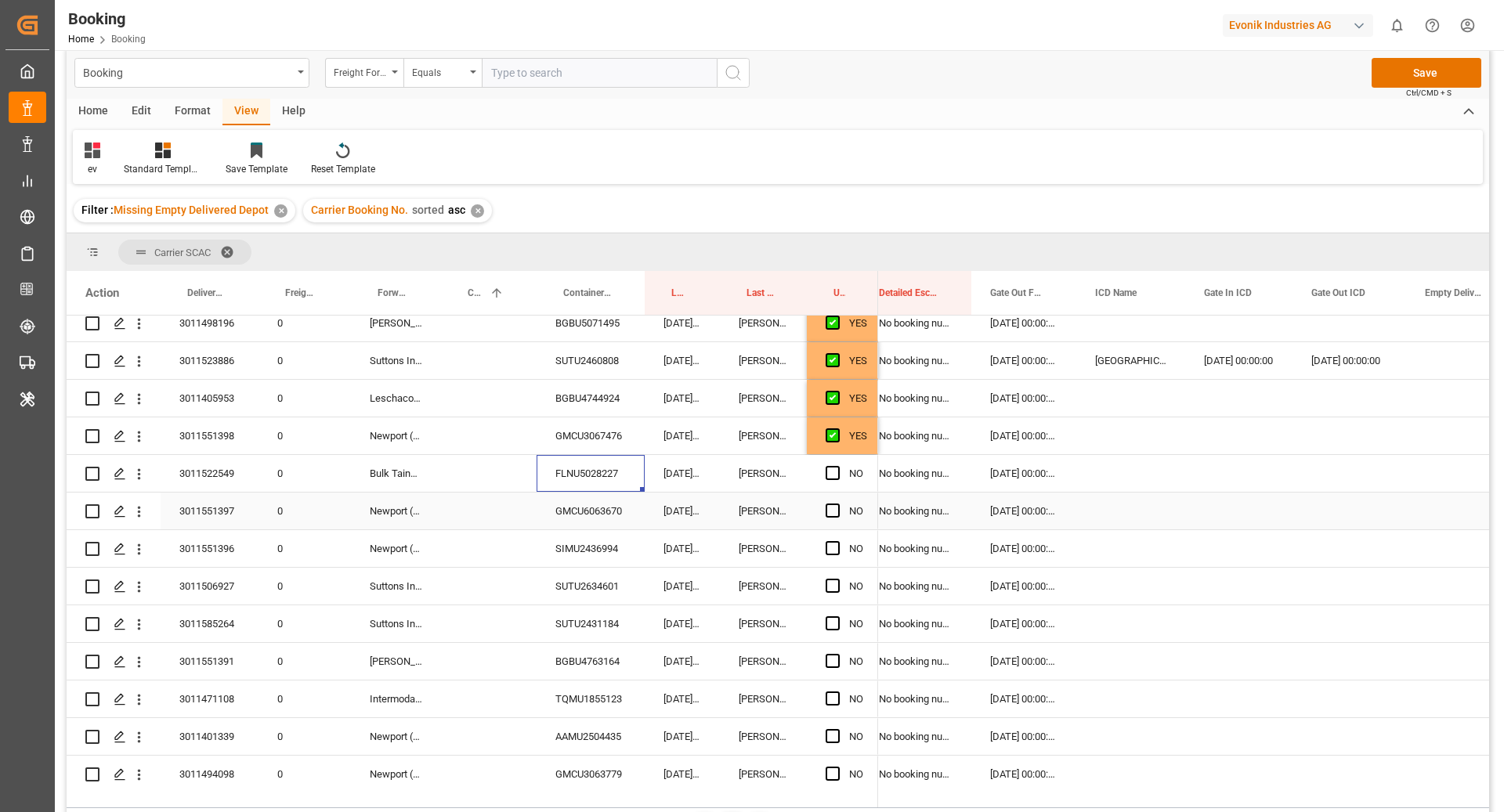
scroll to position [2723, 0]
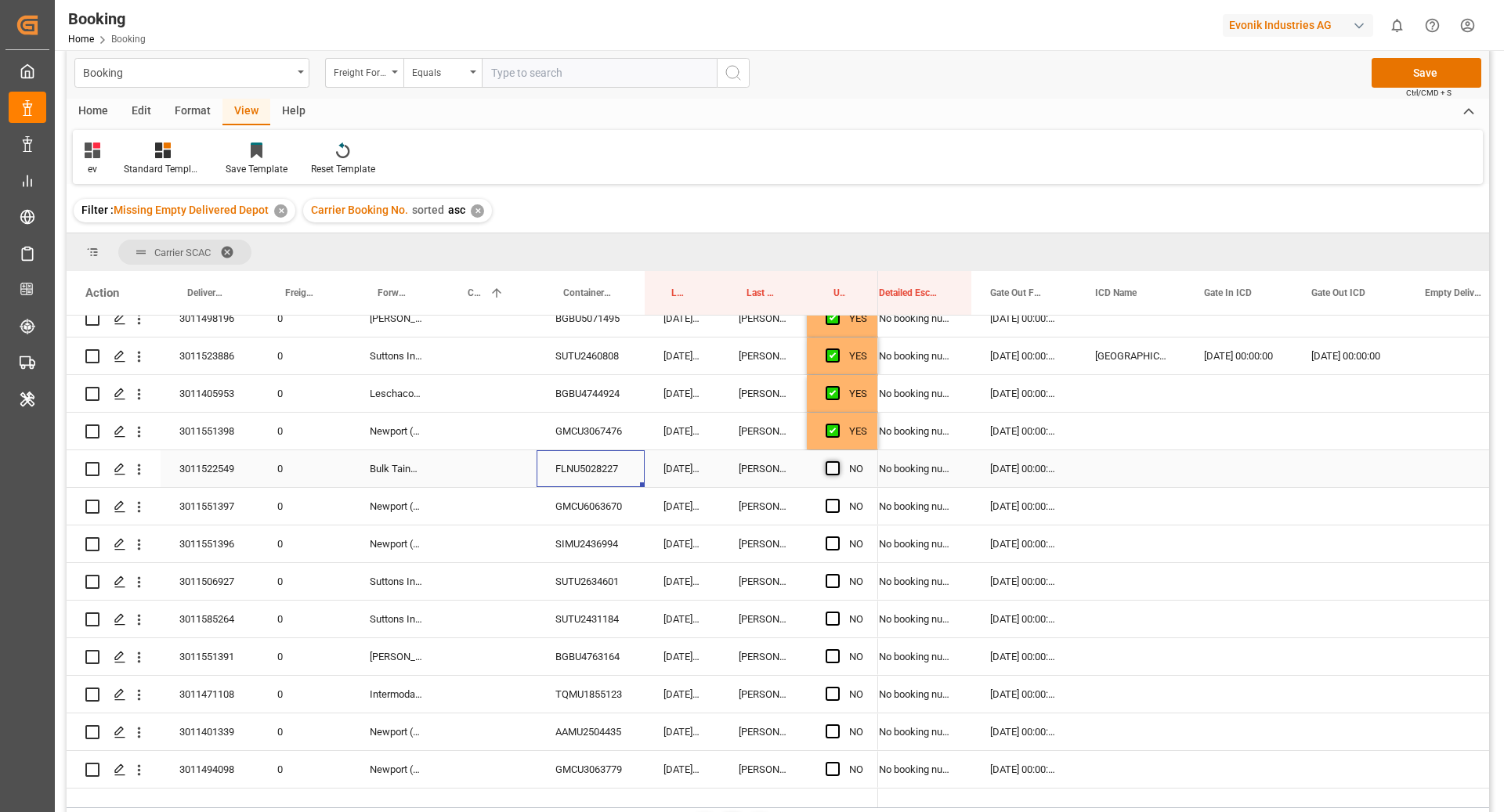
click at [828, 466] on span "Press SPACE to select this row." at bounding box center [832, 468] width 14 height 14
click at [837, 461] on input "Press SPACE to select this row." at bounding box center [837, 461] width 0 height 0
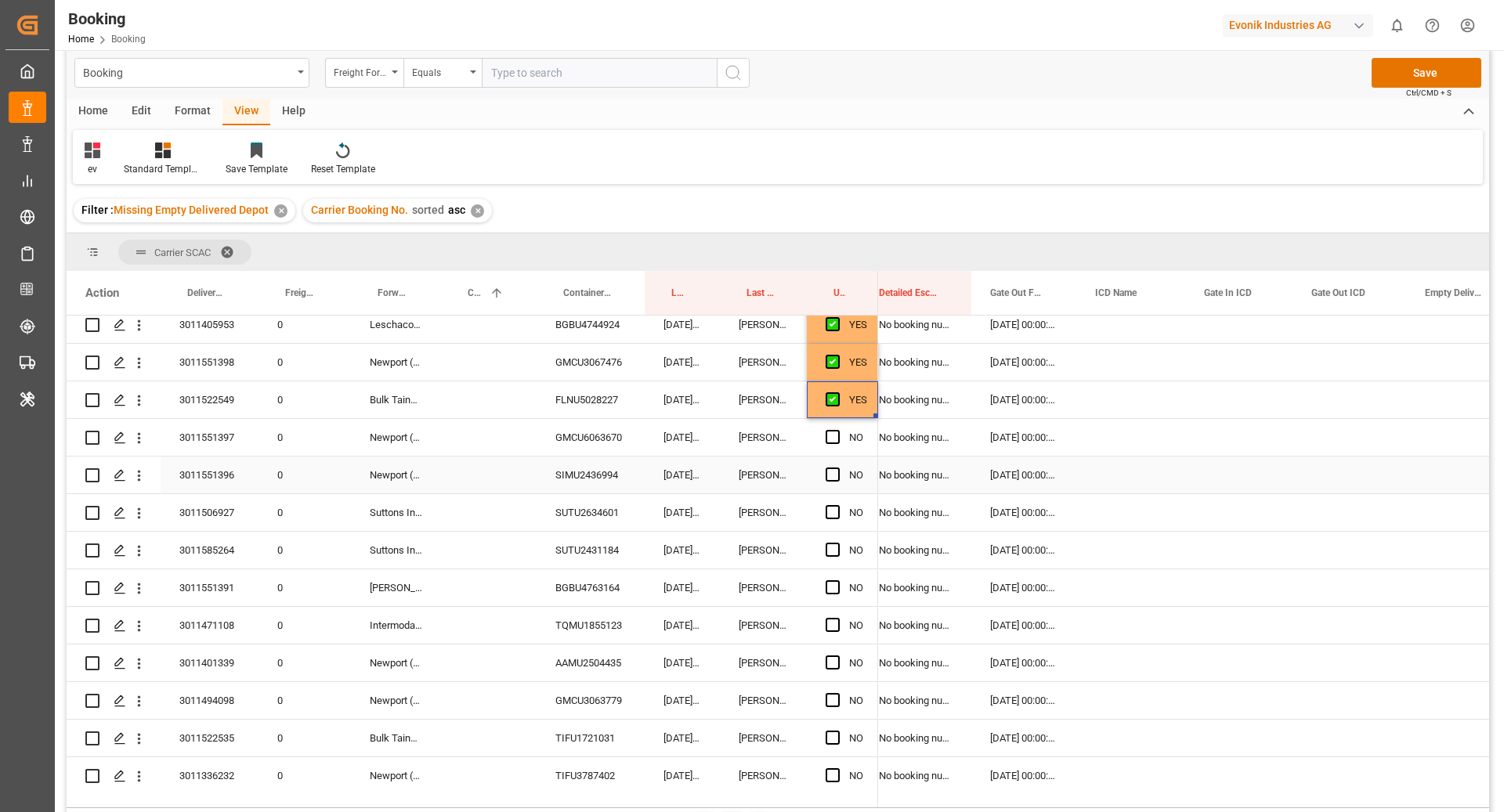
scroll to position [2792, 0]
click at [556, 474] on div "SIMU2436994" at bounding box center [591, 474] width 108 height 36
click at [833, 472] on span "Press SPACE to select this row." at bounding box center [832, 474] width 14 height 14
click at [837, 466] on input "Press SPACE to select this row." at bounding box center [837, 466] width 0 height 0
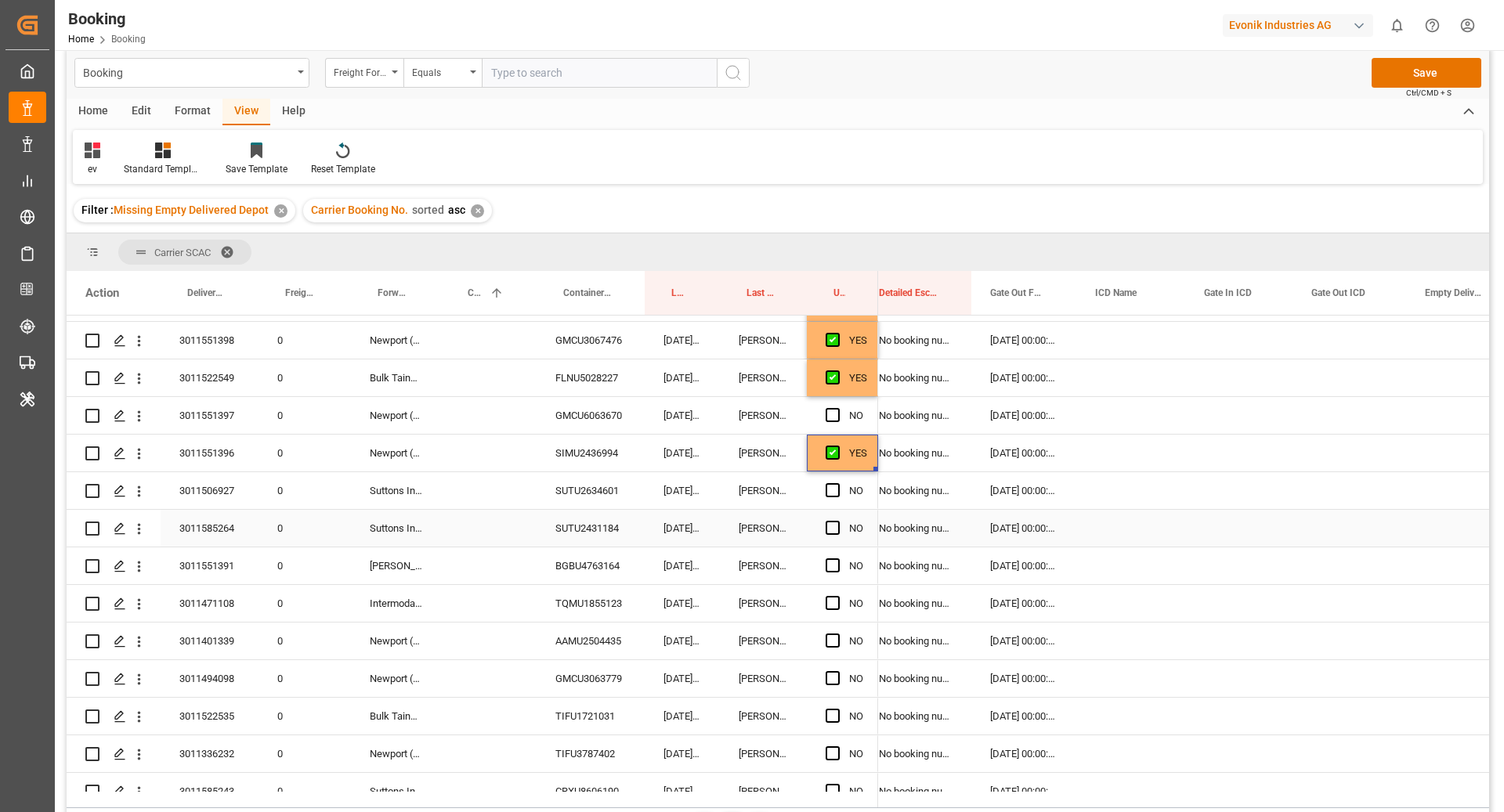
scroll to position [2827, 0]
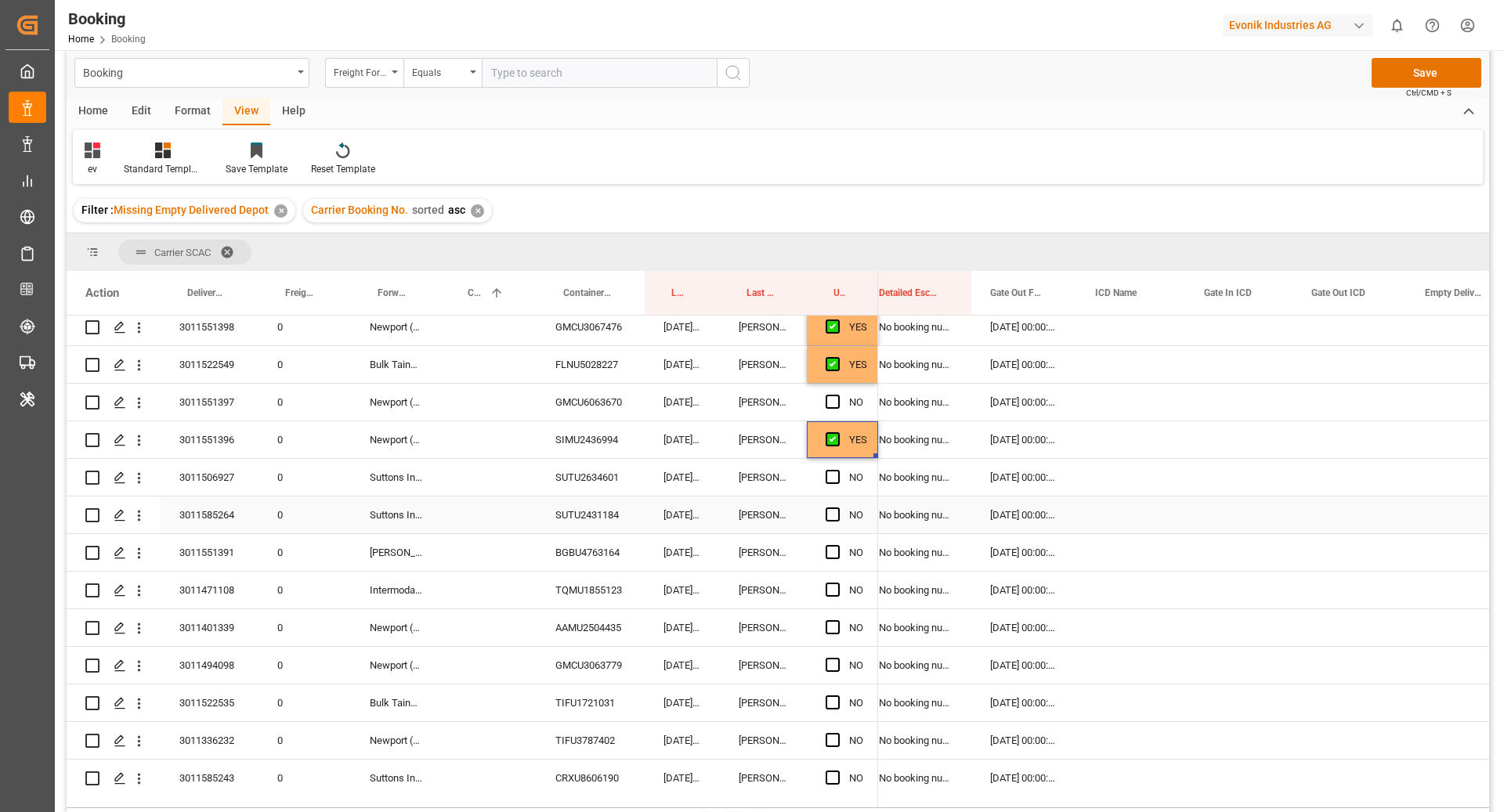
click at [544, 461] on div "SUTU2634601" at bounding box center [591, 477] width 108 height 36
click at [827, 474] on span "Press SPACE to select this row." at bounding box center [832, 477] width 14 height 14
click at [837, 470] on input "Press SPACE to select this row." at bounding box center [837, 470] width 0 height 0
click at [610, 514] on div "SUTU2431184" at bounding box center [591, 514] width 108 height 36
click at [832, 511] on span "Press SPACE to select this row." at bounding box center [832, 514] width 14 height 14
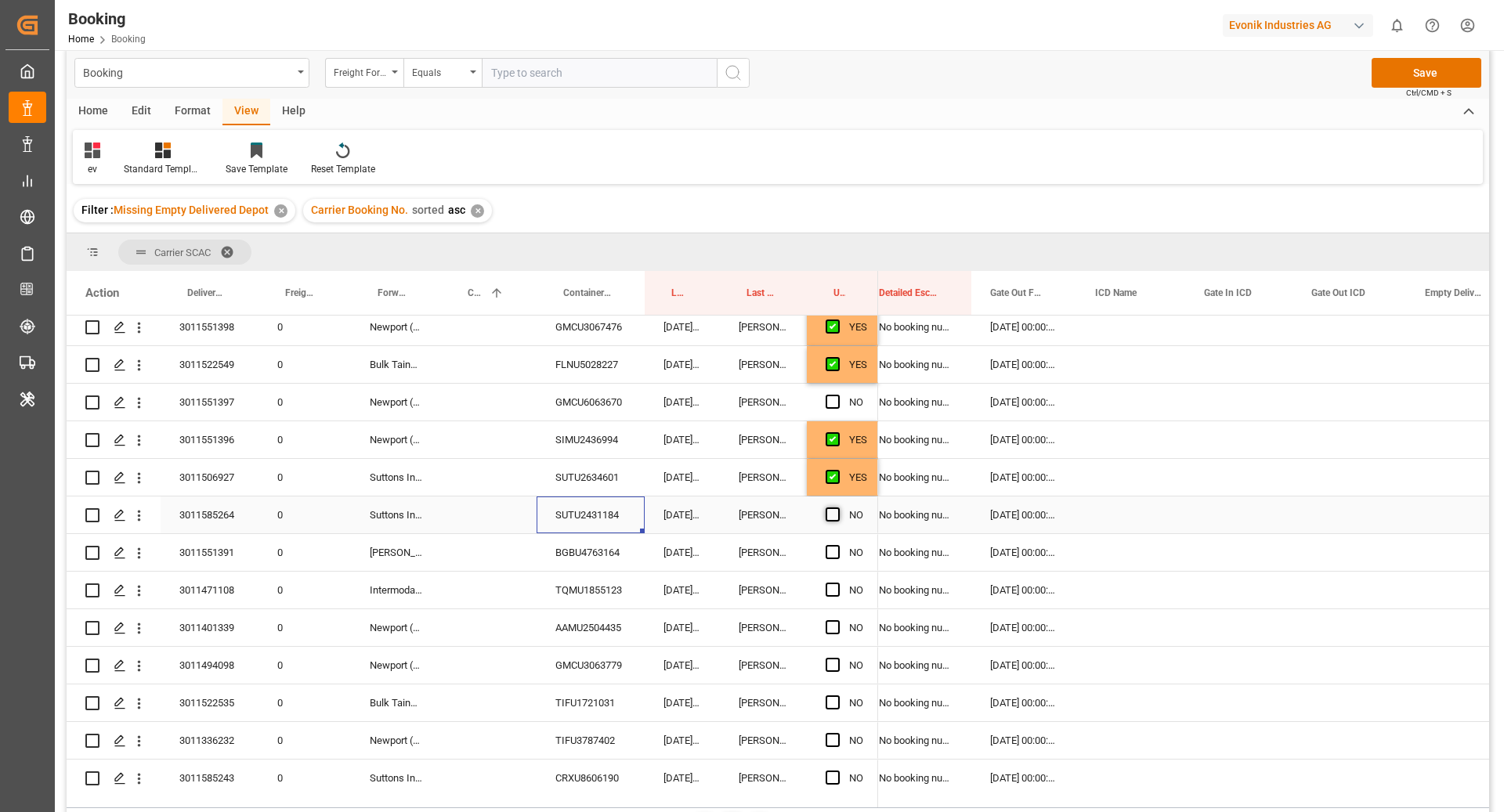
click at [837, 507] on input "Press SPACE to select this row." at bounding box center [837, 507] width 0 height 0
click at [619, 552] on div "BGBU4763164" at bounding box center [591, 552] width 108 height 36
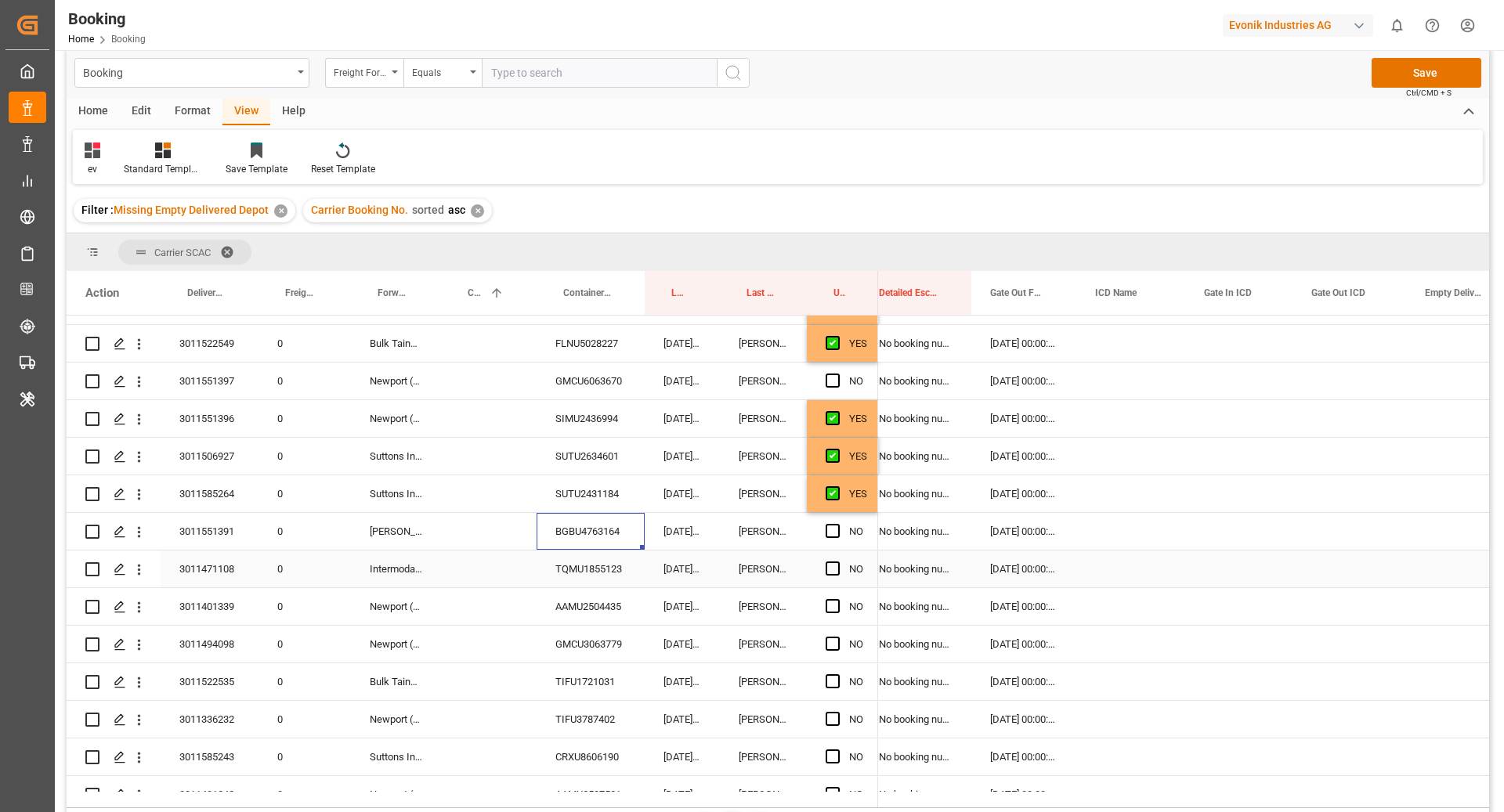
scroll to position [2861, 0]
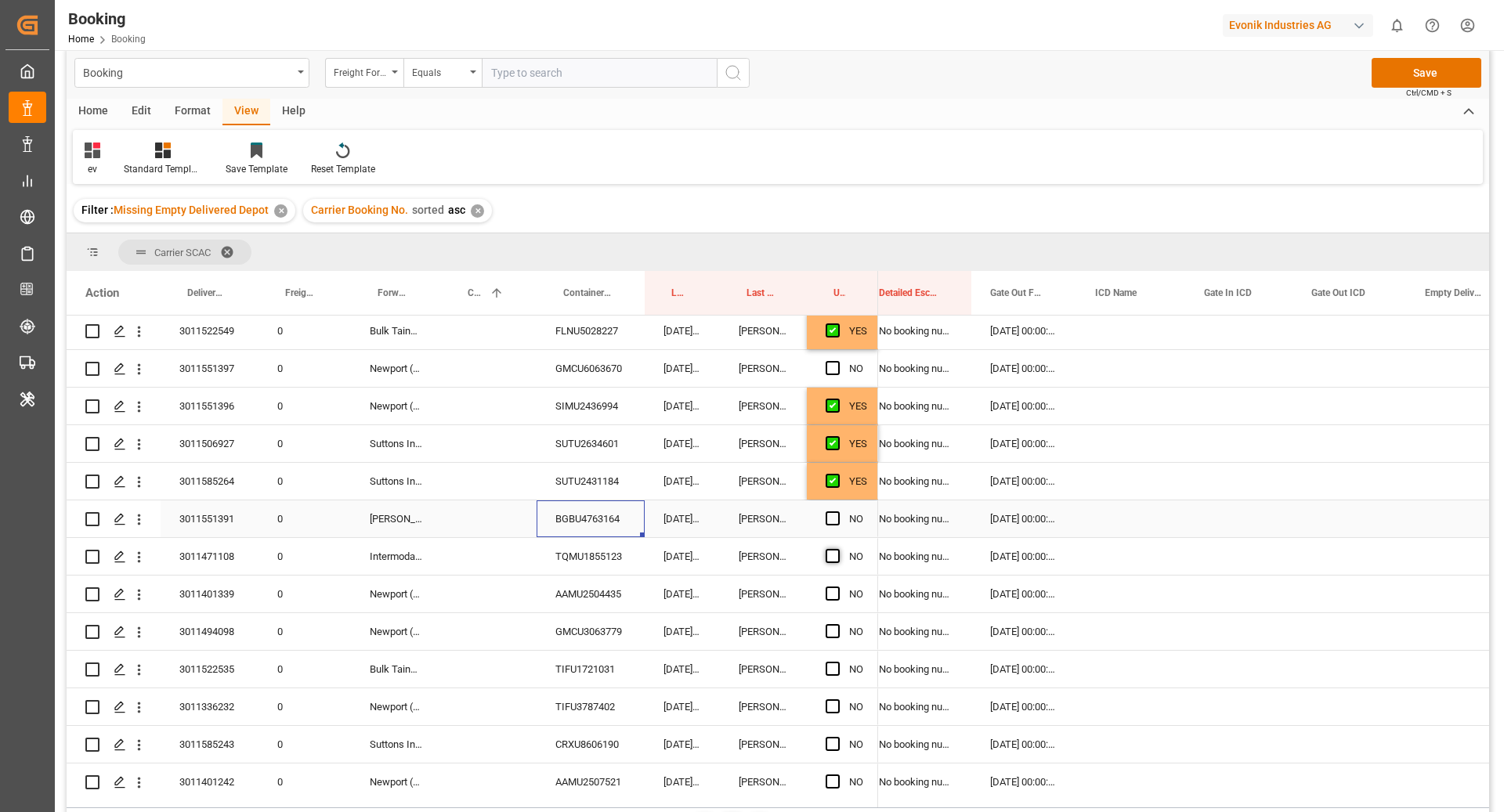
drag, startPoint x: 826, startPoint y: 523, endPoint x: 837, endPoint y: 553, distance: 32.0
click at [826, 523] on span "Press SPACE to select this row." at bounding box center [832, 519] width 14 height 14
click at [837, 512] on input "Press SPACE to select this row." at bounding box center [837, 512] width 0 height 0
click at [613, 573] on div "TQMU1855123" at bounding box center [591, 556] width 108 height 36
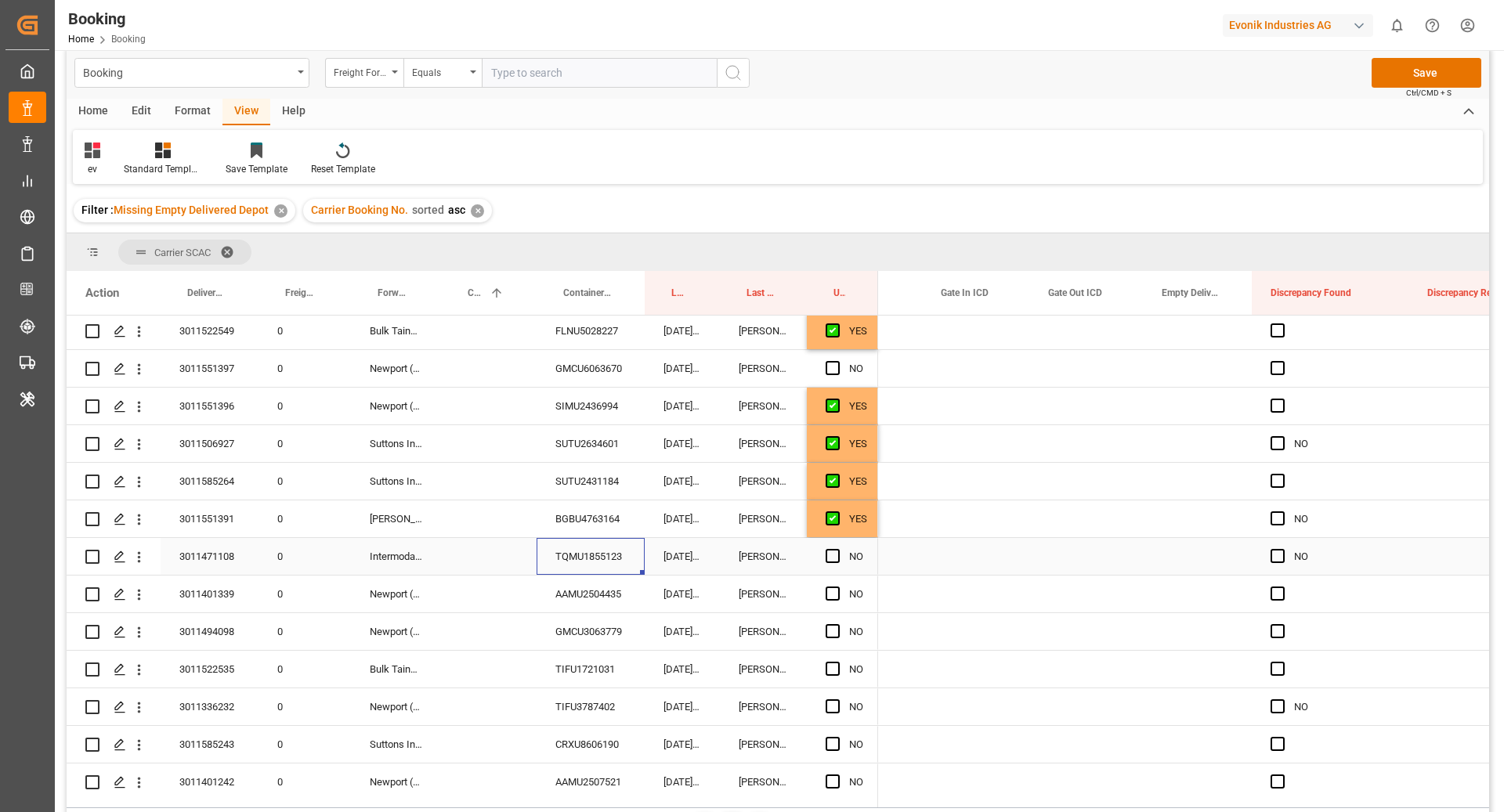
scroll to position [0, 3015]
click at [1203, 546] on div "Press SPACE to select this row." at bounding box center [1196, 556] width 109 height 36
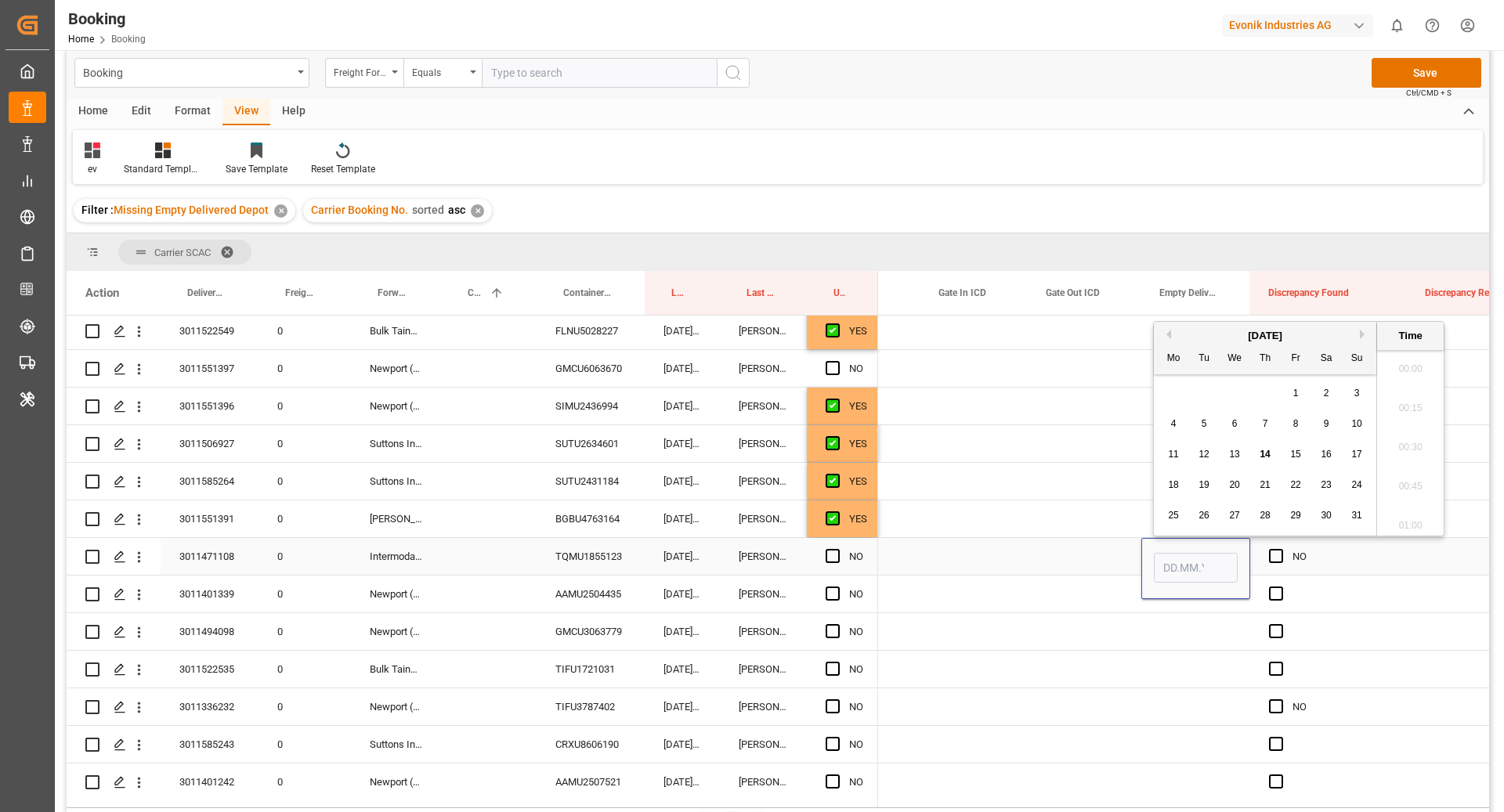
scroll to position [2159, 0]
click at [1233, 459] on span "13" at bounding box center [1233, 454] width 10 height 11
type input "13.08.2025 00:00"
click at [1032, 567] on div "Press SPACE to select this row." at bounding box center [1085, 556] width 114 height 36
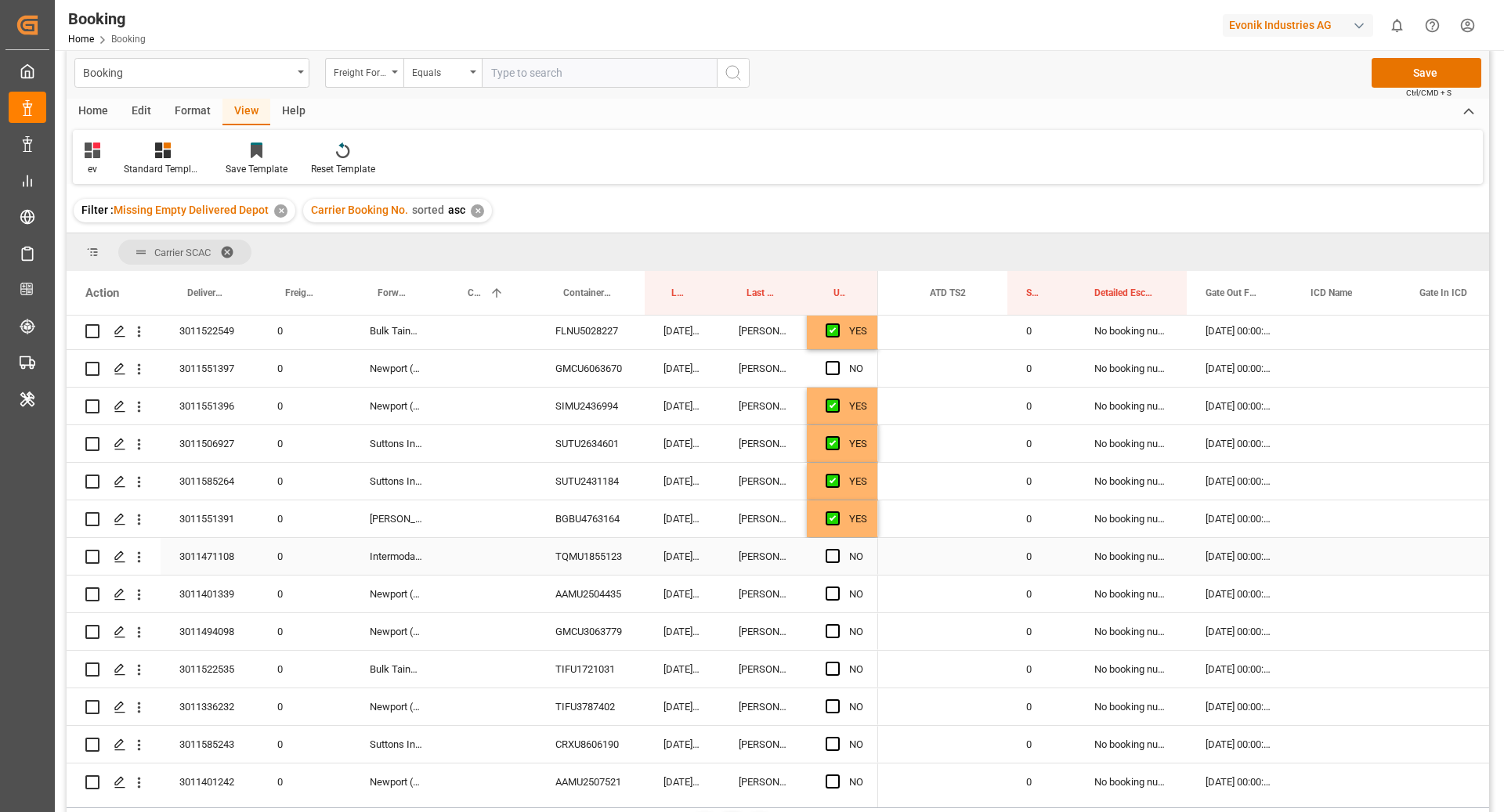
scroll to position [0, 2606]
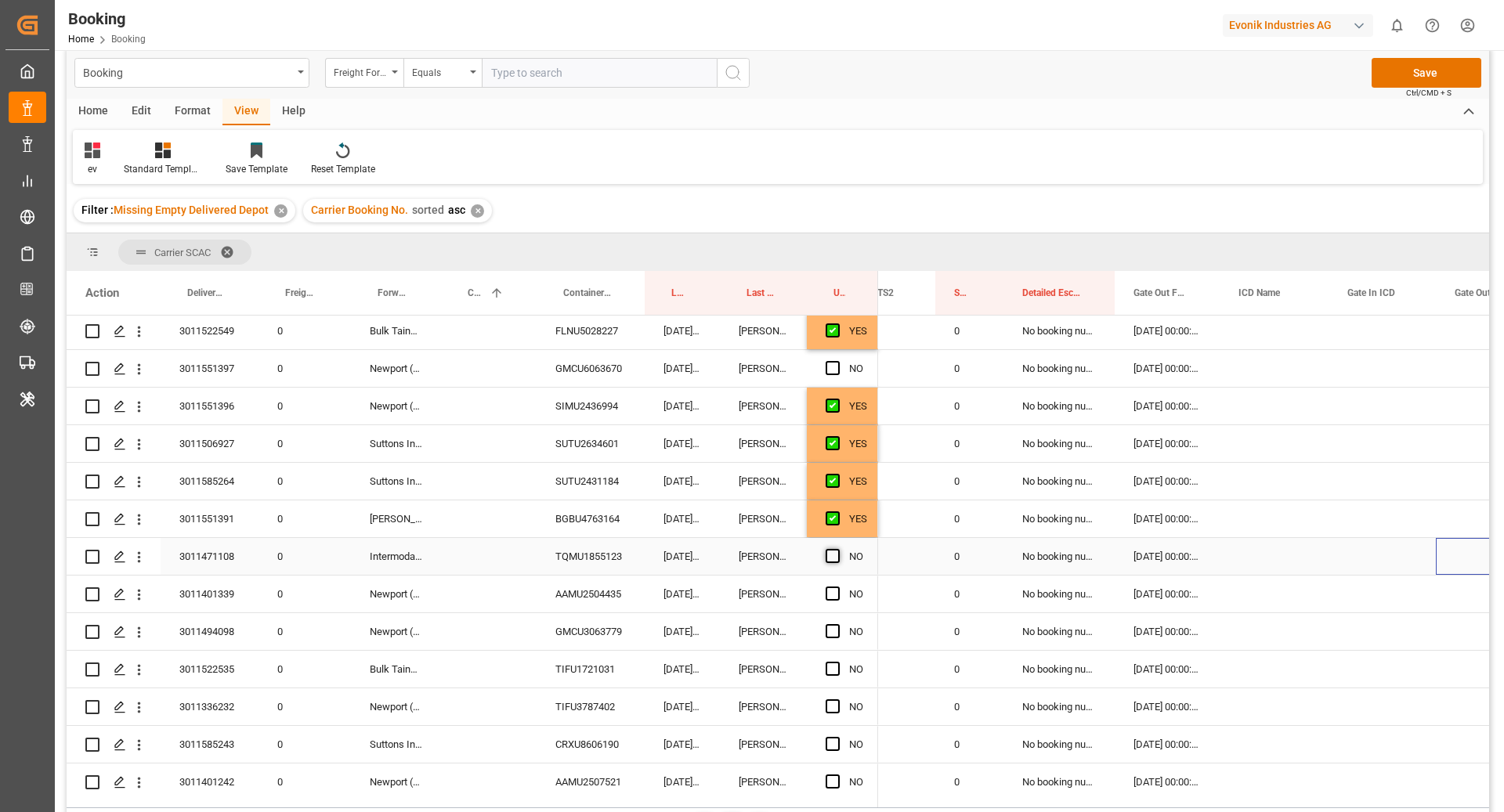
click at [837, 559] on span "Press SPACE to select this row." at bounding box center [832, 556] width 14 height 14
click at [837, 549] on input "Press SPACE to select this row." at bounding box center [837, 549] width 0 height 0
click at [597, 593] on div "AAMU2504435" at bounding box center [591, 593] width 108 height 36
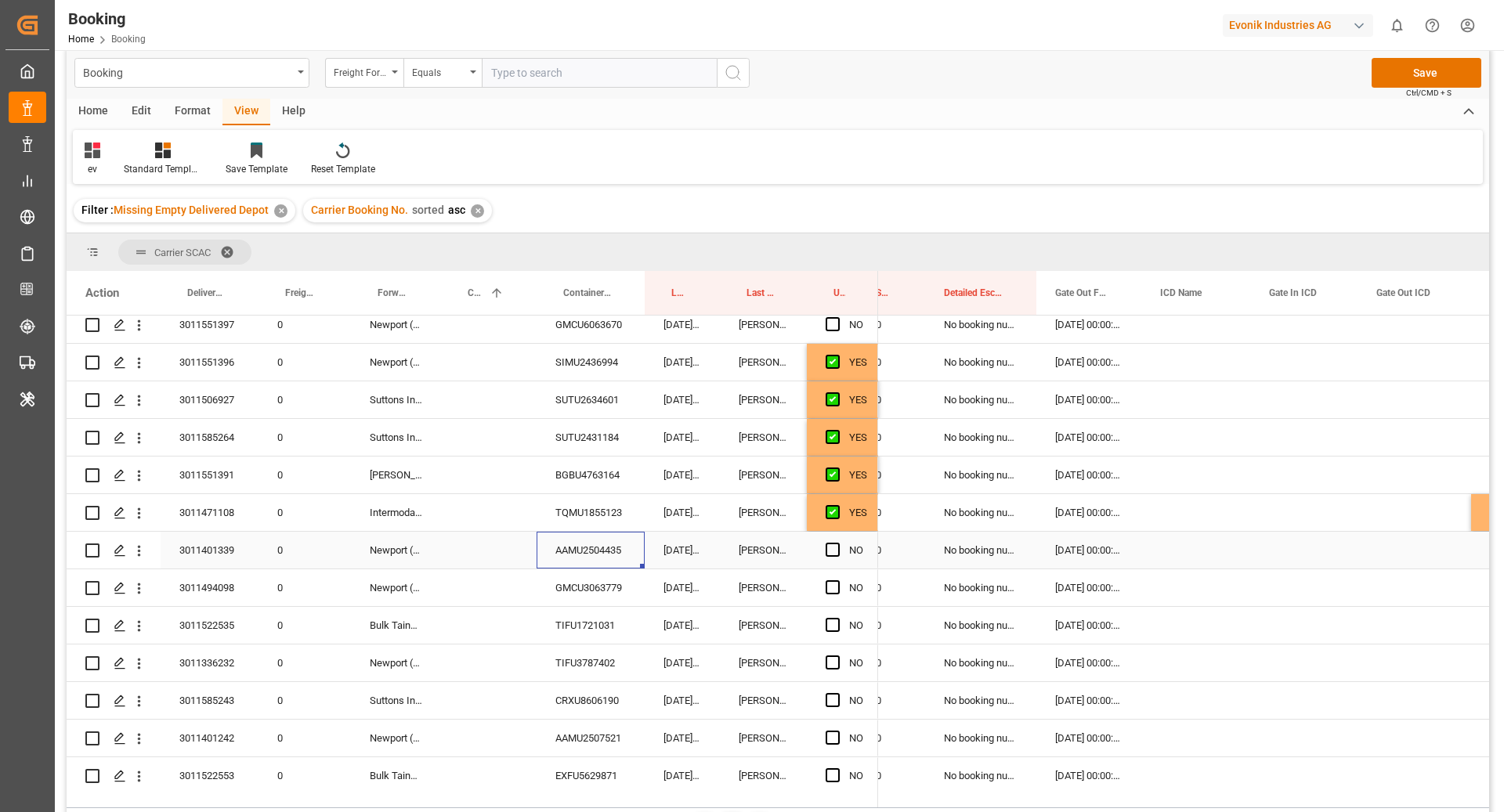
scroll to position [0, 2683]
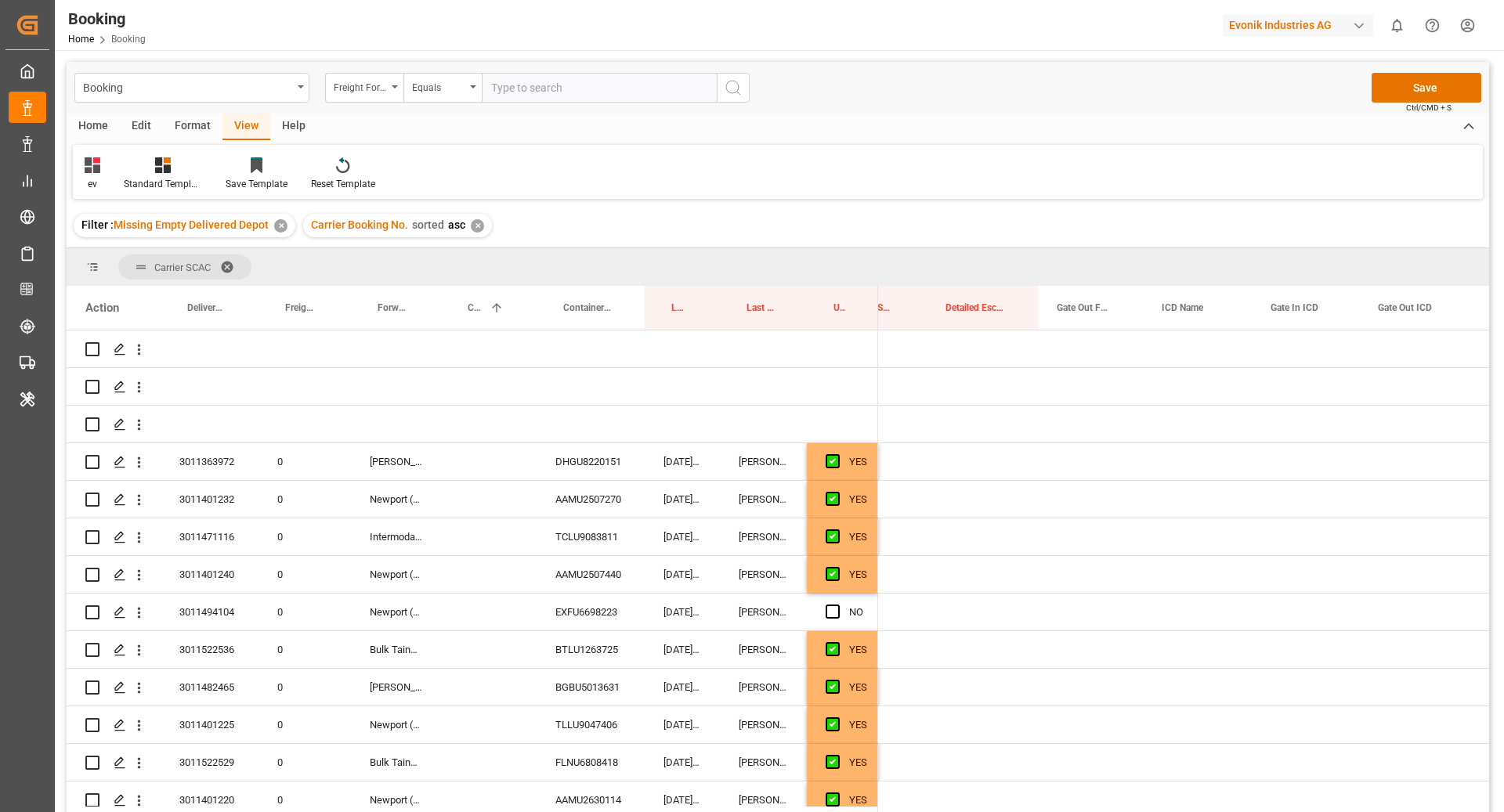
scroll to position [0, 2683]
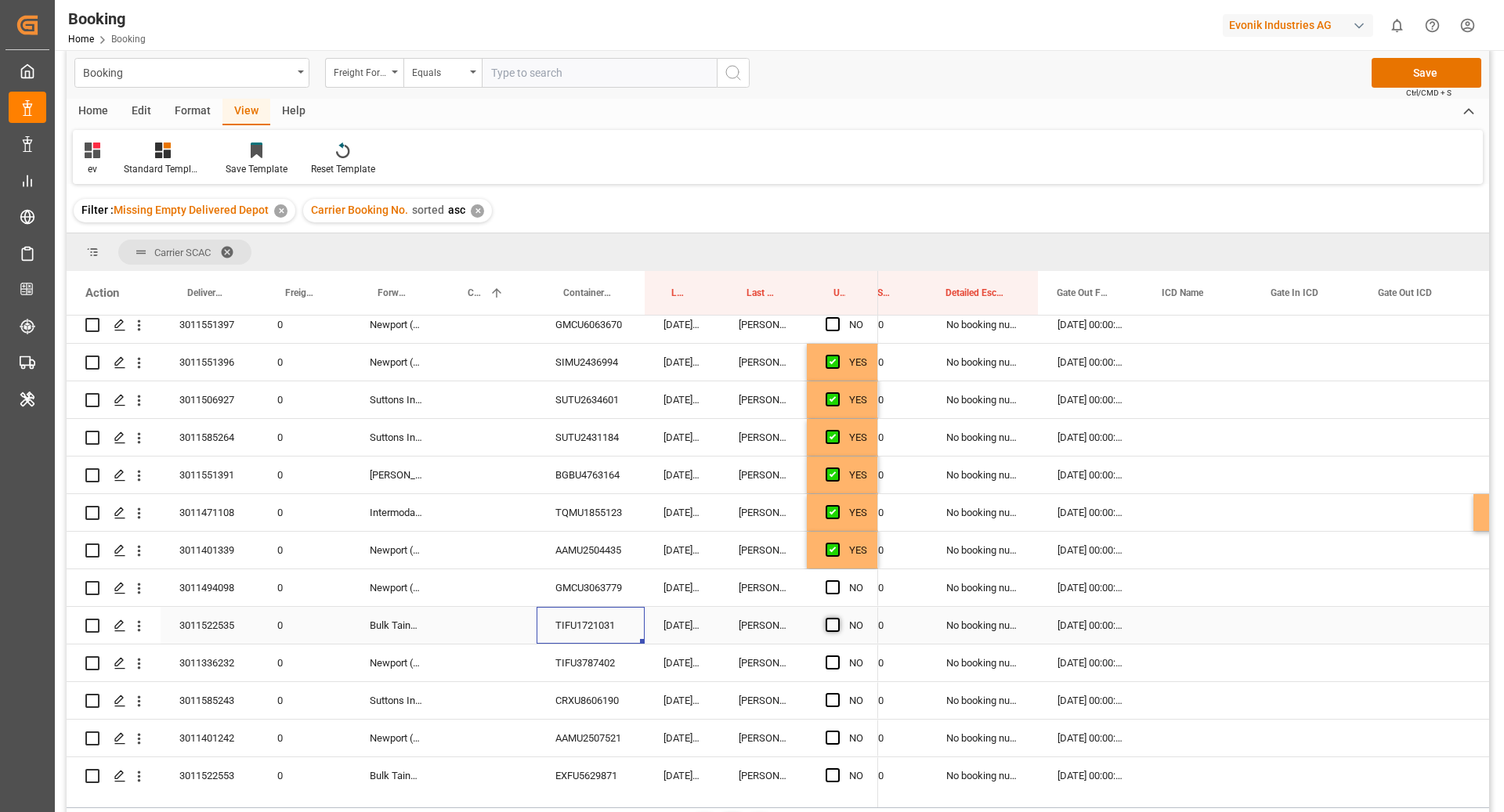
click at [833, 629] on span "Press SPACE to select this row." at bounding box center [832, 625] width 14 height 14
click at [837, 618] on input "Press SPACE to select this row." at bounding box center [837, 618] width 0 height 0
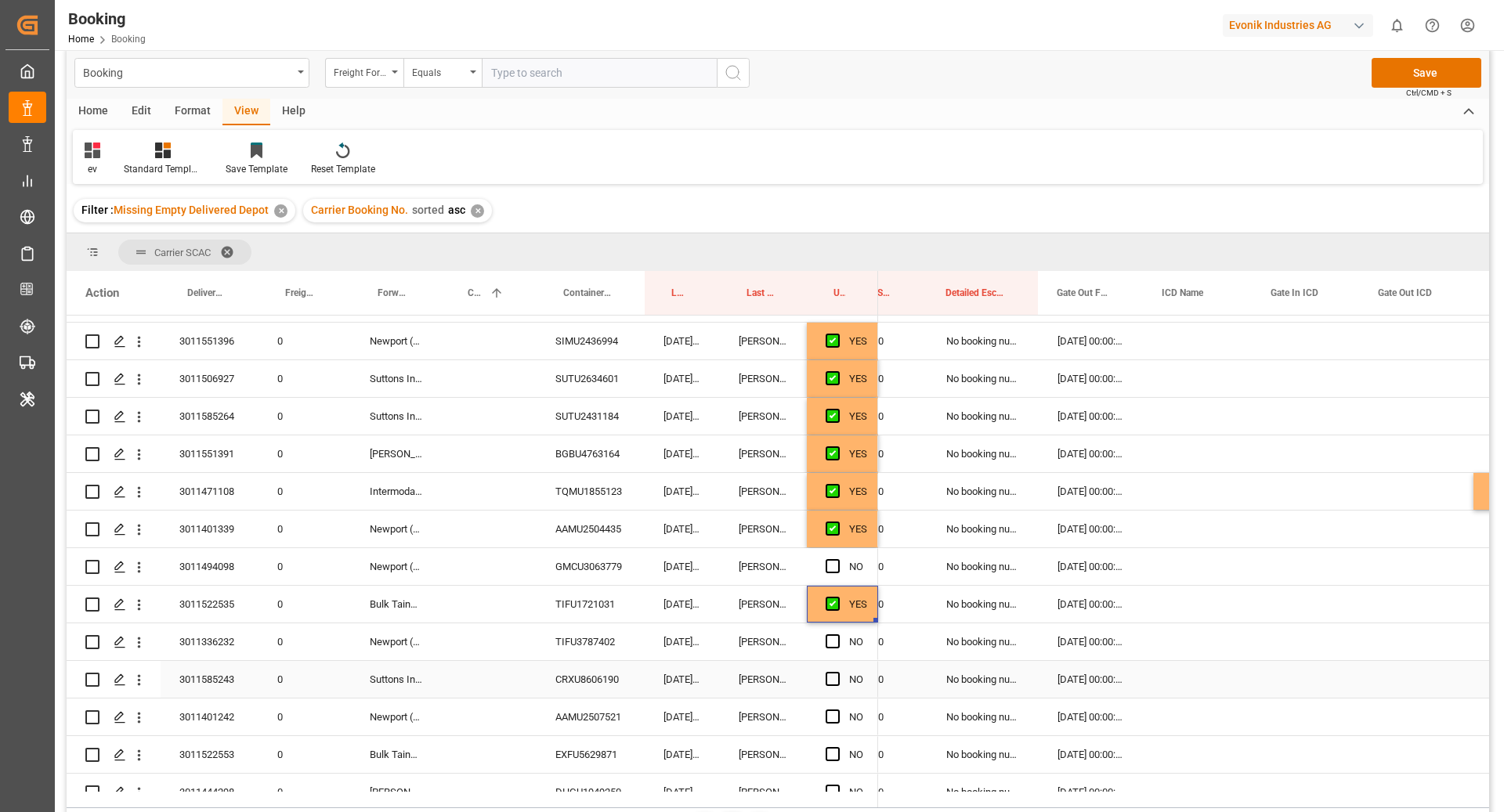
scroll to position [2930, 0]
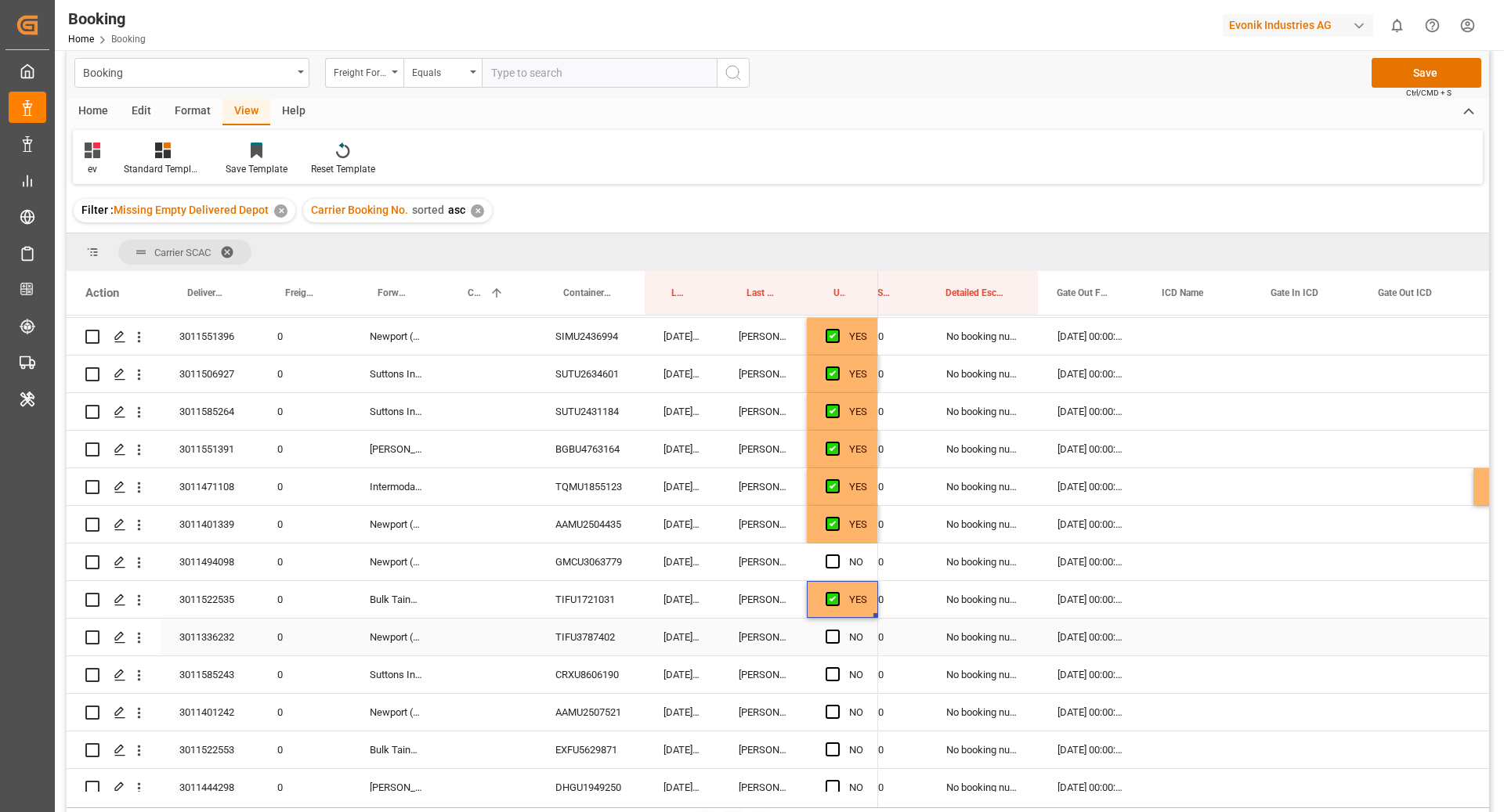
click at [599, 635] on div "TIFU3787402" at bounding box center [591, 636] width 108 height 36
click at [833, 641] on span "Press SPACE to select this row." at bounding box center [832, 637] width 14 height 14
click at [837, 630] on input "Press SPACE to select this row." at bounding box center [837, 630] width 0 height 0
click at [620, 639] on div "CRXU8606190" at bounding box center [591, 636] width 108 height 36
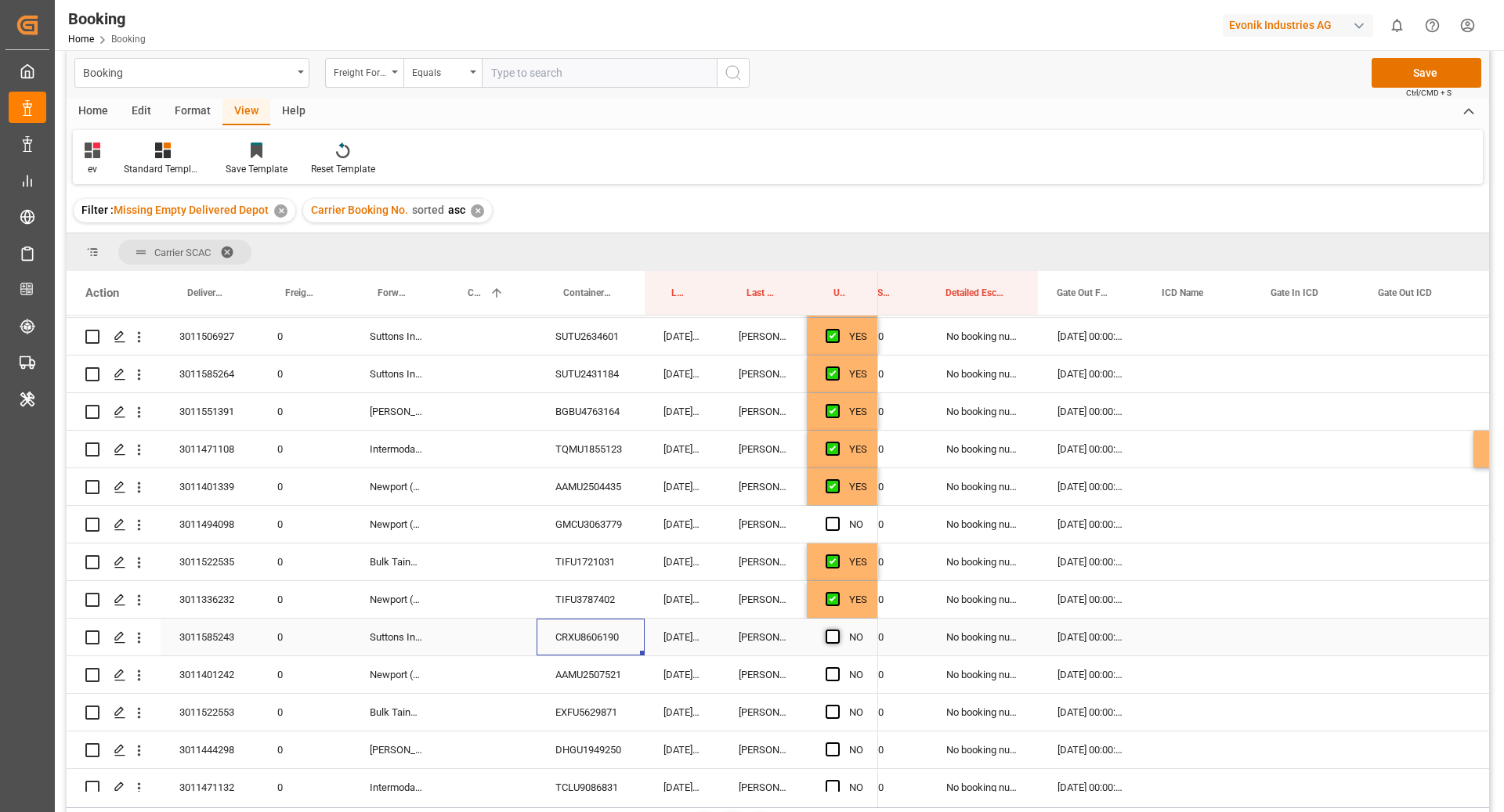
click at [832, 639] on span "Press SPACE to select this row." at bounding box center [832, 637] width 14 height 14
click at [837, 630] on input "Press SPACE to select this row." at bounding box center [837, 630] width 0 height 0
click at [618, 687] on div "AAMU2507521" at bounding box center [591, 674] width 108 height 36
click at [829, 678] on span "Press SPACE to select this row." at bounding box center [832, 674] width 14 height 14
click at [837, 667] on input "Press SPACE to select this row." at bounding box center [837, 667] width 0 height 0
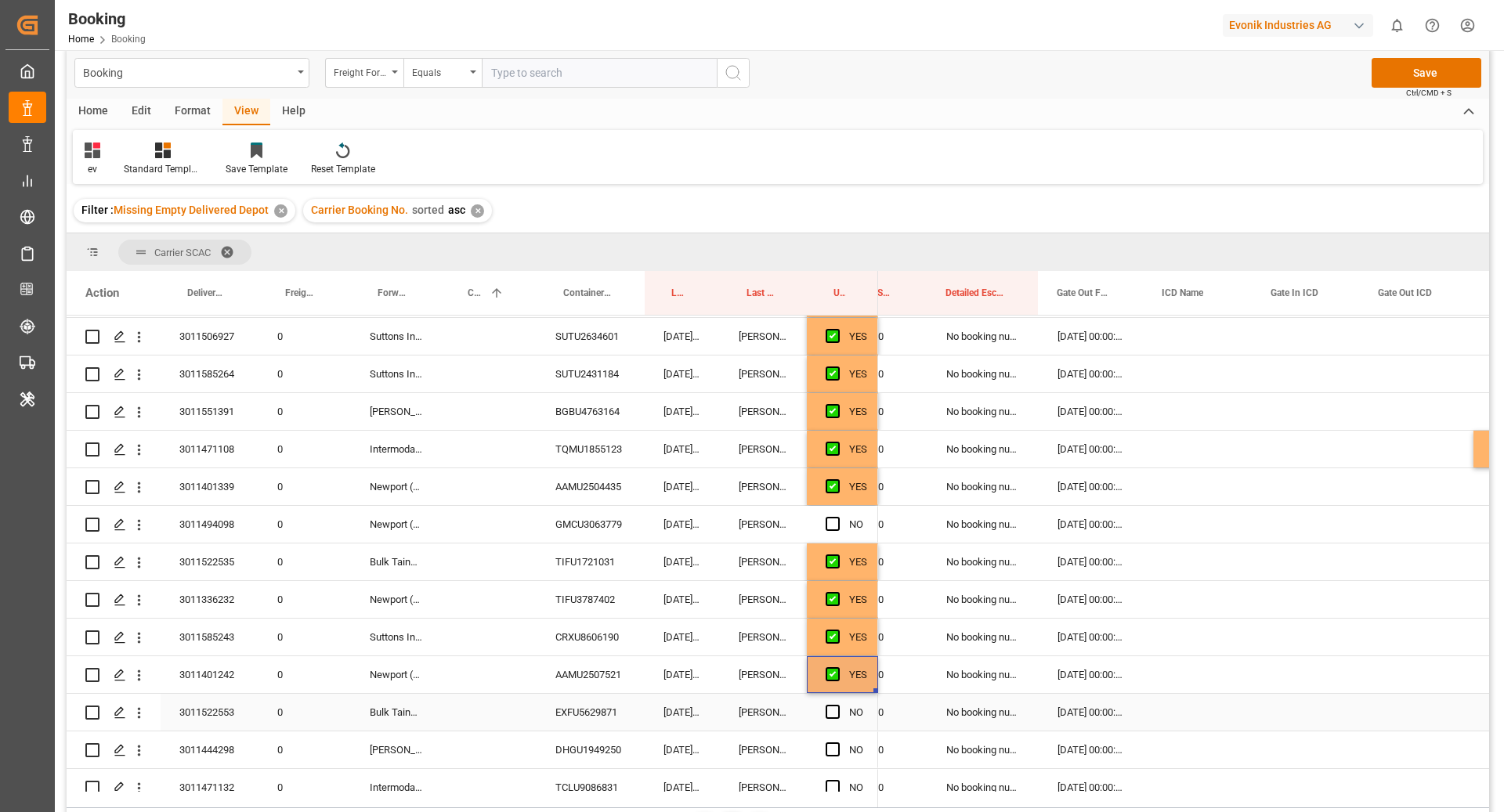
click at [601, 722] on div "EXFU5629871" at bounding box center [591, 712] width 108 height 36
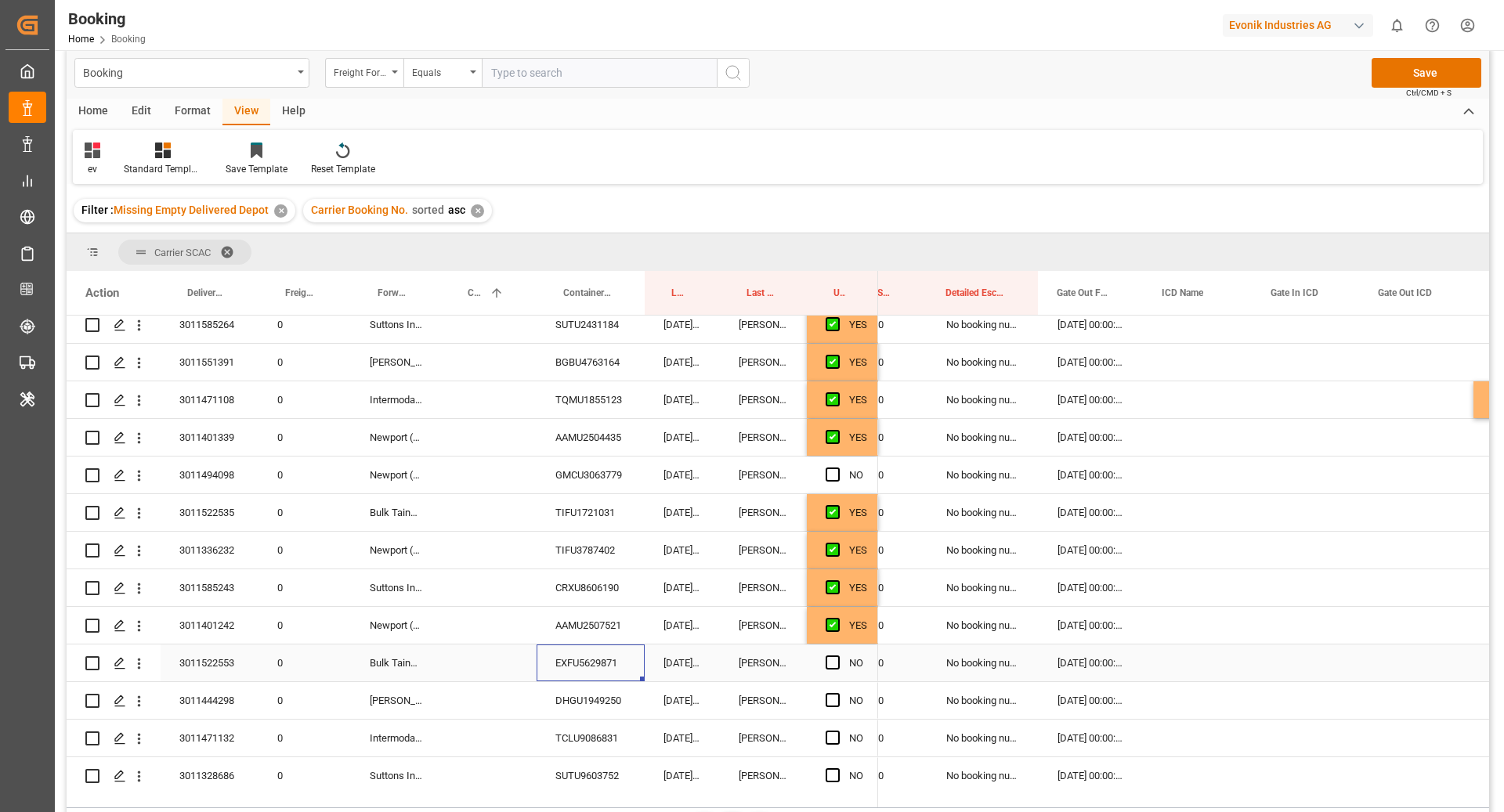
scroll to position [3045, 0]
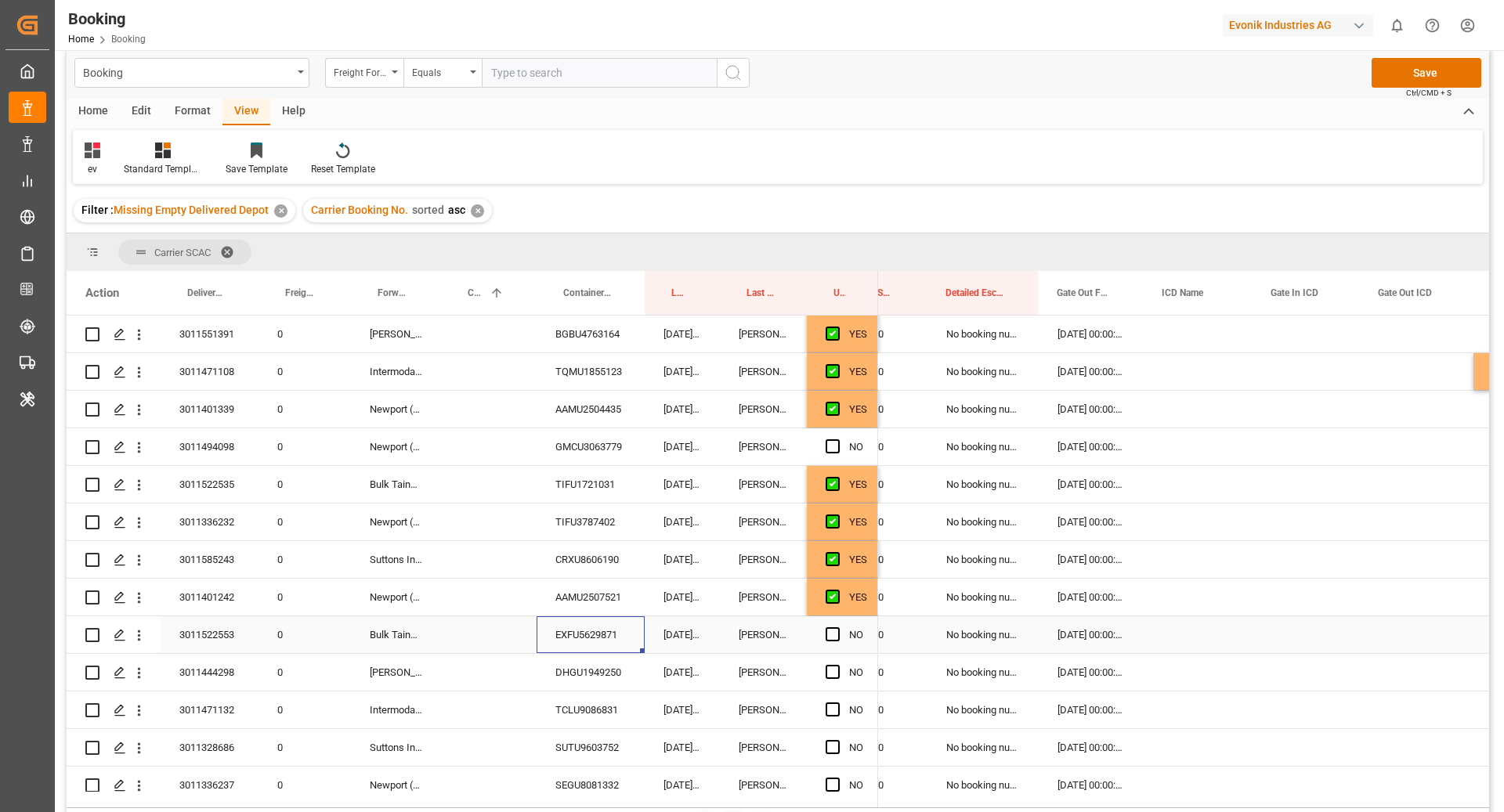
click at [834, 642] on div "Press SPACE to select this row." at bounding box center [837, 635] width 23 height 36
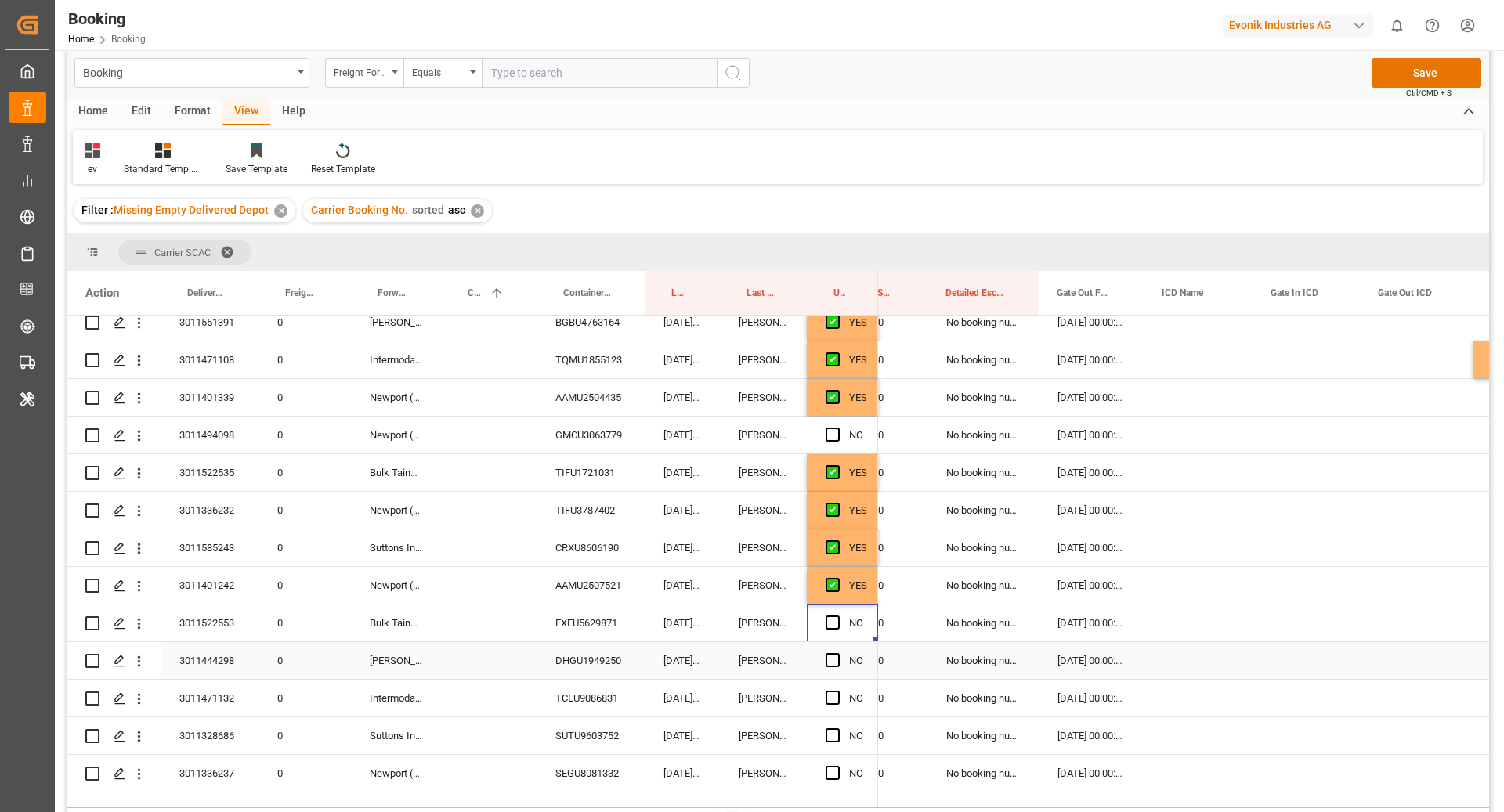
scroll to position [3072, 0]
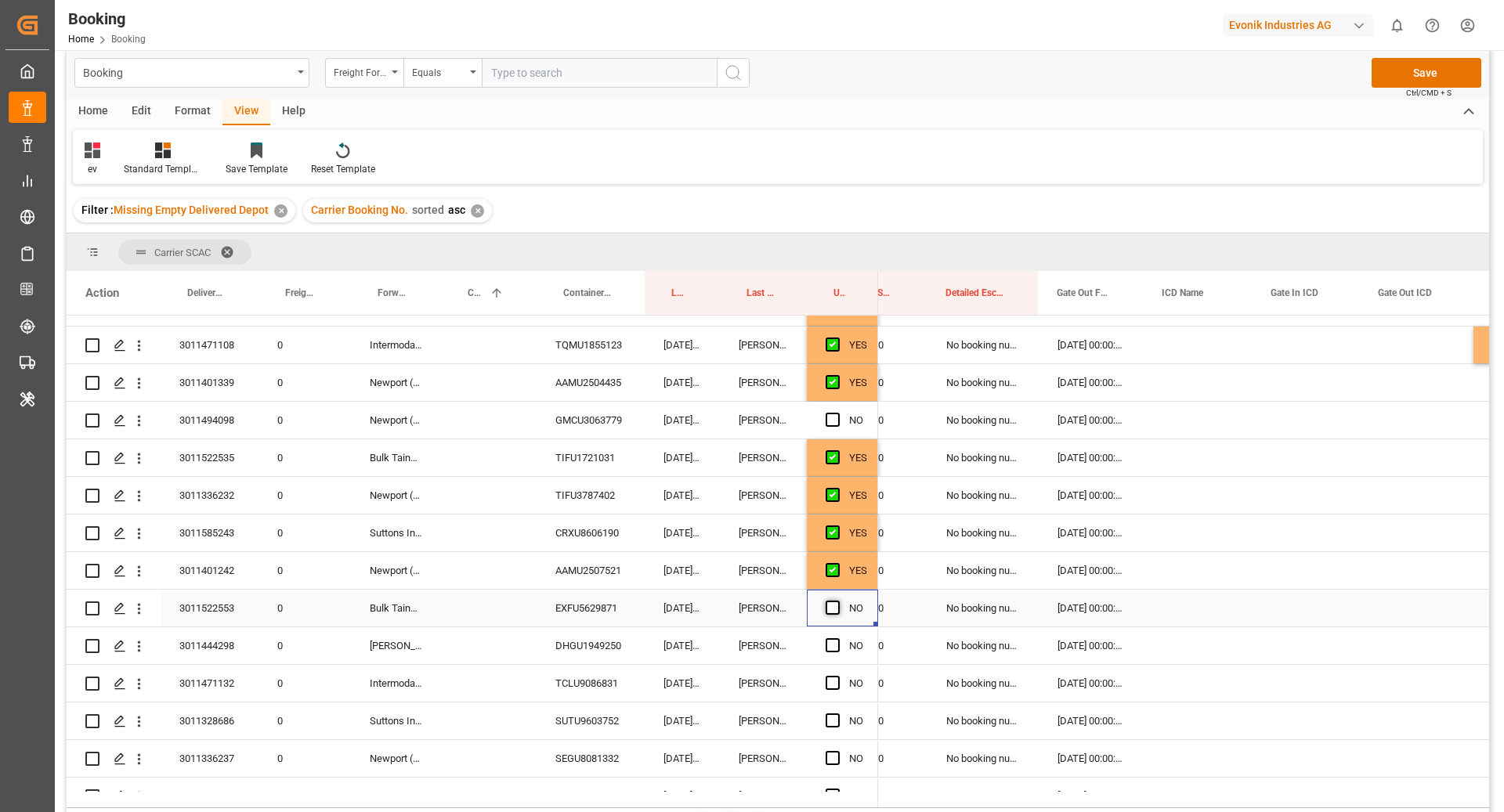
click at [824, 610] on div "NO" at bounding box center [842, 608] width 71 height 36
click at [829, 609] on span "Press SPACE to select this row." at bounding box center [832, 608] width 14 height 14
click at [837, 601] on input "Press SPACE to select this row." at bounding box center [837, 601] width 0 height 0
click at [537, 645] on div "DHGU1949250" at bounding box center [591, 645] width 108 height 36
click at [834, 639] on span "Press SPACE to select this row." at bounding box center [832, 646] width 14 height 14
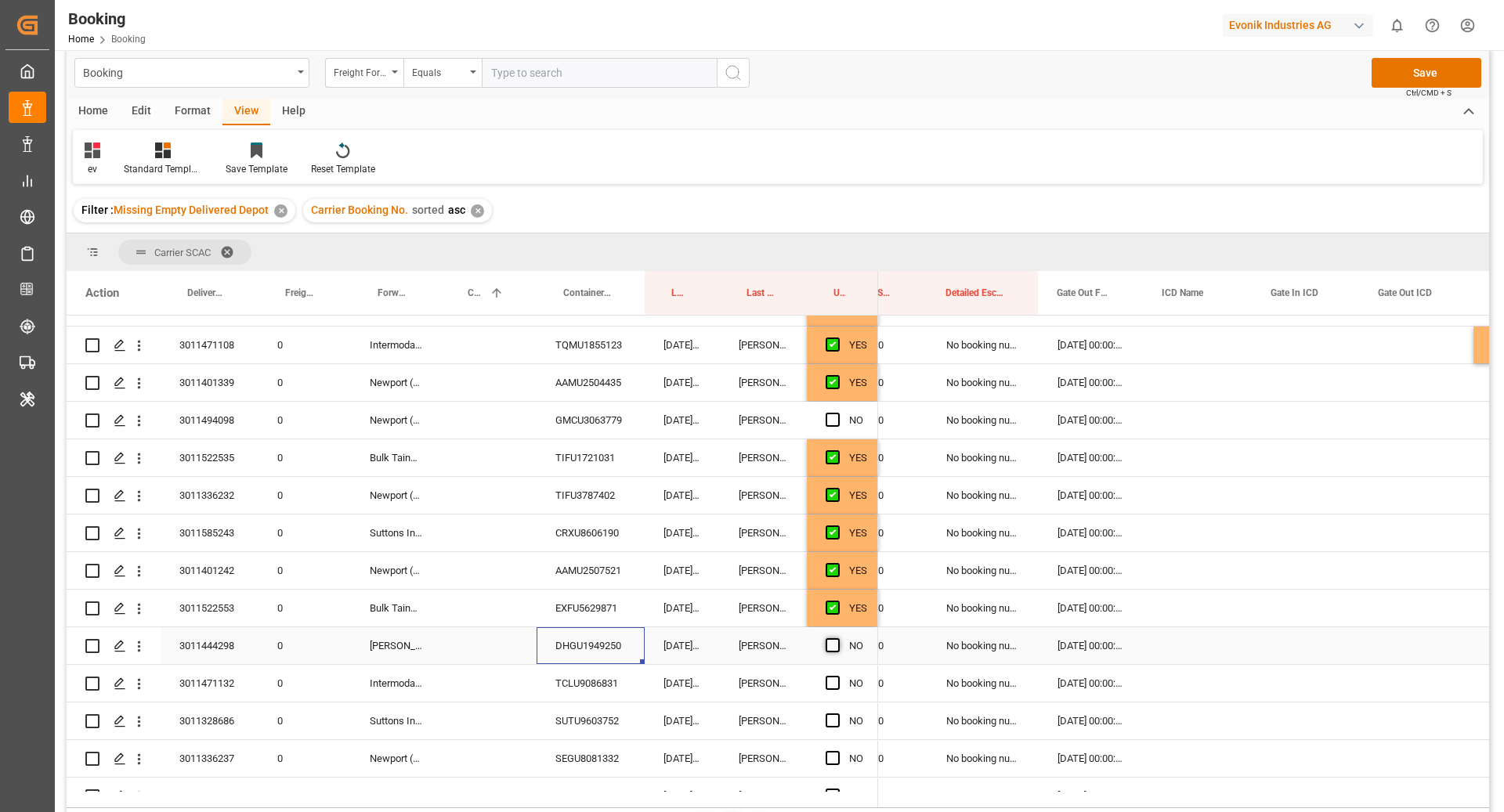
click at [837, 639] on input "Press SPACE to select this row." at bounding box center [837, 639] width 0 height 0
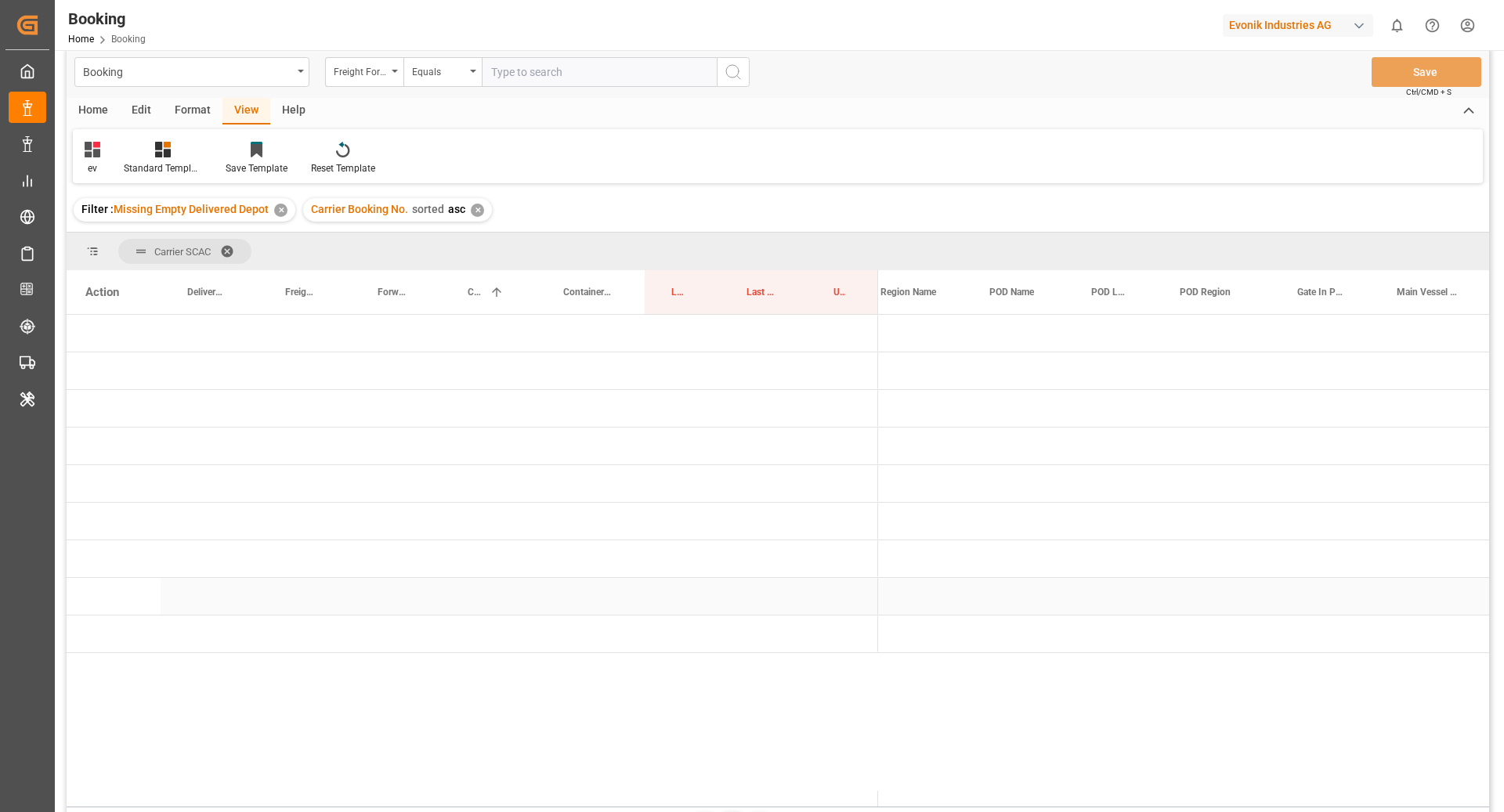
scroll to position [0, 0]
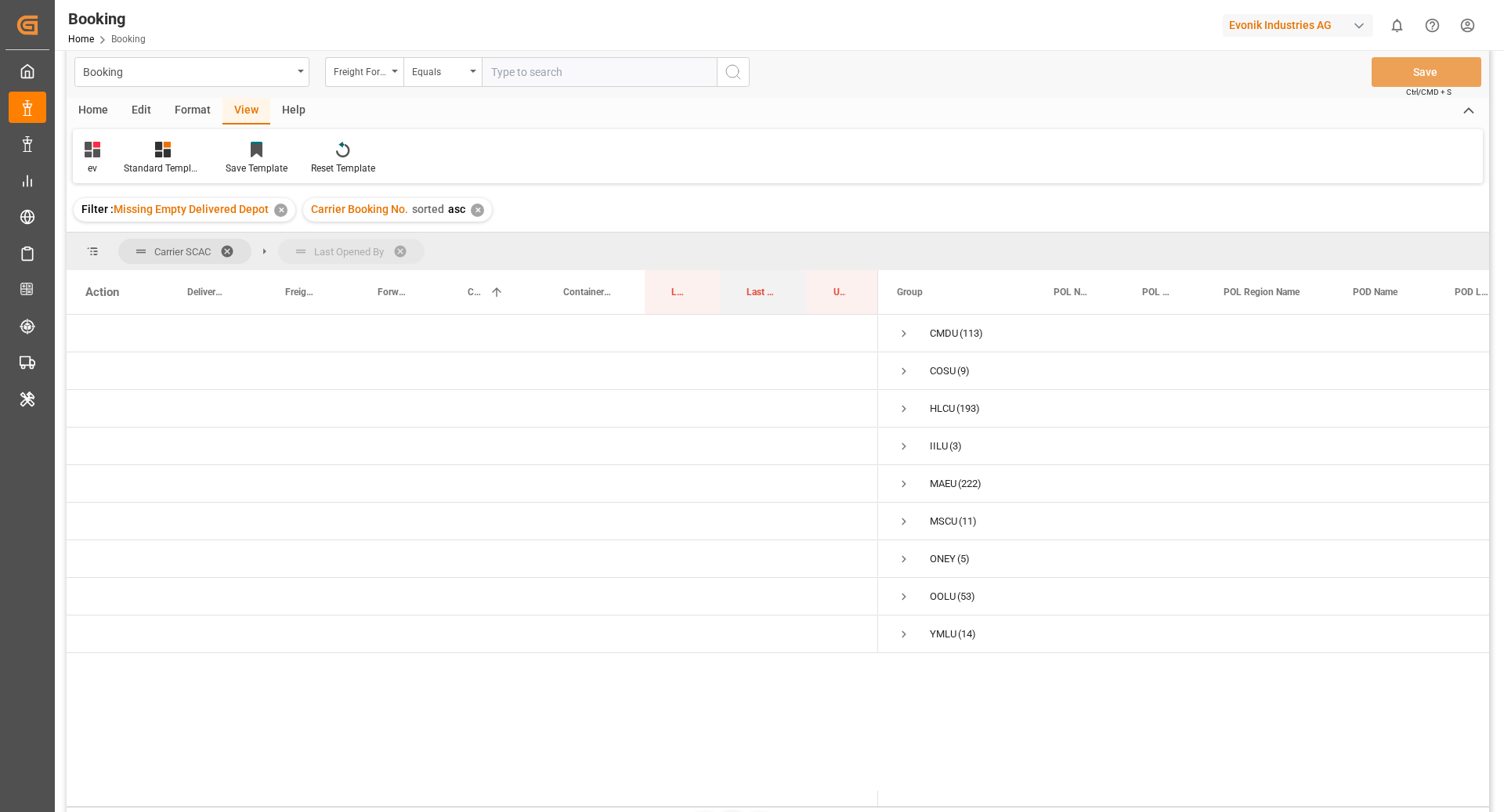
drag, startPoint x: 754, startPoint y: 294, endPoint x: 751, endPoint y: 259, distance: 35.1
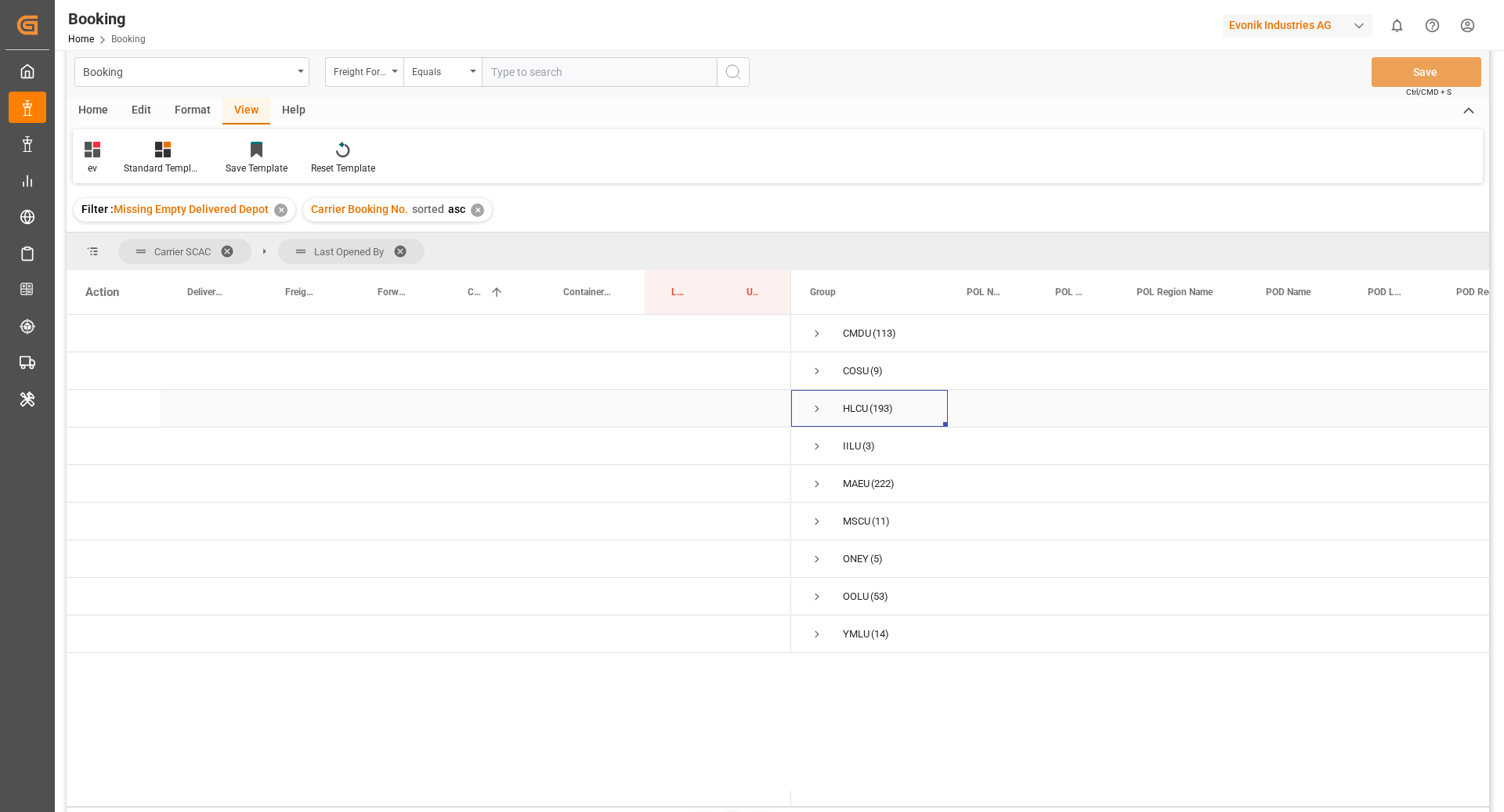
click at [820, 413] on span "Press SPACE to select this row." at bounding box center [817, 409] width 14 height 14
click at [851, 593] on span "Press SPACE to select this row." at bounding box center [850, 597] width 14 height 14
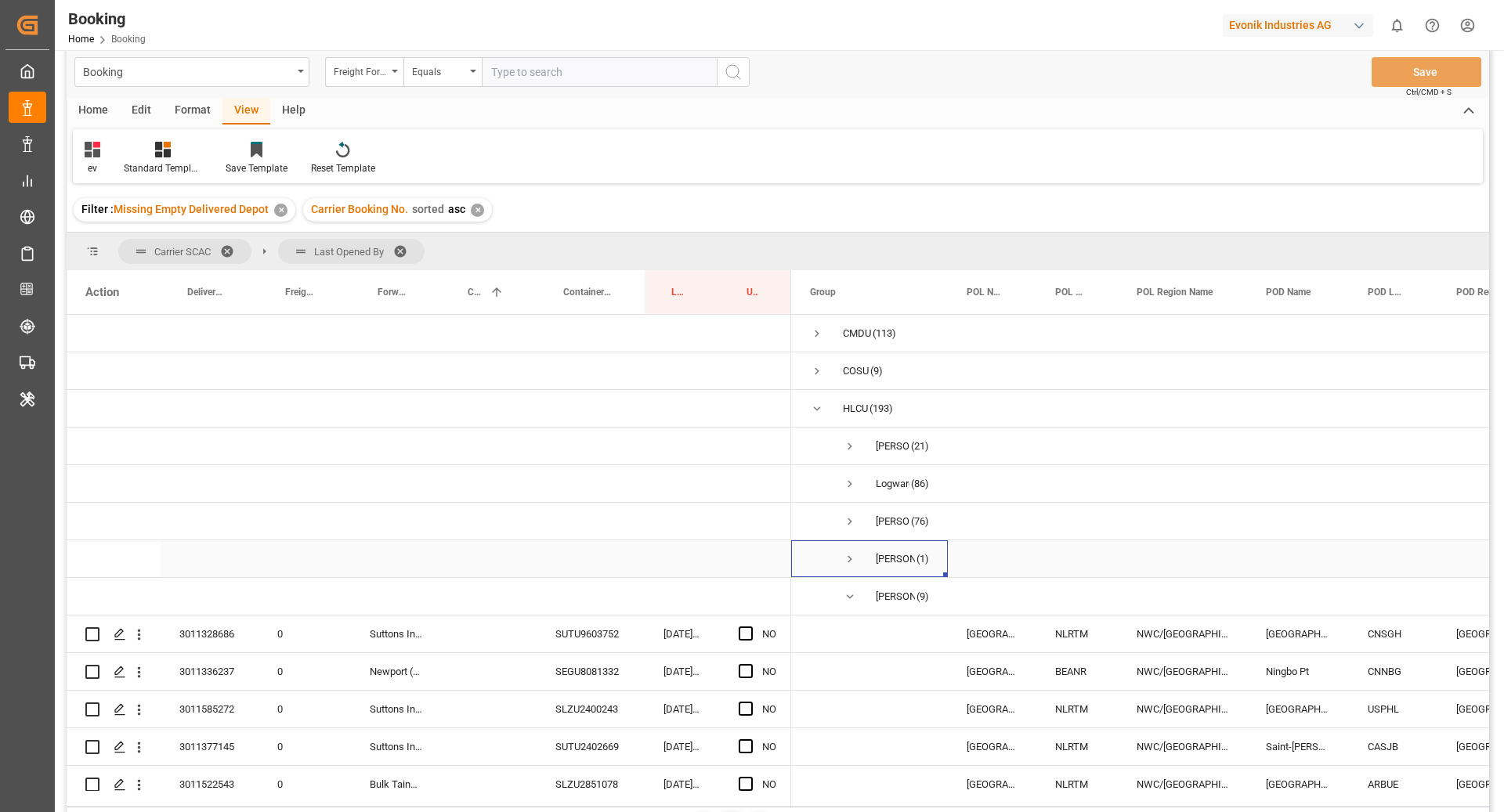
click at [850, 561] on span "Press SPACE to select this row." at bounding box center [850, 560] width 14 height 14
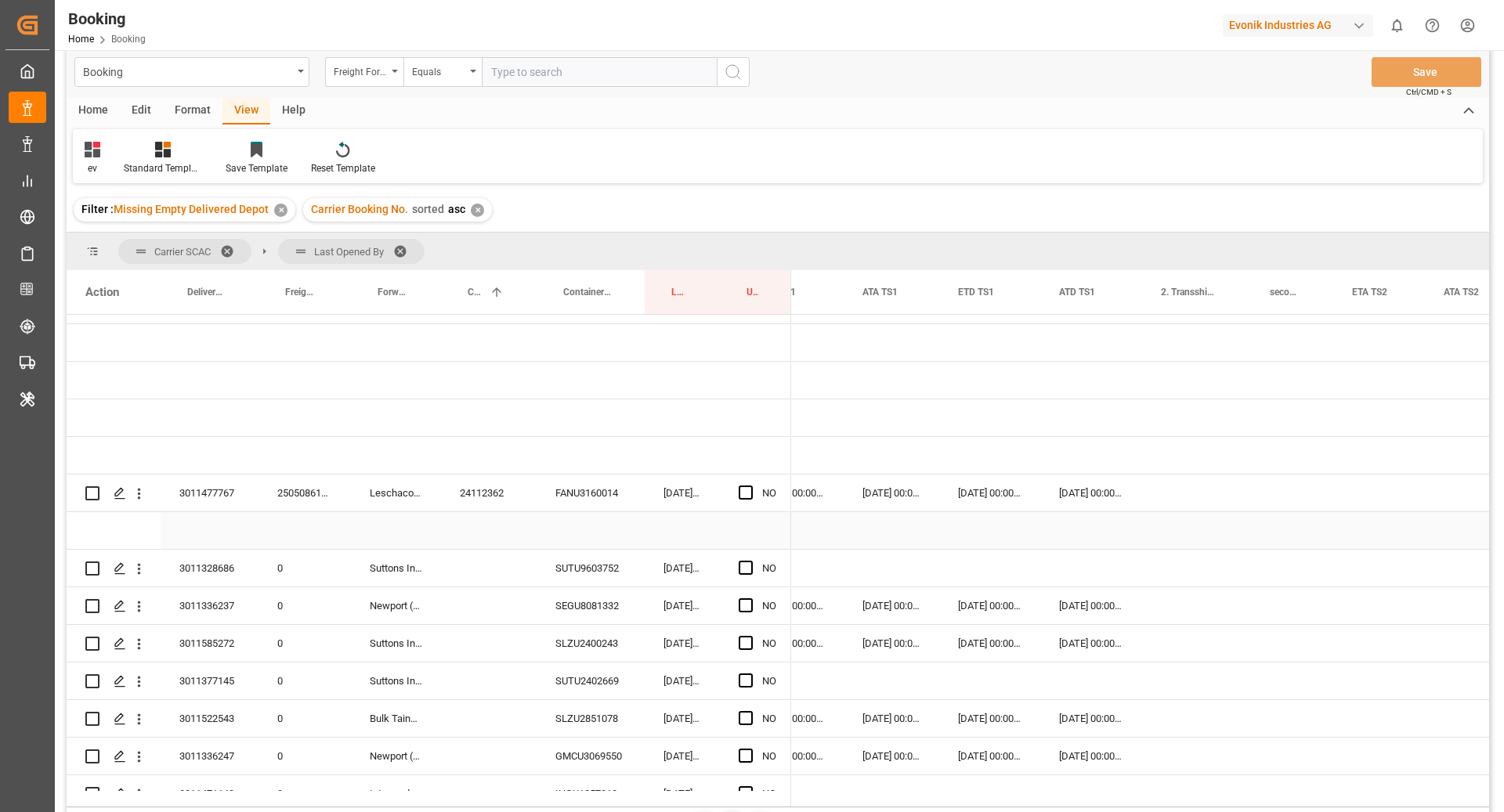
scroll to position [108, 0]
click at [572, 465] on div "Press SPACE to select this row." at bounding box center [591, 450] width 108 height 36
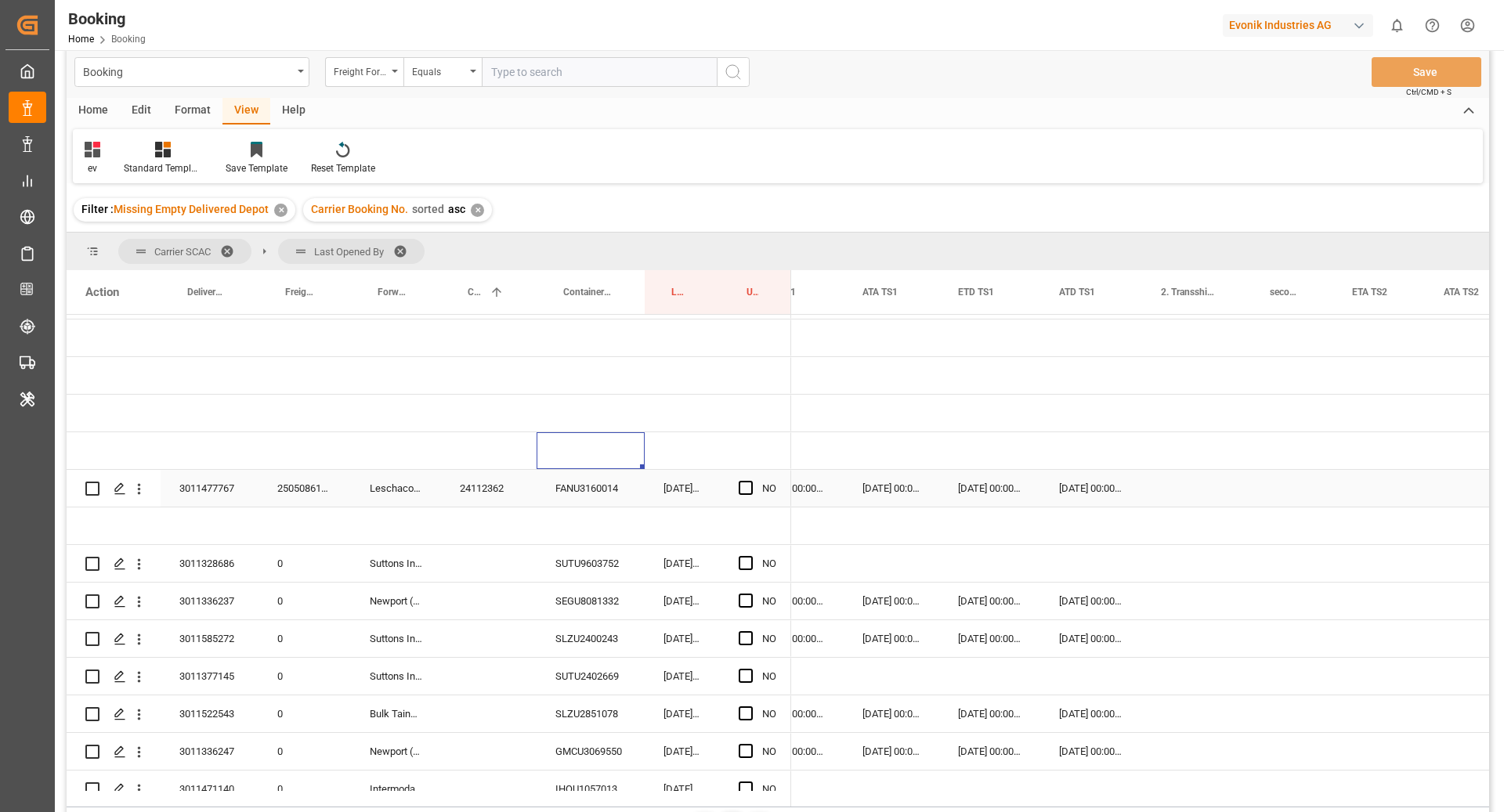
click at [577, 480] on div "FANU3160014" at bounding box center [591, 488] width 108 height 36
click at [744, 490] on span "Press SPACE to select this row." at bounding box center [745, 488] width 14 height 14
click at [751, 481] on input "Press SPACE to select this row." at bounding box center [751, 481] width 0 height 0
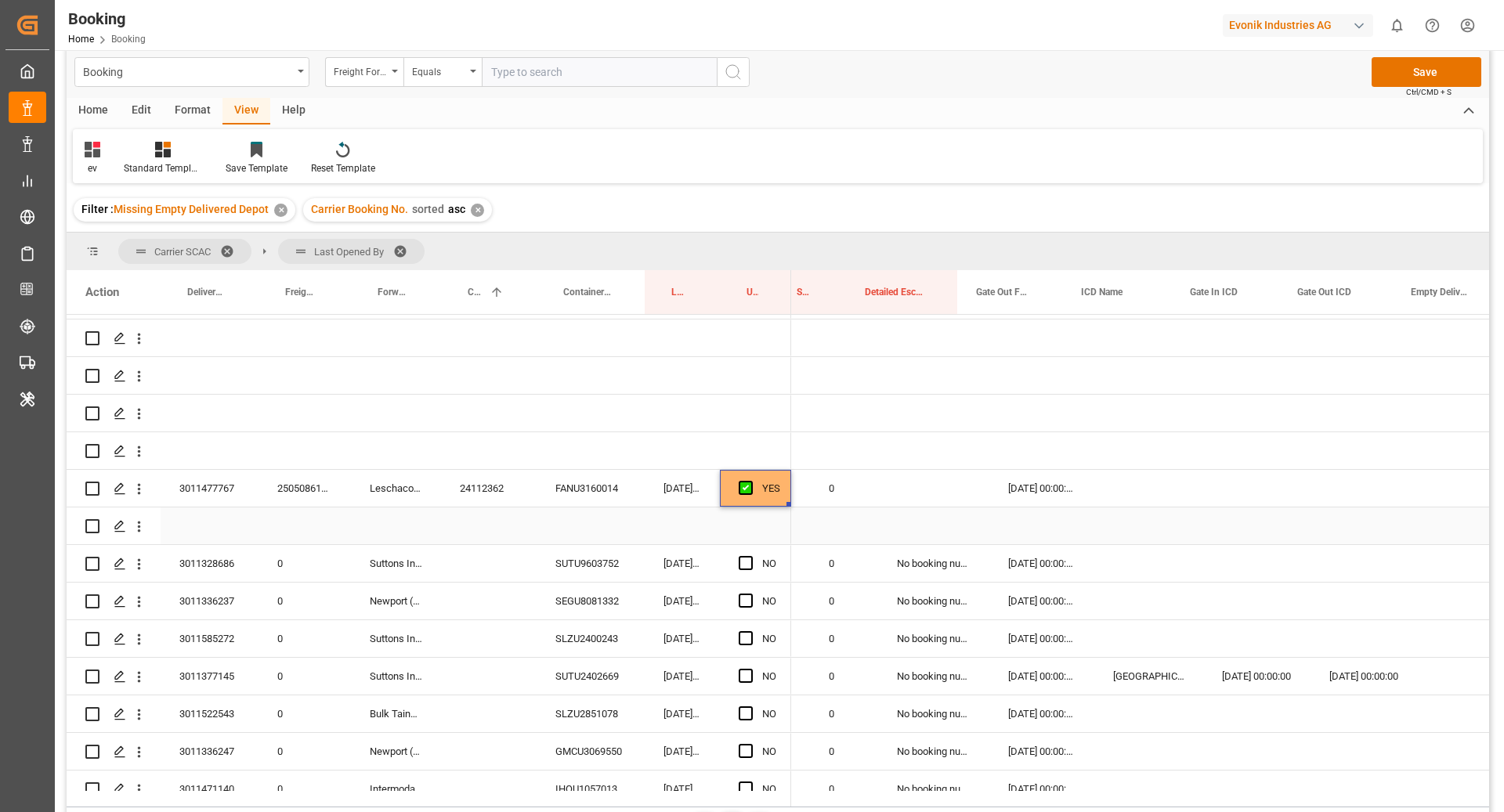
scroll to position [0, 2686]
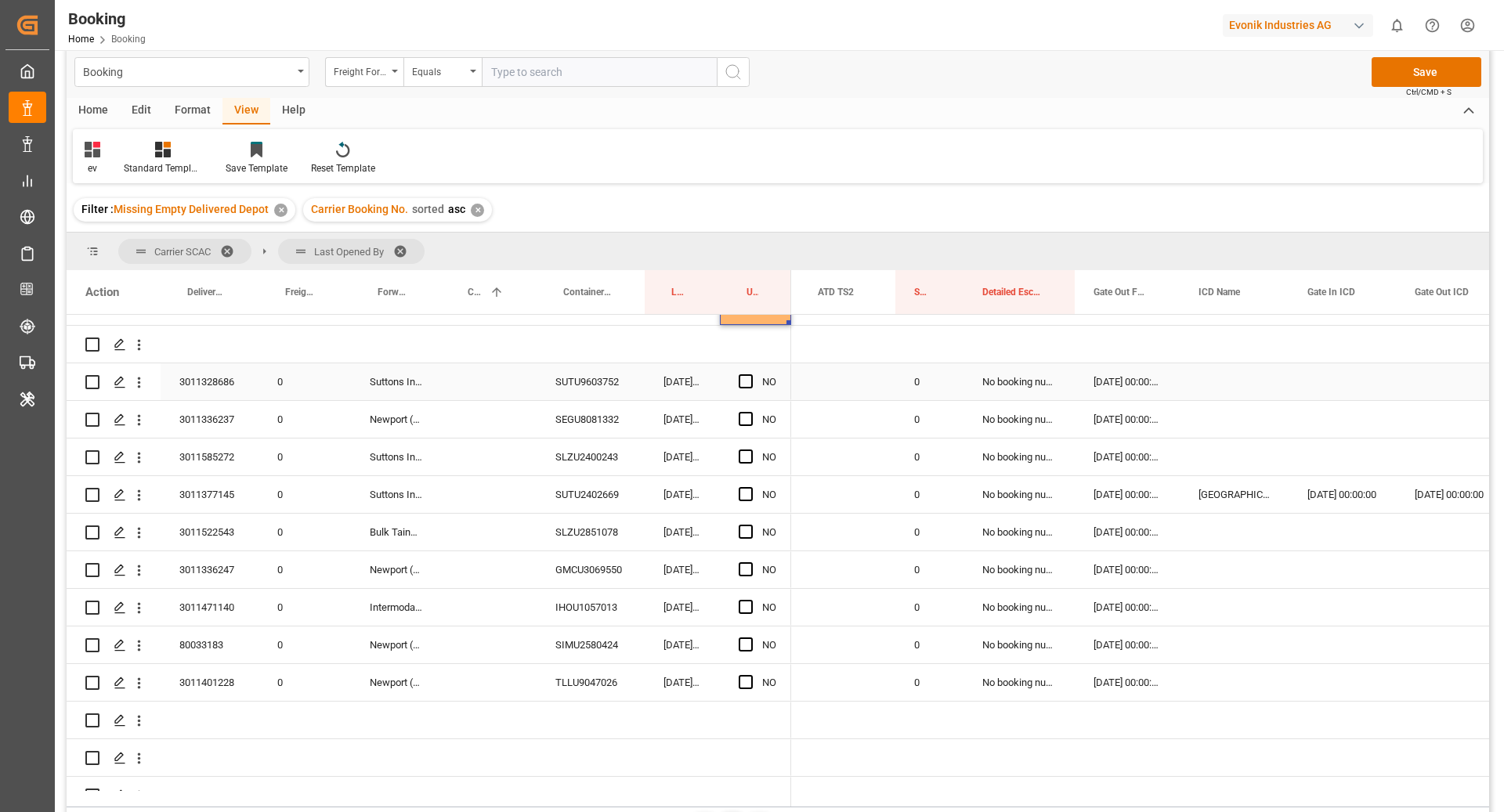
click at [588, 378] on div "SUTU9603752" at bounding box center [591, 381] width 108 height 36
click at [745, 380] on span "Press SPACE to select this row." at bounding box center [745, 381] width 14 height 14
click at [751, 374] on input "Press SPACE to select this row." at bounding box center [751, 374] width 0 height 0
click at [610, 430] on div "SEGU8081332" at bounding box center [591, 418] width 108 height 36
click at [751, 421] on span "Press SPACE to select this row." at bounding box center [745, 419] width 14 height 14
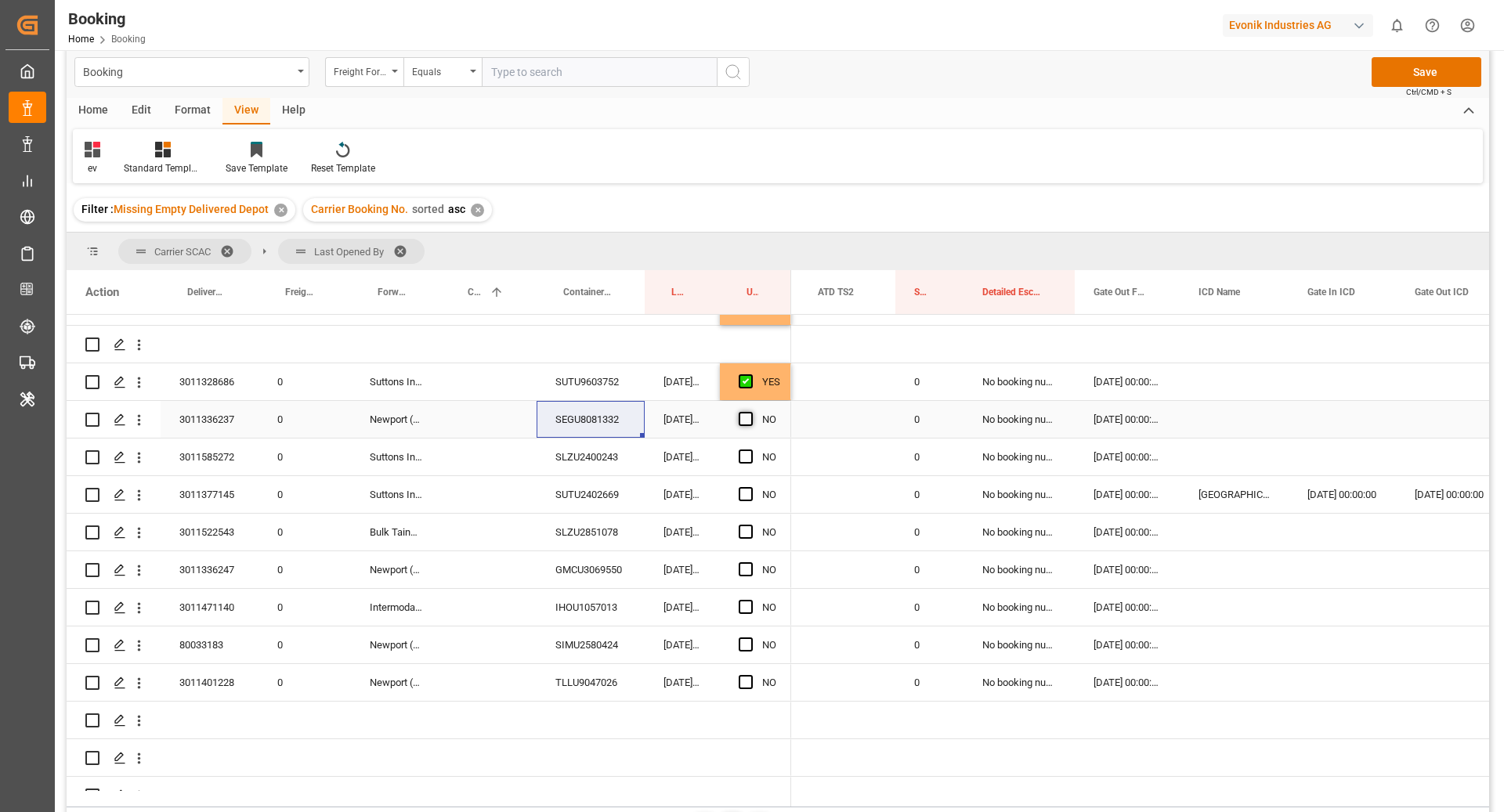
click at [751, 412] on input "Press SPACE to select this row." at bounding box center [751, 412] width 0 height 0
click at [613, 457] on div "SLZU2400243" at bounding box center [591, 457] width 108 height 36
click at [749, 454] on span "Press SPACE to select this row." at bounding box center [745, 457] width 14 height 14
click at [751, 450] on input "Press SPACE to select this row." at bounding box center [751, 450] width 0 height 0
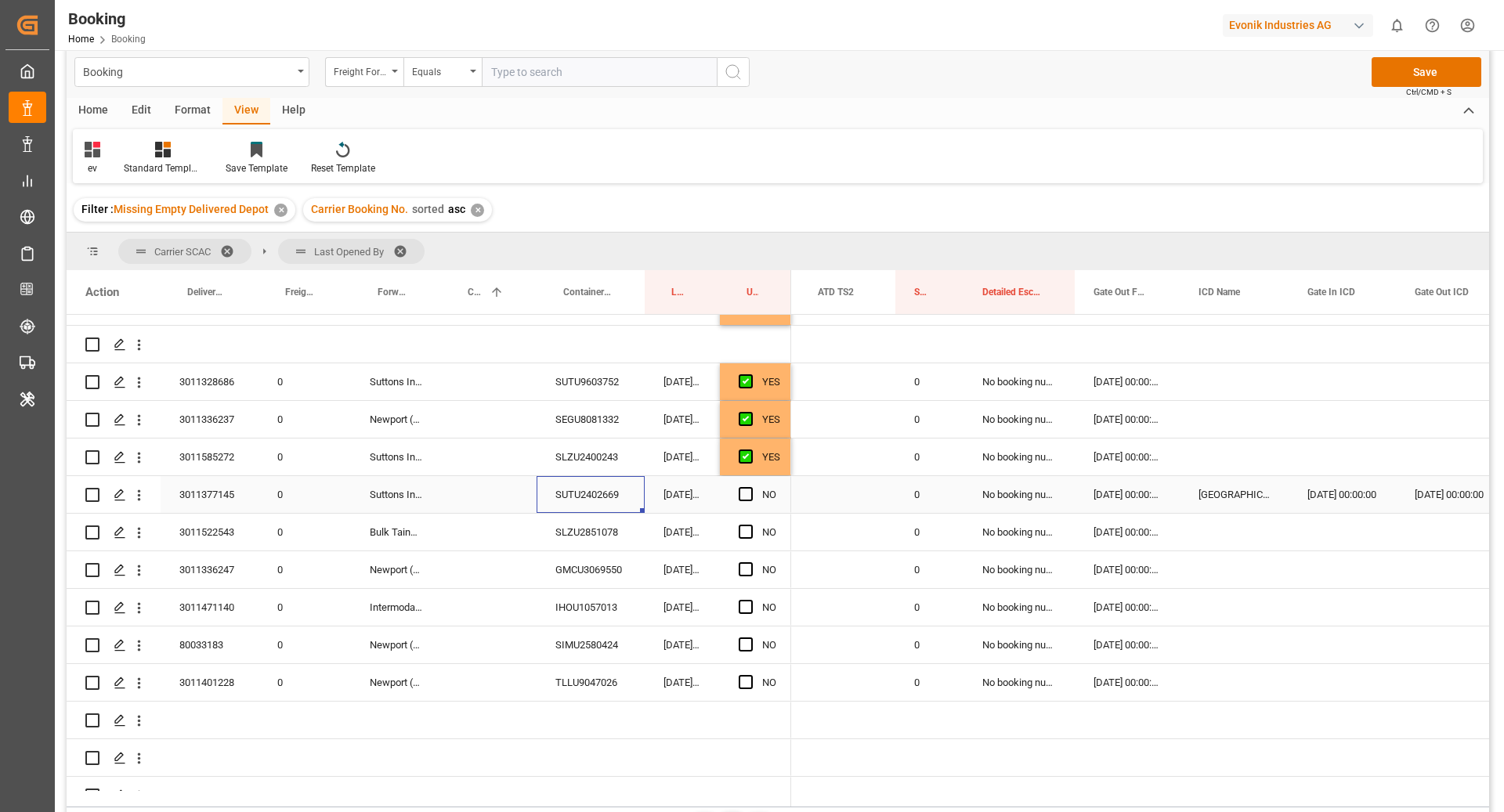
click at [579, 497] on div "SUTU2402669" at bounding box center [591, 494] width 108 height 36
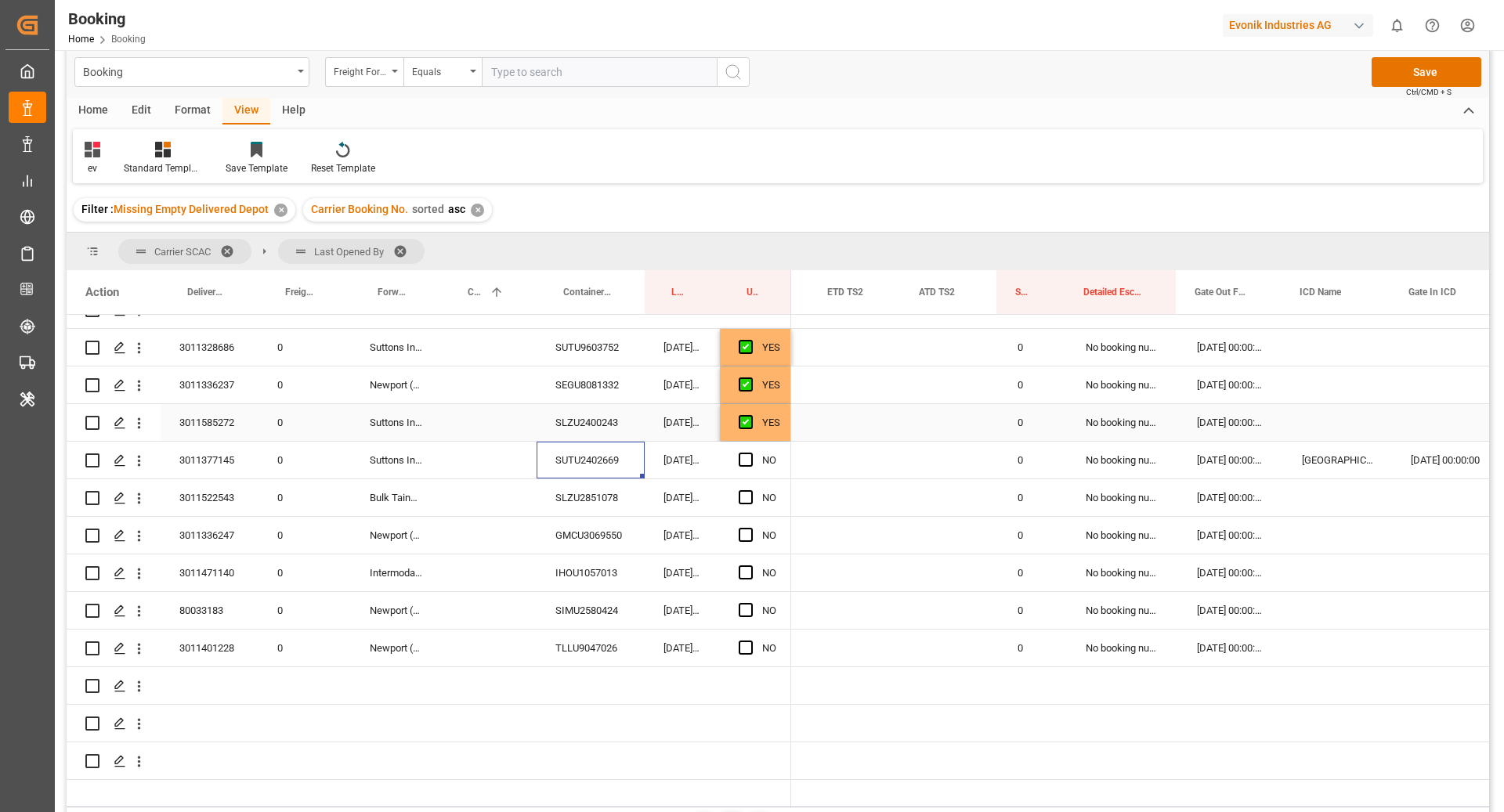
scroll to position [0, 2459]
click at [743, 461] on span "Press SPACE to select this row." at bounding box center [745, 460] width 14 height 14
click at [751, 453] on input "Press SPACE to select this row." at bounding box center [751, 453] width 0 height 0
click at [593, 486] on div "SLZU2851078" at bounding box center [591, 498] width 108 height 36
click at [747, 500] on span "Press SPACE to select this row." at bounding box center [745, 498] width 14 height 14
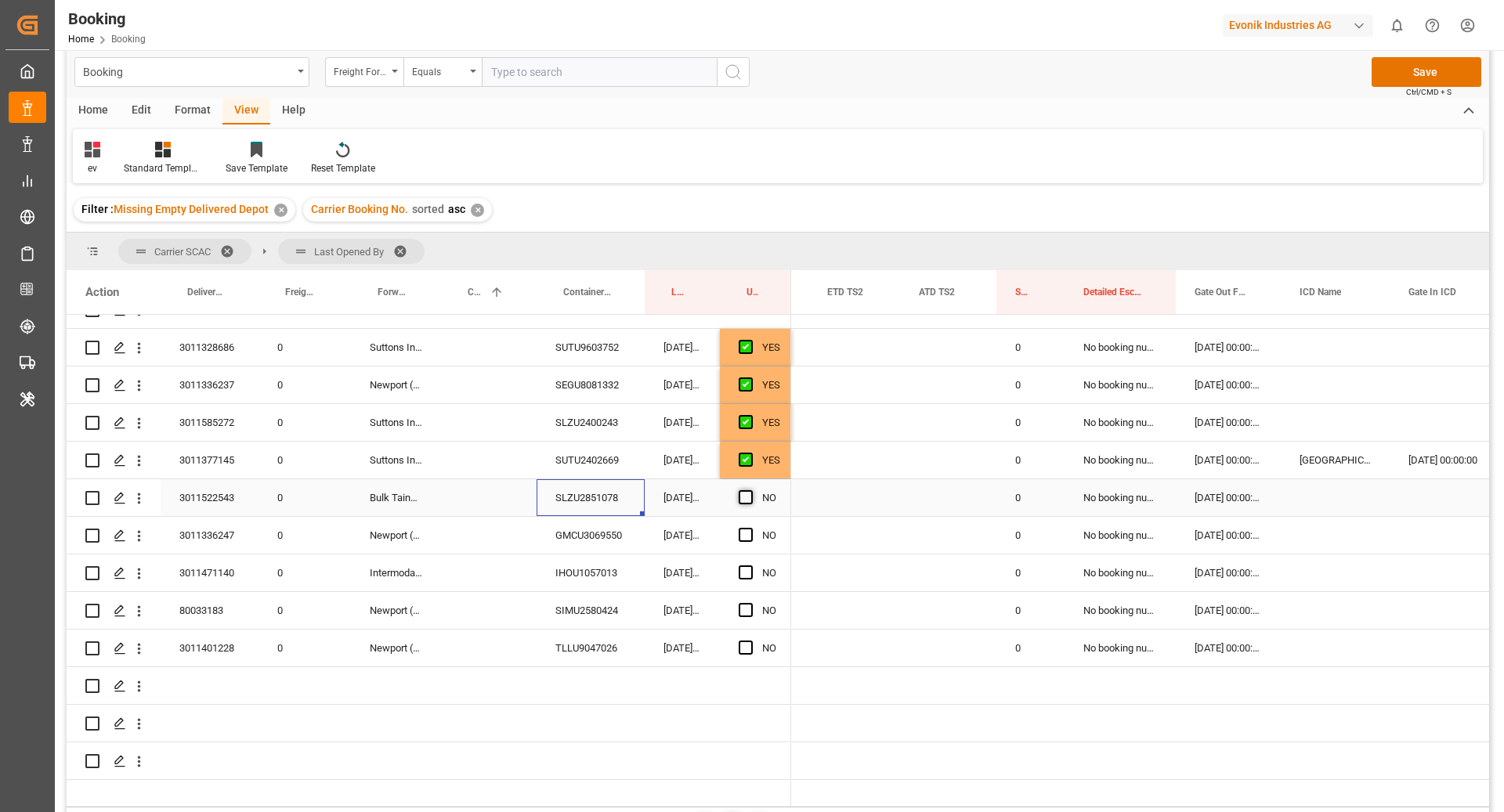
click at [751, 490] on input "Press SPACE to select this row." at bounding box center [751, 490] width 0 height 0
click at [622, 526] on div "GMCU3069550" at bounding box center [591, 535] width 108 height 36
drag, startPoint x: 747, startPoint y: 536, endPoint x: 690, endPoint y: 561, distance: 62.2
click at [747, 536] on span "Press SPACE to select this row." at bounding box center [745, 535] width 14 height 14
click at [751, 528] on input "Press SPACE to select this row." at bounding box center [751, 528] width 0 height 0
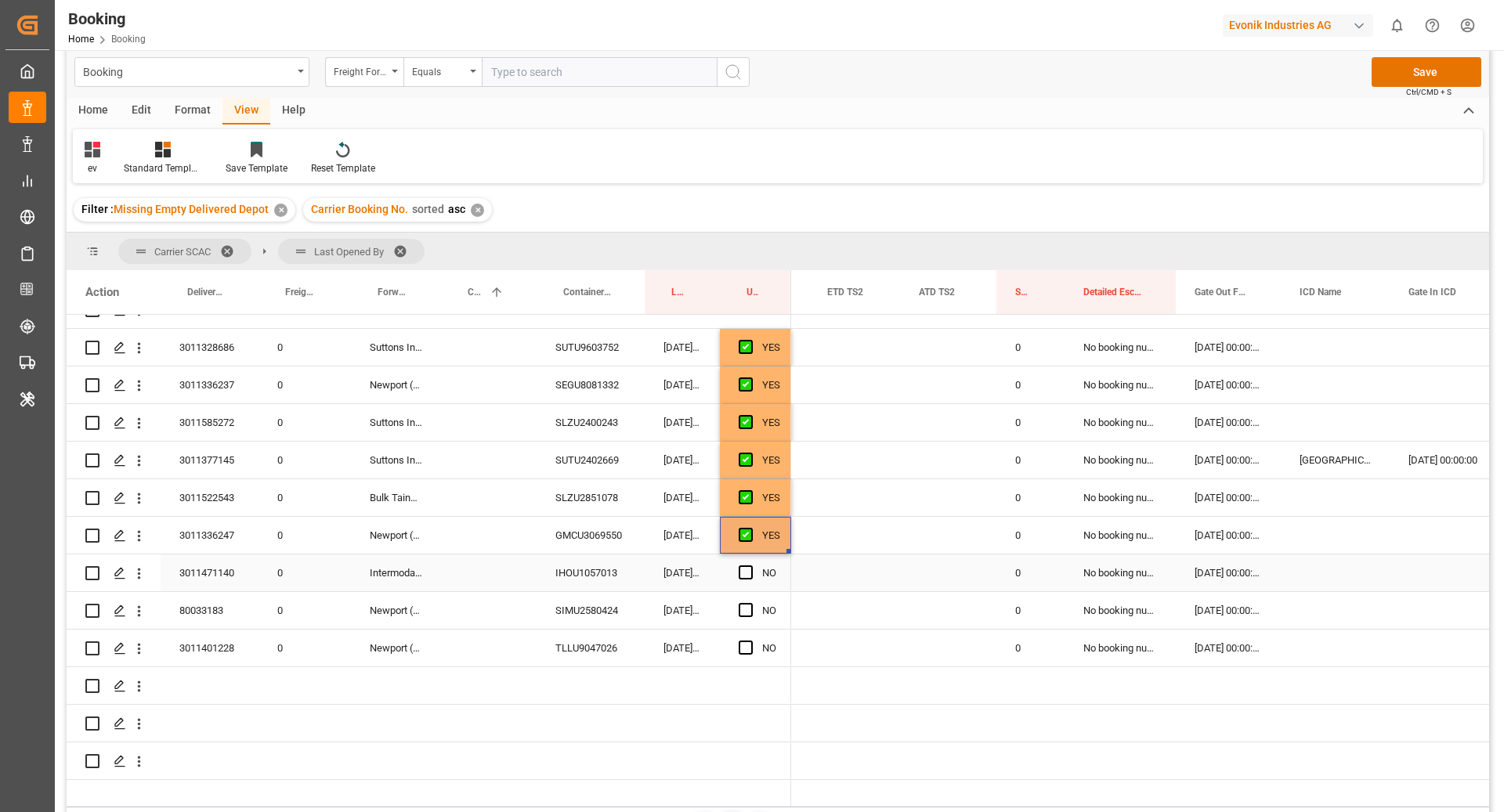
click at [593, 576] on div "IHOU1057013" at bounding box center [591, 572] width 108 height 36
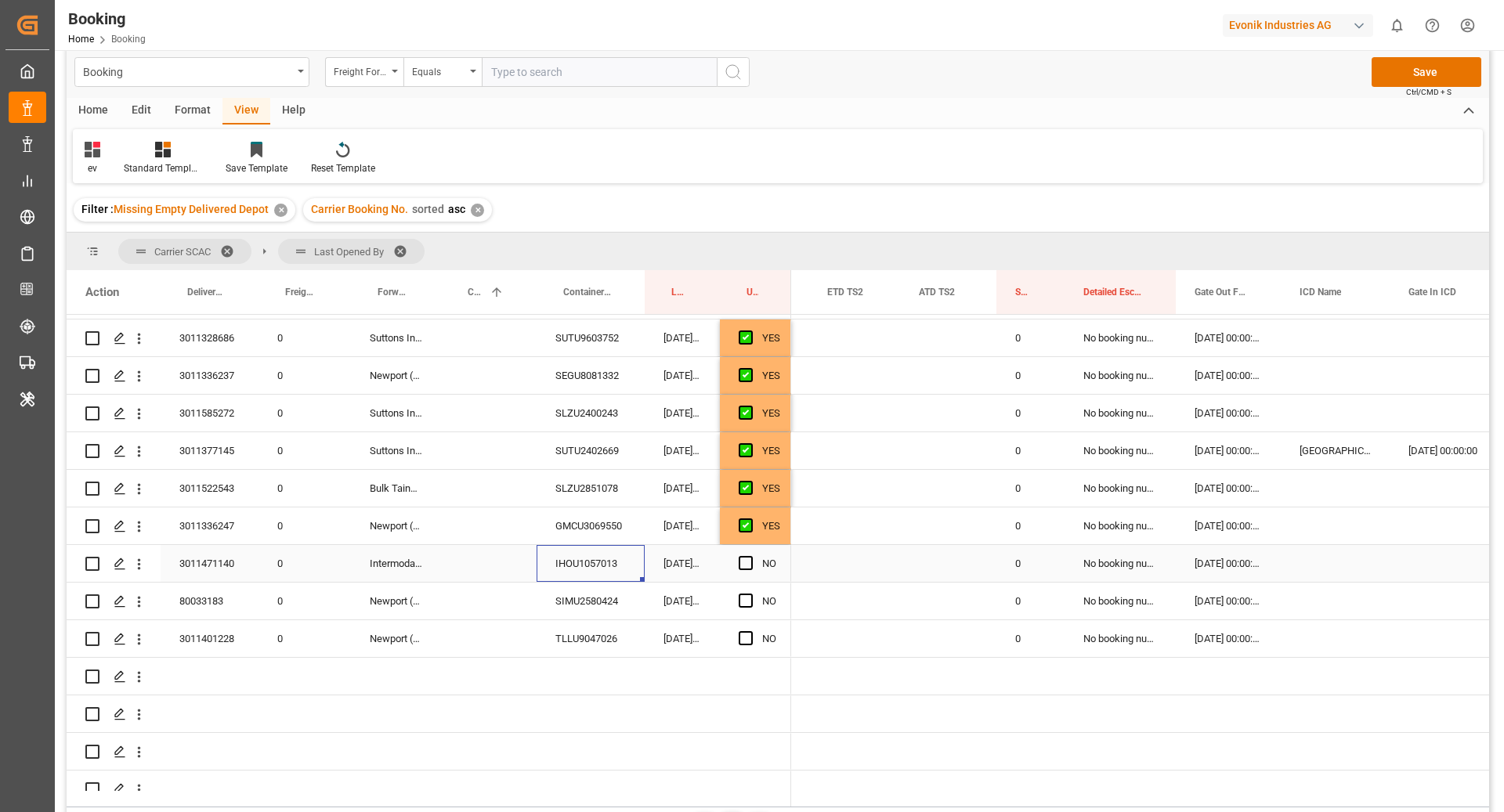
scroll to position [354, 0]
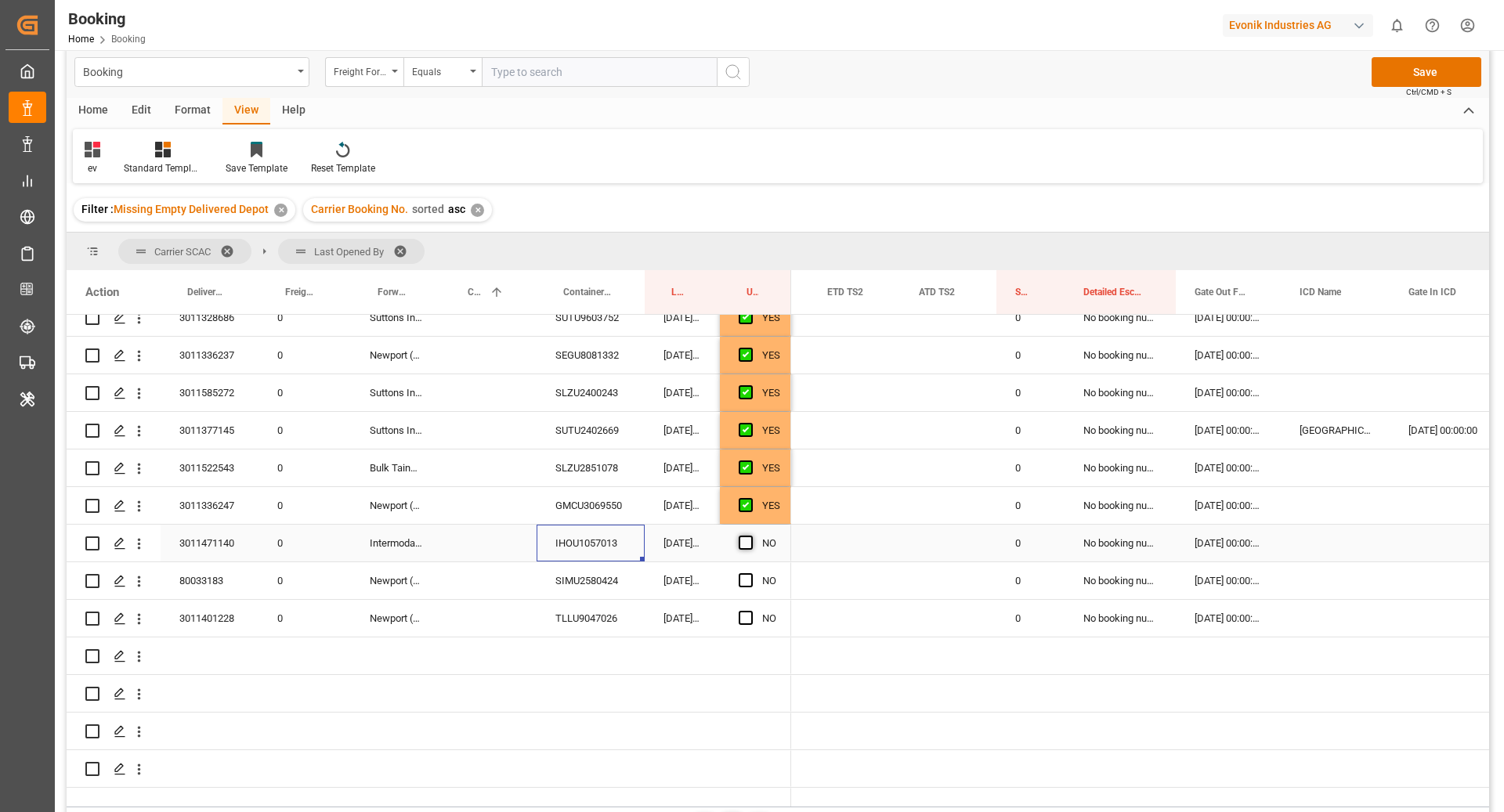
click at [743, 547] on span "Press SPACE to select this row." at bounding box center [745, 543] width 14 height 14
click at [751, 536] on input "Press SPACE to select this row." at bounding box center [751, 536] width 0 height 0
click at [601, 574] on div "SIMU2580424" at bounding box center [591, 580] width 108 height 36
click at [744, 580] on span "Press SPACE to select this row." at bounding box center [745, 580] width 14 height 14
click at [751, 573] on input "Press SPACE to select this row." at bounding box center [751, 573] width 0 height 0
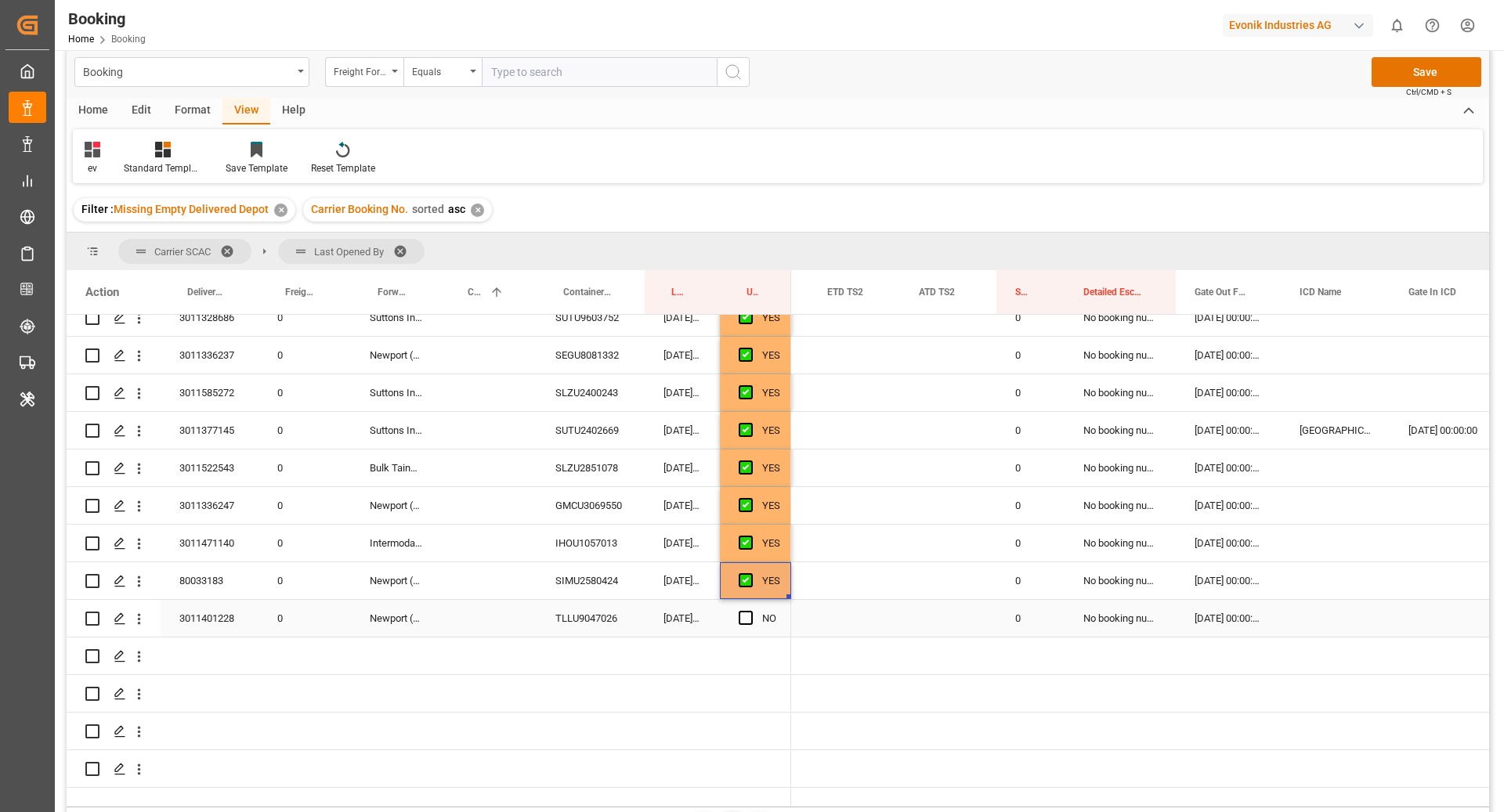
click at [593, 626] on div "TLLU9047026" at bounding box center [591, 617] width 108 height 36
click at [753, 611] on div "Press SPACE to select this row." at bounding box center [750, 618] width 23 height 36
click at [744, 618] on span "Press SPACE to select this row." at bounding box center [745, 618] width 14 height 14
click at [751, 611] on input "Press SPACE to select this row." at bounding box center [751, 611] width 0 height 0
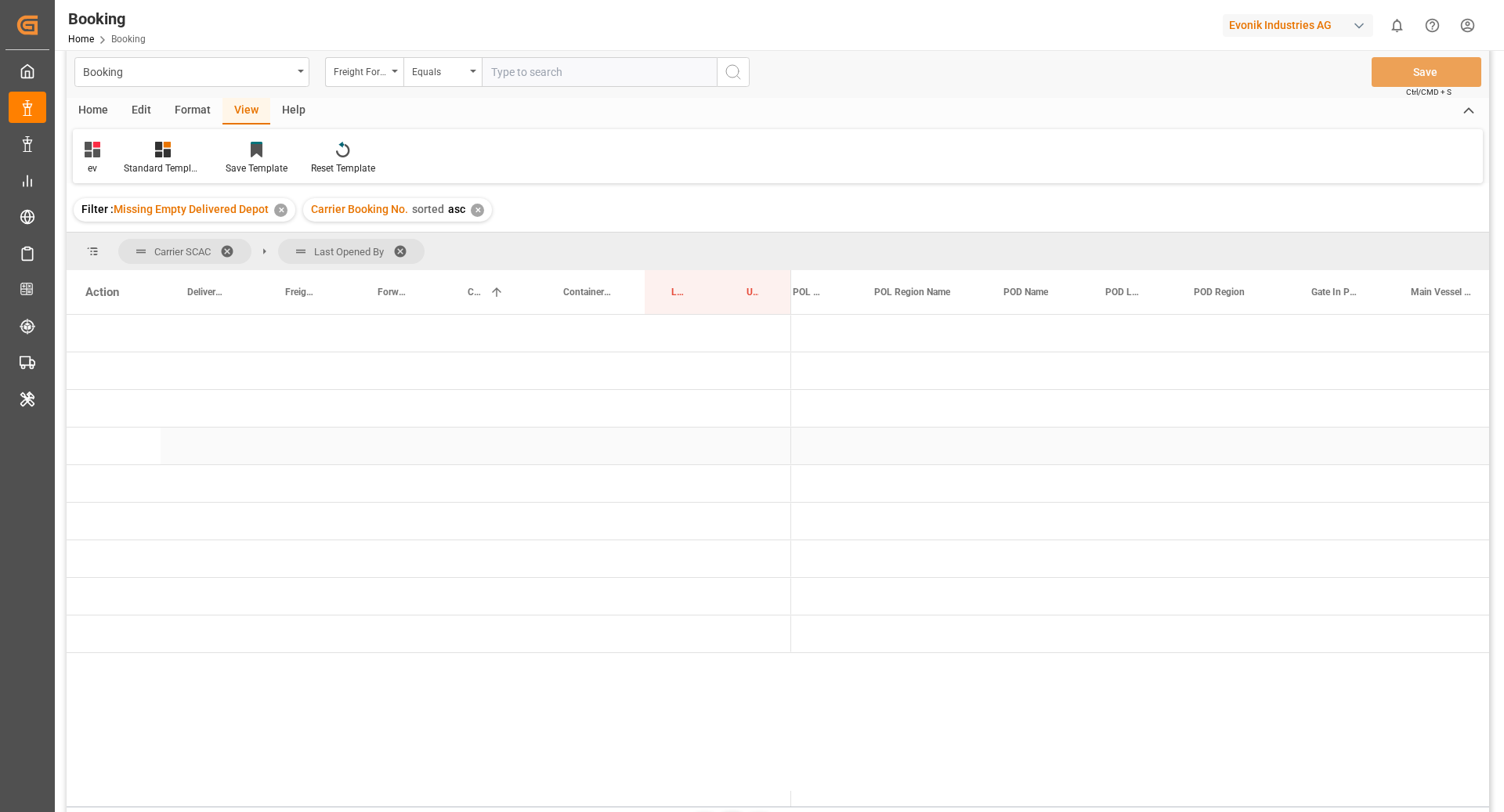
scroll to position [0, 0]
click at [810, 410] on span "Press SPACE to select this row." at bounding box center [817, 409] width 14 height 14
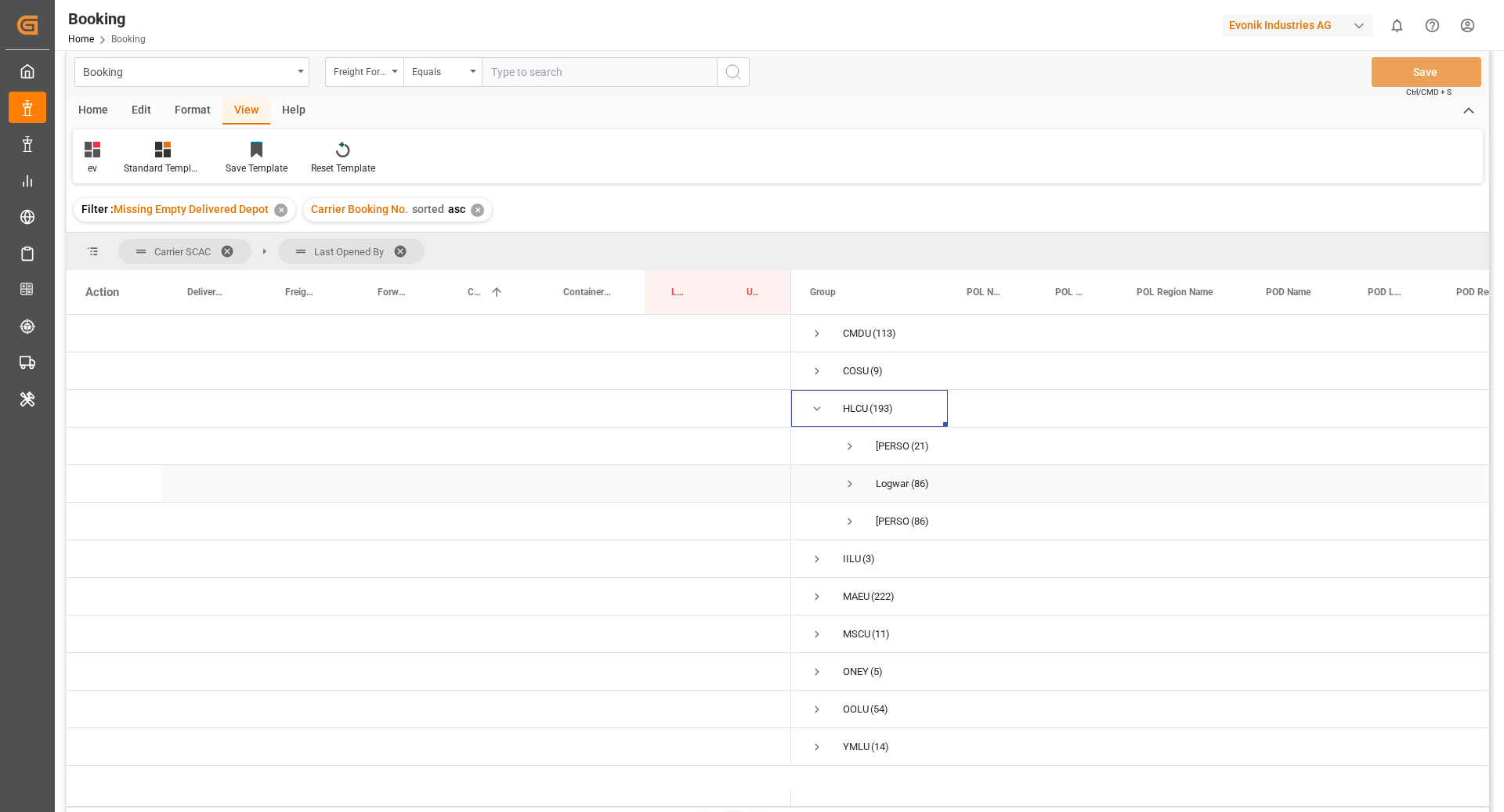
click at [847, 488] on span "Press SPACE to select this row." at bounding box center [850, 484] width 14 height 14
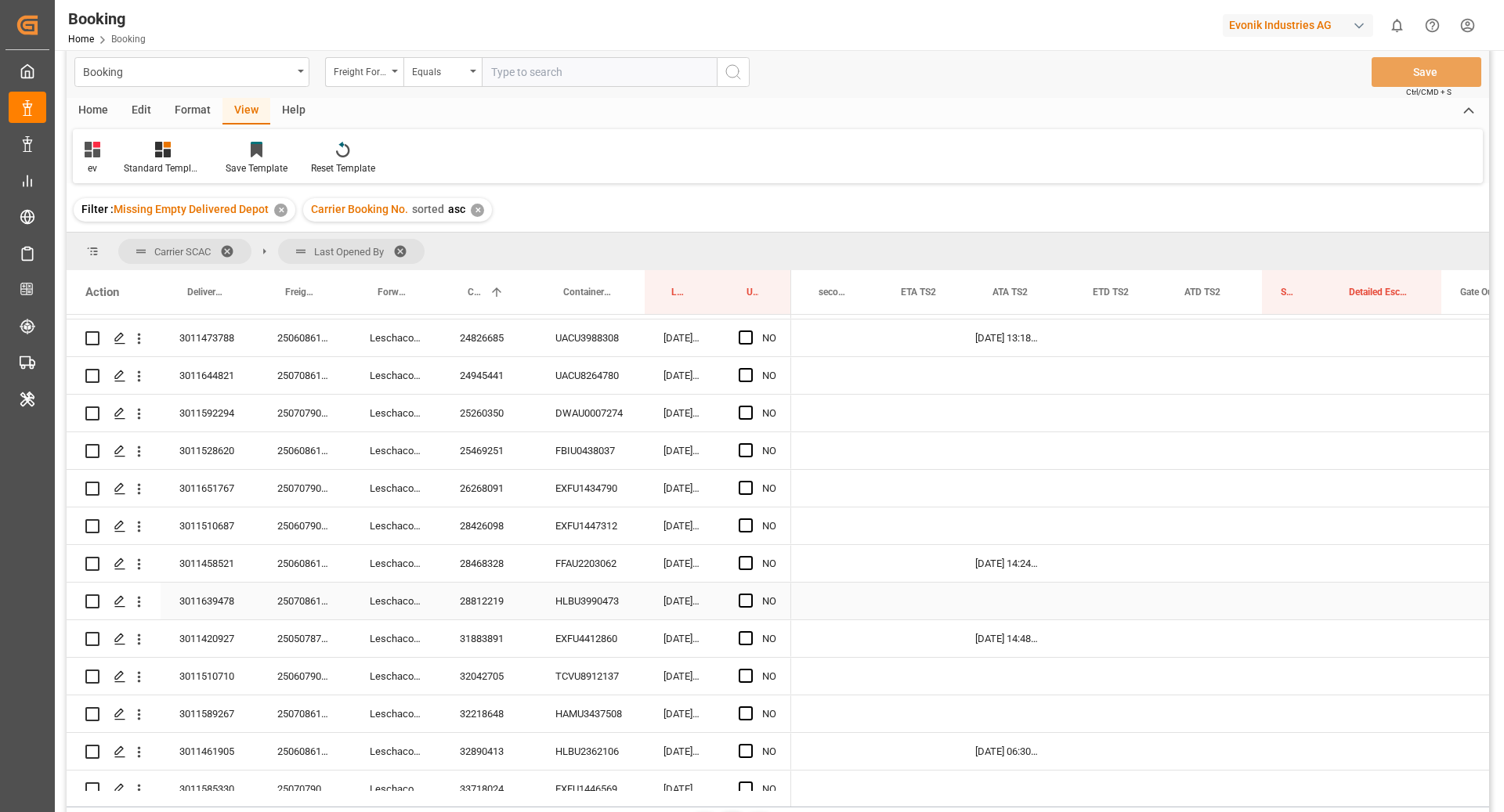
scroll to position [0, 2518]
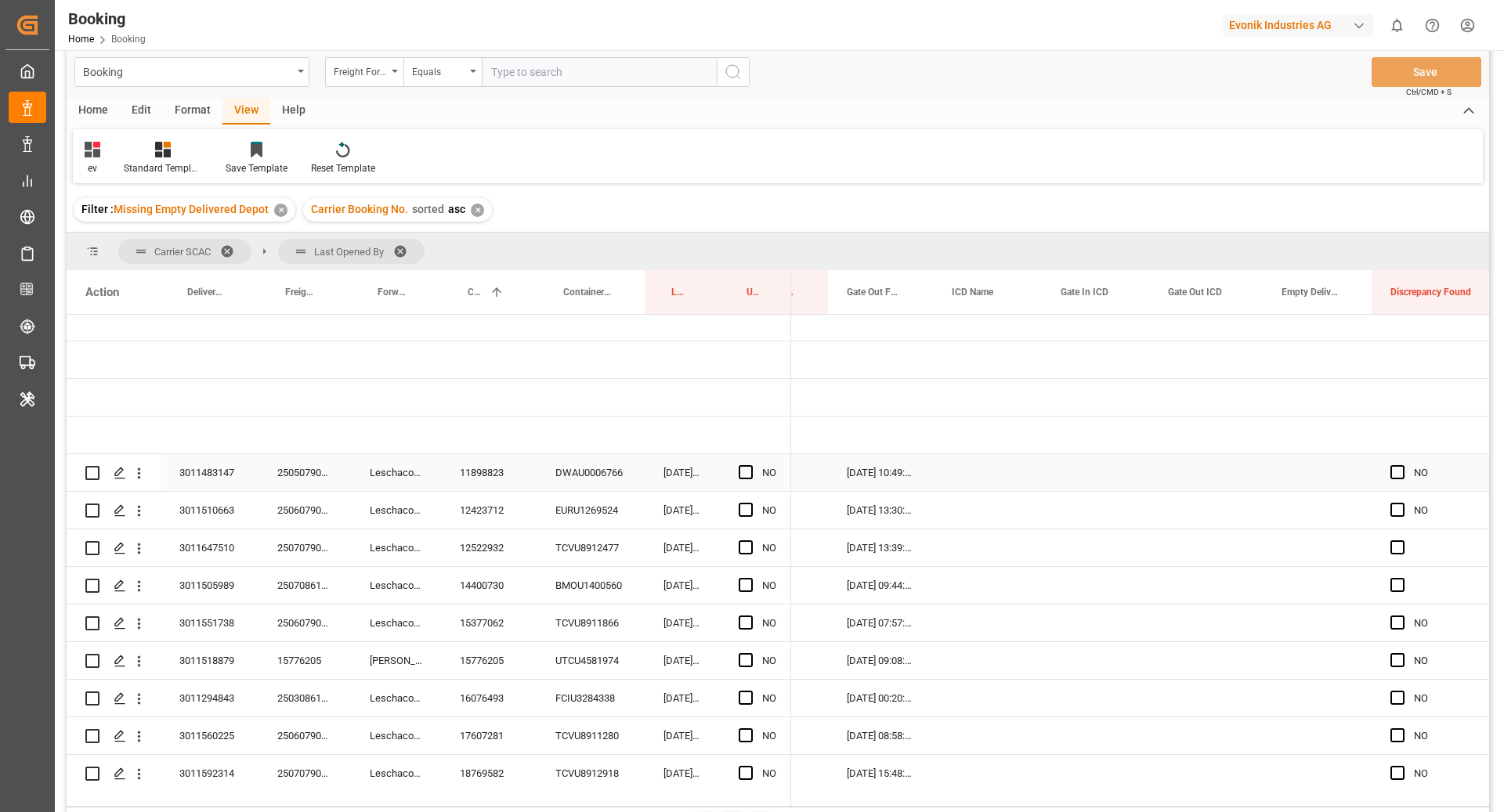
click at [571, 474] on div "DWAU0006766" at bounding box center [591, 472] width 108 height 36
click at [744, 468] on span "Press SPACE to select this row." at bounding box center [745, 473] width 14 height 14
click at [751, 466] on input "Press SPACE to select this row." at bounding box center [751, 466] width 0 height 0
click at [585, 507] on div "EURU1269524" at bounding box center [591, 510] width 108 height 36
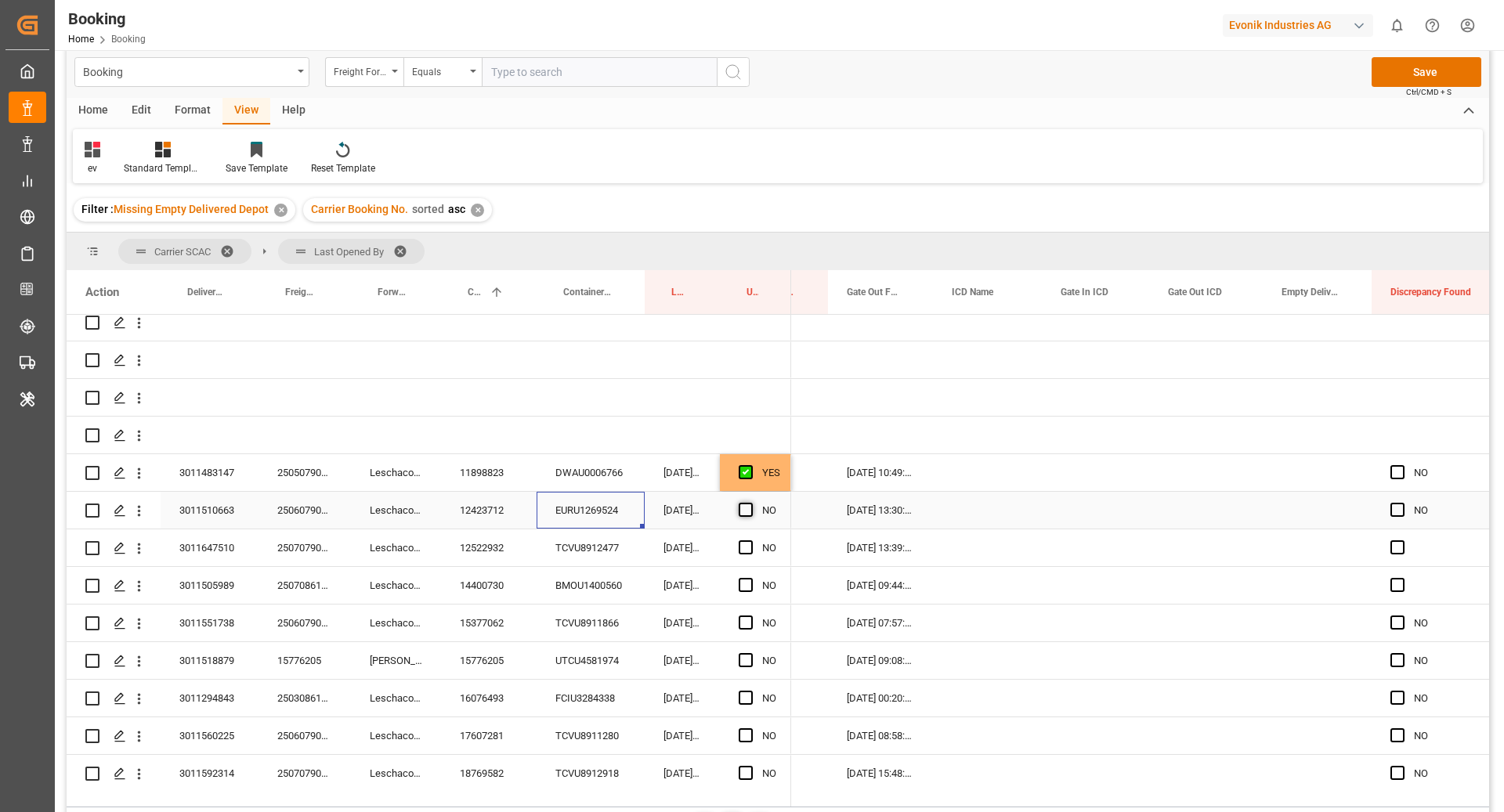
click at [744, 508] on span "Press SPACE to select this row." at bounding box center [745, 510] width 14 height 14
click at [751, 503] on input "Press SPACE to select this row." at bounding box center [751, 503] width 0 height 0
click at [612, 541] on div "TCVU8912477" at bounding box center [591, 547] width 108 height 36
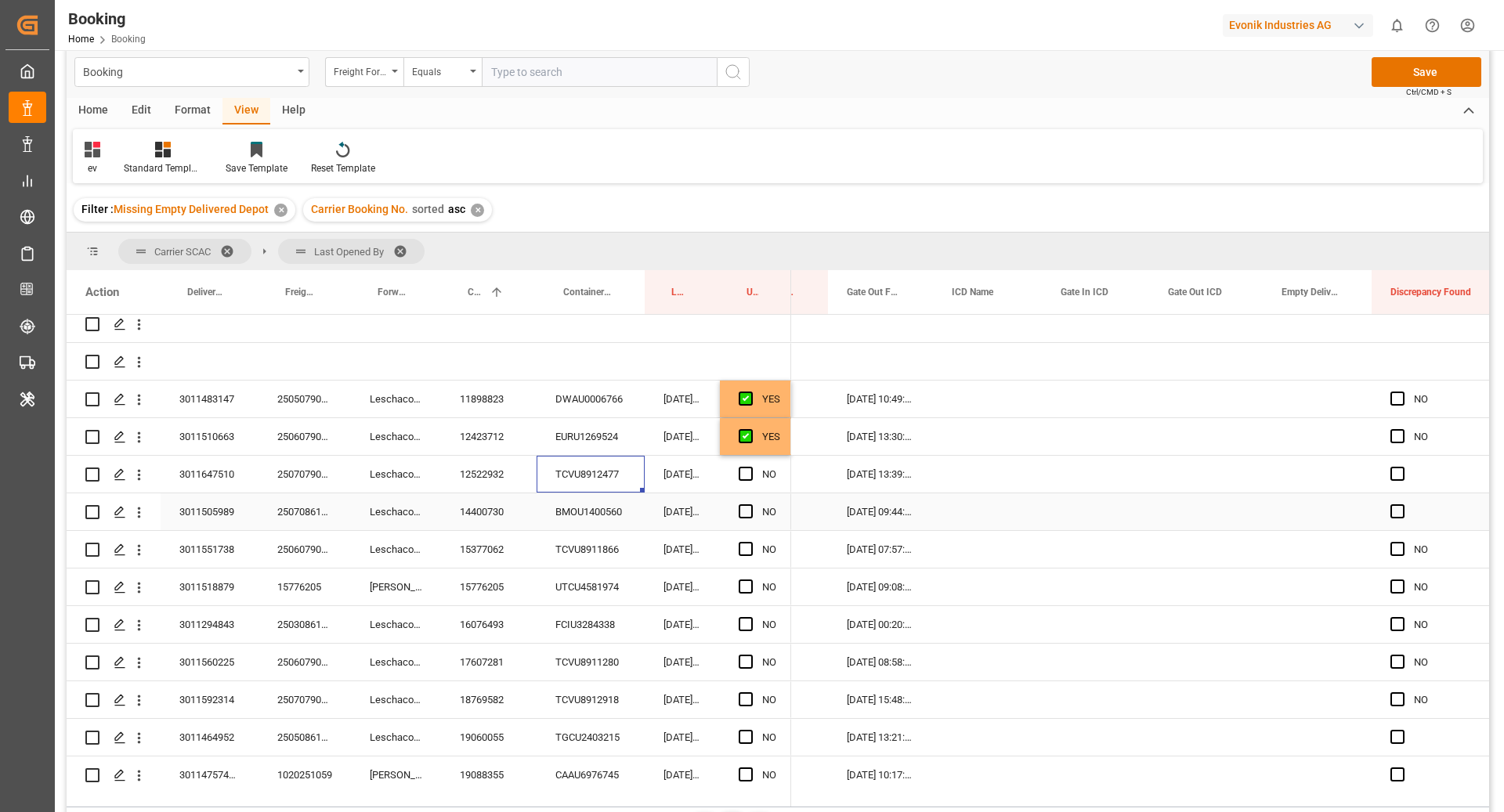
scroll to position [141, 0]
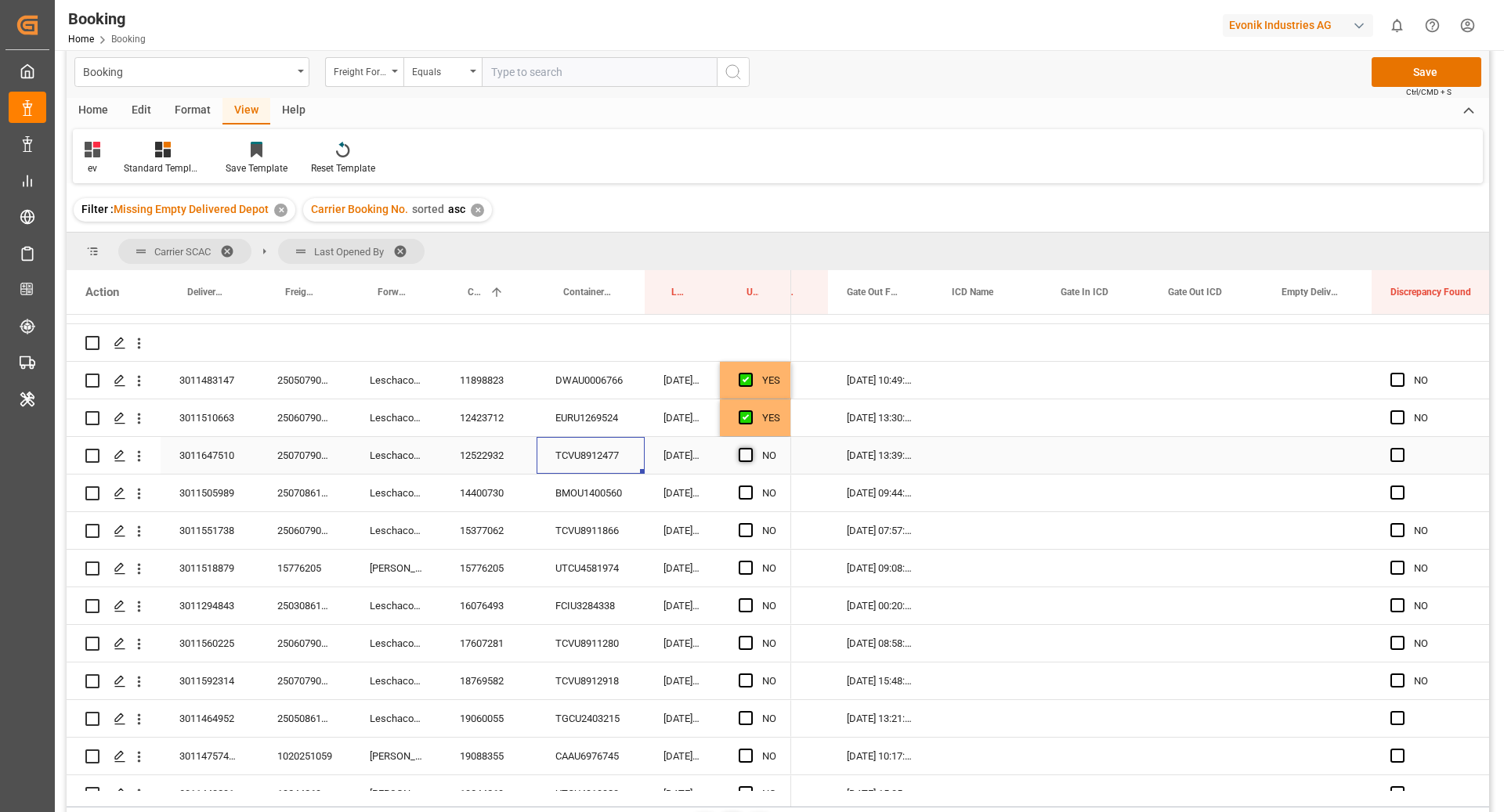
click at [742, 453] on span "Press SPACE to select this row." at bounding box center [745, 455] width 14 height 14
click at [751, 448] on input "Press SPACE to select this row." at bounding box center [751, 448] width 0 height 0
click at [570, 498] on div "BMOU1400560" at bounding box center [591, 492] width 108 height 36
click at [742, 490] on span "Press SPACE to select this row." at bounding box center [745, 493] width 14 height 14
click at [751, 486] on input "Press SPACE to select this row." at bounding box center [751, 486] width 0 height 0
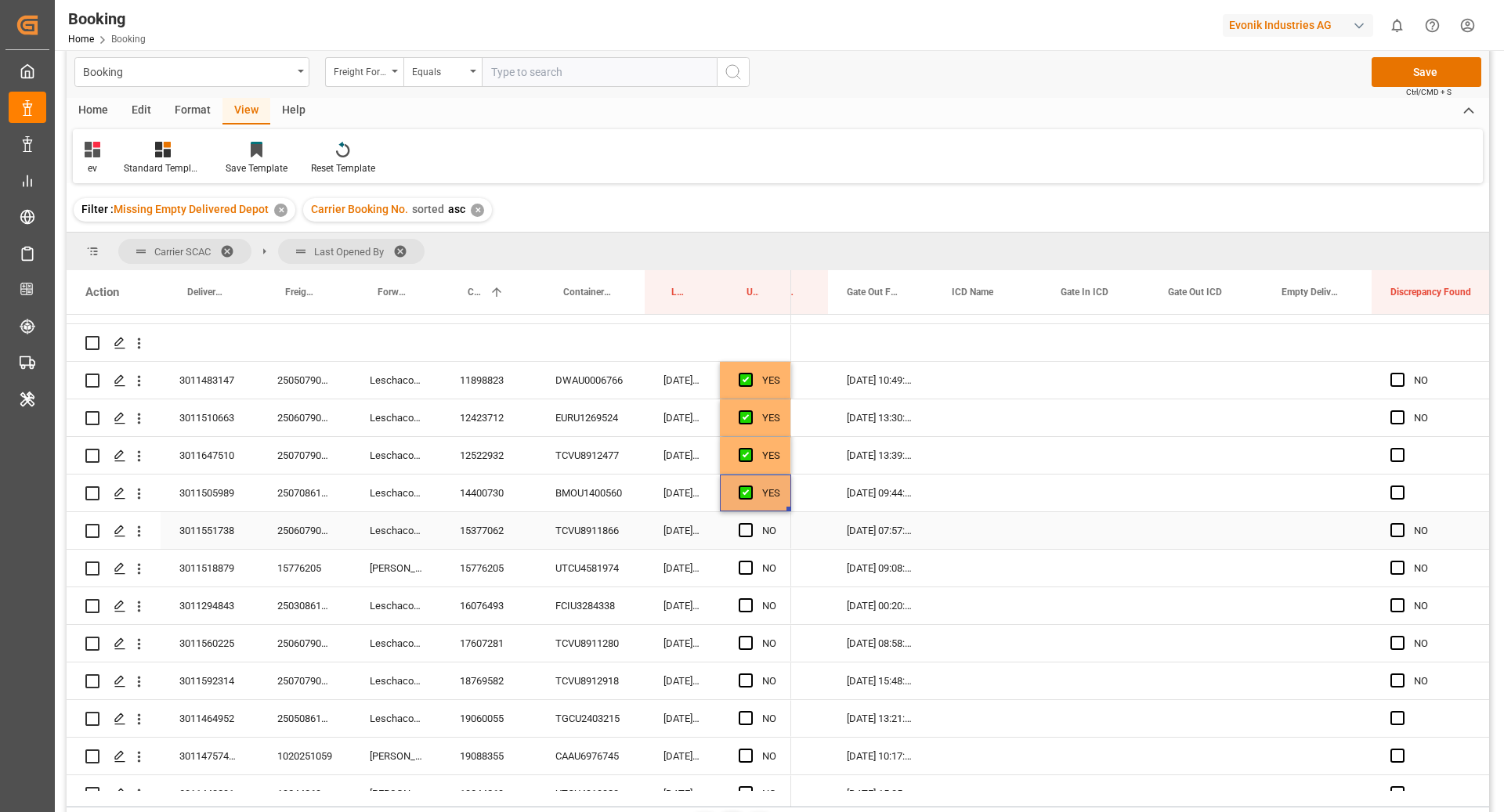
click at [595, 530] on div "TCVU8911866" at bounding box center [591, 530] width 108 height 36
click at [747, 533] on span "Press SPACE to select this row." at bounding box center [745, 530] width 14 height 14
click at [751, 523] on input "Press SPACE to select this row." at bounding box center [751, 523] width 0 height 0
click at [572, 569] on div "UTCU4581974" at bounding box center [591, 568] width 108 height 36
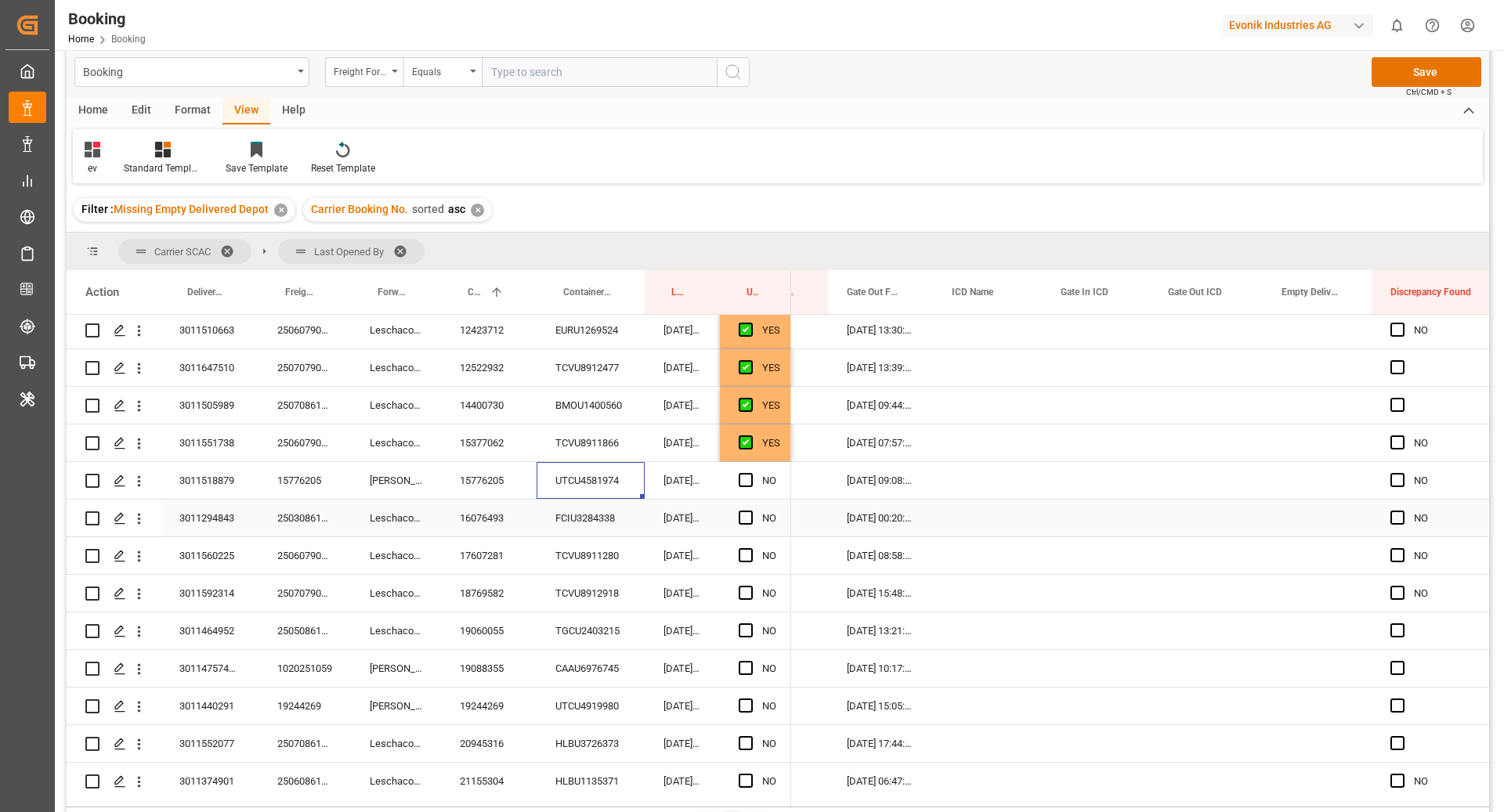
scroll to position [307, 0]
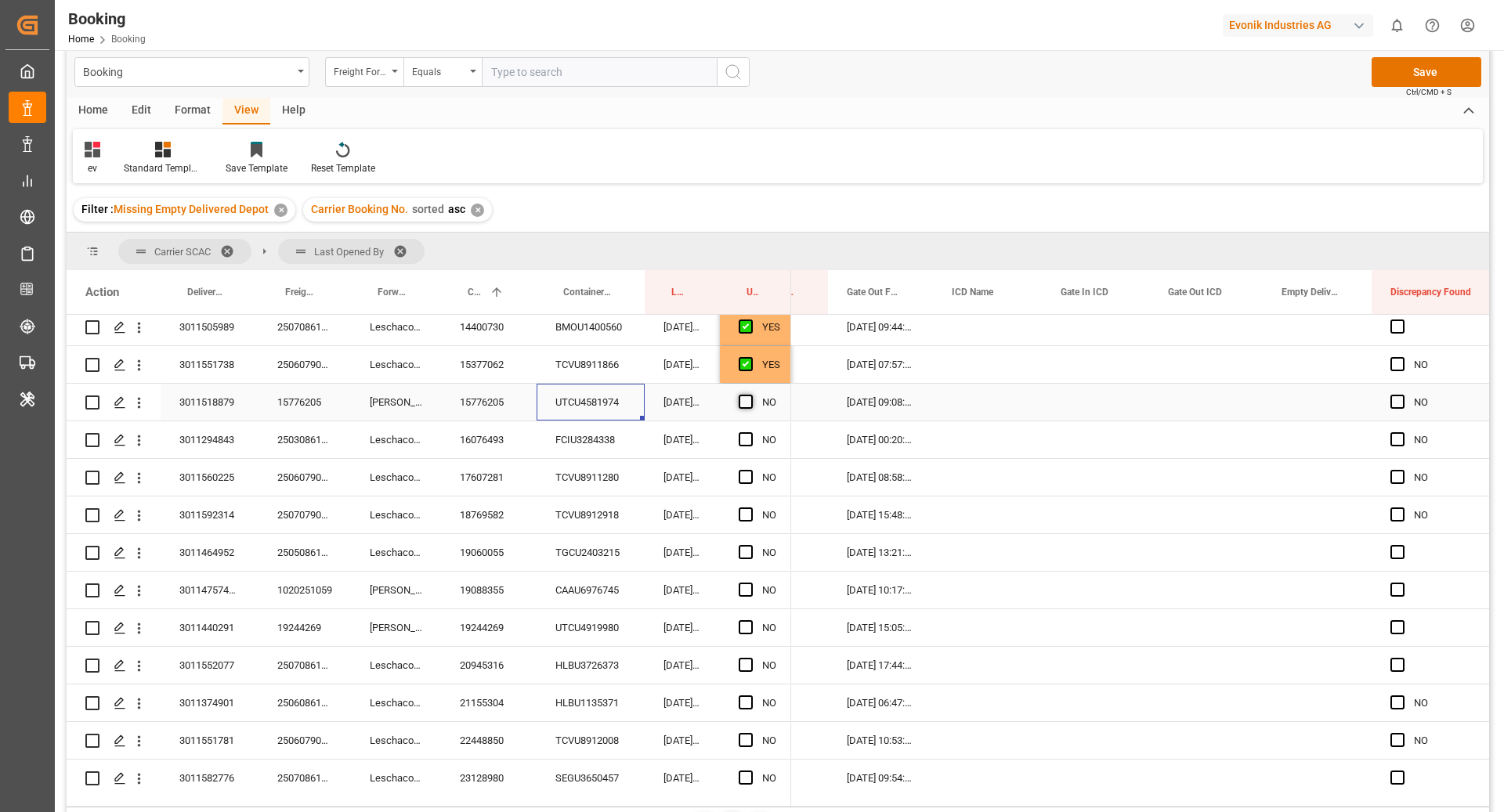
click at [748, 399] on span "Press SPACE to select this row." at bounding box center [745, 402] width 14 height 14
click at [751, 394] on input "Press SPACE to select this row." at bounding box center [751, 394] width 0 height 0
click at [574, 440] on div "FCIU3284338" at bounding box center [591, 439] width 108 height 36
click at [745, 439] on span "Press SPACE to select this row." at bounding box center [745, 440] width 14 height 14
click at [751, 433] on input "Press SPACE to select this row." at bounding box center [751, 433] width 0 height 0
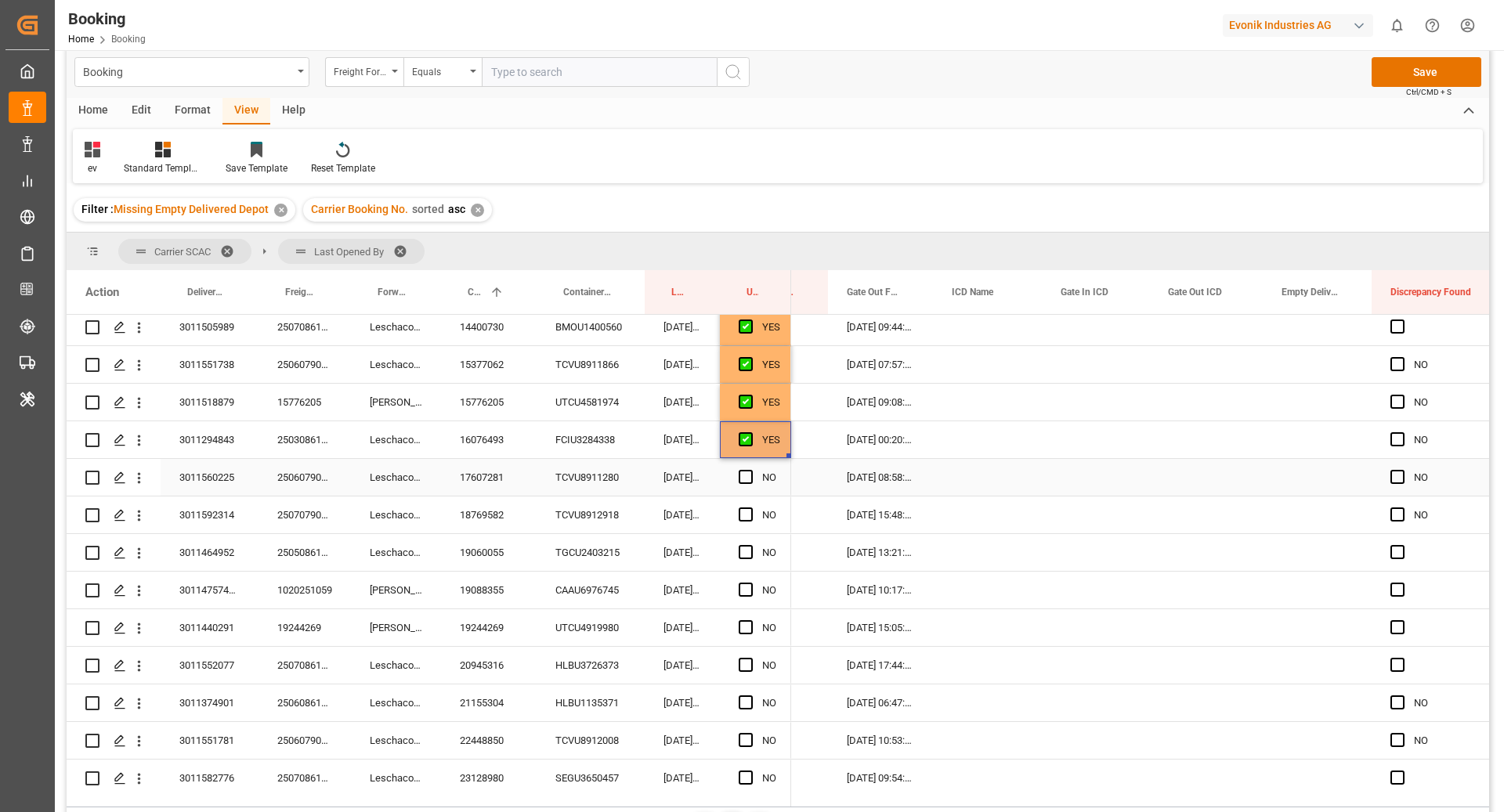
click at [593, 480] on div "TCVU8911280" at bounding box center [591, 477] width 108 height 36
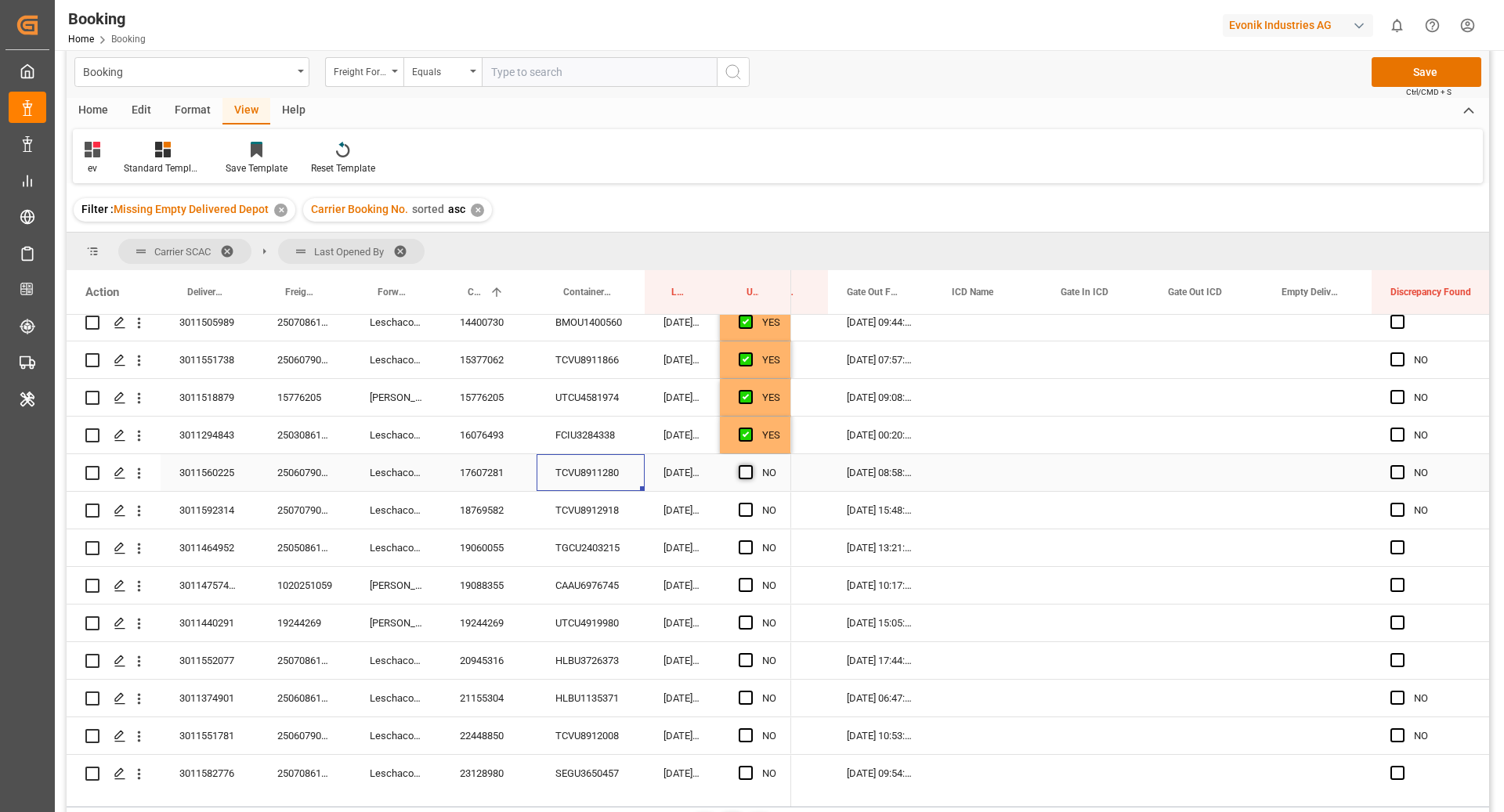
click at [744, 467] on span "Press SPACE to select this row." at bounding box center [745, 473] width 14 height 14
click at [751, 466] on input "Press SPACE to select this row." at bounding box center [751, 466] width 0 height 0
click at [572, 512] on div "TCVU8912918" at bounding box center [591, 510] width 108 height 36
click at [739, 515] on span "Press SPACE to select this row." at bounding box center [745, 510] width 14 height 14
click at [751, 503] on input "Press SPACE to select this row." at bounding box center [751, 503] width 0 height 0
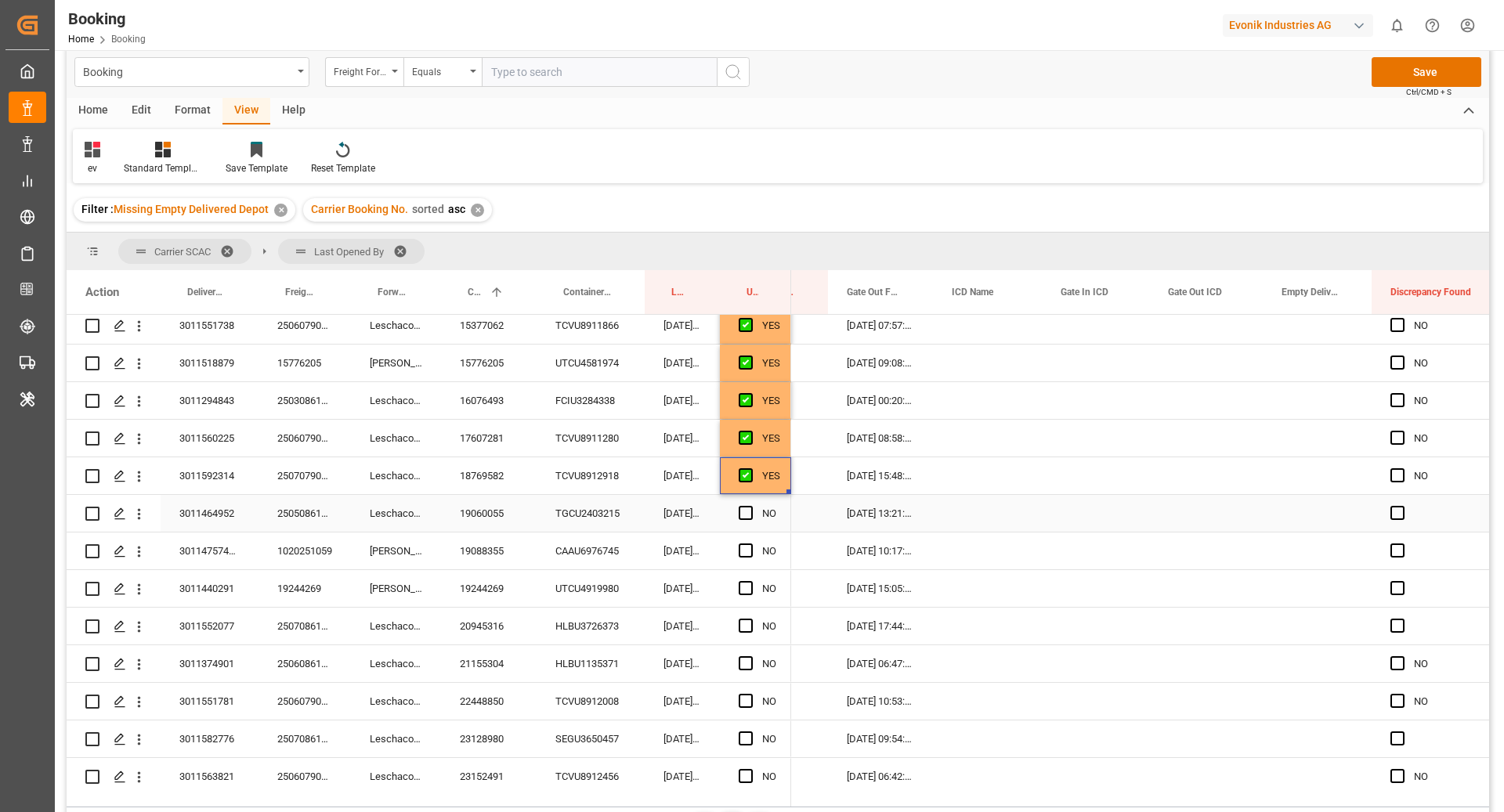
scroll to position [347, 0]
click at [602, 520] on div "TGCU2403215" at bounding box center [591, 512] width 108 height 36
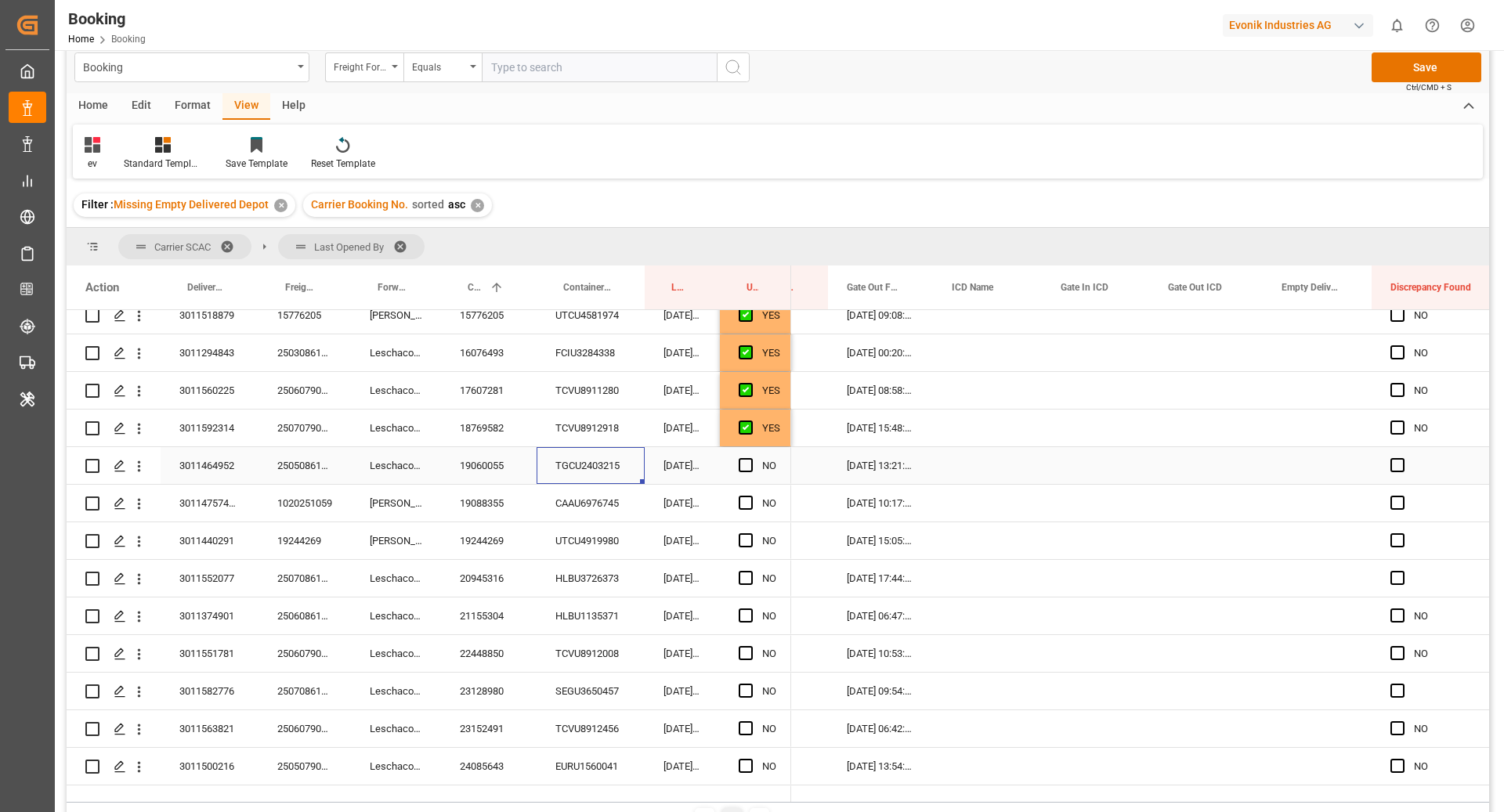
scroll to position [390, 0]
click at [750, 463] on span "Press SPACE to select this row." at bounding box center [745, 465] width 14 height 14
click at [751, 458] on input "Press SPACE to select this row." at bounding box center [751, 458] width 0 height 0
click at [611, 500] on div "CAAU6976745" at bounding box center [591, 502] width 108 height 36
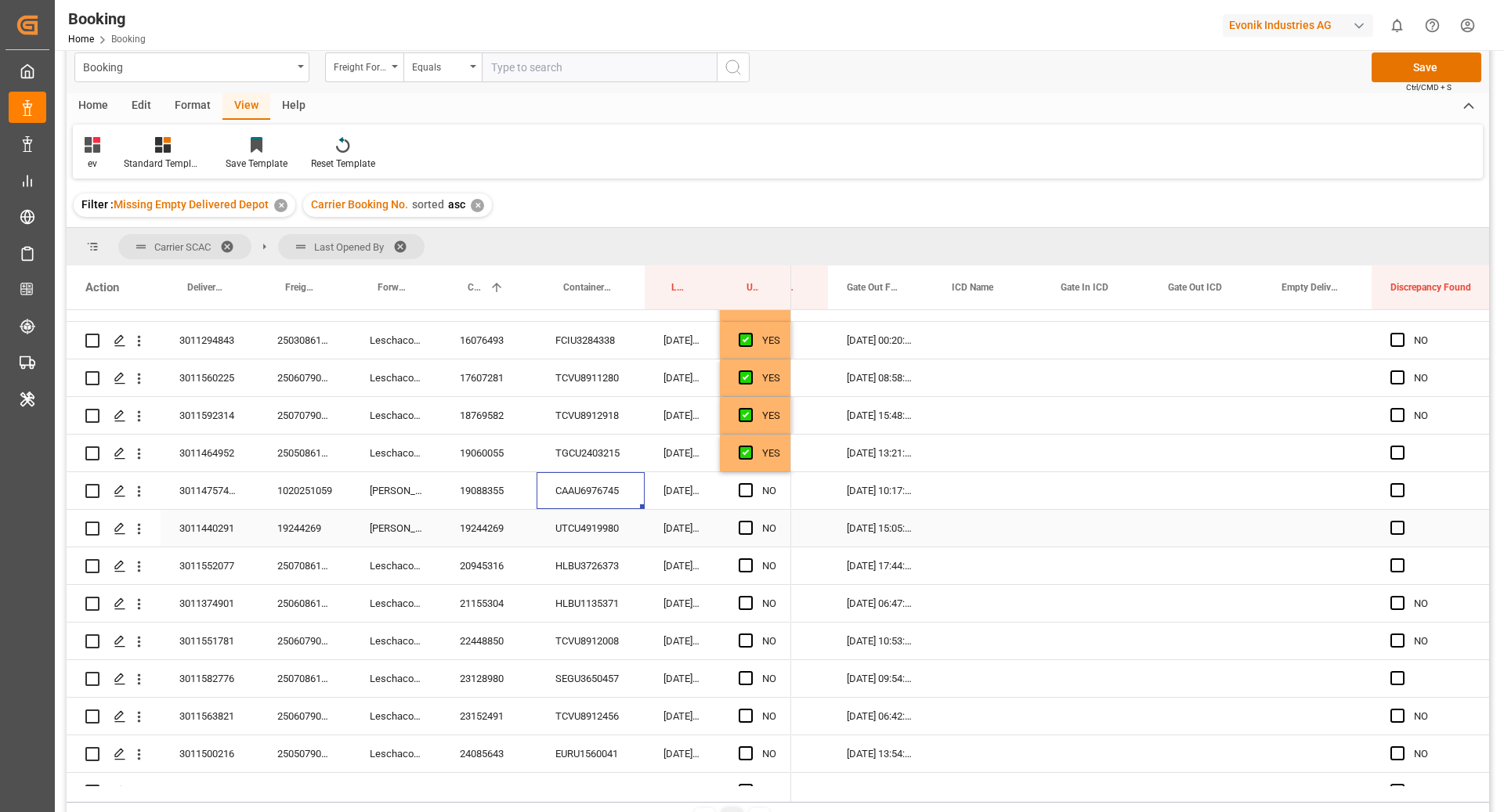
scroll to position [417, 0]
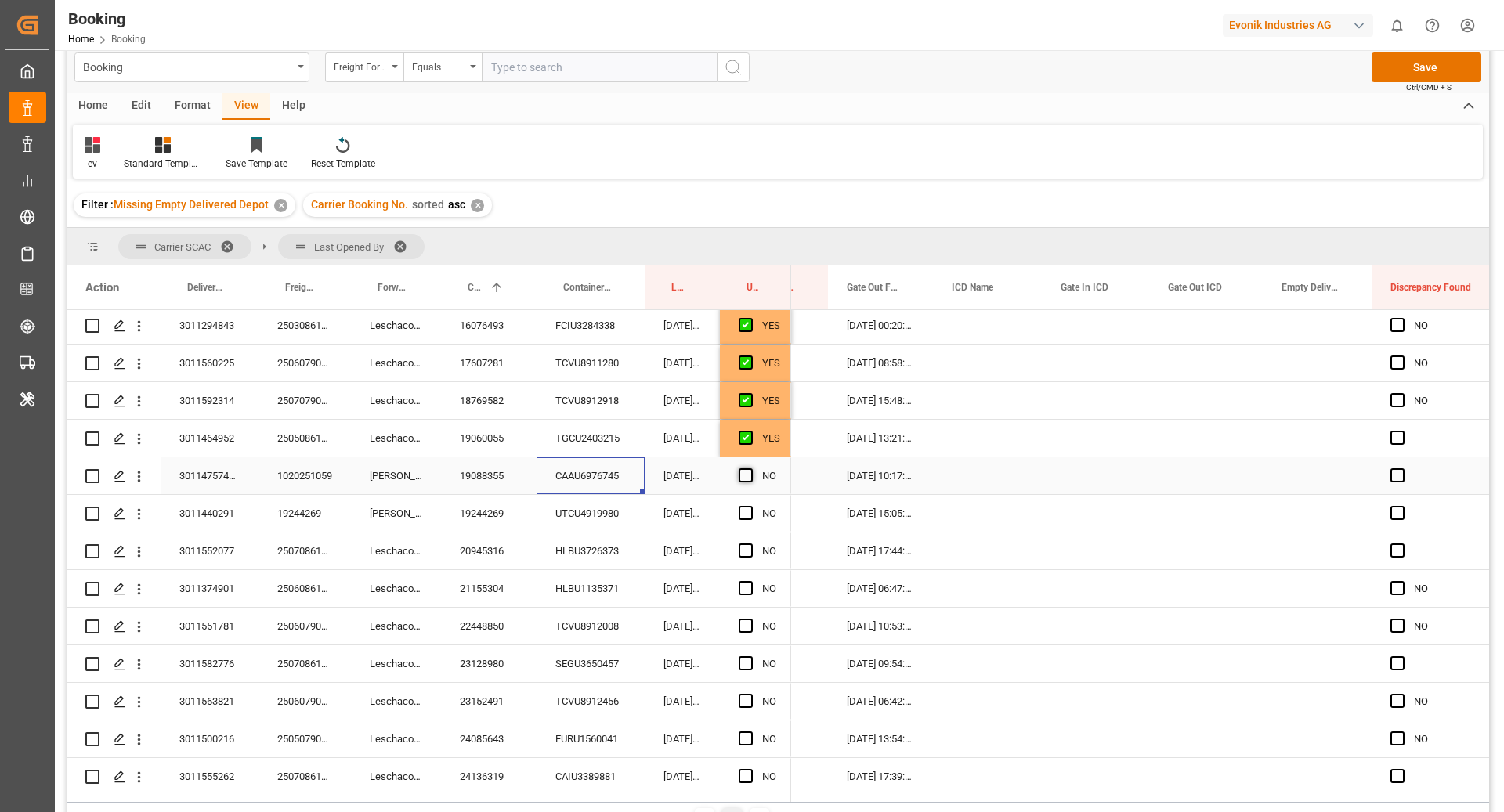
click at [744, 477] on span "Press SPACE to select this row." at bounding box center [745, 475] width 14 height 14
click at [751, 468] on input "Press SPACE to select this row." at bounding box center [751, 468] width 0 height 0
click at [630, 514] on div "UTCU4919980" at bounding box center [591, 513] width 108 height 36
click at [750, 516] on span "Press SPACE to select this row." at bounding box center [745, 513] width 14 height 14
click at [751, 506] on input "Press SPACE to select this row." at bounding box center [751, 506] width 0 height 0
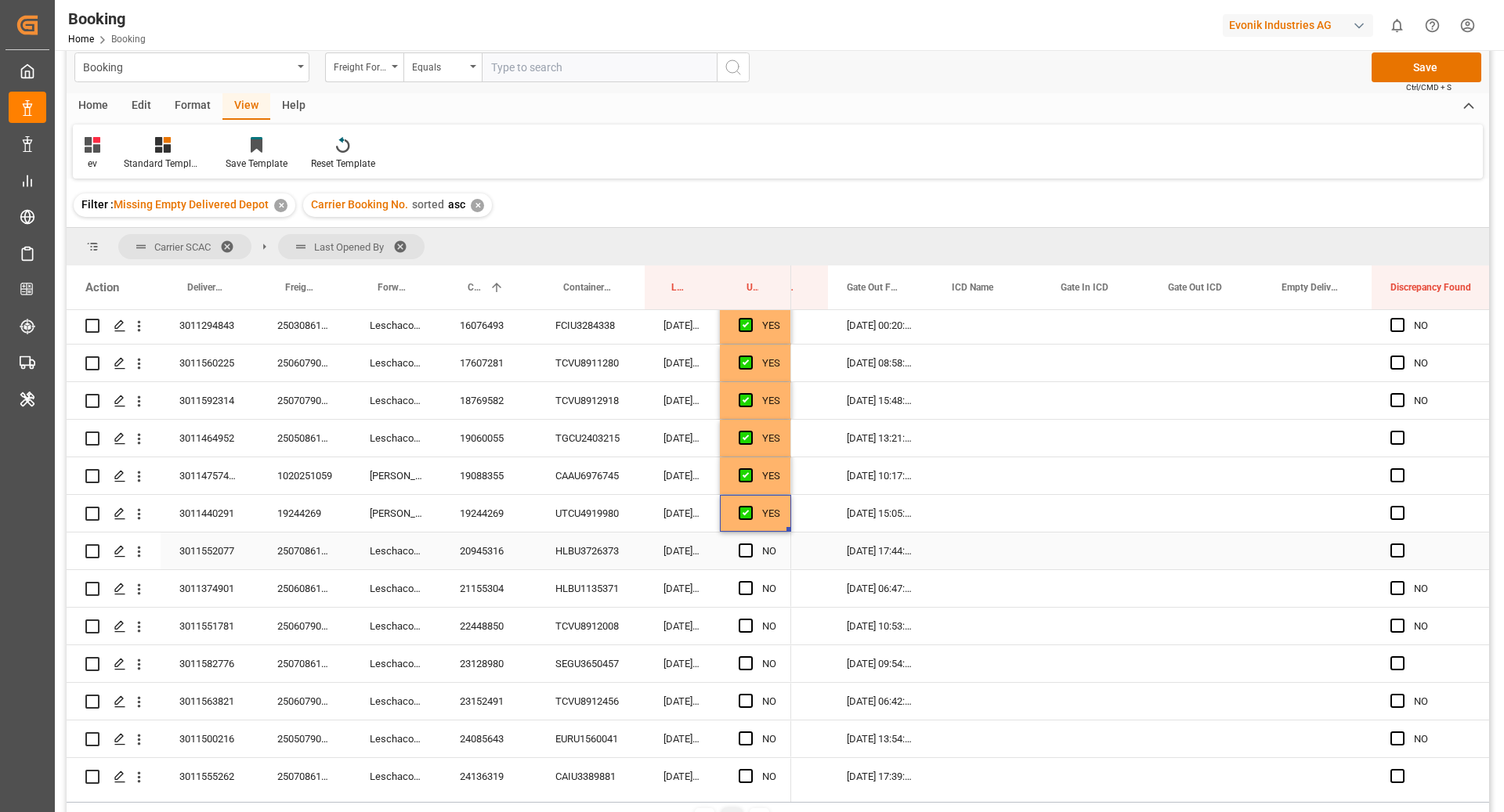
click at [544, 562] on div "HLBU3726373" at bounding box center [591, 551] width 108 height 36
click at [756, 549] on div "Press SPACE to select this row." at bounding box center [750, 551] width 23 height 36
click at [750, 549] on span "Press SPACE to select this row." at bounding box center [745, 551] width 14 height 14
click at [751, 544] on input "Press SPACE to select this row." at bounding box center [751, 544] width 0 height 0
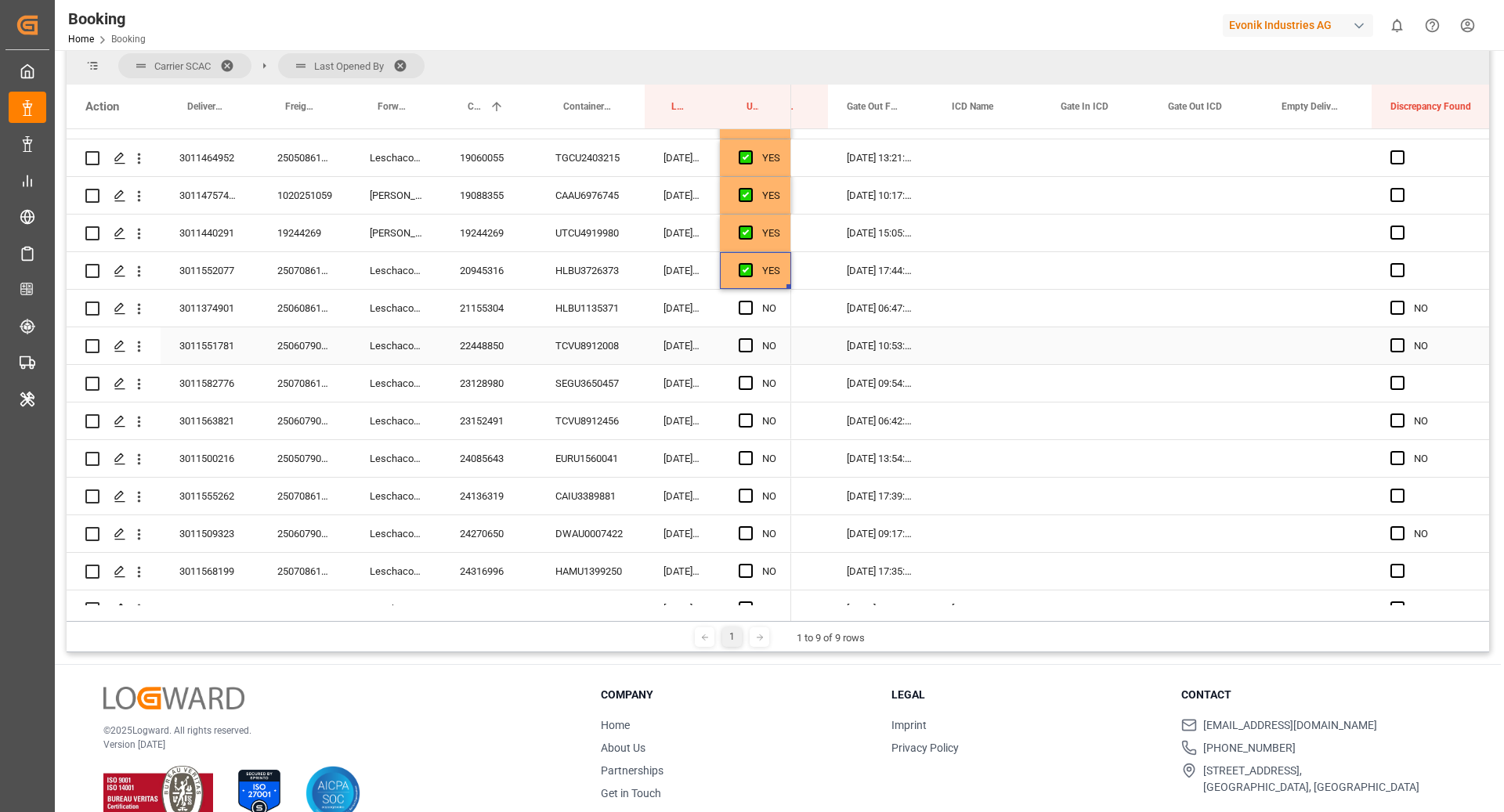
scroll to position [526, 0]
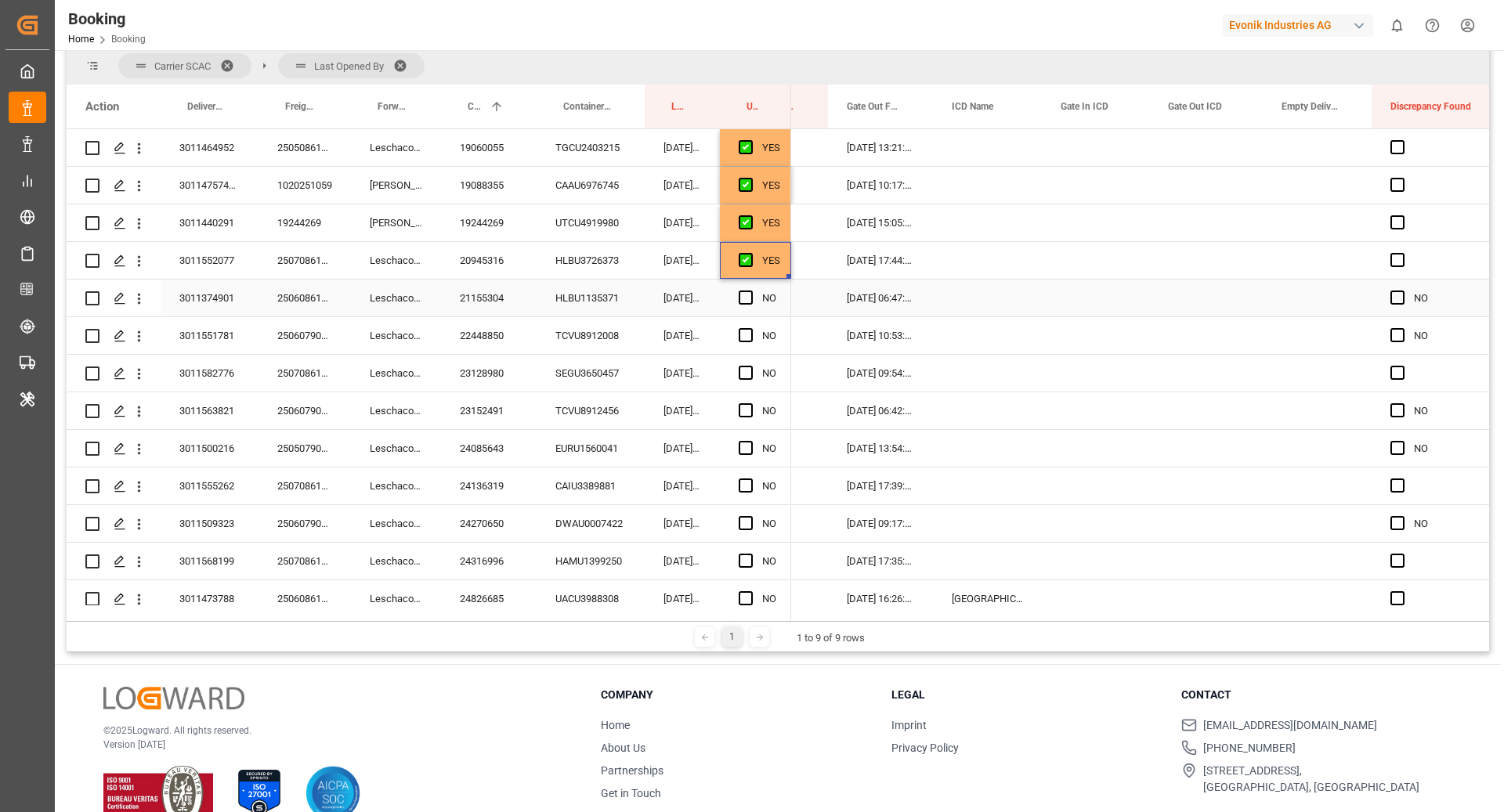
click at [589, 296] on div "HLBU1135371" at bounding box center [591, 298] width 108 height 36
drag, startPoint x: 744, startPoint y: 301, endPoint x: 617, endPoint y: 335, distance: 131.5
click at [744, 300] on span "Press SPACE to select this row." at bounding box center [745, 298] width 14 height 14
click at [751, 291] on input "Press SPACE to select this row." at bounding box center [751, 291] width 0 height 0
click at [609, 335] on div "TCVU8912008" at bounding box center [591, 335] width 108 height 36
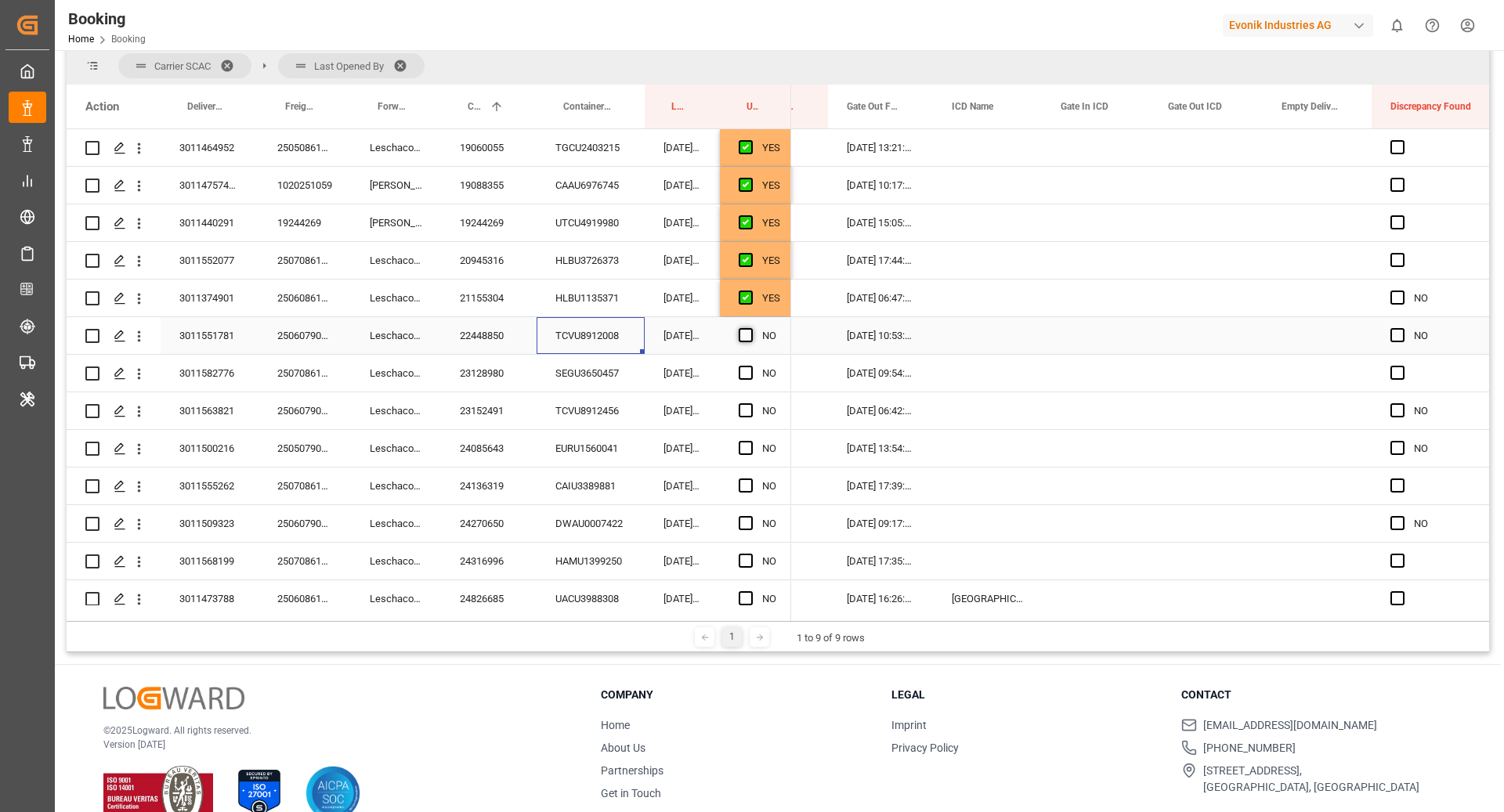
click at [747, 337] on span "Press SPACE to select this row." at bounding box center [745, 335] width 14 height 14
click at [751, 328] on input "Press SPACE to select this row." at bounding box center [751, 328] width 0 height 0
click at [581, 383] on div "SEGU3650457" at bounding box center [591, 372] width 108 height 36
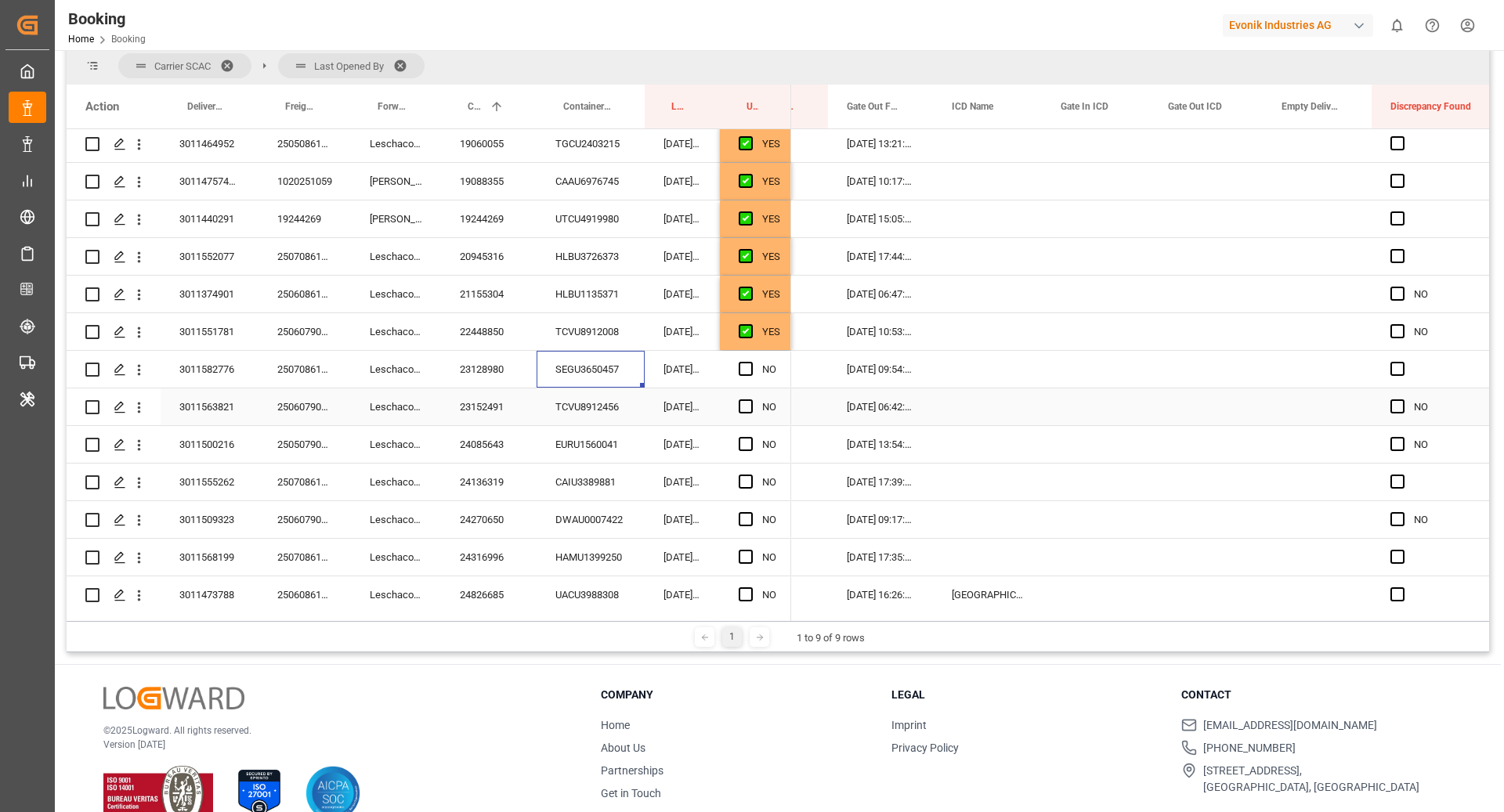
scroll to position [531, 0]
drag, startPoint x: 744, startPoint y: 366, endPoint x: 612, endPoint y: 411, distance: 139.5
click at [744, 366] on span "Press SPACE to select this row." at bounding box center [745, 368] width 14 height 14
click at [751, 361] on input "Press SPACE to select this row." at bounding box center [751, 361] width 0 height 0
click at [568, 416] on div "TCVU8912456" at bounding box center [591, 405] width 108 height 36
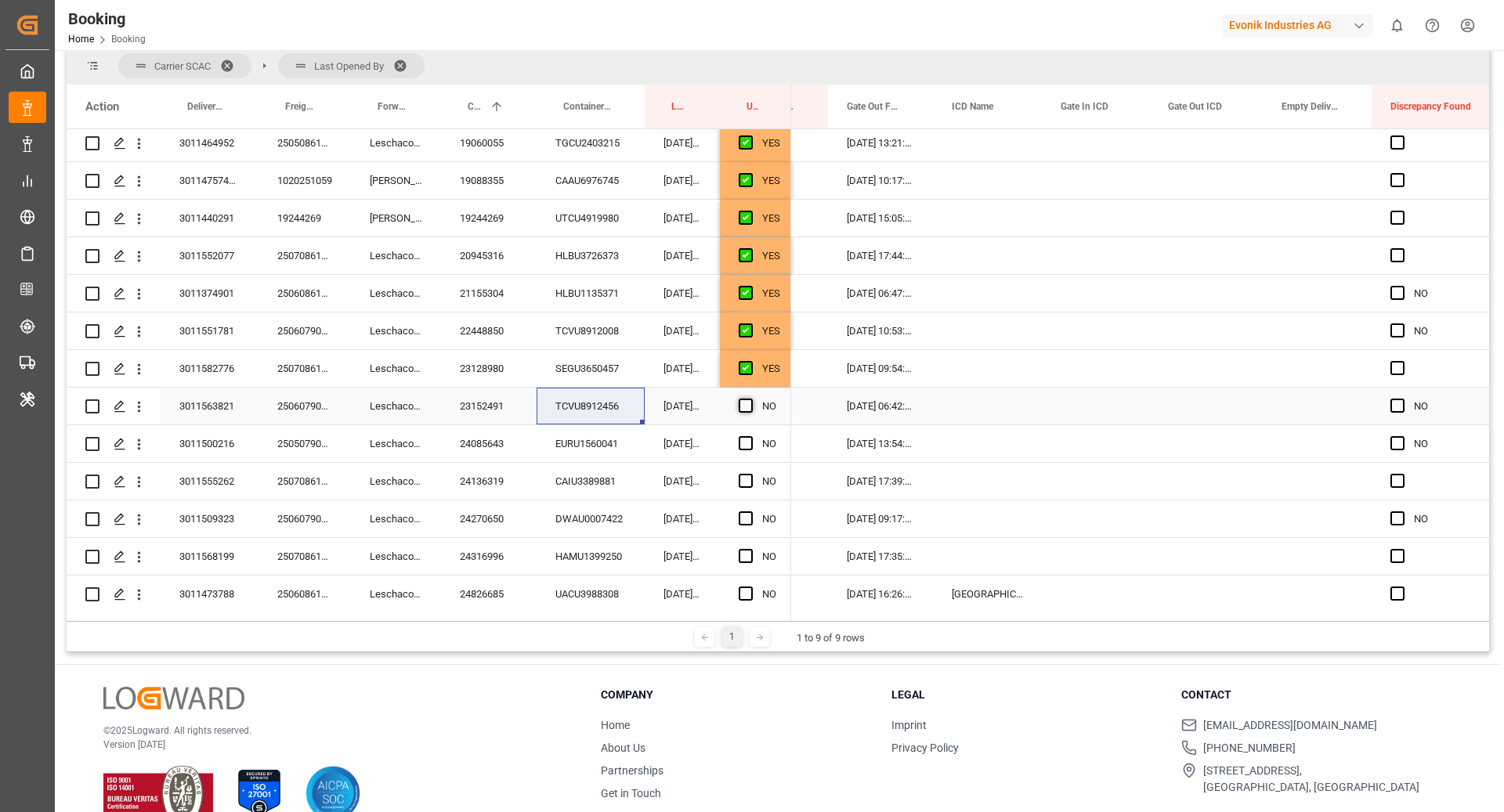
click at [742, 407] on span "Press SPACE to select this row." at bounding box center [745, 406] width 14 height 14
click at [751, 399] on input "Press SPACE to select this row." at bounding box center [751, 399] width 0 height 0
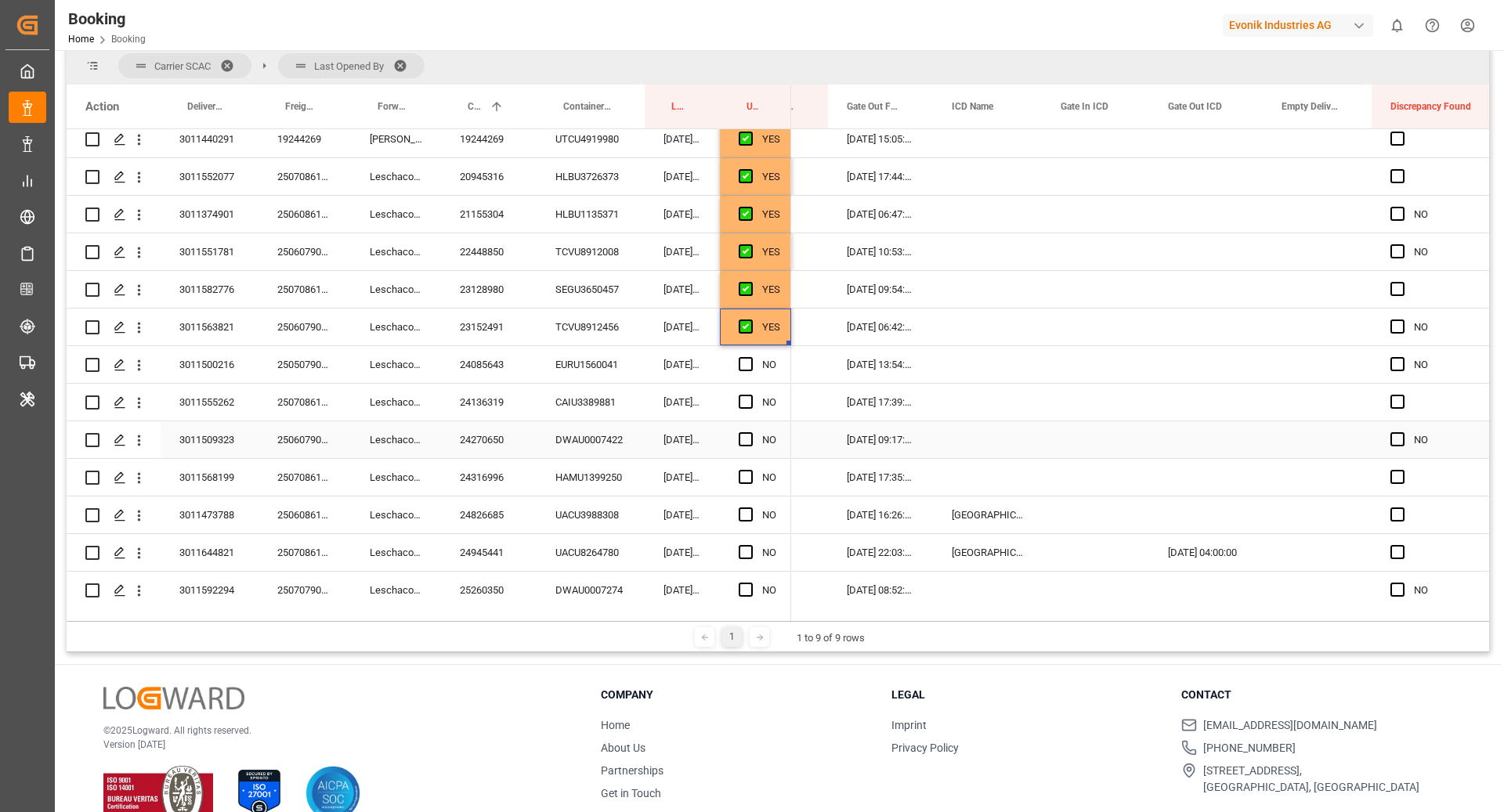
scroll to position [619, 0]
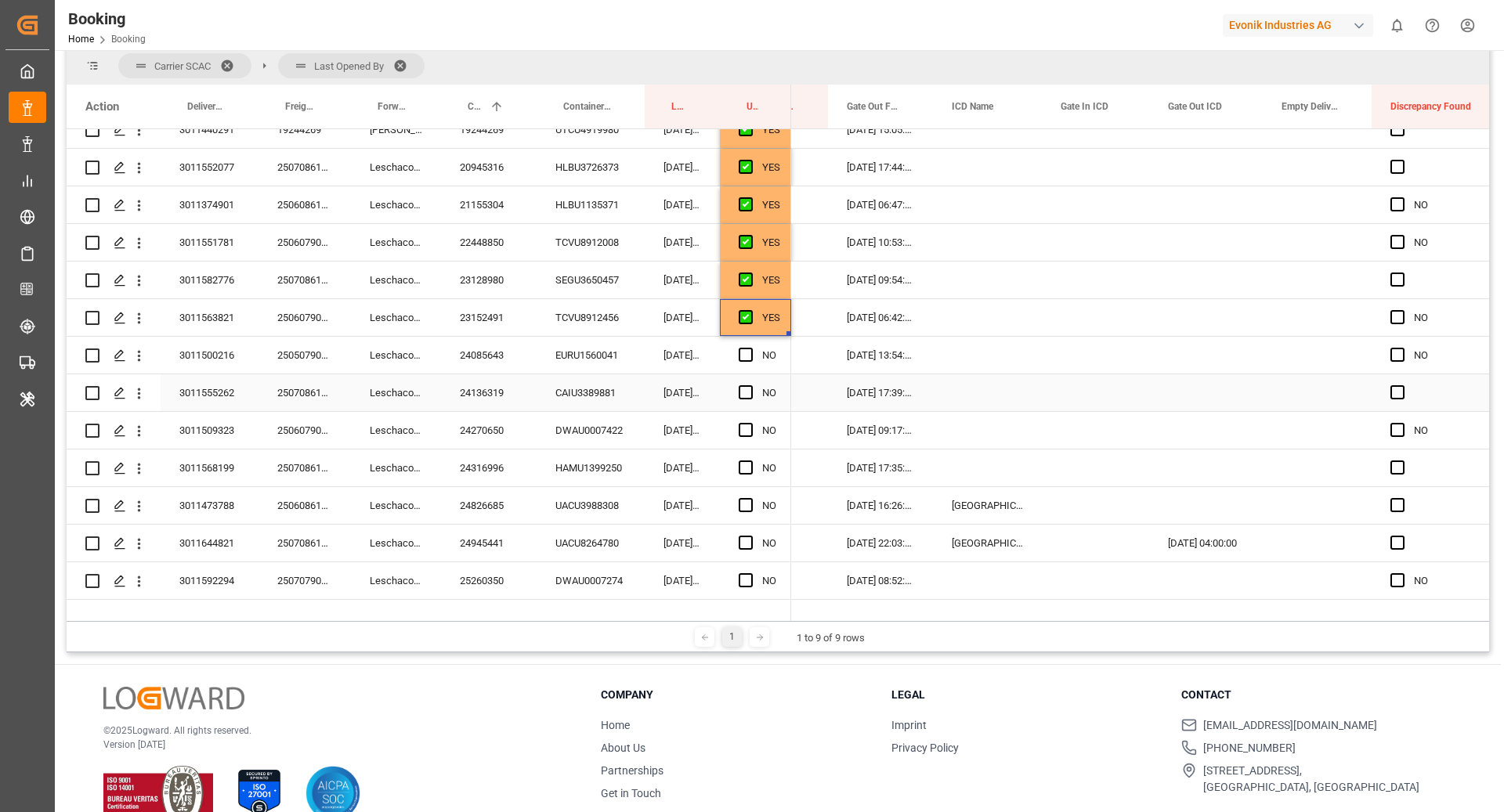
click at [596, 358] on div "EURU1560041" at bounding box center [591, 354] width 108 height 36
click at [742, 349] on span "Press SPACE to select this row." at bounding box center [745, 354] width 14 height 14
click at [751, 347] on input "Press SPACE to select this row." at bounding box center [751, 347] width 0 height 0
click at [597, 387] on div "CAIU3389881" at bounding box center [591, 392] width 108 height 36
click at [751, 389] on span "Press SPACE to select this row." at bounding box center [745, 393] width 14 height 14
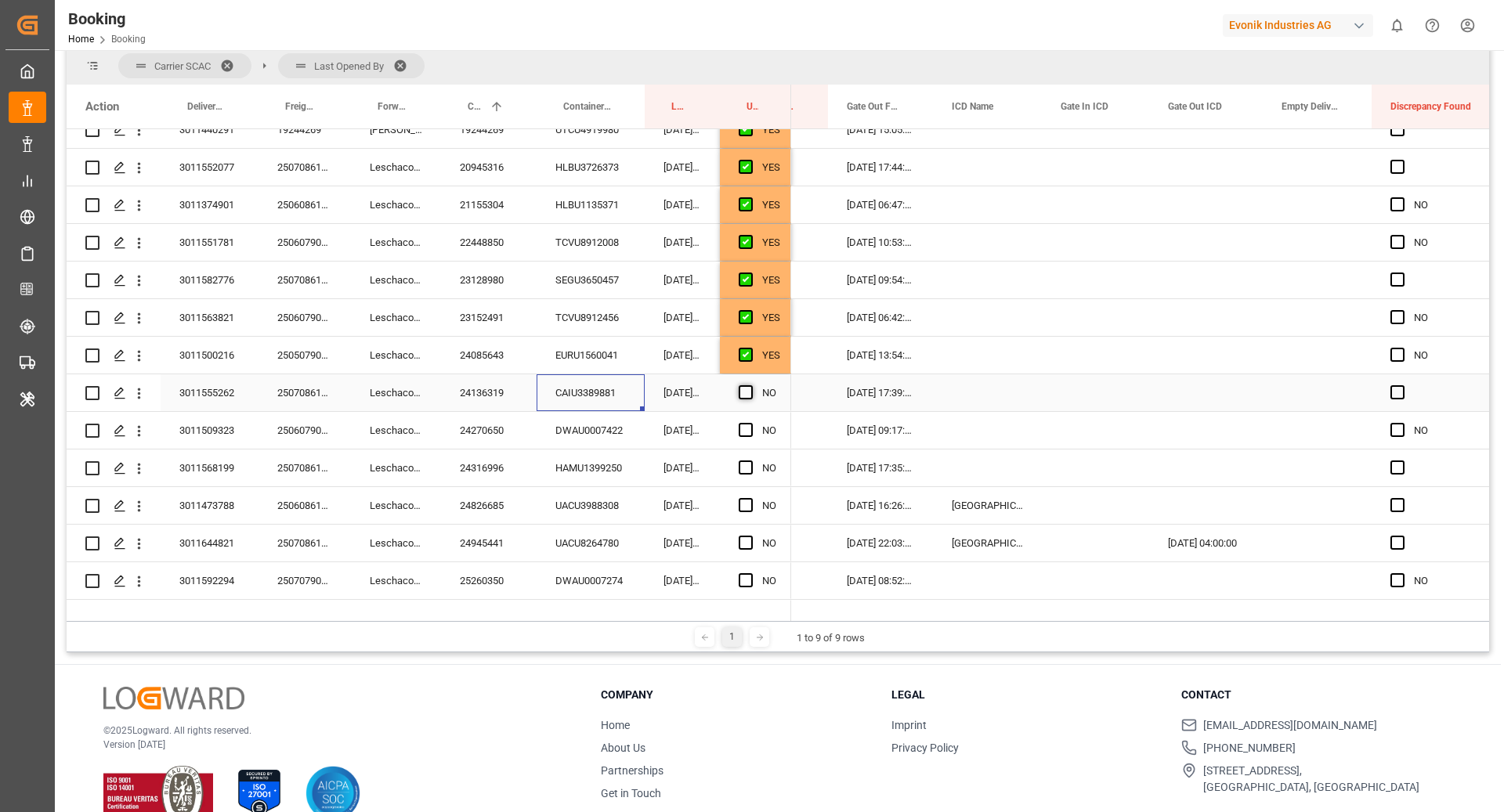
click at [751, 386] on input "Press SPACE to select this row." at bounding box center [751, 386] width 0 height 0
click at [585, 432] on div "DWAU0007422" at bounding box center [591, 430] width 108 height 36
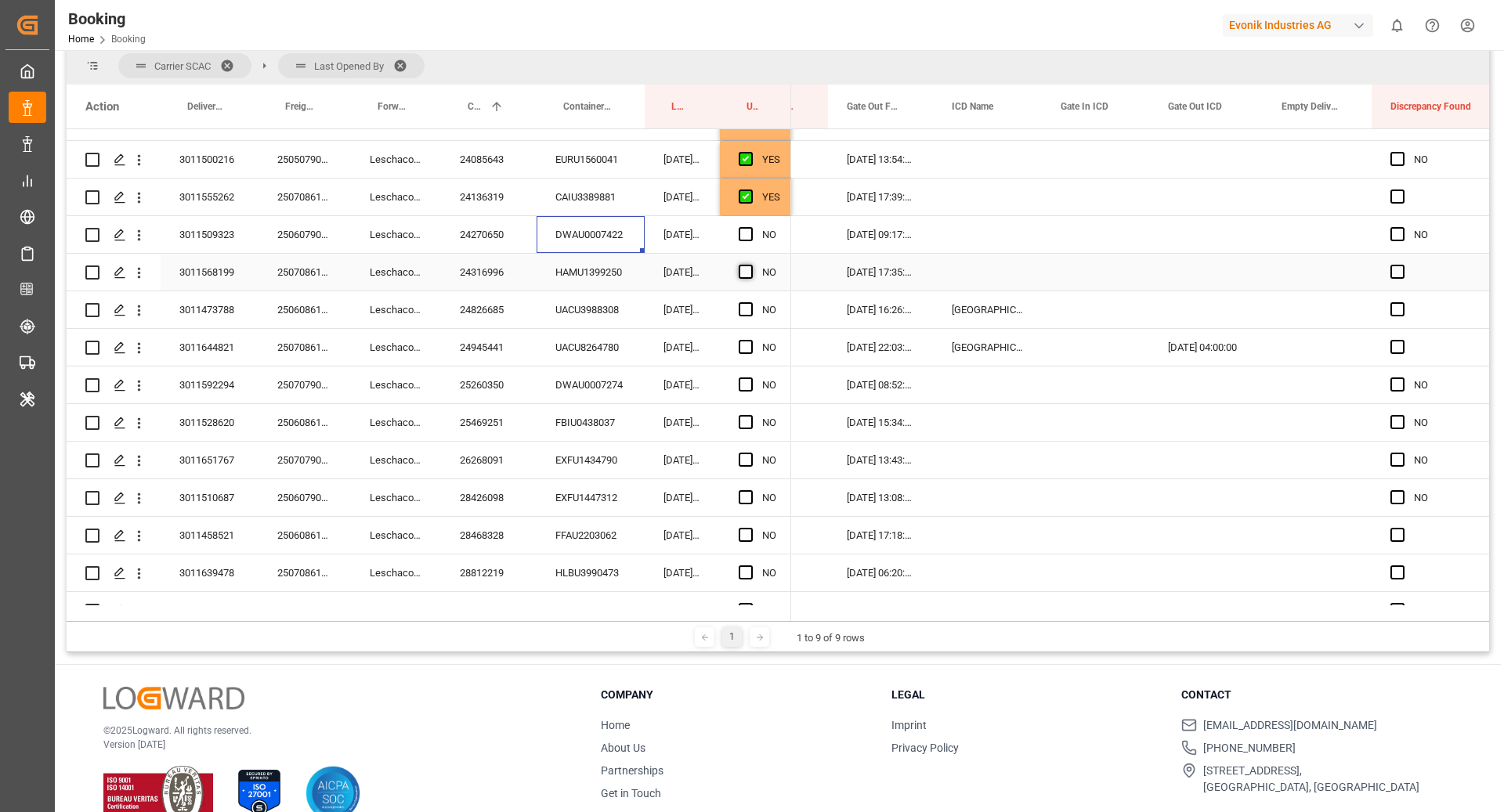
scroll to position [815, 0]
click at [745, 228] on span "Press SPACE to select this row." at bounding box center [745, 235] width 14 height 14
click at [751, 228] on input "Press SPACE to select this row." at bounding box center [751, 228] width 0 height 0
click at [602, 275] on div "HAMU1399250" at bounding box center [591, 273] width 108 height 36
click at [749, 266] on span "Press SPACE to select this row." at bounding box center [745, 273] width 14 height 14
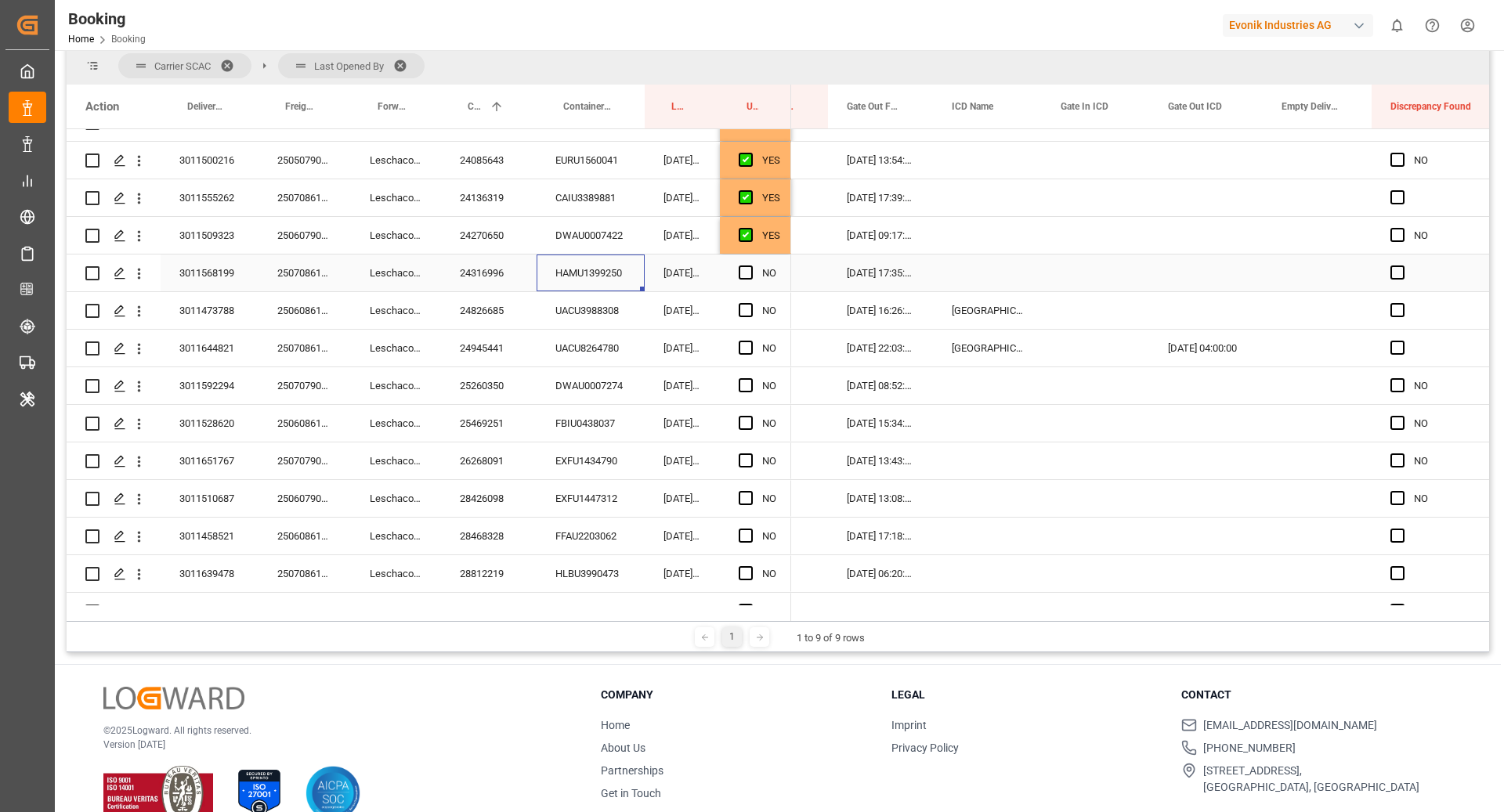
click at [751, 266] on input "Press SPACE to select this row." at bounding box center [751, 266] width 0 height 0
click at [565, 305] on div "UACU3988308" at bounding box center [591, 310] width 108 height 36
click at [744, 311] on span "Press SPACE to select this row." at bounding box center [745, 310] width 14 height 14
click at [751, 303] on input "Press SPACE to select this row." at bounding box center [751, 303] width 0 height 0
click at [593, 353] on div "UACU8264780" at bounding box center [591, 347] width 108 height 36
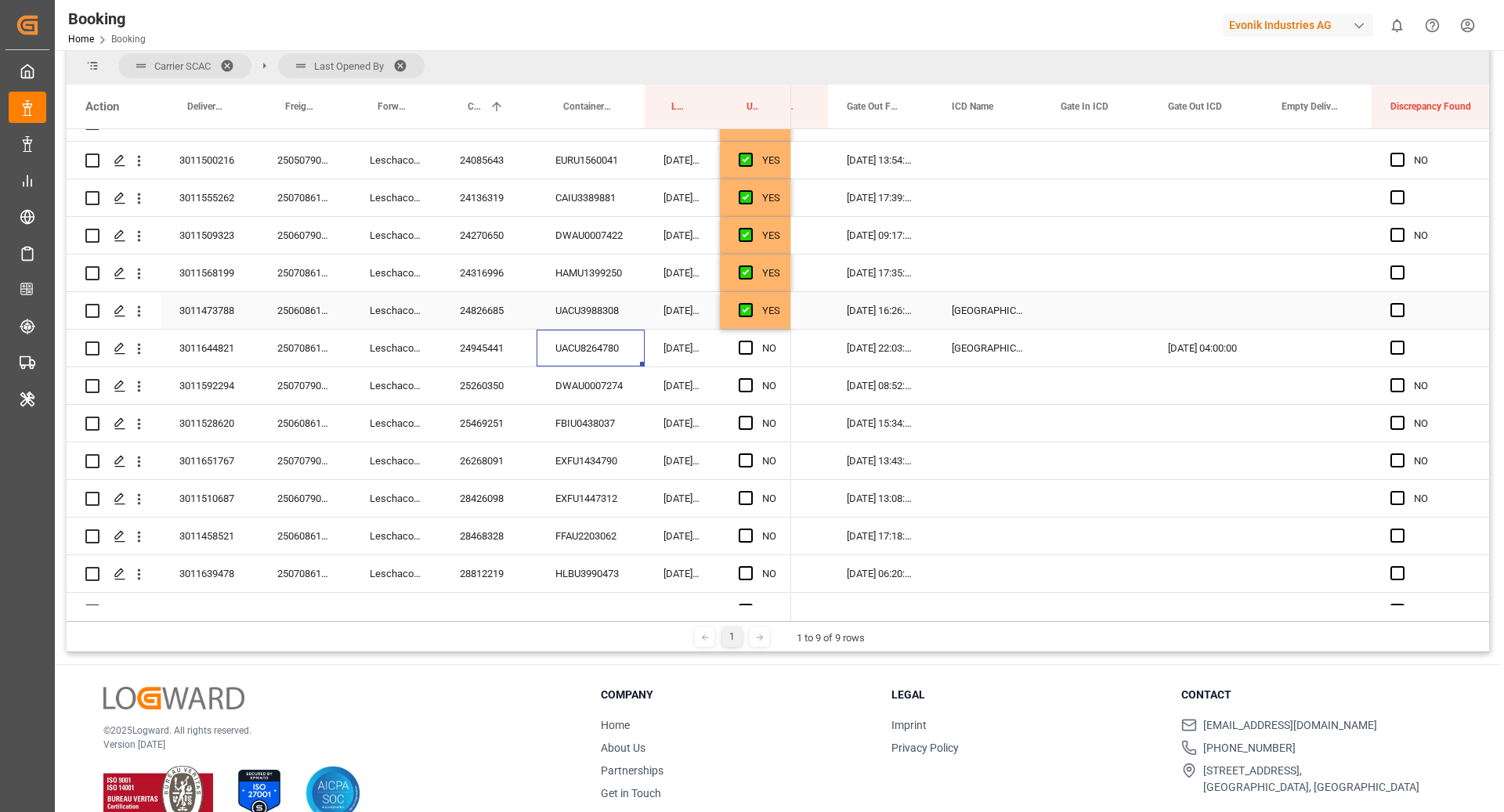
click at [1198, 315] on div "Press SPACE to select this row." at bounding box center [1206, 310] width 114 height 36
drag, startPoint x: 1261, startPoint y: 323, endPoint x: 1261, endPoint y: 334, distance: 11.0
click at [751, 347] on span "Press SPACE to select this row." at bounding box center [745, 348] width 14 height 14
click at [751, 341] on input "Press SPACE to select this row." at bounding box center [751, 341] width 0 height 0
click at [574, 389] on div "DWAU0007274" at bounding box center [591, 385] width 108 height 36
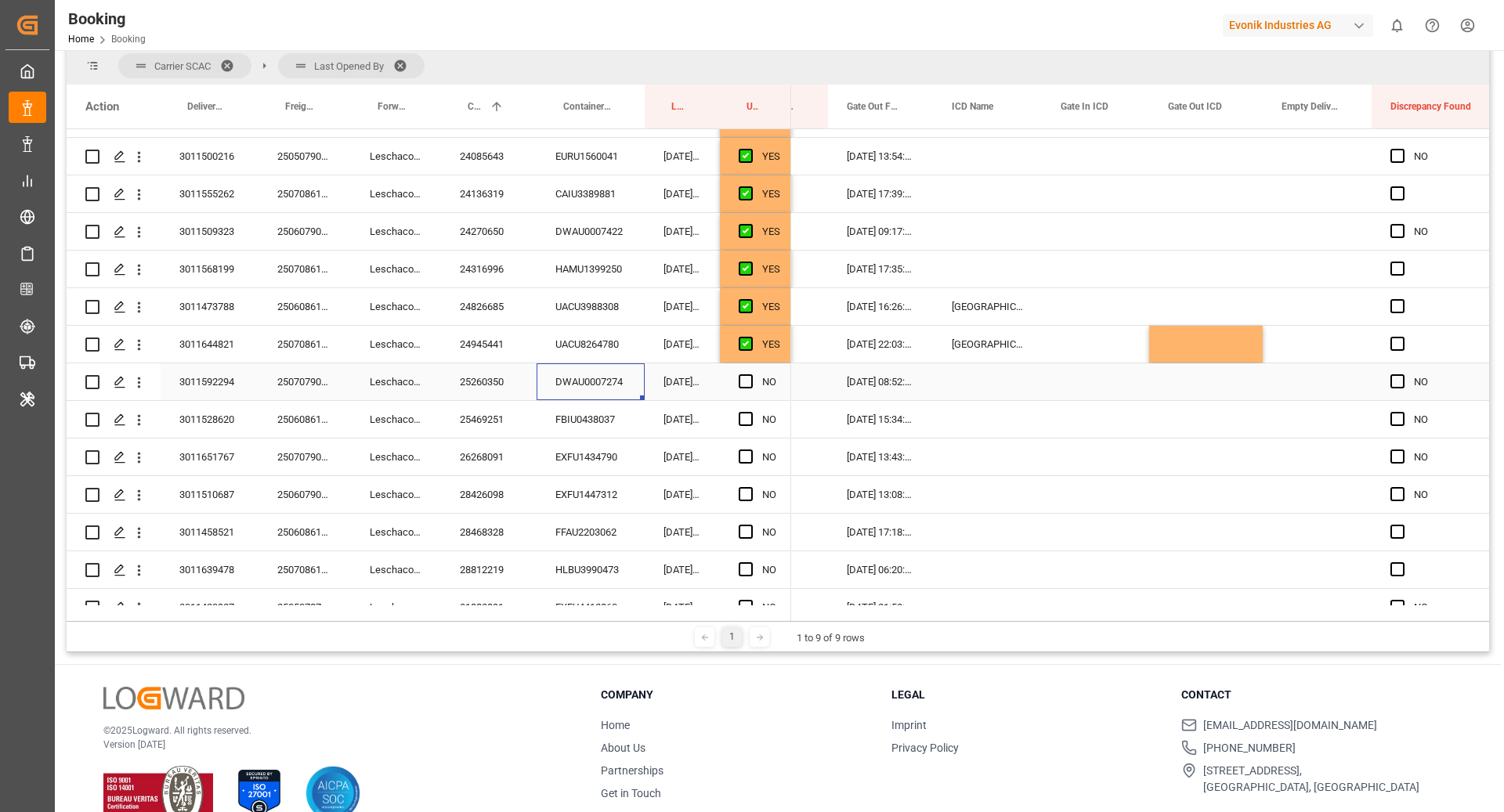
scroll to position [819, 0]
click at [744, 378] on span "Press SPACE to select this row." at bounding box center [745, 381] width 14 height 14
click at [751, 374] on input "Press SPACE to select this row." at bounding box center [751, 374] width 0 height 0
click at [600, 414] on div "FBIU0438037" at bounding box center [591, 418] width 108 height 36
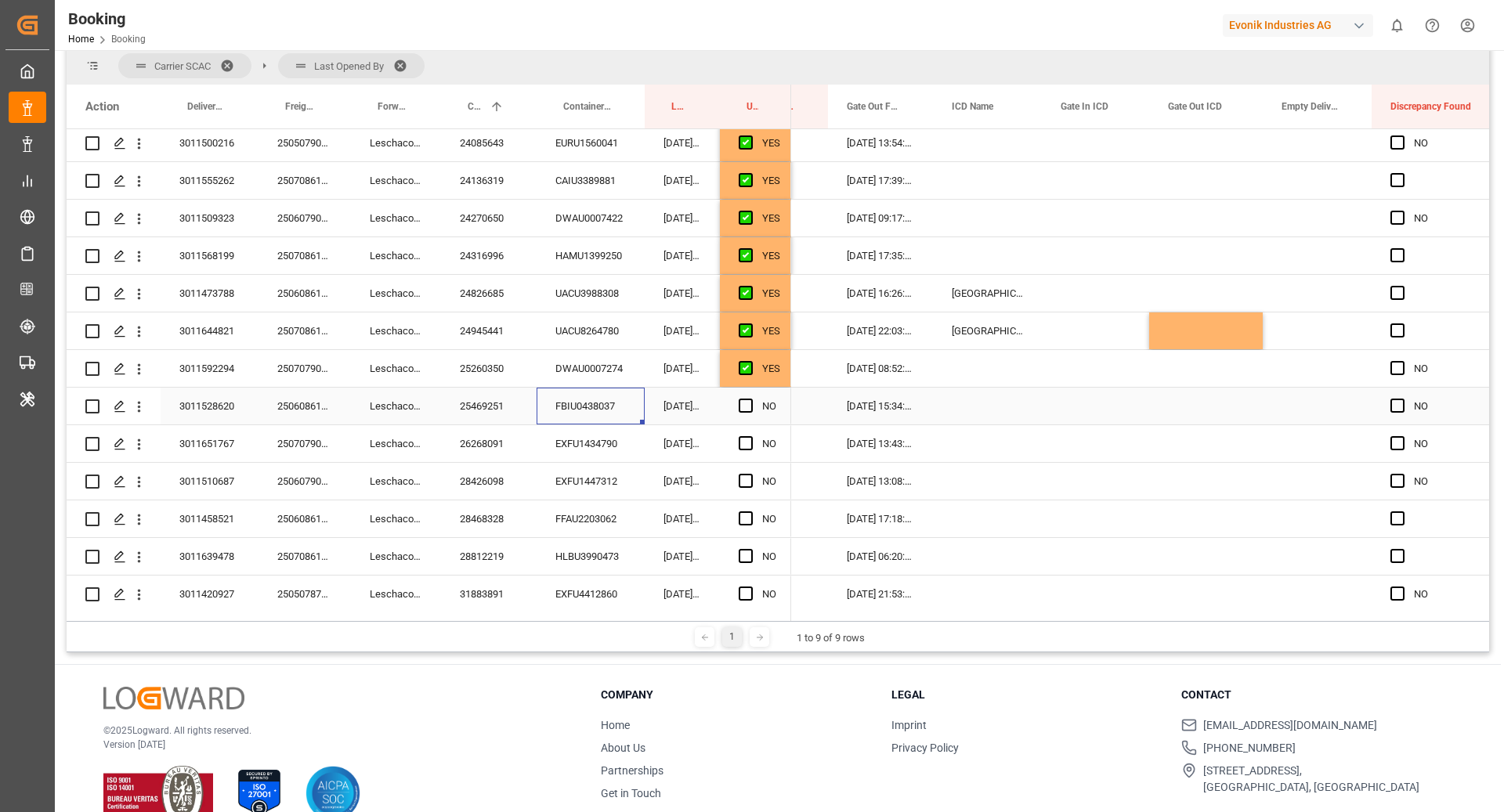
scroll to position [850, 0]
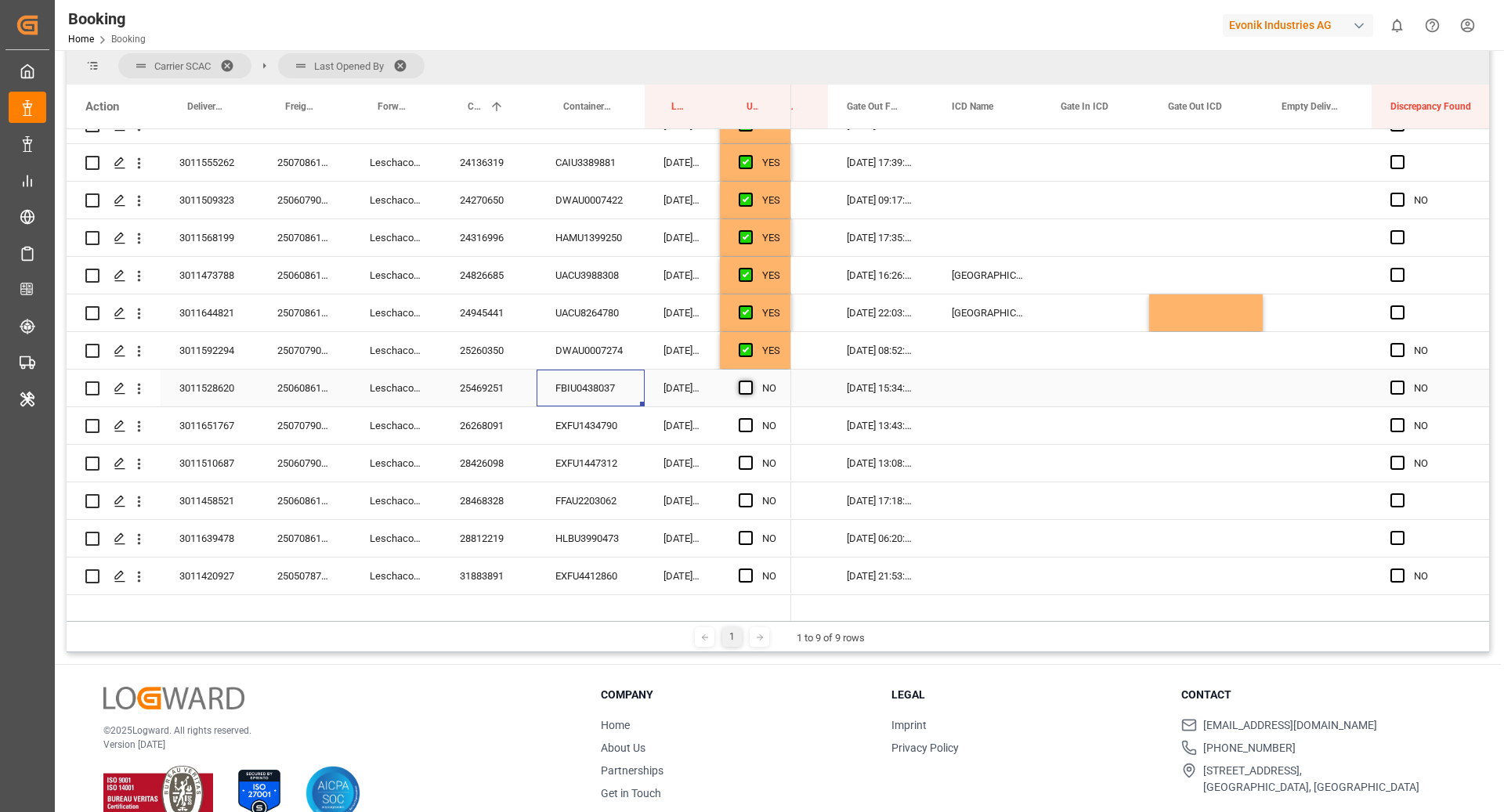
click at [744, 383] on span "Press SPACE to select this row." at bounding box center [745, 387] width 14 height 14
click at [751, 380] on input "Press SPACE to select this row." at bounding box center [751, 380] width 0 height 0
click at [603, 420] on div "EXFU1434790" at bounding box center [591, 425] width 108 height 36
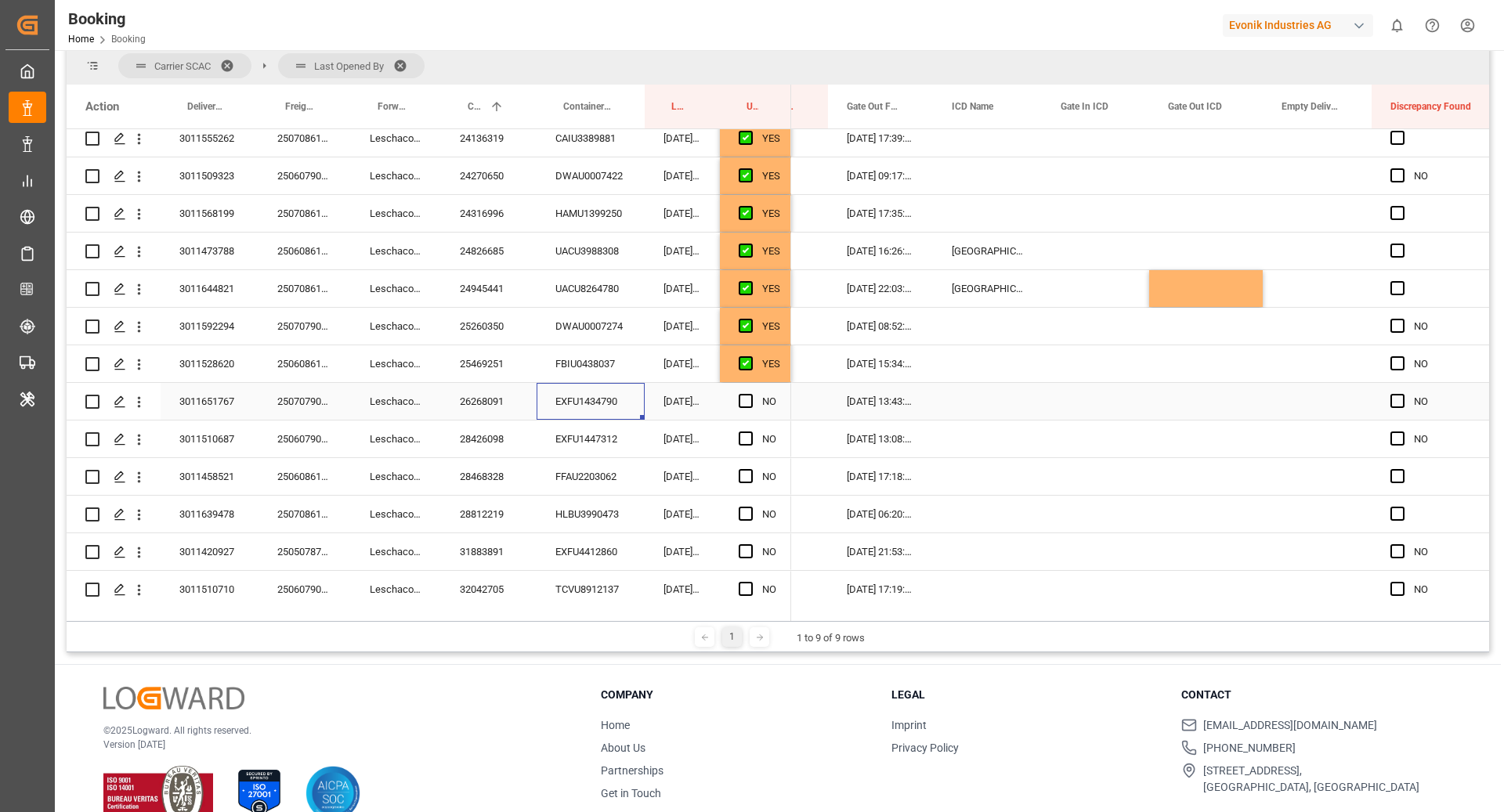
scroll to position [876, 0]
click at [749, 398] on span "Press SPACE to select this row." at bounding box center [745, 400] width 14 height 14
click at [751, 393] on input "Press SPACE to select this row." at bounding box center [751, 393] width 0 height 0
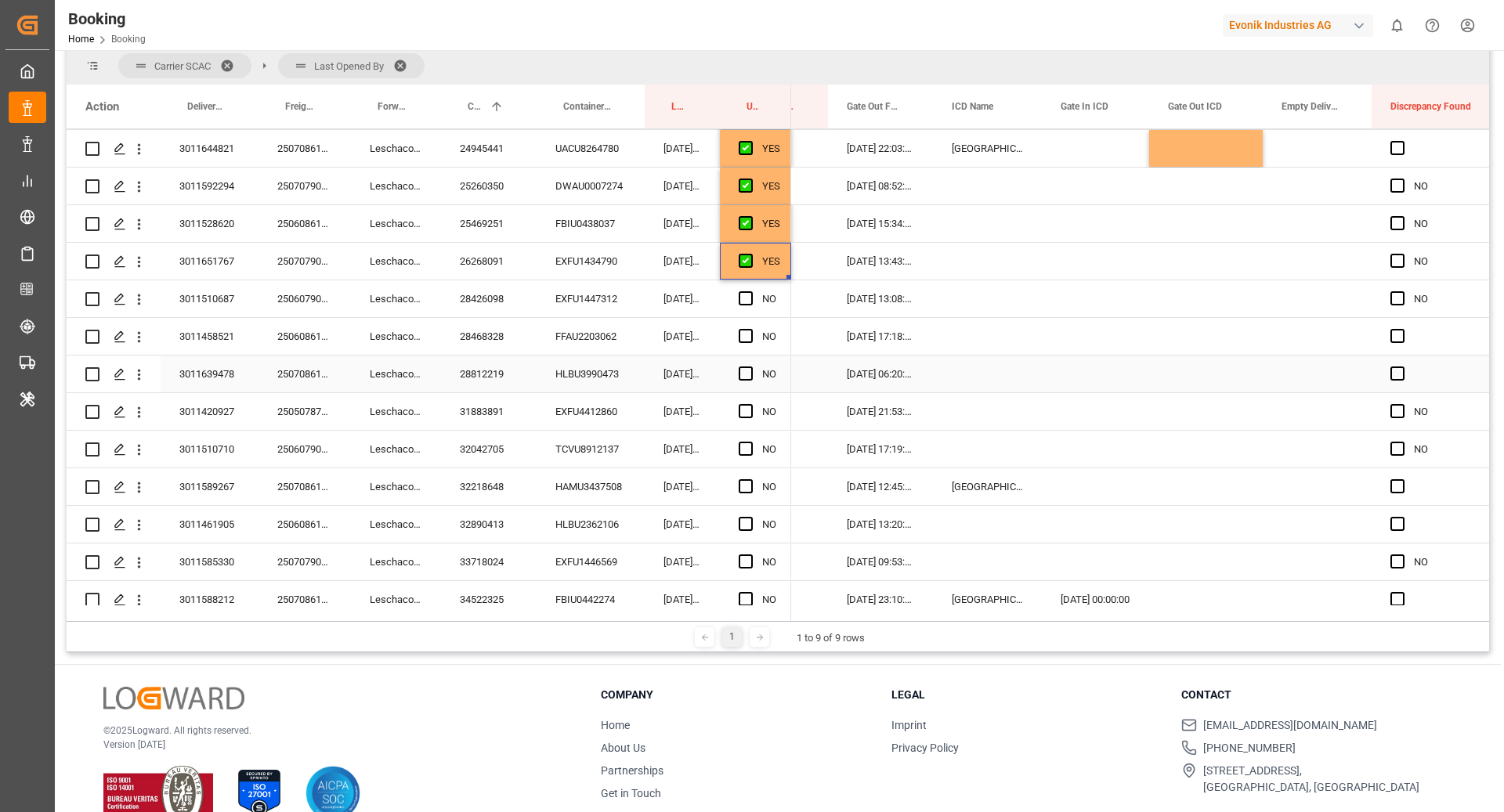
scroll to position [1015, 0]
drag, startPoint x: 602, startPoint y: 299, endPoint x: 693, endPoint y: 480, distance: 202.6
click at [602, 299] on div "EXFU1447312" at bounding box center [591, 298] width 108 height 36
click at [745, 299] on span "Press SPACE to select this row." at bounding box center [745, 298] width 14 height 14
click at [751, 291] on input "Press SPACE to select this row." at bounding box center [751, 291] width 0 height 0
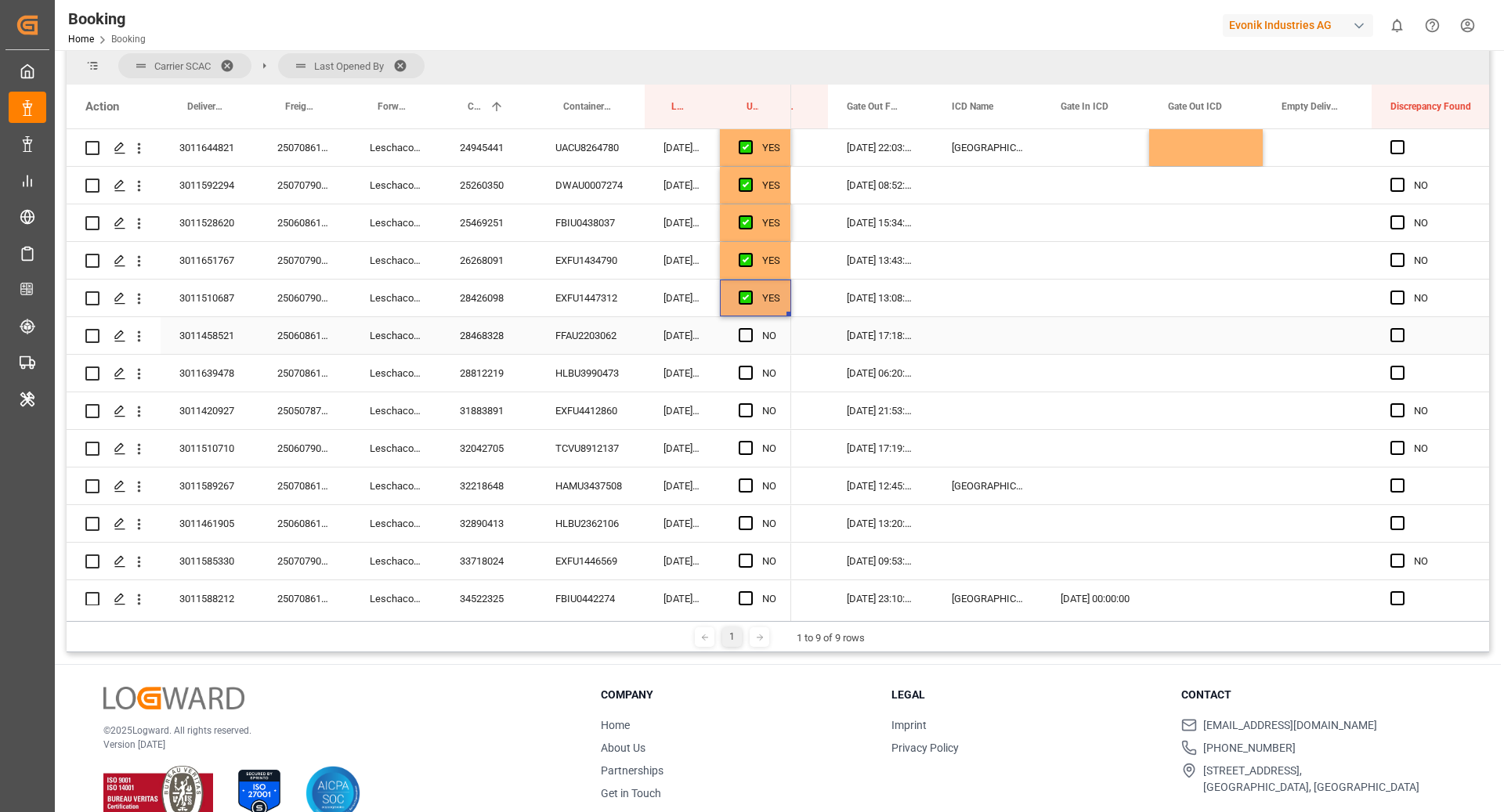
click at [594, 353] on div "FFAU2203062" at bounding box center [591, 335] width 108 height 36
click at [748, 334] on span "Press SPACE to select this row." at bounding box center [745, 335] width 14 height 14
click at [751, 328] on input "Press SPACE to select this row." at bounding box center [751, 328] width 0 height 0
click at [605, 369] on div "HLBU3990473" at bounding box center [591, 372] width 108 height 36
click at [751, 374] on span "Press SPACE to select this row." at bounding box center [745, 373] width 14 height 14
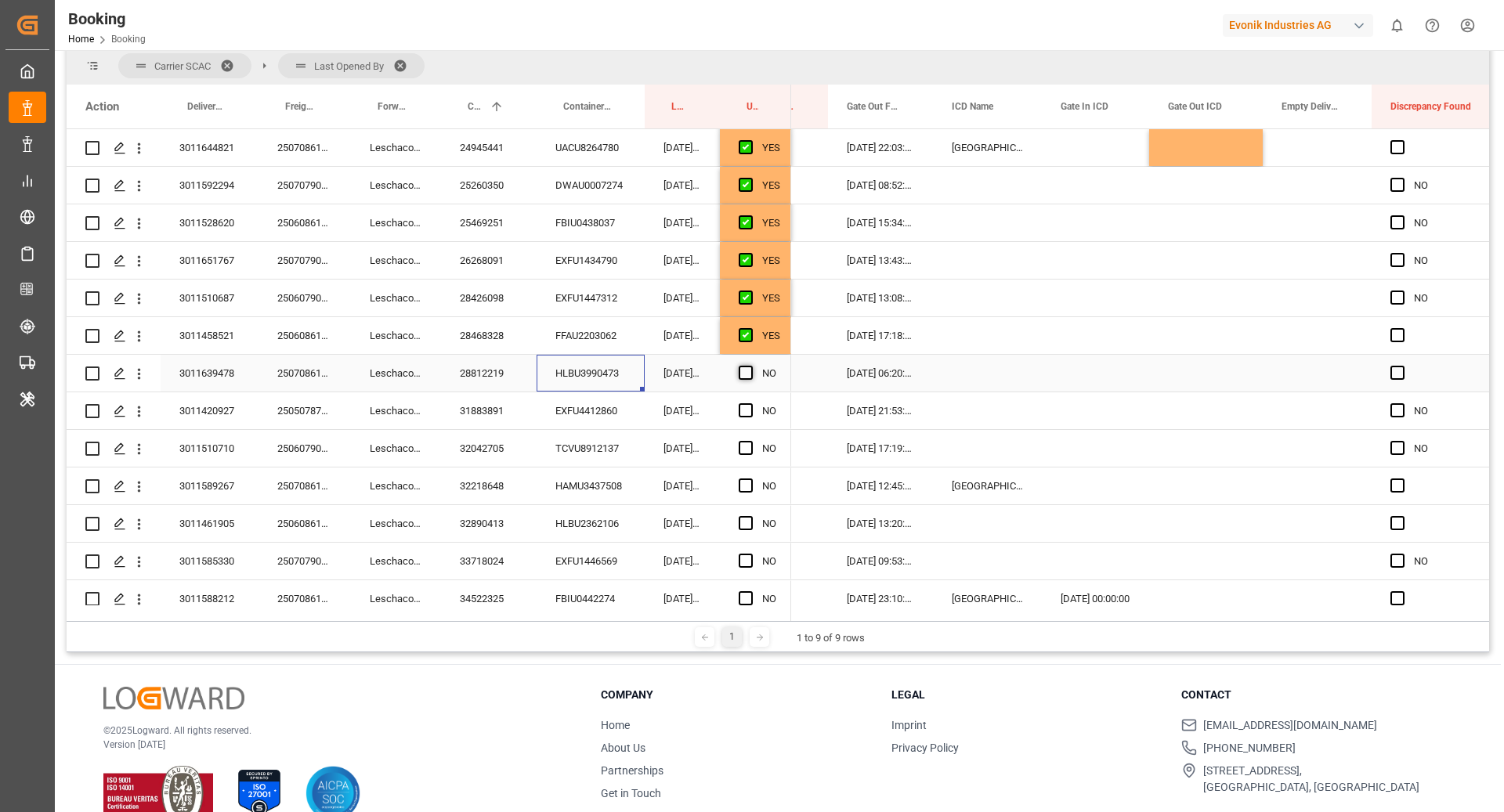
click at [751, 366] on input "Press SPACE to select this row." at bounding box center [751, 366] width 0 height 0
click at [605, 412] on div "EXFU4412860" at bounding box center [591, 410] width 108 height 36
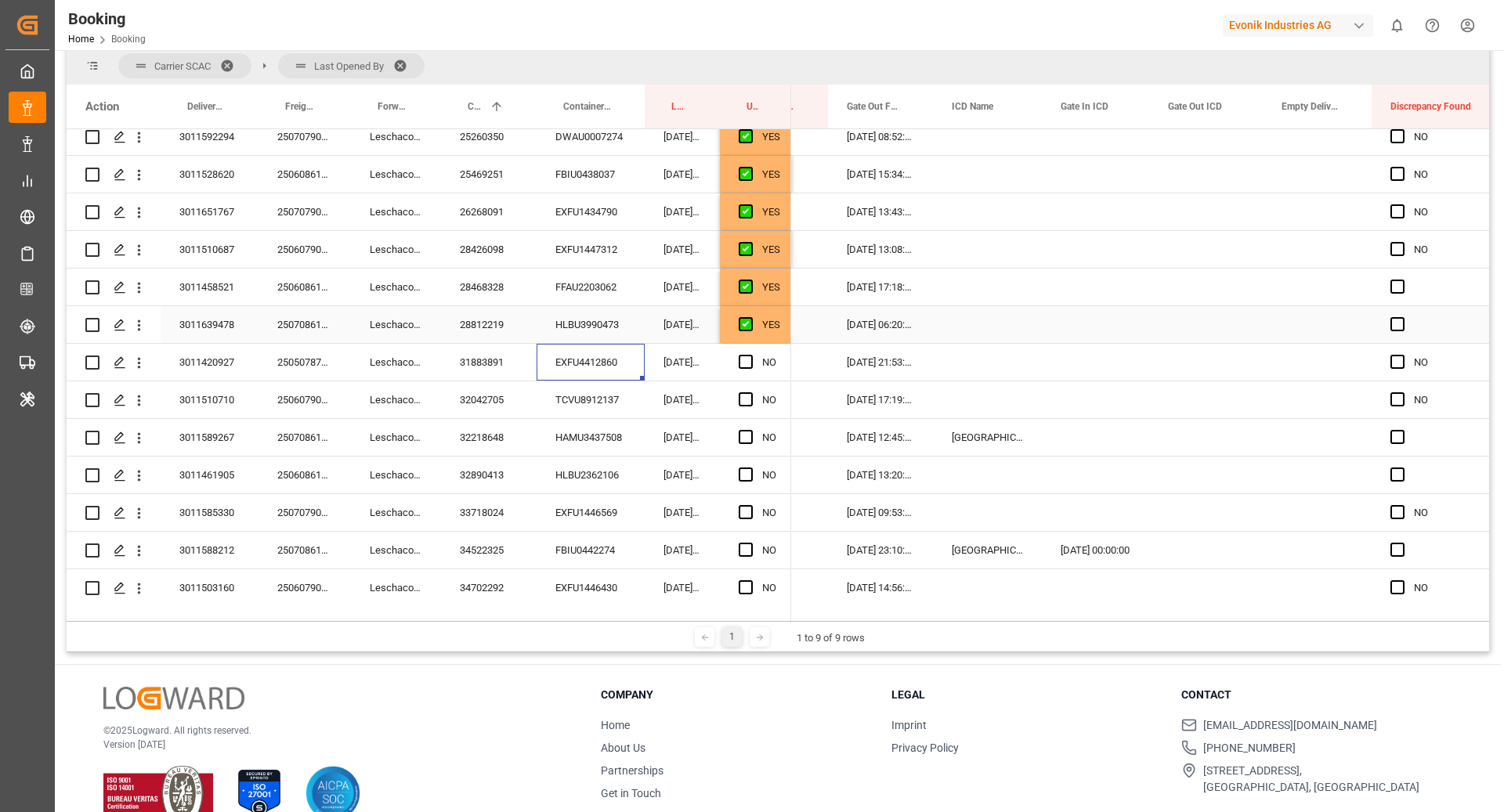
scroll to position [1141, 0]
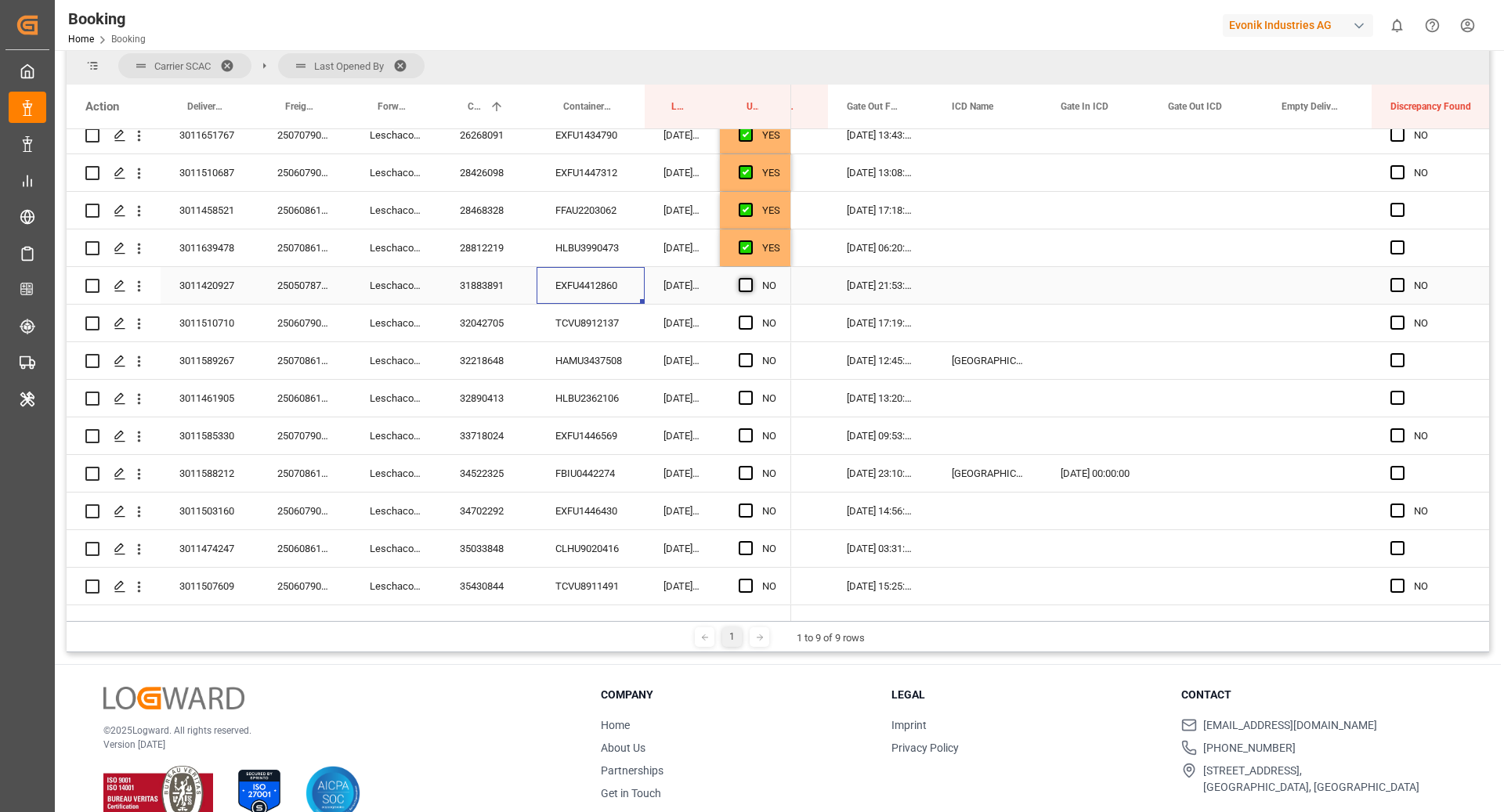
click at [745, 283] on span "Press SPACE to select this row." at bounding box center [745, 285] width 14 height 14
click at [751, 278] on input "Press SPACE to select this row." at bounding box center [751, 278] width 0 height 0
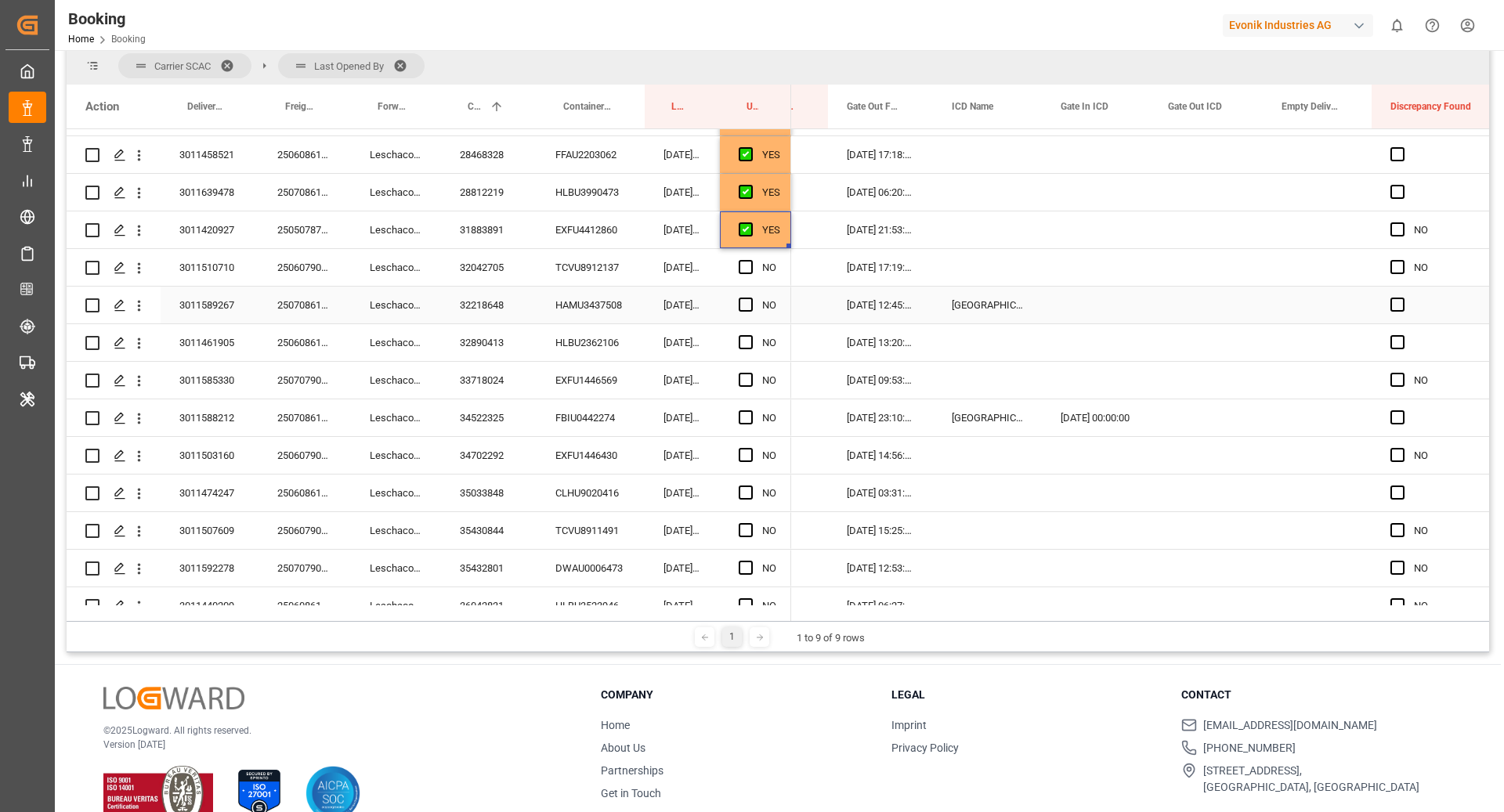
scroll to position [1197, 0]
click at [585, 270] on div "TCVU8912137" at bounding box center [591, 266] width 108 height 36
click at [758, 264] on div "Press SPACE to select this row." at bounding box center [750, 267] width 23 height 36
click at [741, 262] on span "Press SPACE to select this row." at bounding box center [745, 267] width 14 height 14
click at [751, 259] on input "Press SPACE to select this row." at bounding box center [751, 259] width 0 height 0
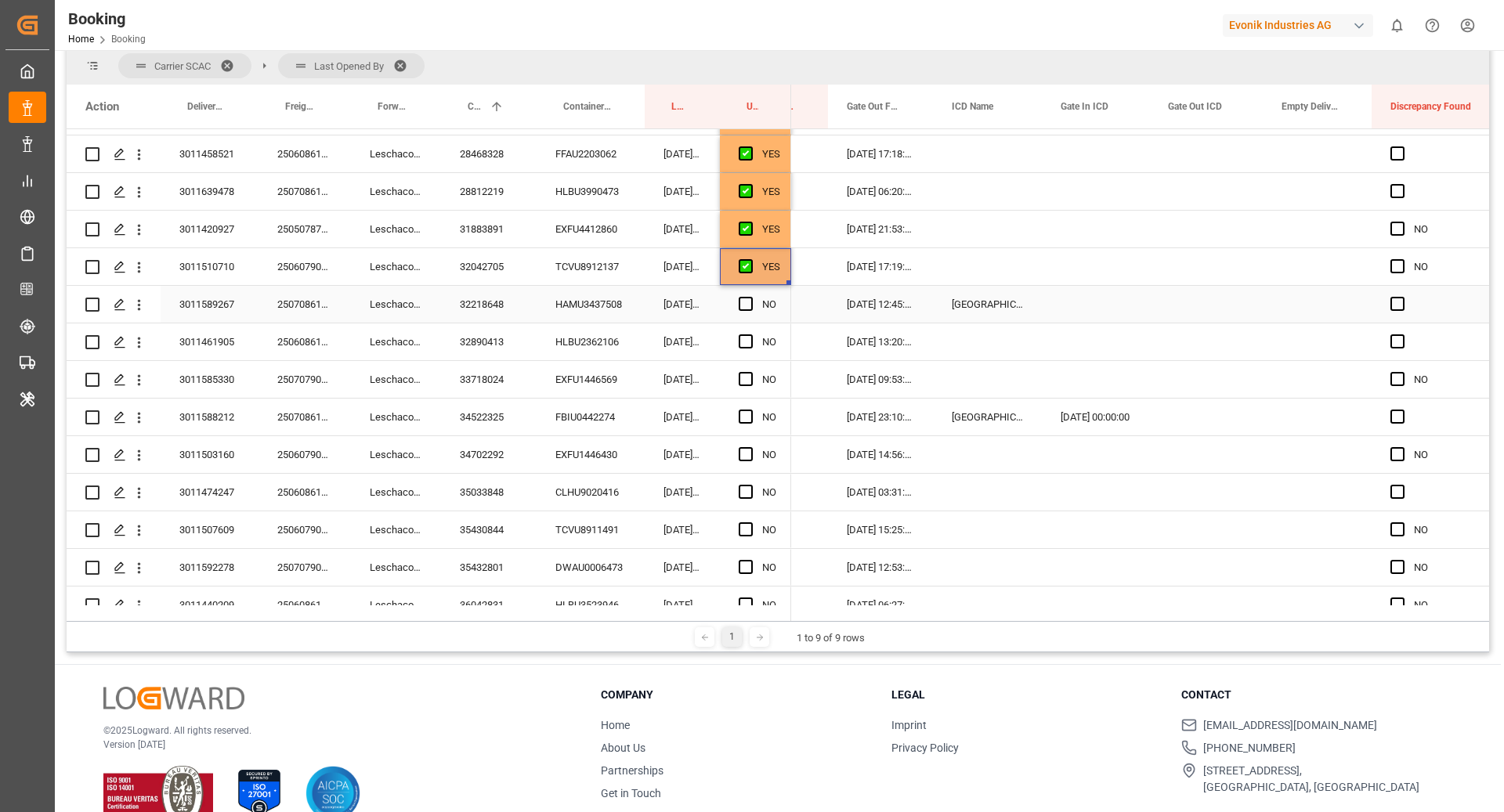
click at [605, 291] on div "HAMU3437508" at bounding box center [591, 304] width 108 height 36
click at [749, 303] on span "Press SPACE to select this row." at bounding box center [745, 304] width 14 height 14
click at [751, 297] on input "Press SPACE to select this row." at bounding box center [751, 297] width 0 height 0
click at [566, 338] on div "HLBU2362106" at bounding box center [591, 341] width 108 height 36
click at [746, 341] on span "Press SPACE to select this row." at bounding box center [745, 341] width 14 height 14
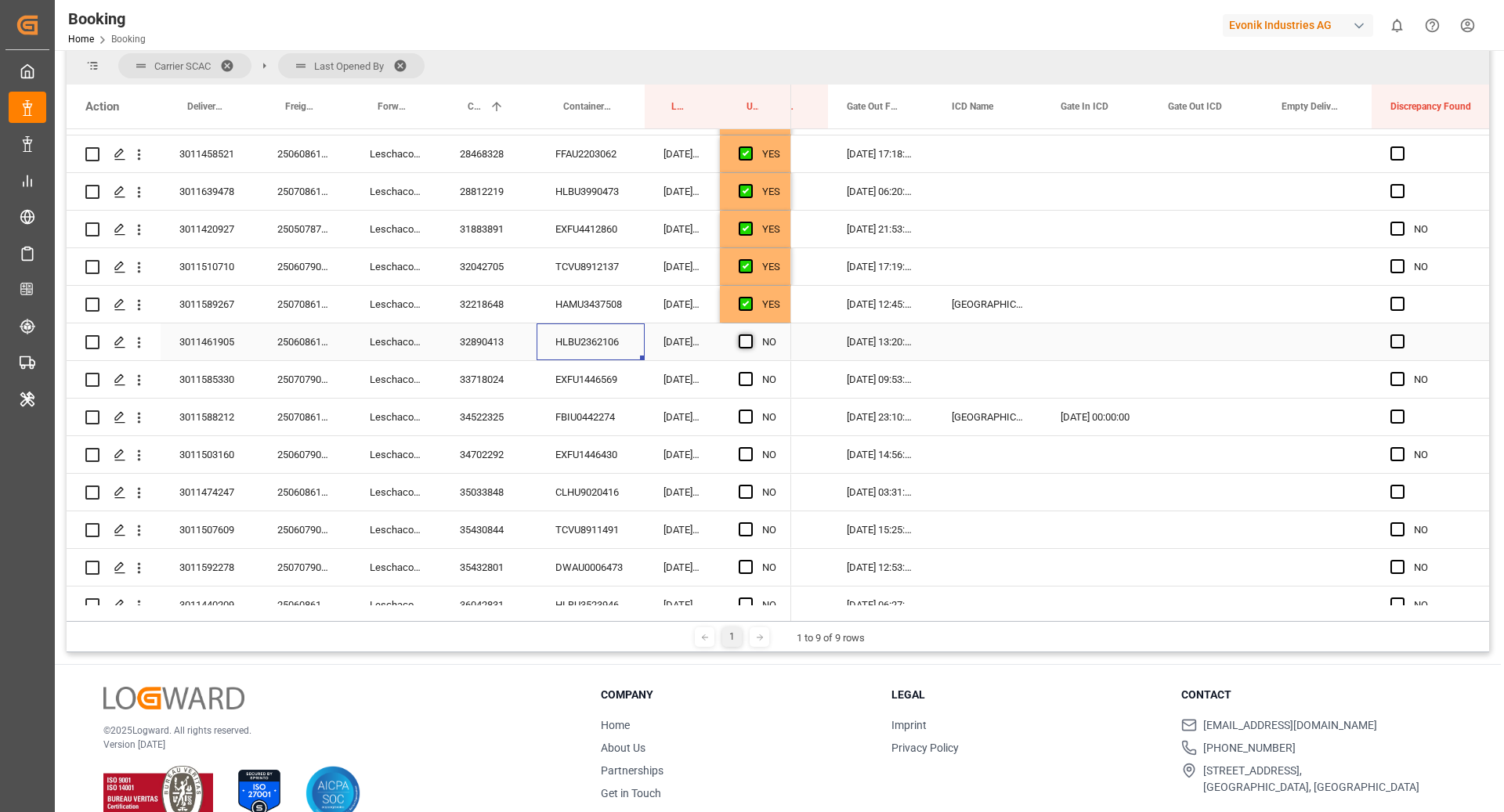
click at [751, 334] on input "Press SPACE to select this row." at bounding box center [751, 334] width 0 height 0
click at [1359, 338] on div "Press SPACE to select this row." at bounding box center [1317, 341] width 109 height 36
click at [1308, 342] on div "Press SPACE to select this row." at bounding box center [1317, 341] width 109 height 36
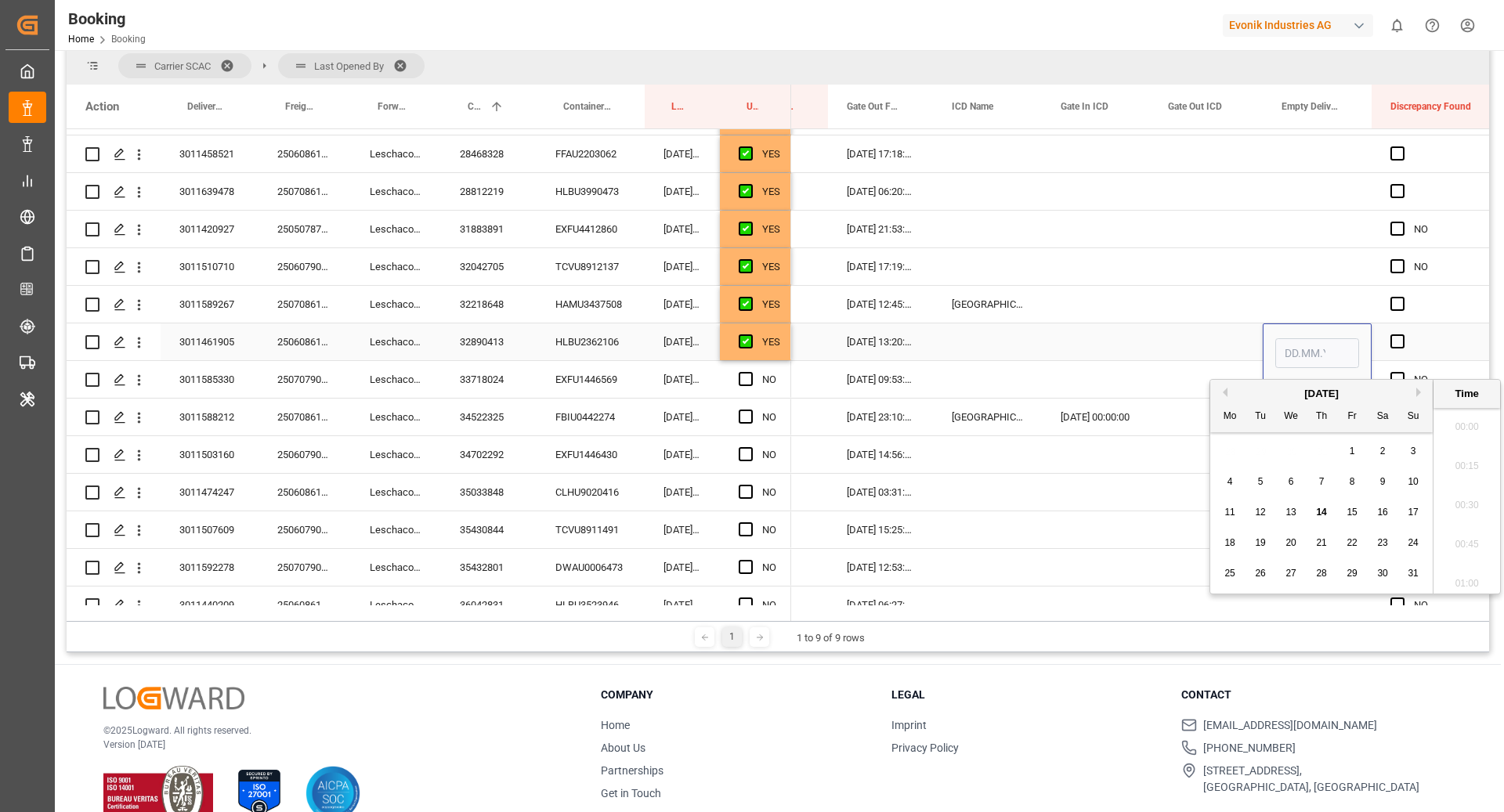
scroll to position [2198, 0]
click at [1324, 513] on span "14" at bounding box center [1320, 512] width 10 height 11
type input "[DATE] 00:00"
click at [1109, 338] on div "Press SPACE to select this row." at bounding box center [1095, 341] width 107 height 36
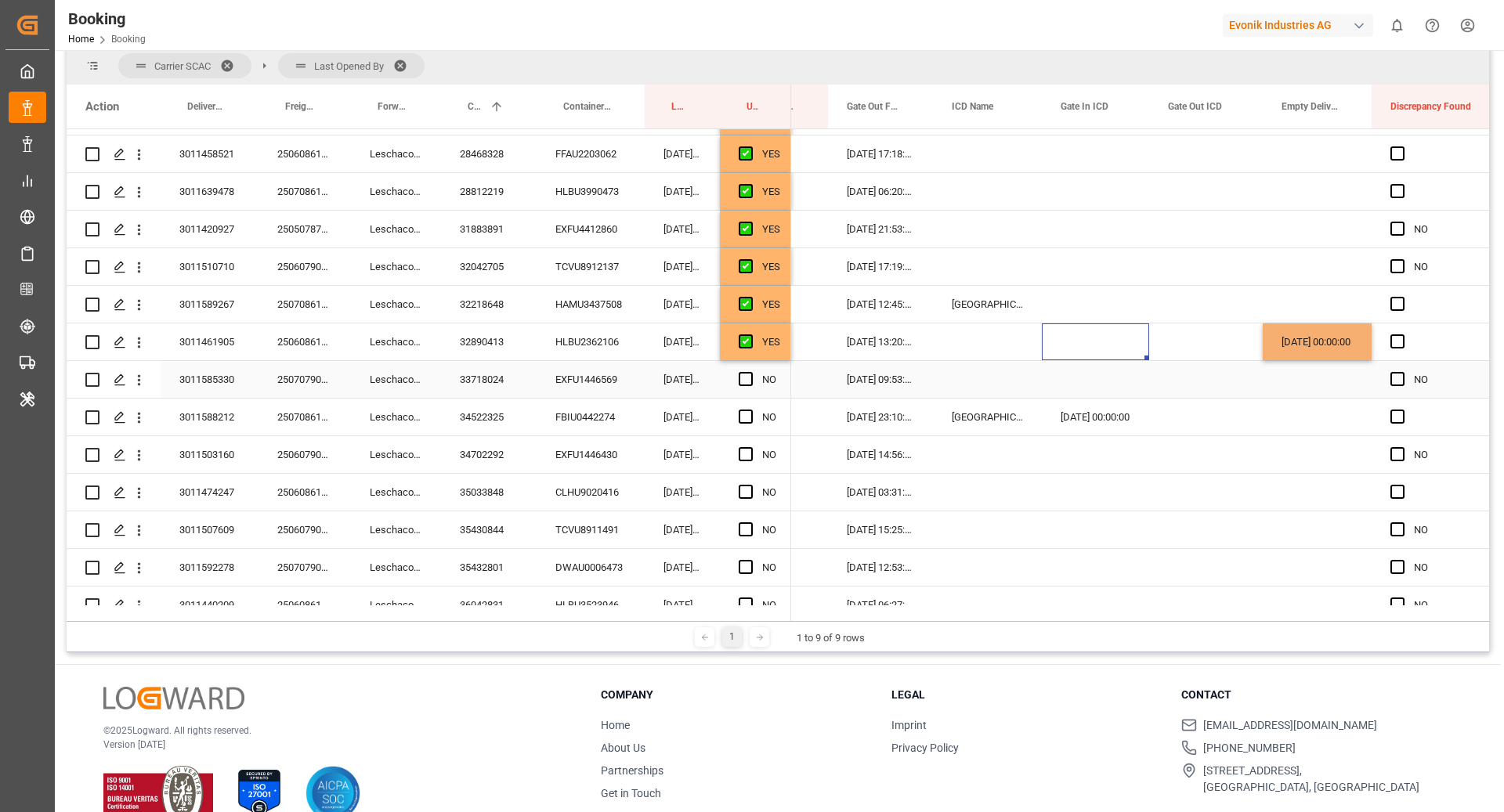
click at [609, 379] on div "EXFU1446569" at bounding box center [591, 378] width 108 height 36
click at [743, 379] on span "Press SPACE to select this row." at bounding box center [745, 379] width 14 height 14
click at [751, 372] on input "Press SPACE to select this row." at bounding box center [751, 372] width 0 height 0
click at [577, 420] on div "FBIU0442274" at bounding box center [591, 417] width 108 height 36
click at [748, 415] on span "Press SPACE to select this row." at bounding box center [745, 417] width 14 height 14
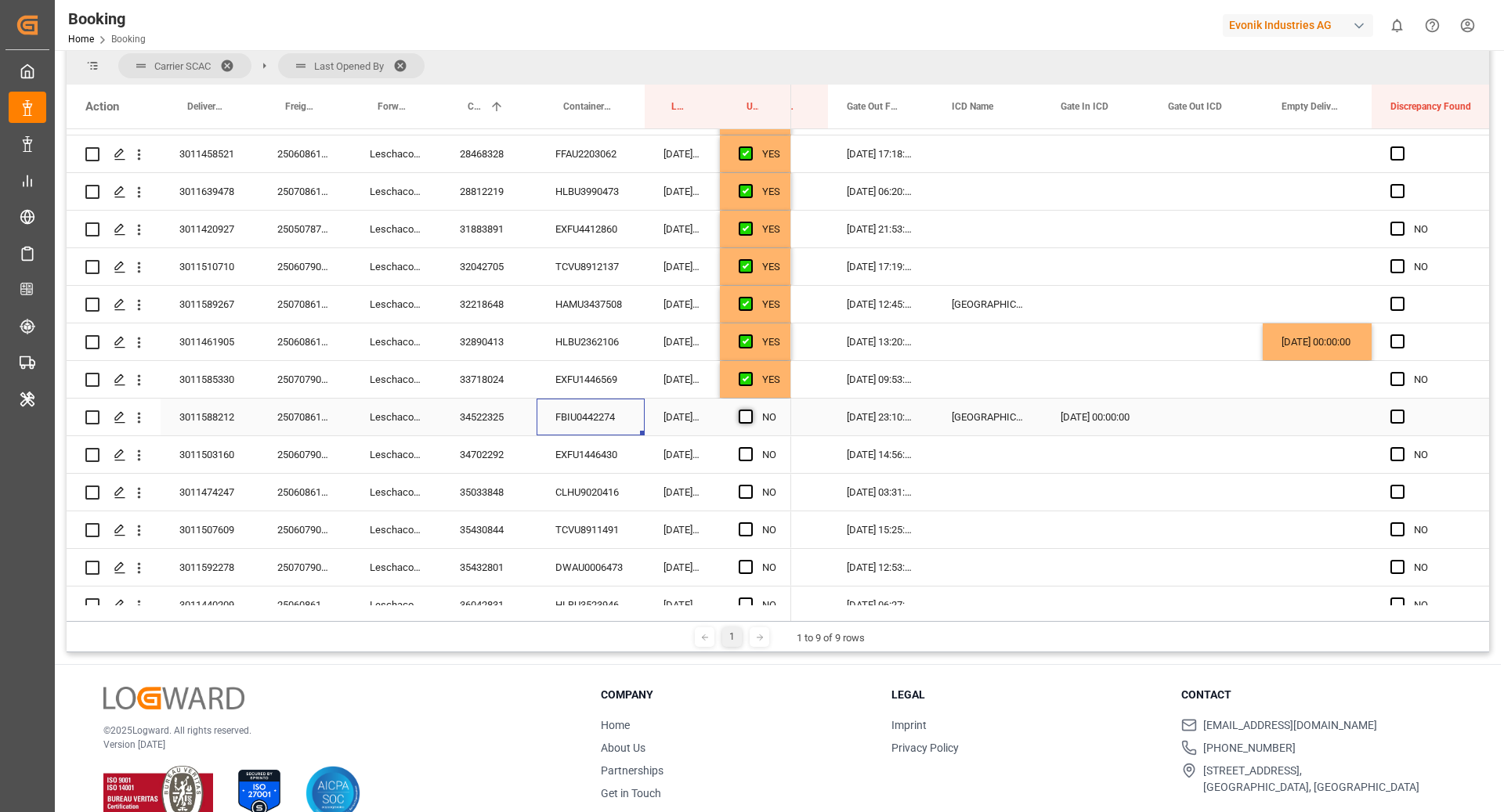
click at [751, 410] on input "Press SPACE to select this row." at bounding box center [751, 410] width 0 height 0
click at [559, 456] on div "EXFU1446430" at bounding box center [591, 454] width 108 height 36
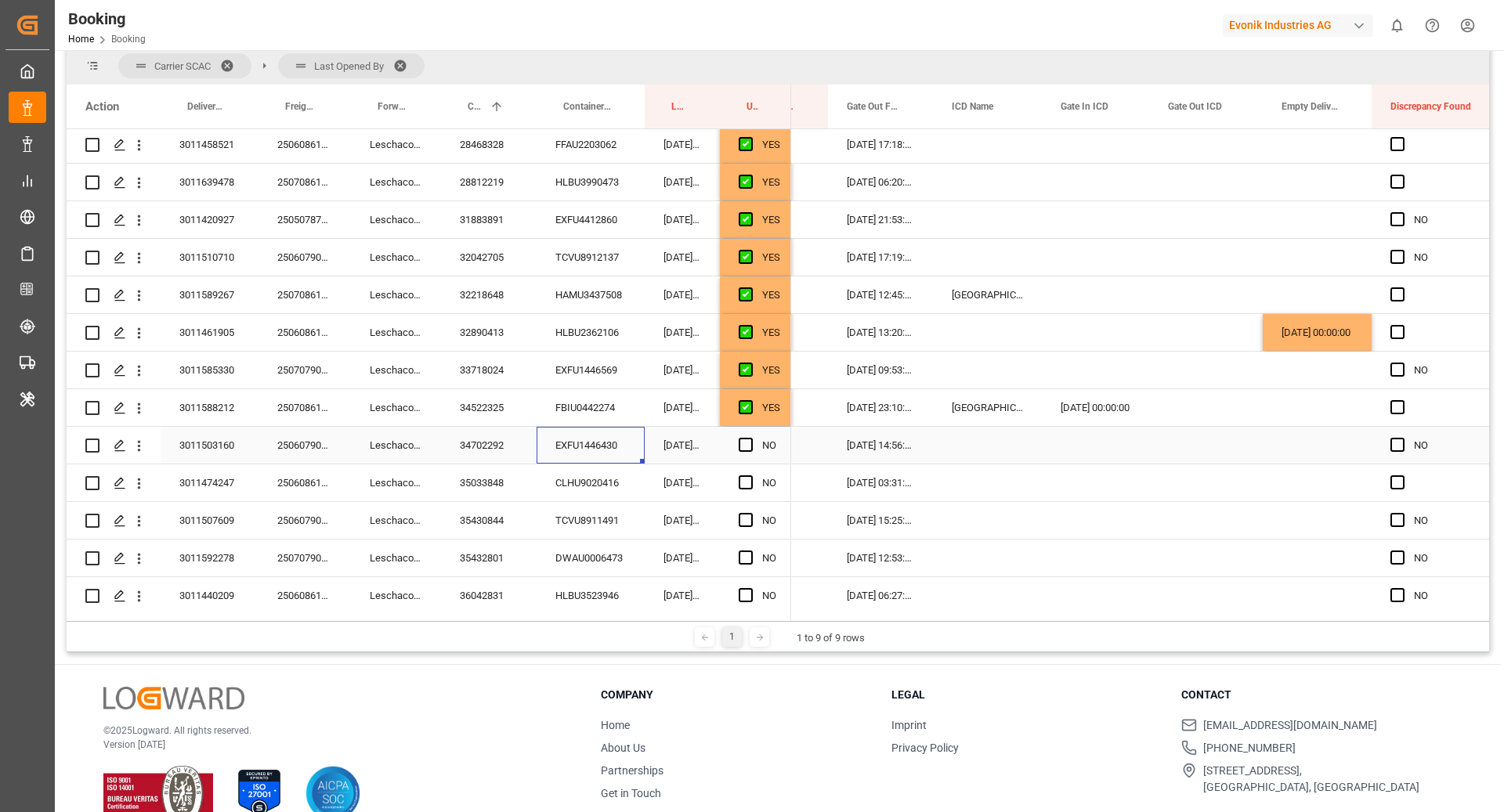
scroll to position [1222, 0]
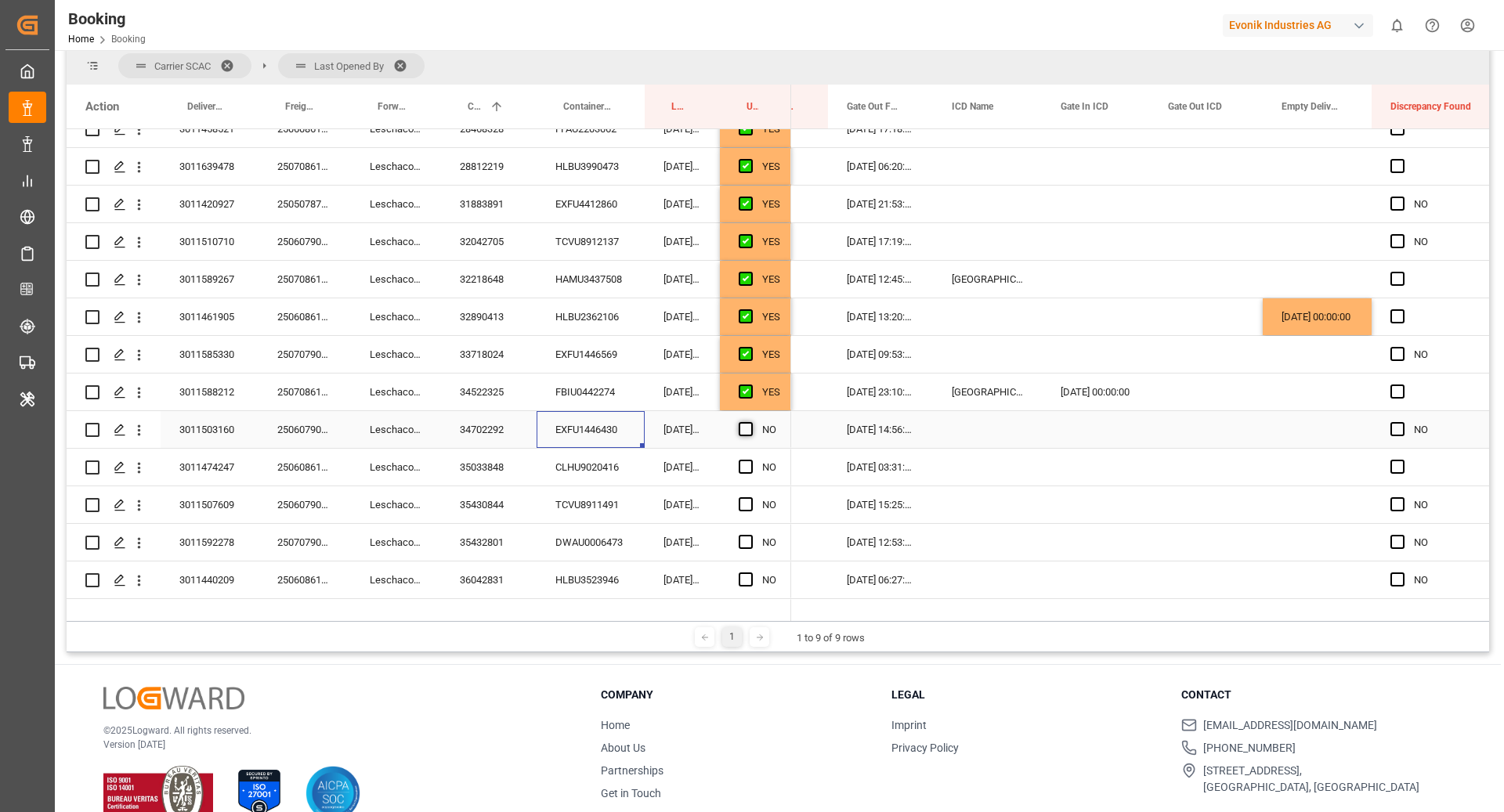
click at [738, 430] on span "Press SPACE to select this row." at bounding box center [745, 429] width 14 height 14
click at [751, 422] on input "Press SPACE to select this row." at bounding box center [751, 422] width 0 height 0
click at [629, 459] on div "CLHU9020416" at bounding box center [591, 466] width 108 height 36
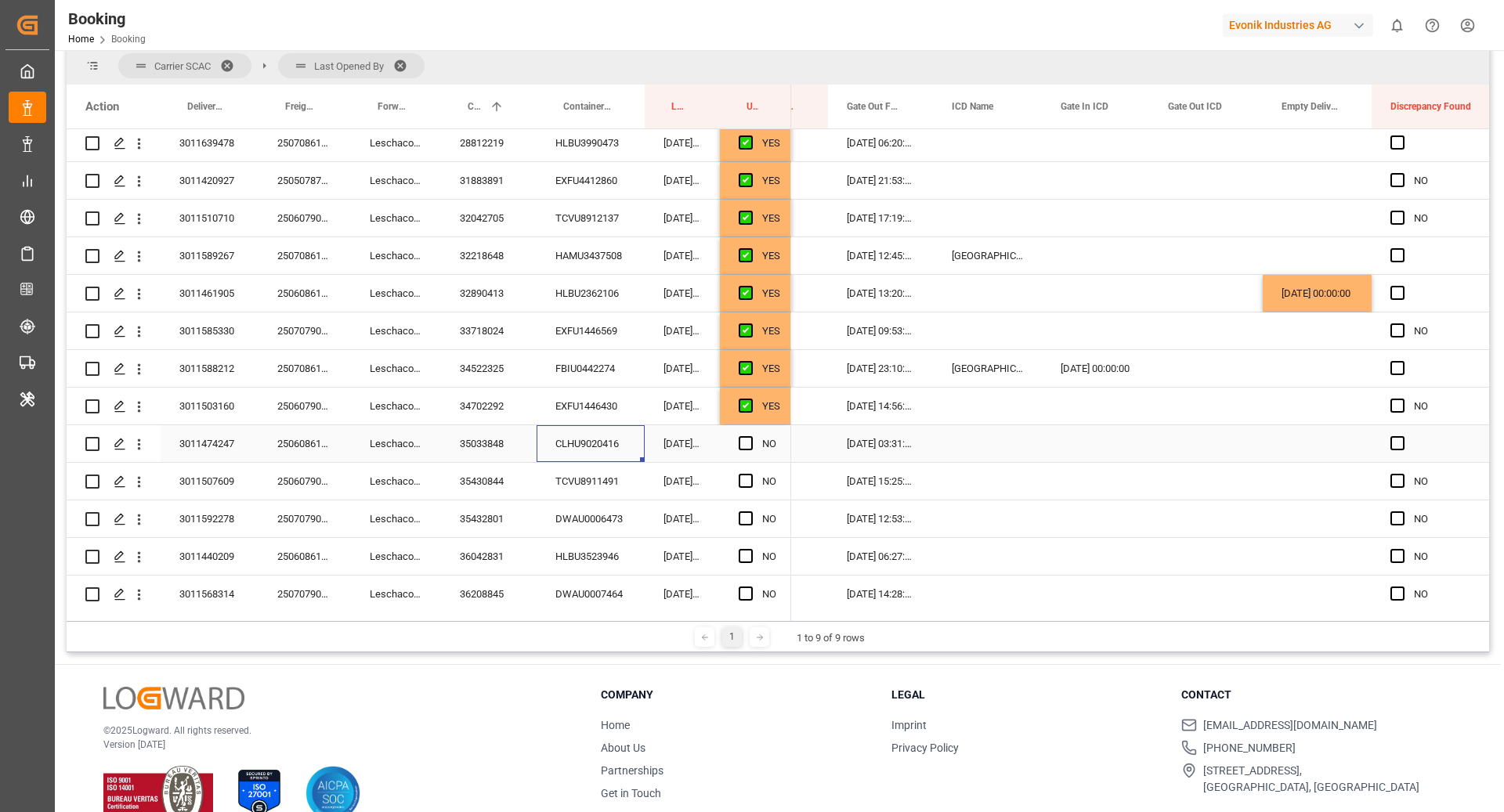
scroll to position [1265, 0]
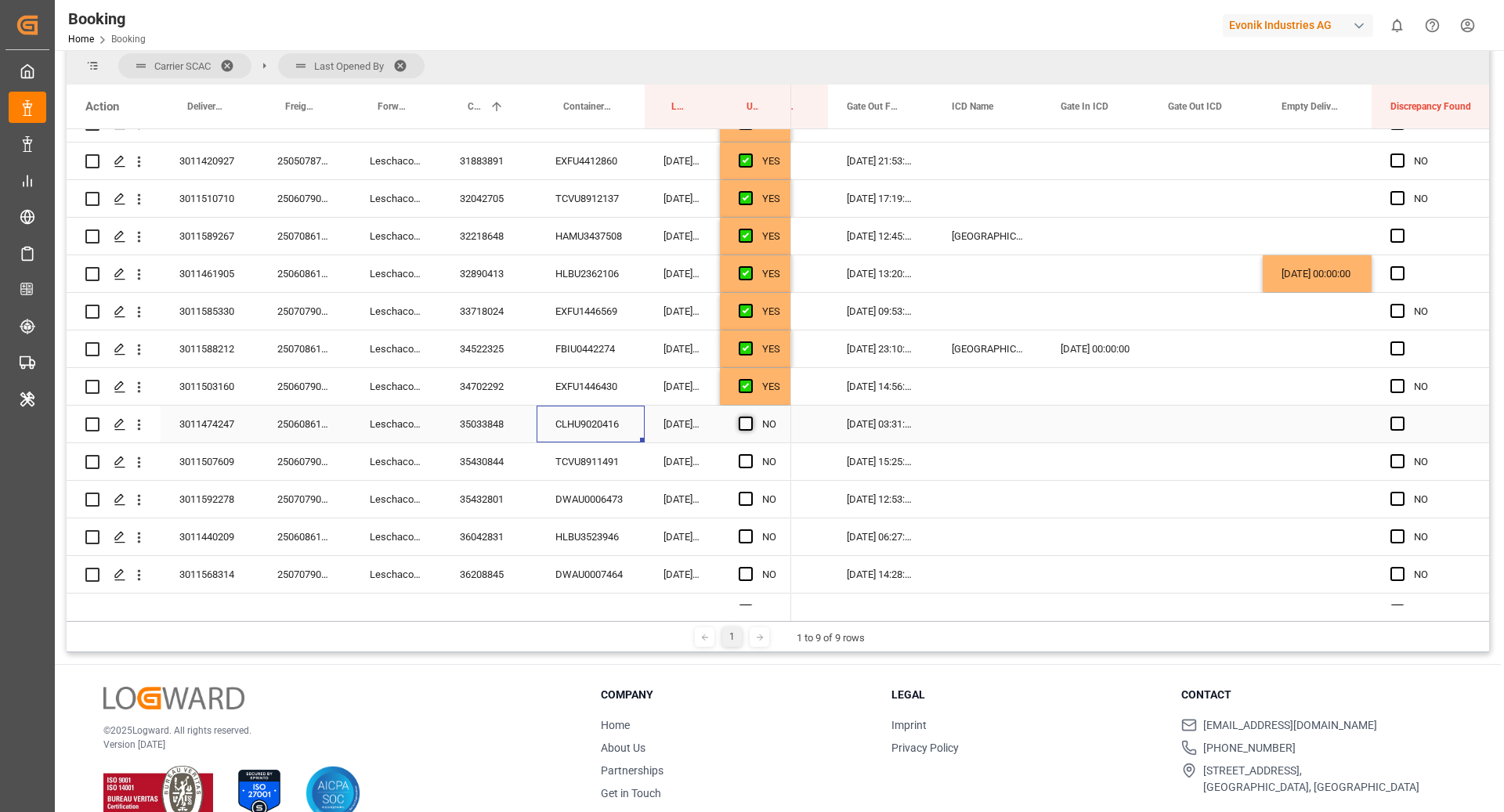
click at [742, 423] on span "Press SPACE to select this row." at bounding box center [745, 424] width 14 height 14
click at [751, 417] on input "Press SPACE to select this row." at bounding box center [751, 417] width 0 height 0
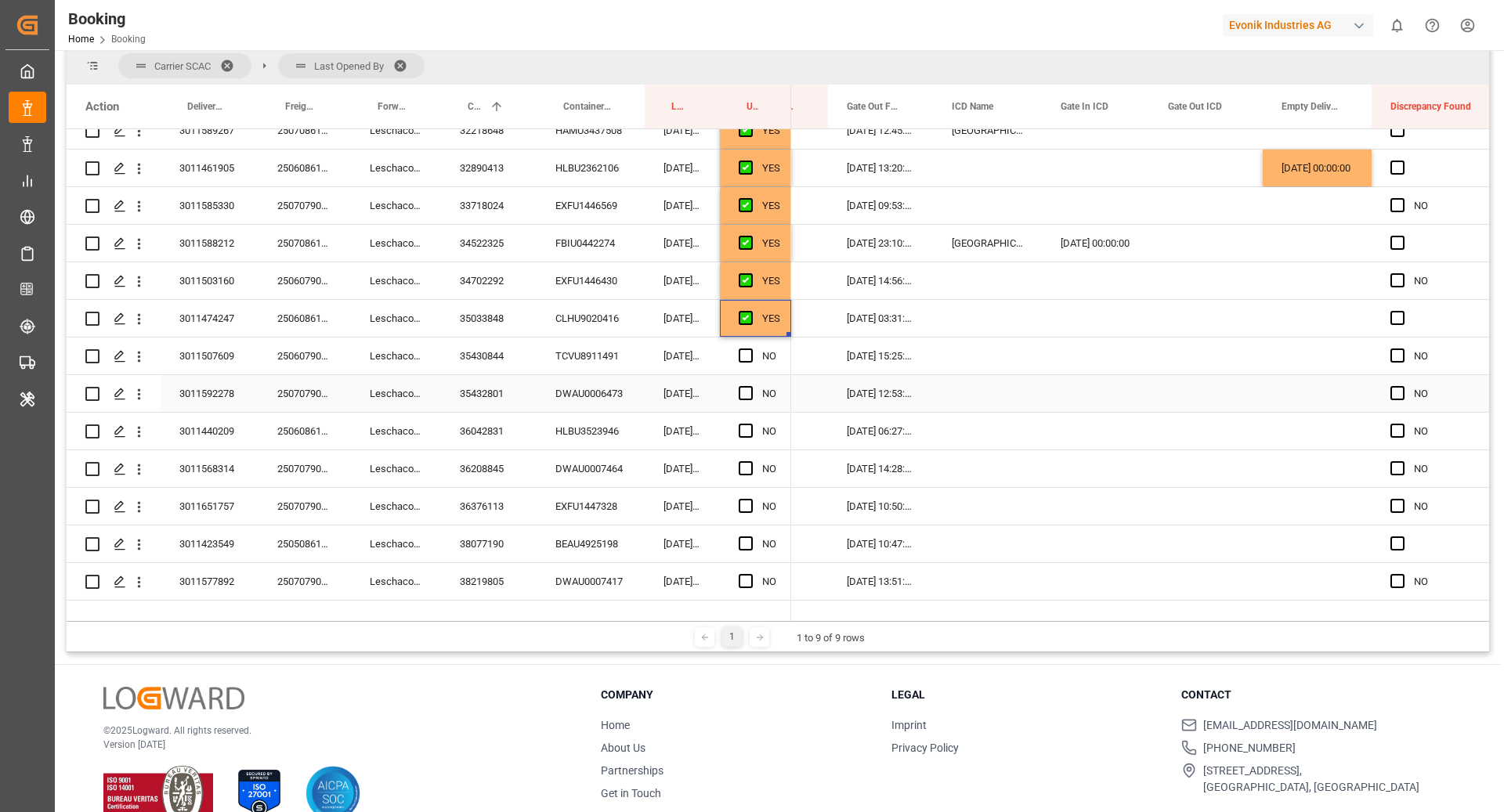
scroll to position [1373, 0]
click at [583, 370] on div "TCVU8911491" at bounding box center [591, 354] width 108 height 36
click at [749, 352] on span "Press SPACE to select this row." at bounding box center [745, 354] width 14 height 14
click at [751, 347] on input "Press SPACE to select this row." at bounding box center [751, 347] width 0 height 0
click at [604, 390] on div "DWAU0006473" at bounding box center [591, 392] width 108 height 36
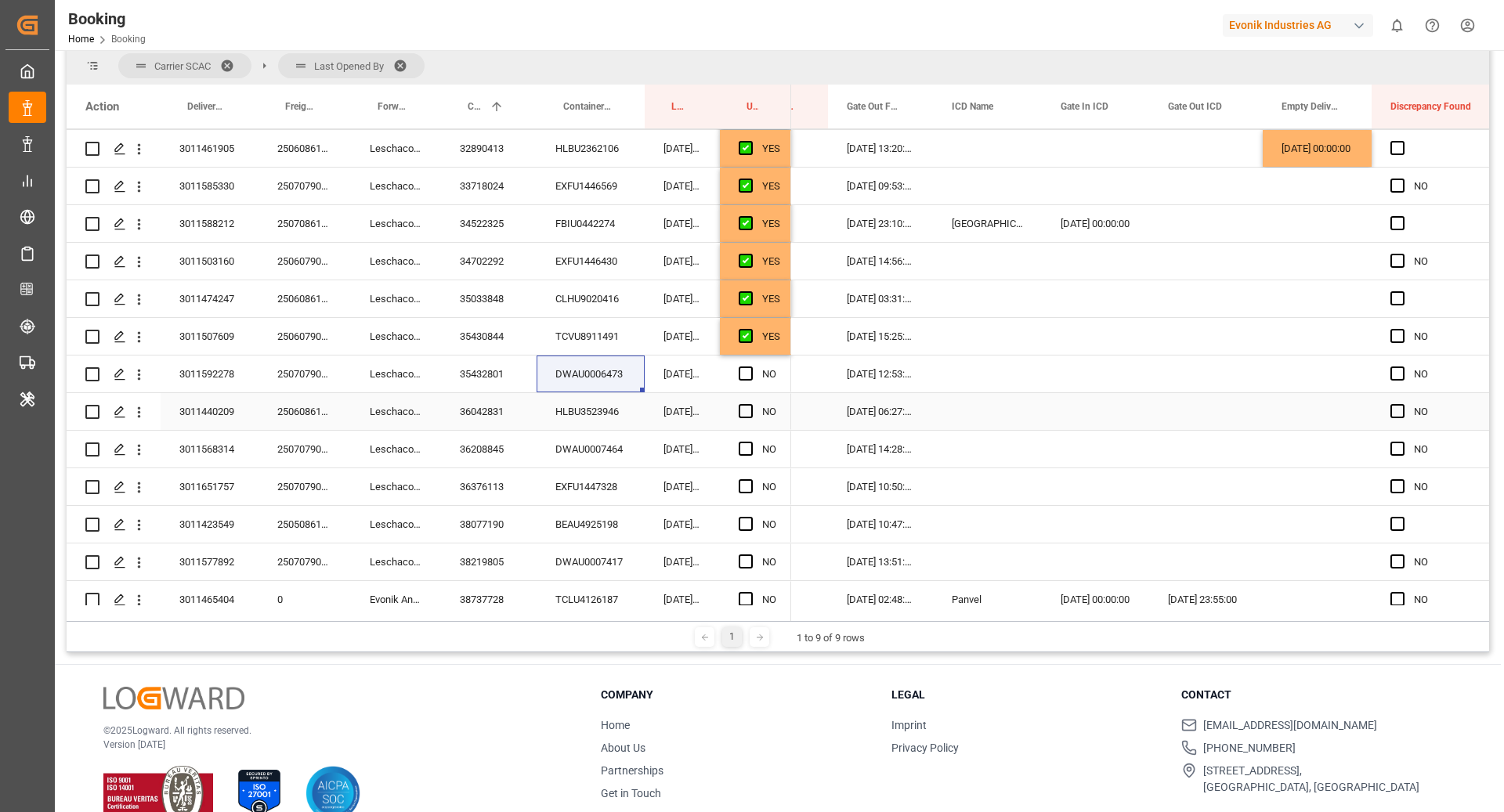
scroll to position [1391, 0]
click at [748, 376] on span "Press SPACE to select this row." at bounding box center [745, 373] width 14 height 14
click at [751, 366] on input "Press SPACE to select this row." at bounding box center [751, 366] width 0 height 0
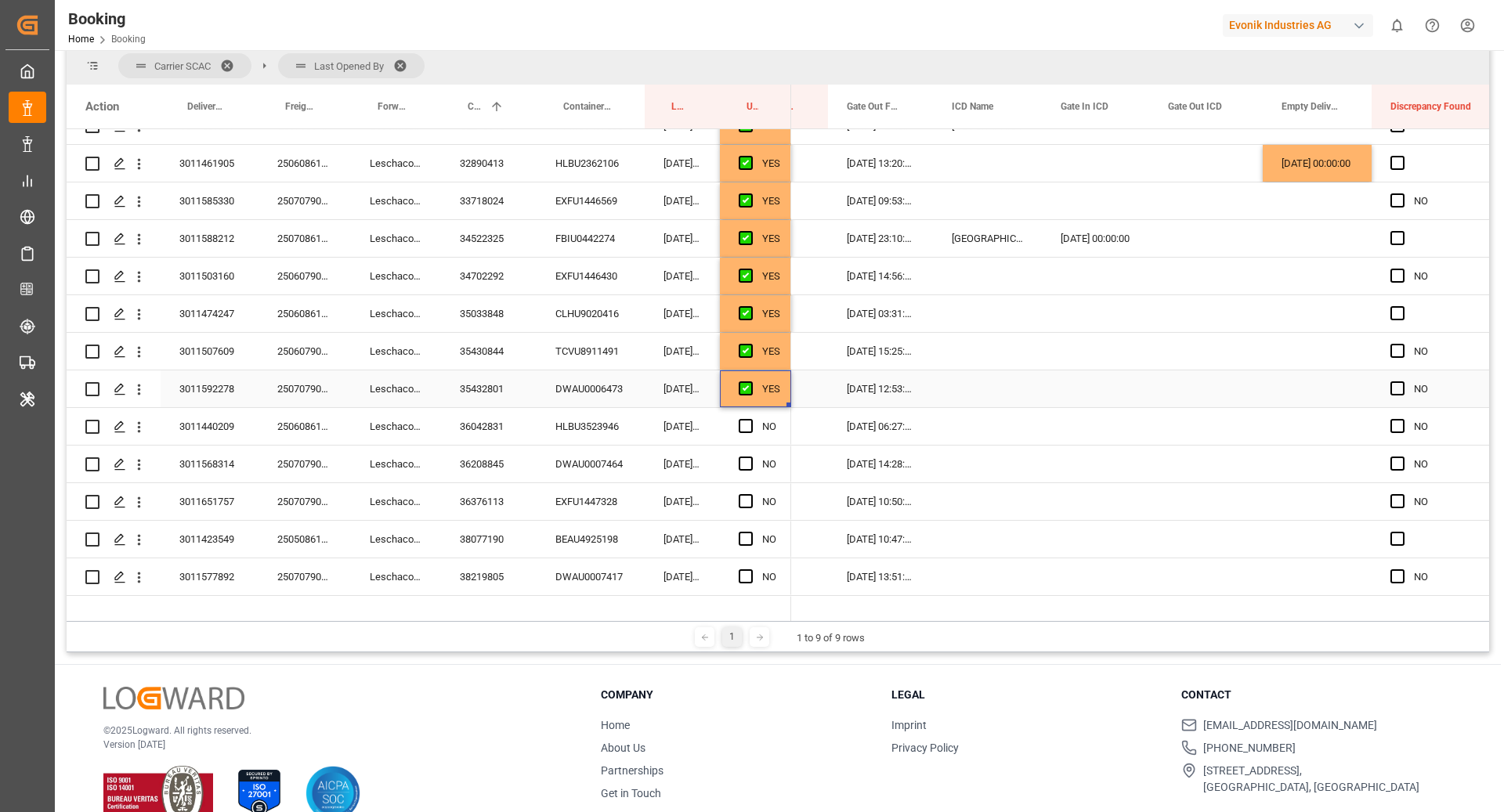
scroll to position [1379, 0]
click at [606, 426] on div "HLBU3523946" at bounding box center [591, 423] width 108 height 36
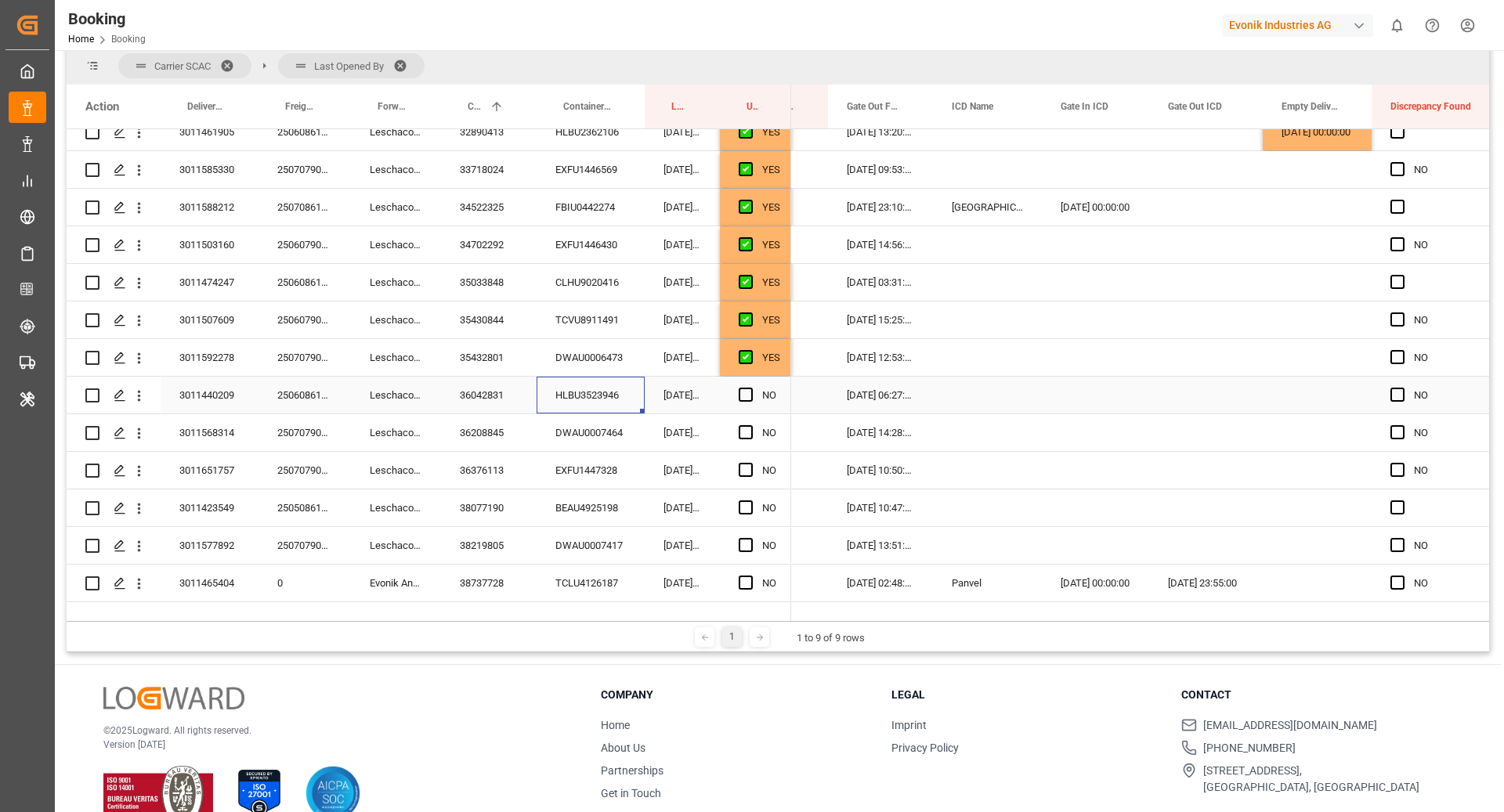
scroll to position [1421, 0]
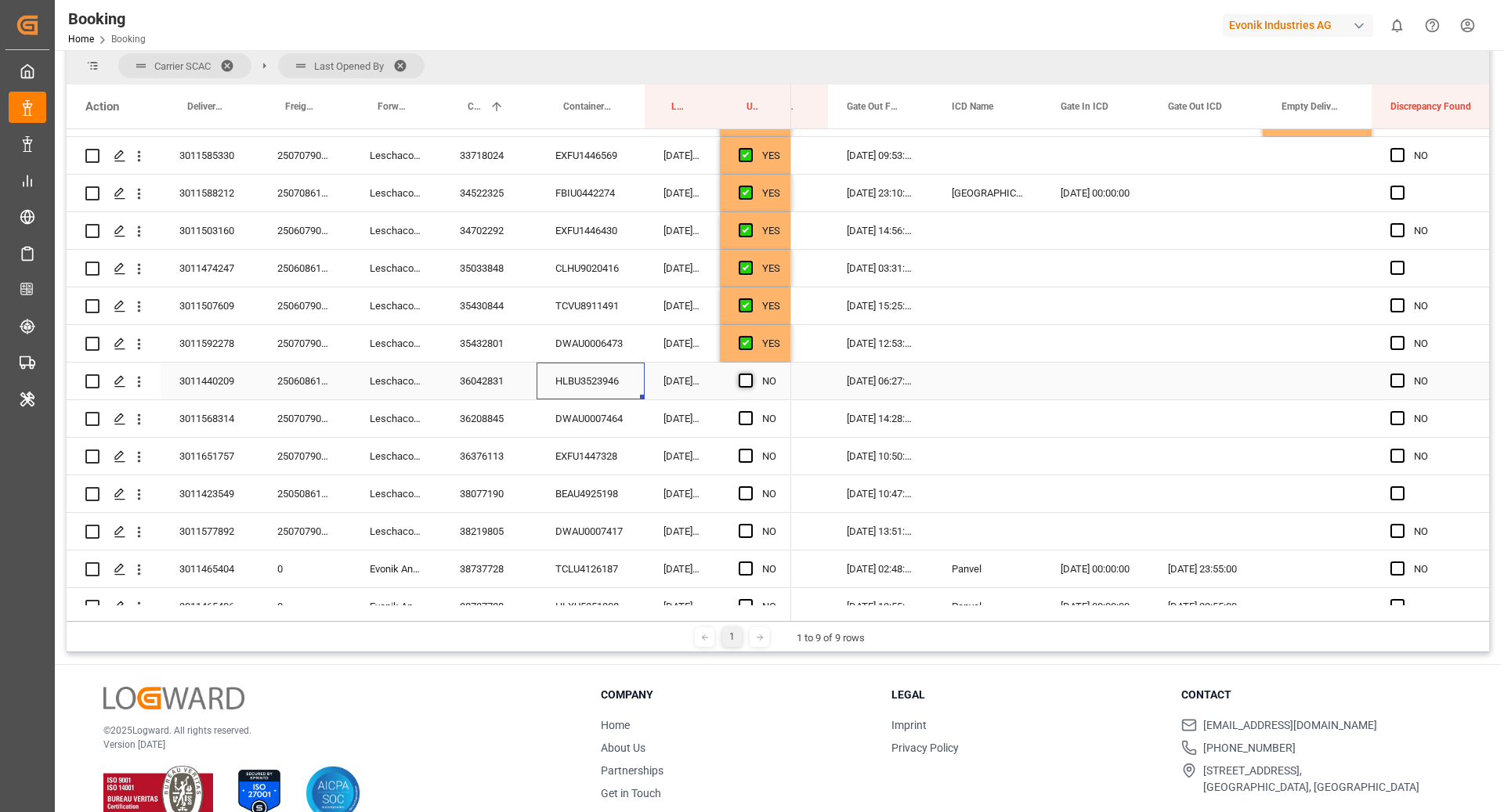
click at [744, 386] on span "Press SPACE to select this row." at bounding box center [745, 381] width 14 height 14
click at [751, 374] on input "Press SPACE to select this row." at bounding box center [751, 374] width 0 height 0
click at [584, 412] on div "DWAU0007464" at bounding box center [591, 418] width 108 height 36
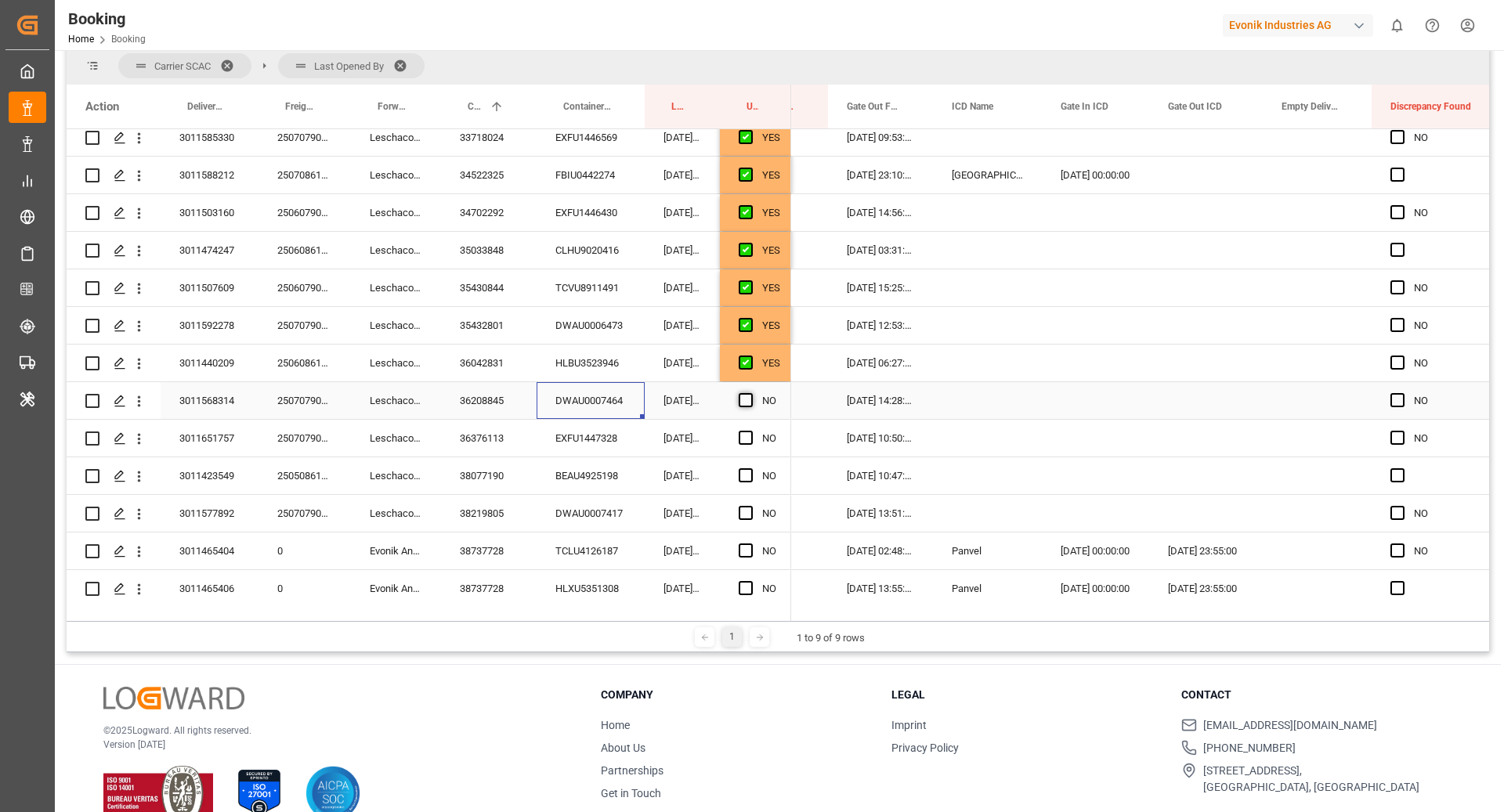
scroll to position [1439, 0]
click at [756, 396] on div "Press SPACE to select this row." at bounding box center [750, 400] width 23 height 36
click at [744, 401] on span "Press SPACE to select this row." at bounding box center [745, 400] width 14 height 14
click at [751, 393] on input "Press SPACE to select this row." at bounding box center [751, 393] width 0 height 0
click at [604, 444] on div "EXFU1447328" at bounding box center [591, 437] width 108 height 36
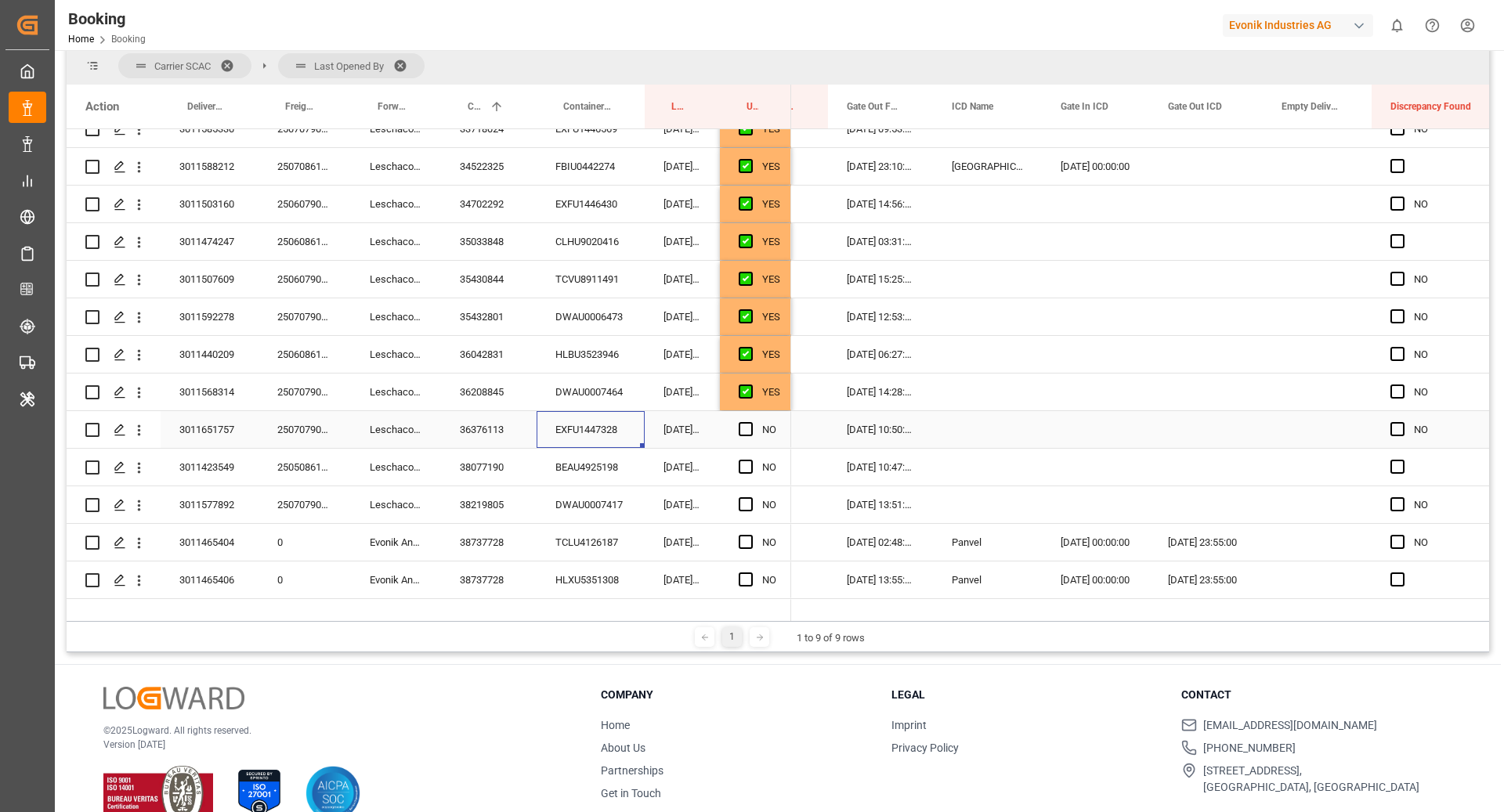
scroll to position [1448, 0]
click at [739, 426] on span "Press SPACE to select this row." at bounding box center [745, 428] width 14 height 14
click at [751, 421] on input "Press SPACE to select this row." at bounding box center [751, 421] width 0 height 0
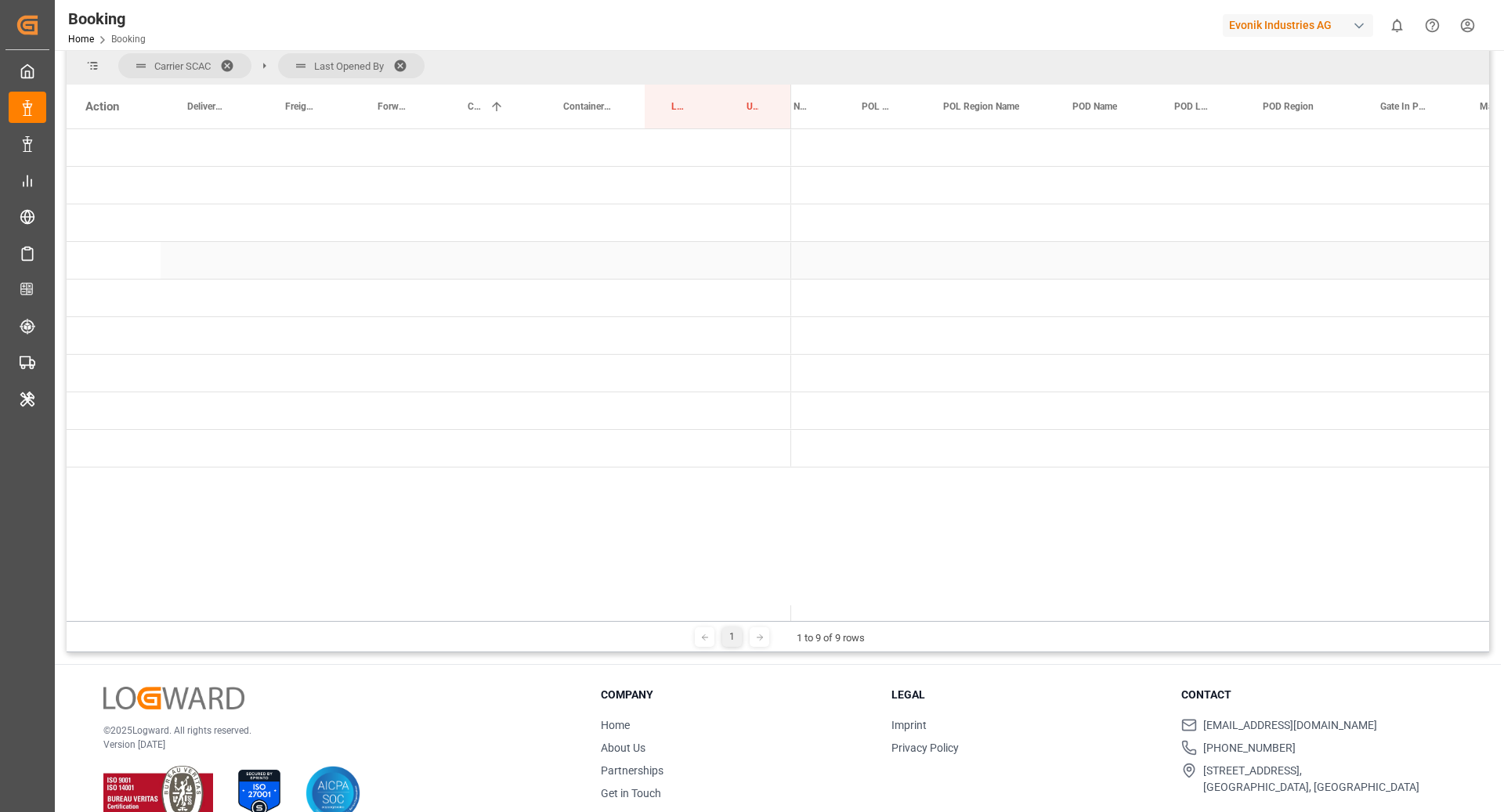
scroll to position [0, 0]
click at [814, 234] on span "Press SPACE to select this row." at bounding box center [817, 223] width 14 height 36
